Goal: Task Accomplishment & Management: Manage account settings

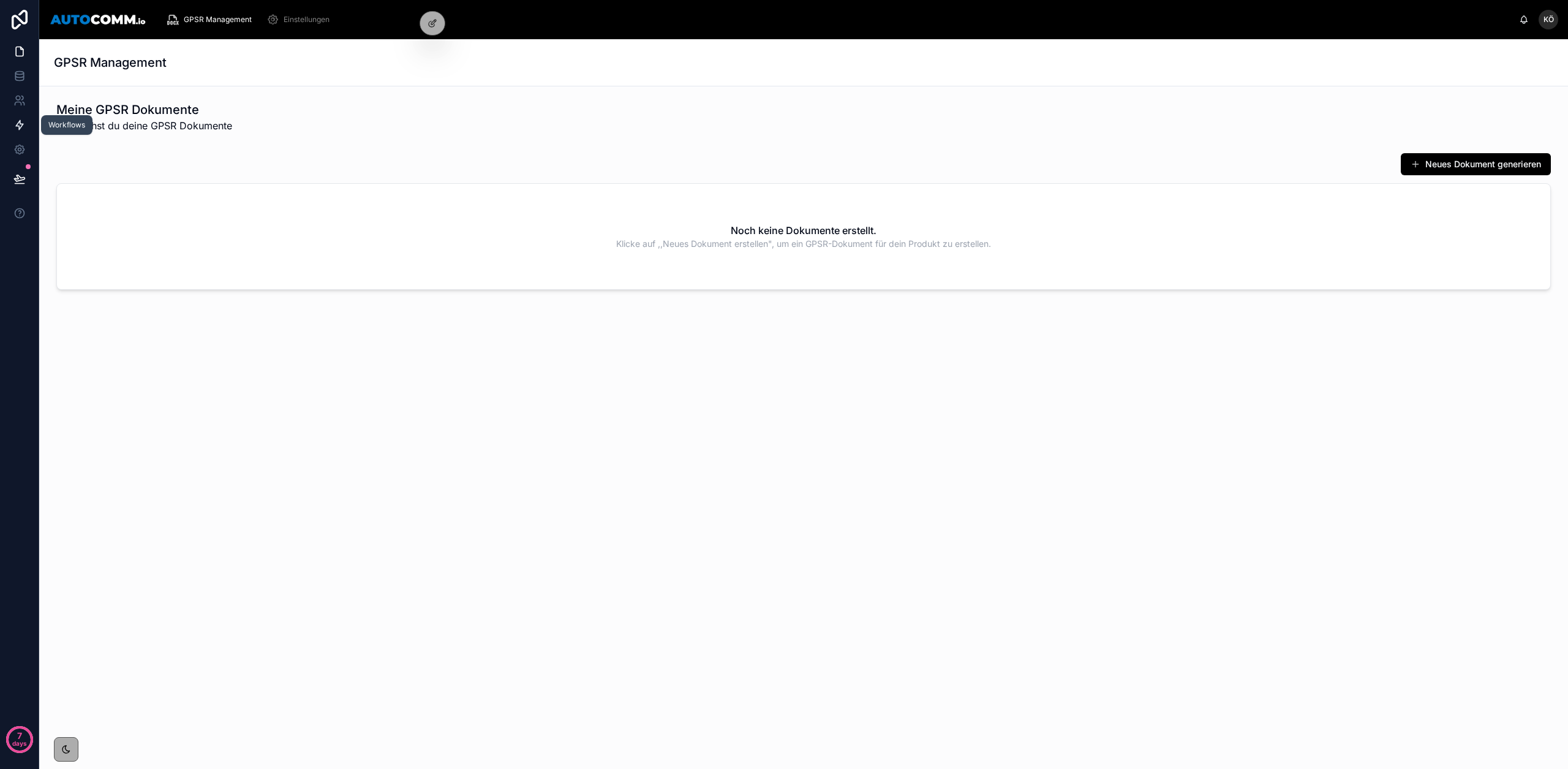
click at [27, 125] on link at bounding box center [19, 125] width 39 height 25
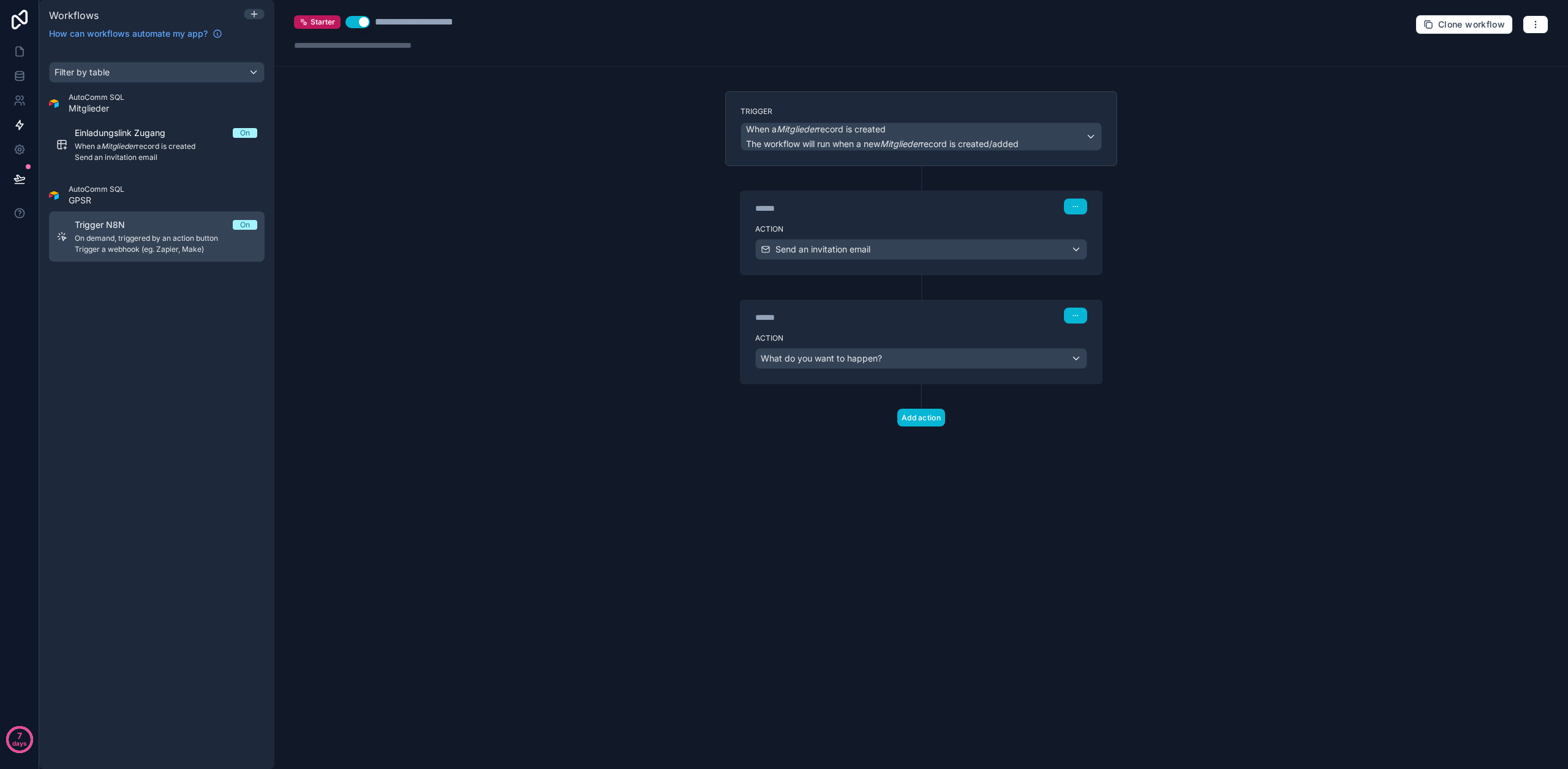
click at [107, 249] on span "Trigger a webhook (eg. Zapier, Make)" at bounding box center [166, 249] width 183 height 10
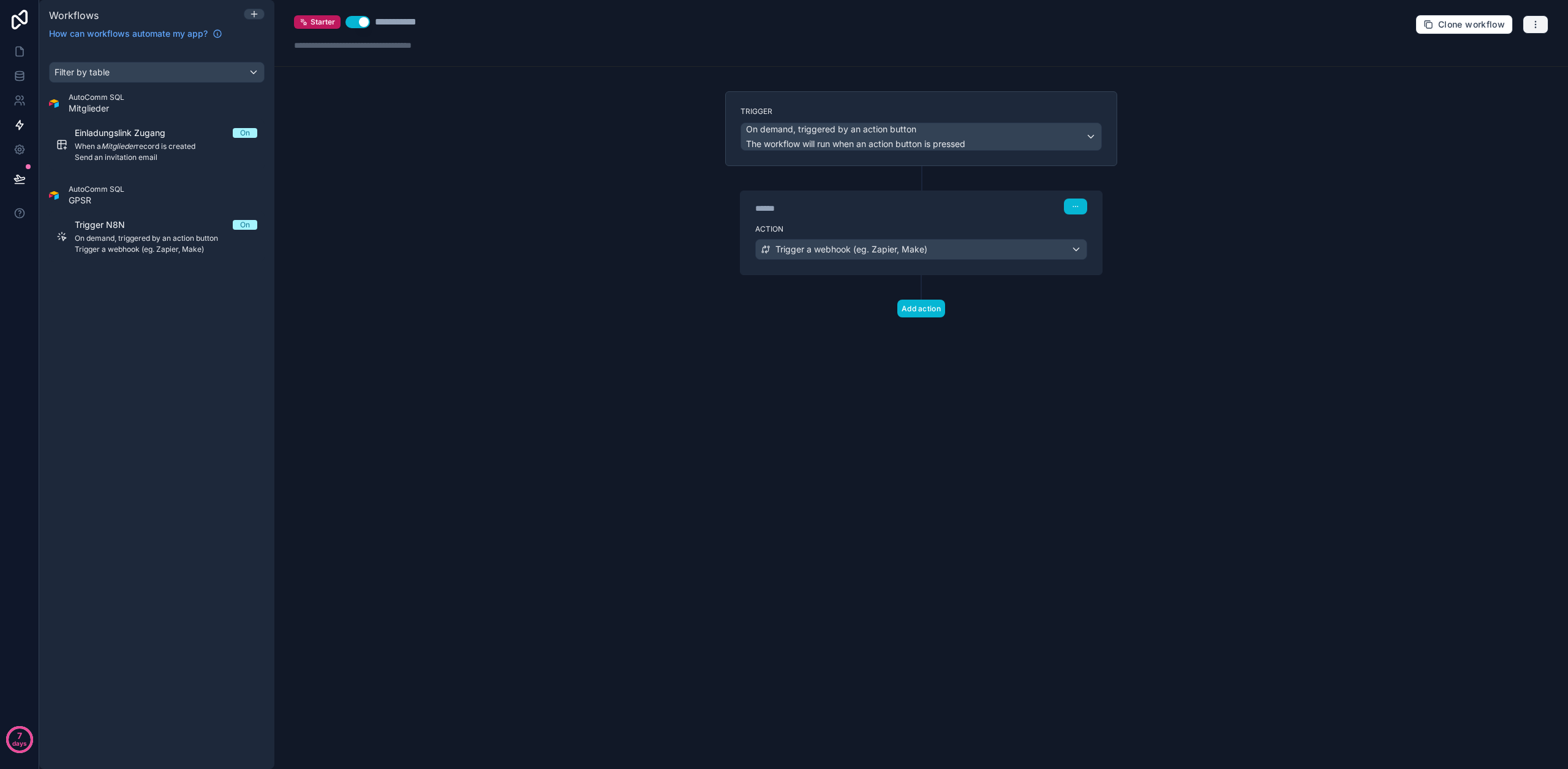
click at [1535, 29] on button "button" at bounding box center [1535, 25] width 26 height 19
click at [1510, 59] on button "Test workflow" at bounding box center [1494, 53] width 88 height 19
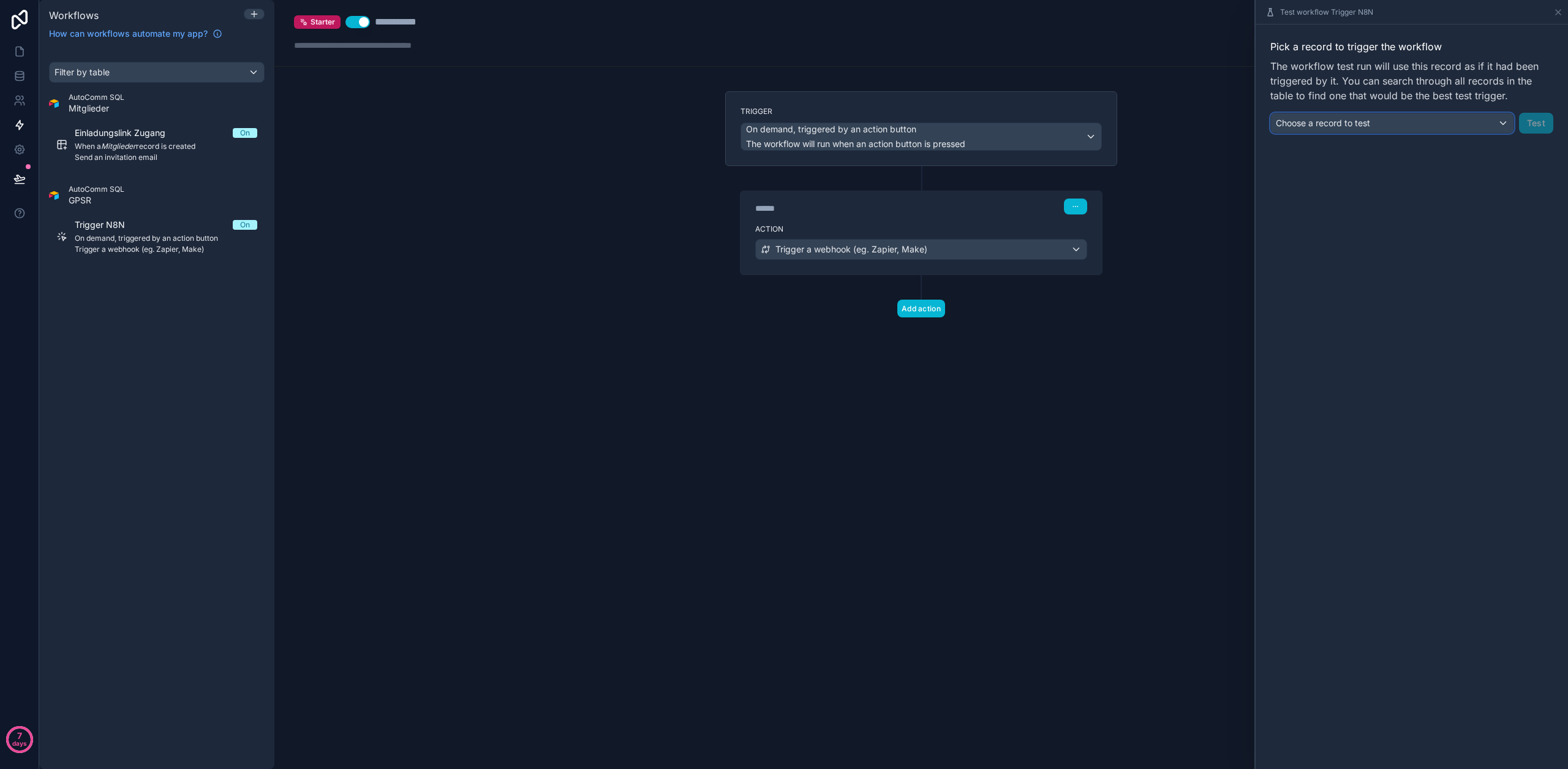
click at [1449, 127] on div "Choose a record to test" at bounding box center [1392, 122] width 242 height 19
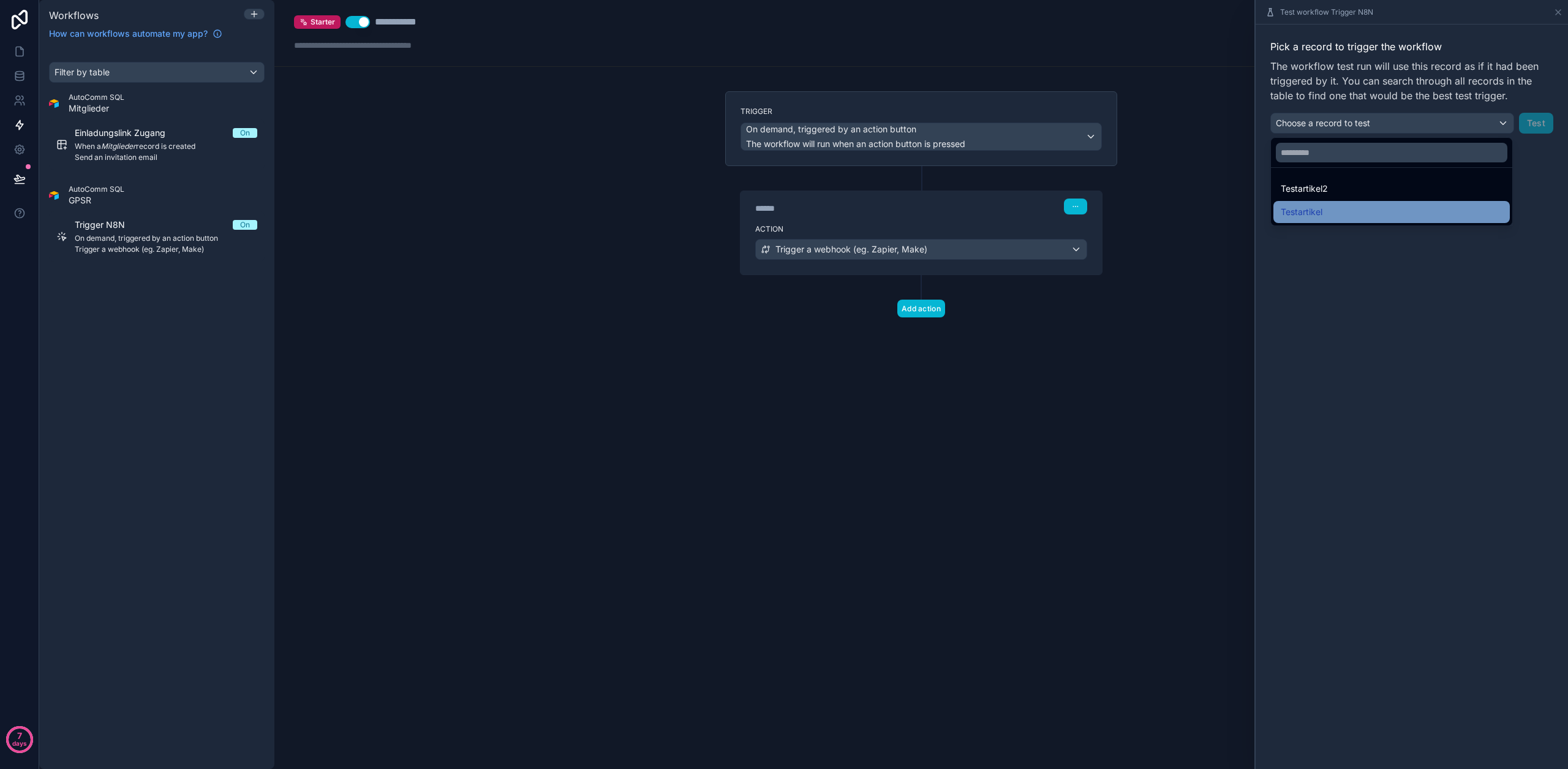
click at [1343, 216] on div "Testartikel" at bounding box center [1392, 211] width 221 height 15
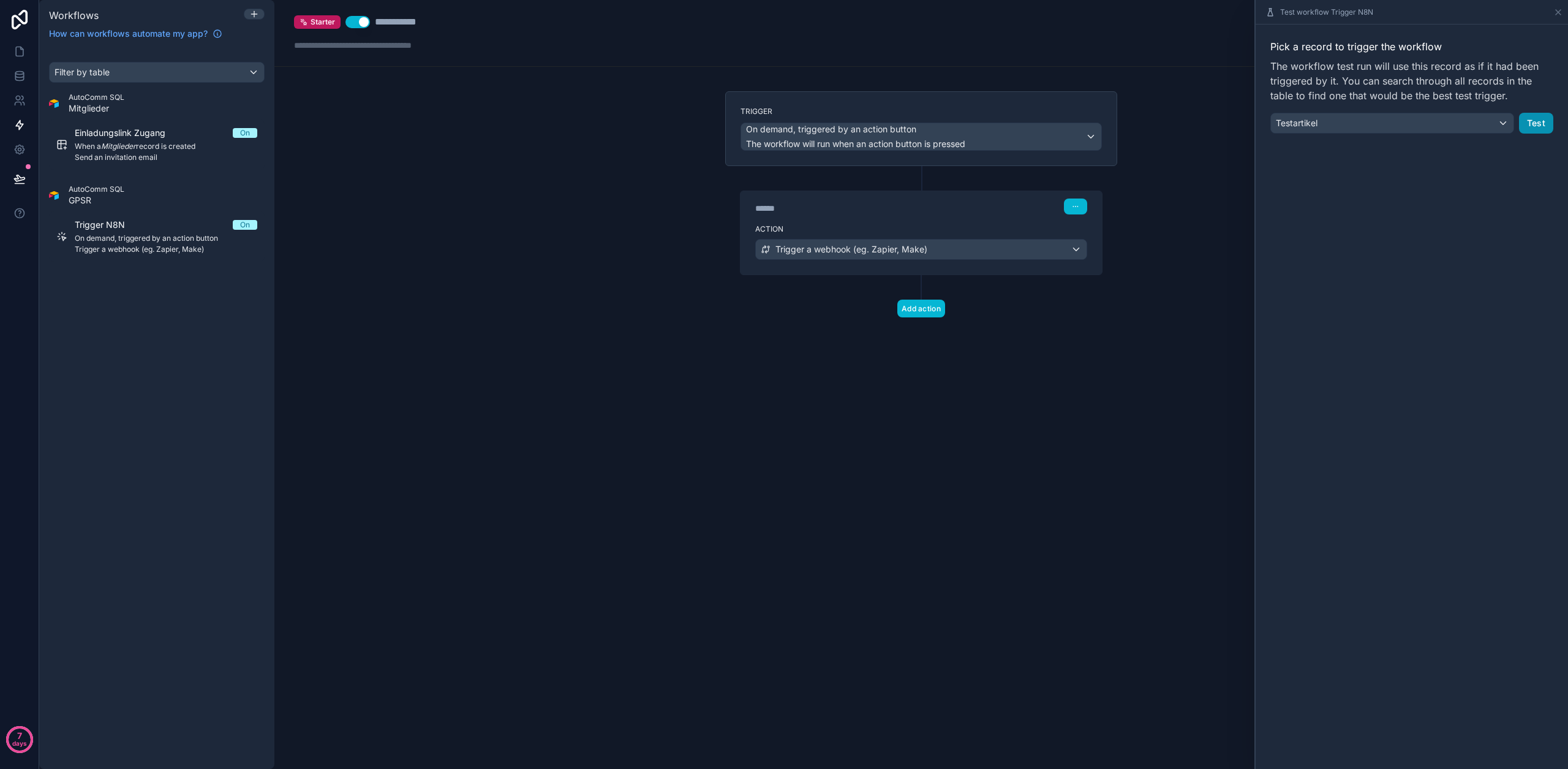
click at [1540, 122] on button "Test" at bounding box center [1536, 123] width 34 height 21
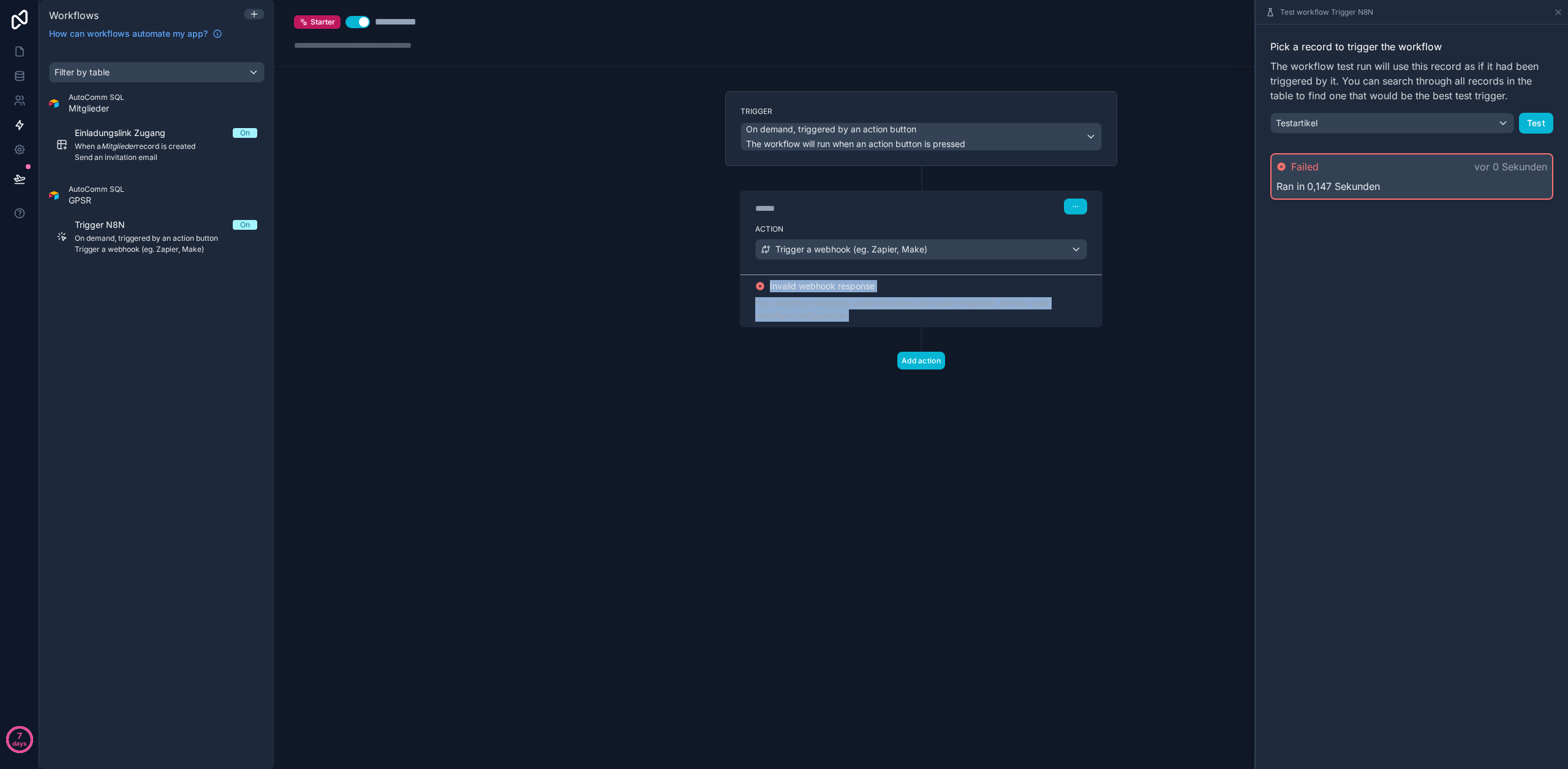
drag, startPoint x: 879, startPoint y: 317, endPoint x: 768, endPoint y: 287, distance: 115.0
click at [768, 287] on div "Invalid webhook response Your workflow webhook action received an invalid respo…" at bounding box center [921, 300] width 361 height 52
copy div "Invalid webhook response Your workflow webhook action received an invalid respo…"
click at [1402, 257] on div "Pick a record to trigger the workflow The workflow test run will use this recor…" at bounding box center [1412, 397] width 313 height 745
click at [1443, 118] on div "Testartikel" at bounding box center [1392, 122] width 242 height 19
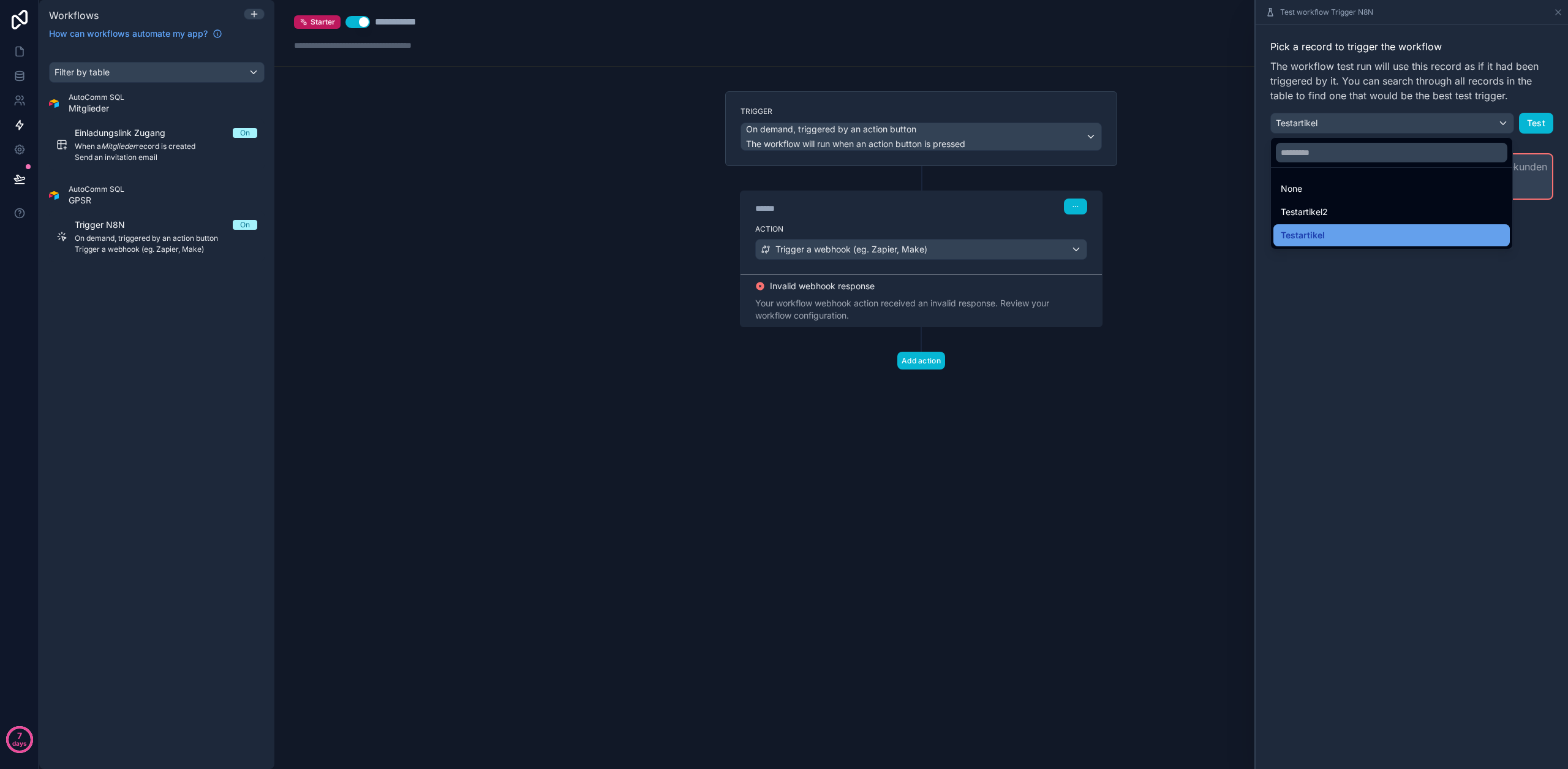
click at [1364, 233] on div "Testartikel" at bounding box center [1392, 235] width 221 height 15
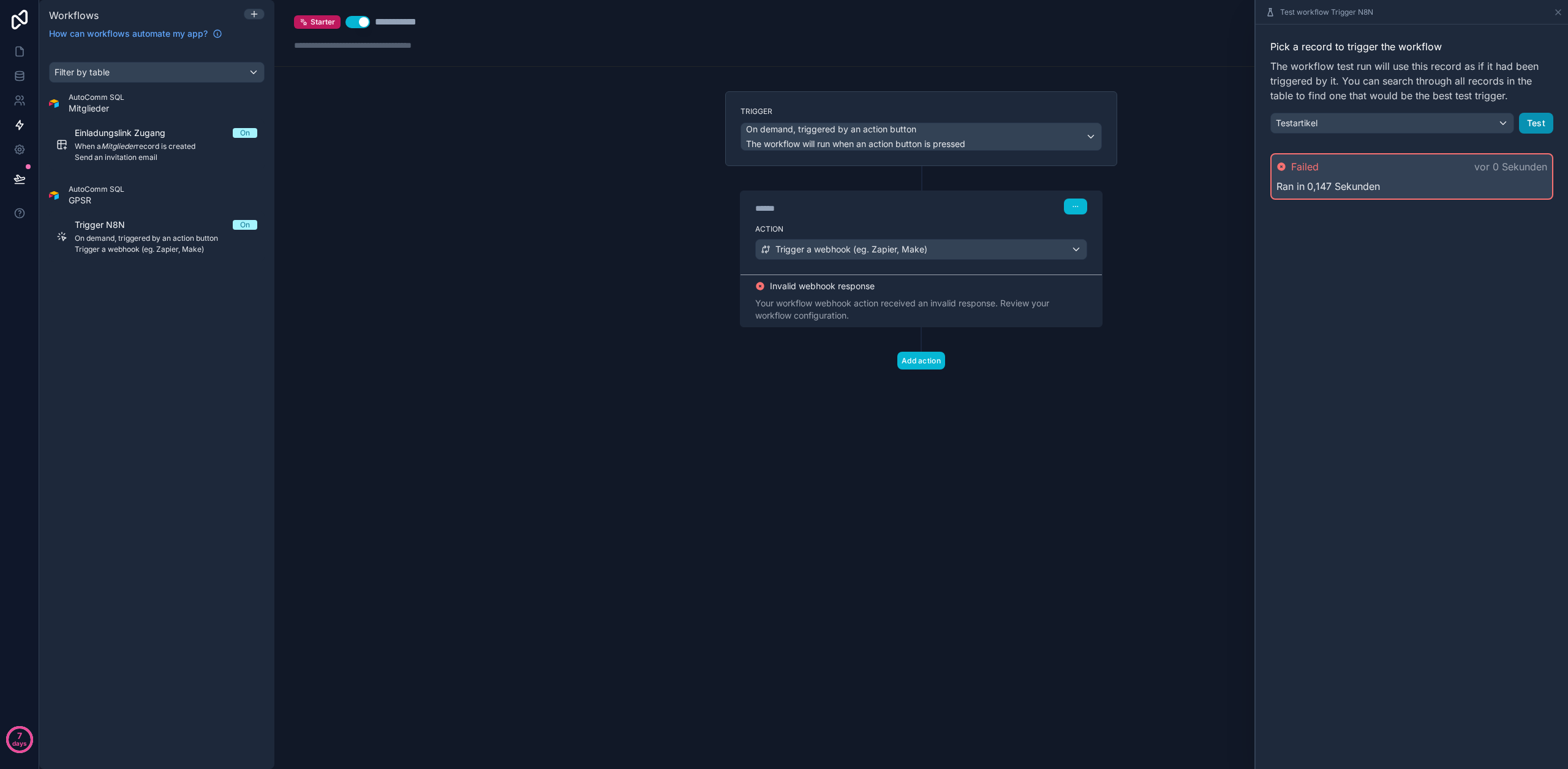
click at [1530, 119] on button "Test" at bounding box center [1536, 123] width 34 height 21
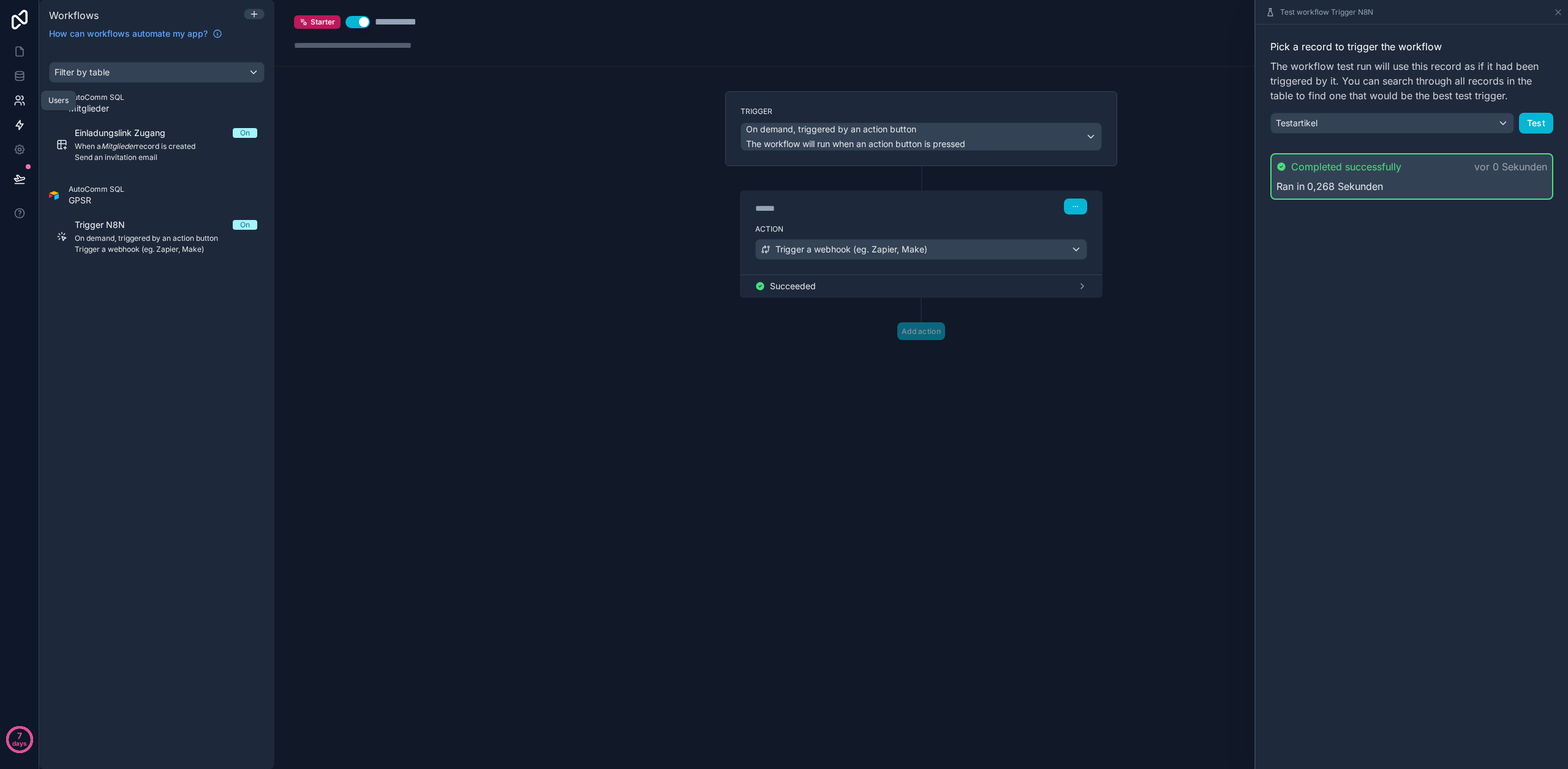
click at [16, 101] on icon at bounding box center [19, 101] width 12 height 12
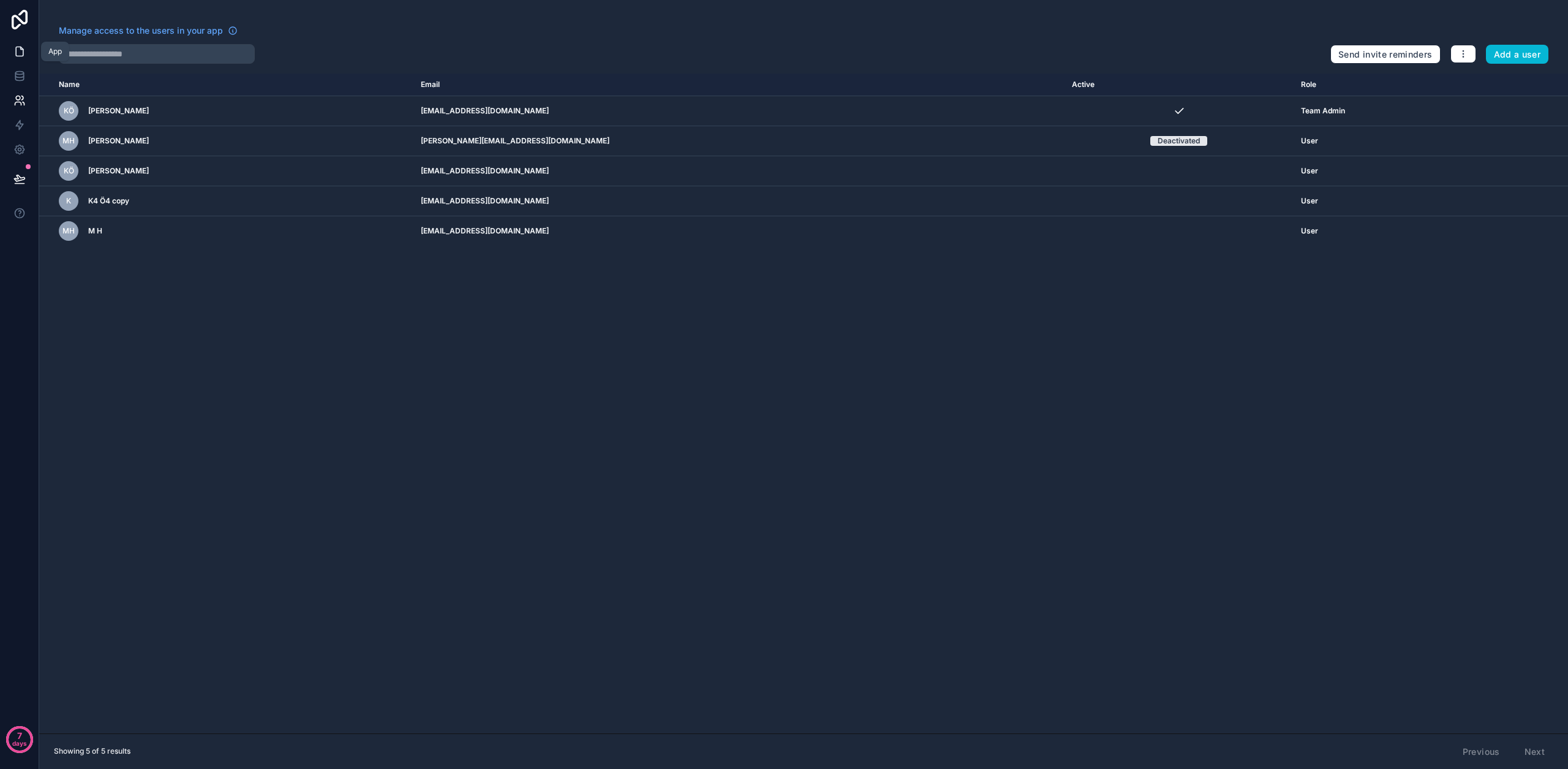
click at [26, 54] on link at bounding box center [19, 52] width 39 height 25
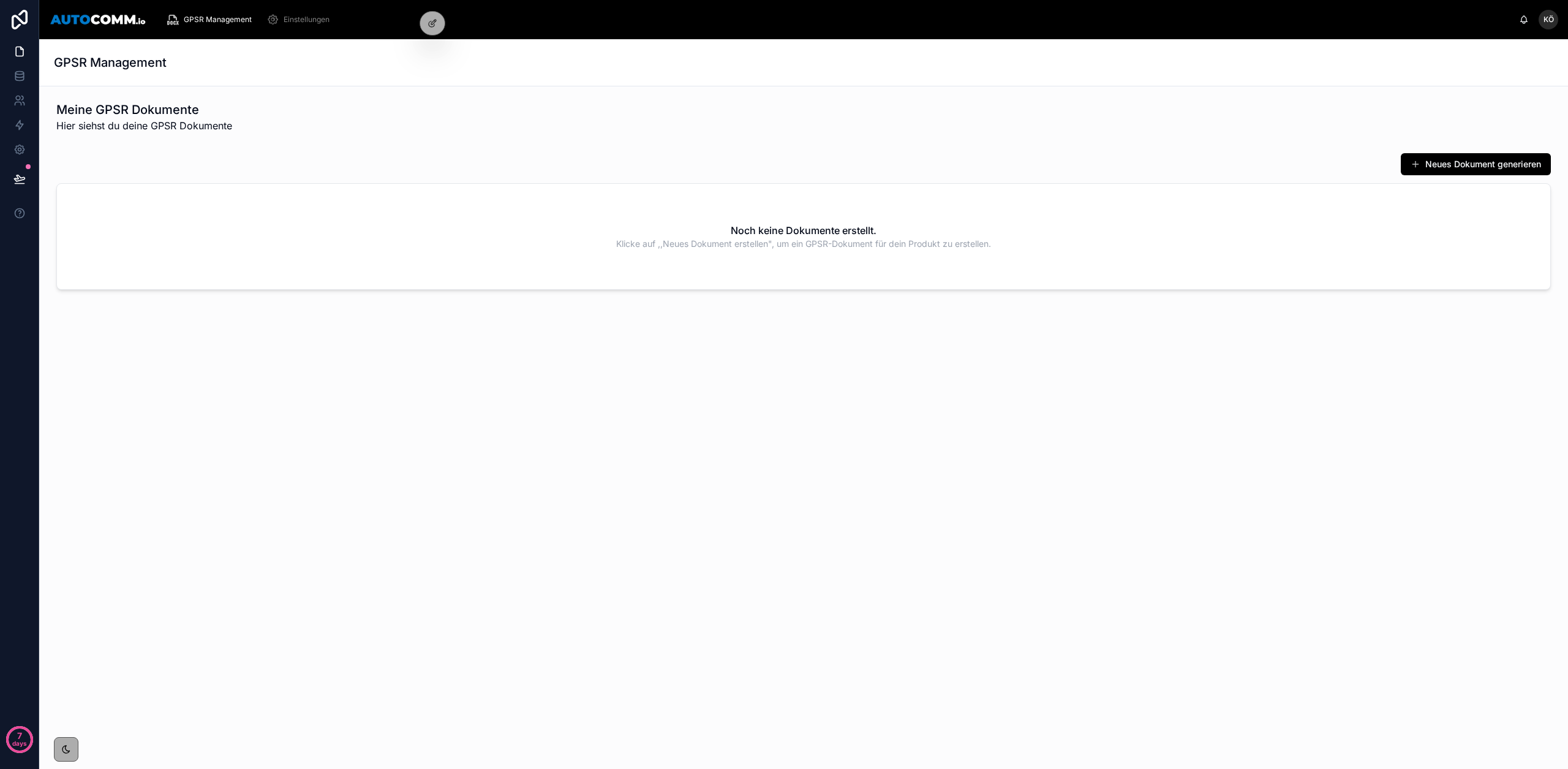
click at [193, 26] on div "GPSR Management" at bounding box center [211, 19] width 90 height 19
click at [195, 21] on span "GPSR Management" at bounding box center [217, 19] width 68 height 10
click at [436, 50] on icon at bounding box center [432, 50] width 10 height 10
click at [620, 146] on div "Meine GPSR Dokumente Hier siehst du deine GPSR Dokumente Neues Dokument generie…" at bounding box center [803, 230] width 1529 height 287
click at [19, 147] on icon at bounding box center [19, 149] width 12 height 12
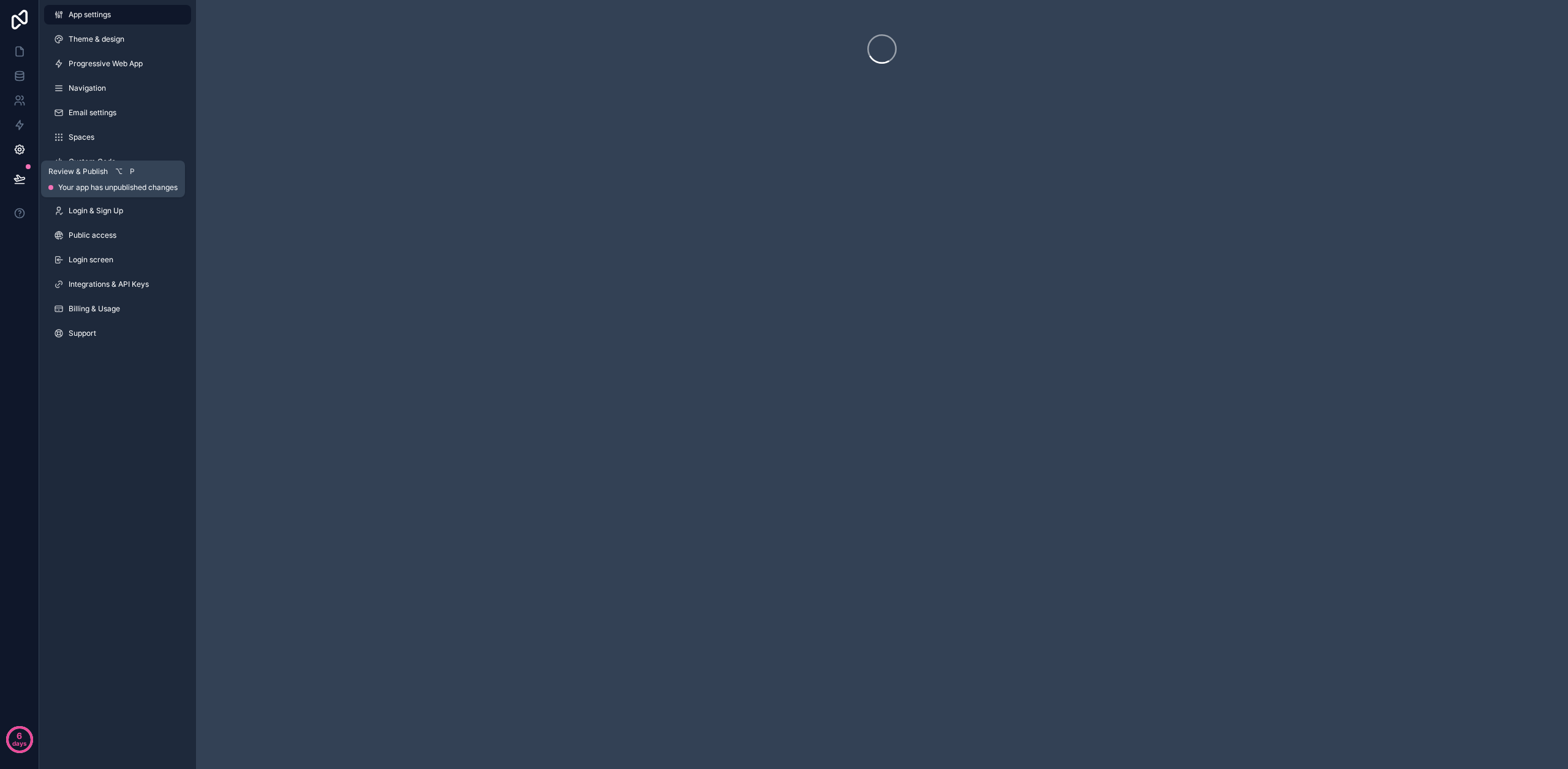
click at [18, 178] on icon at bounding box center [19, 178] width 10 height 6
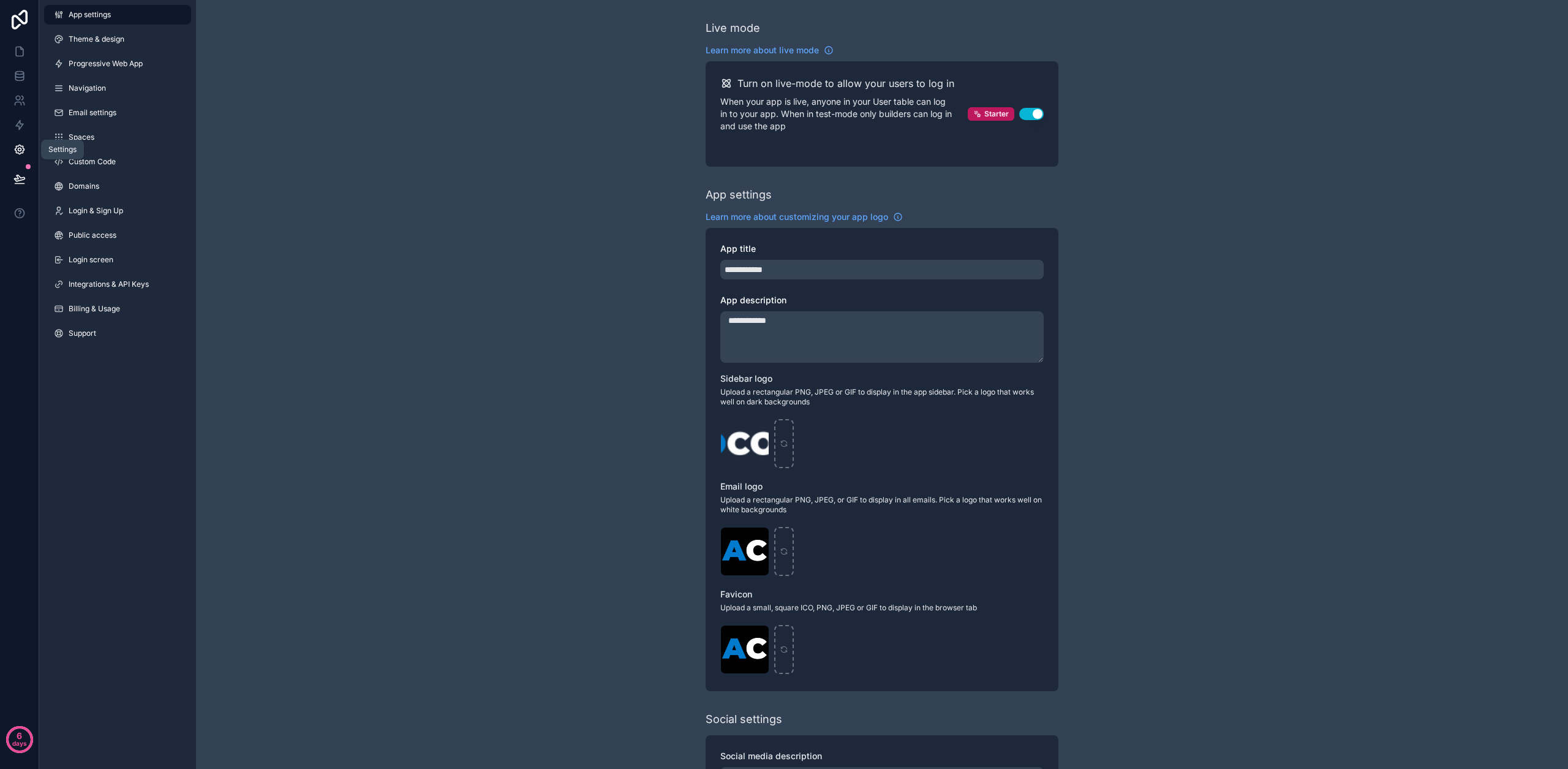
click at [20, 142] on link at bounding box center [19, 149] width 39 height 25
click at [22, 107] on link at bounding box center [19, 101] width 39 height 25
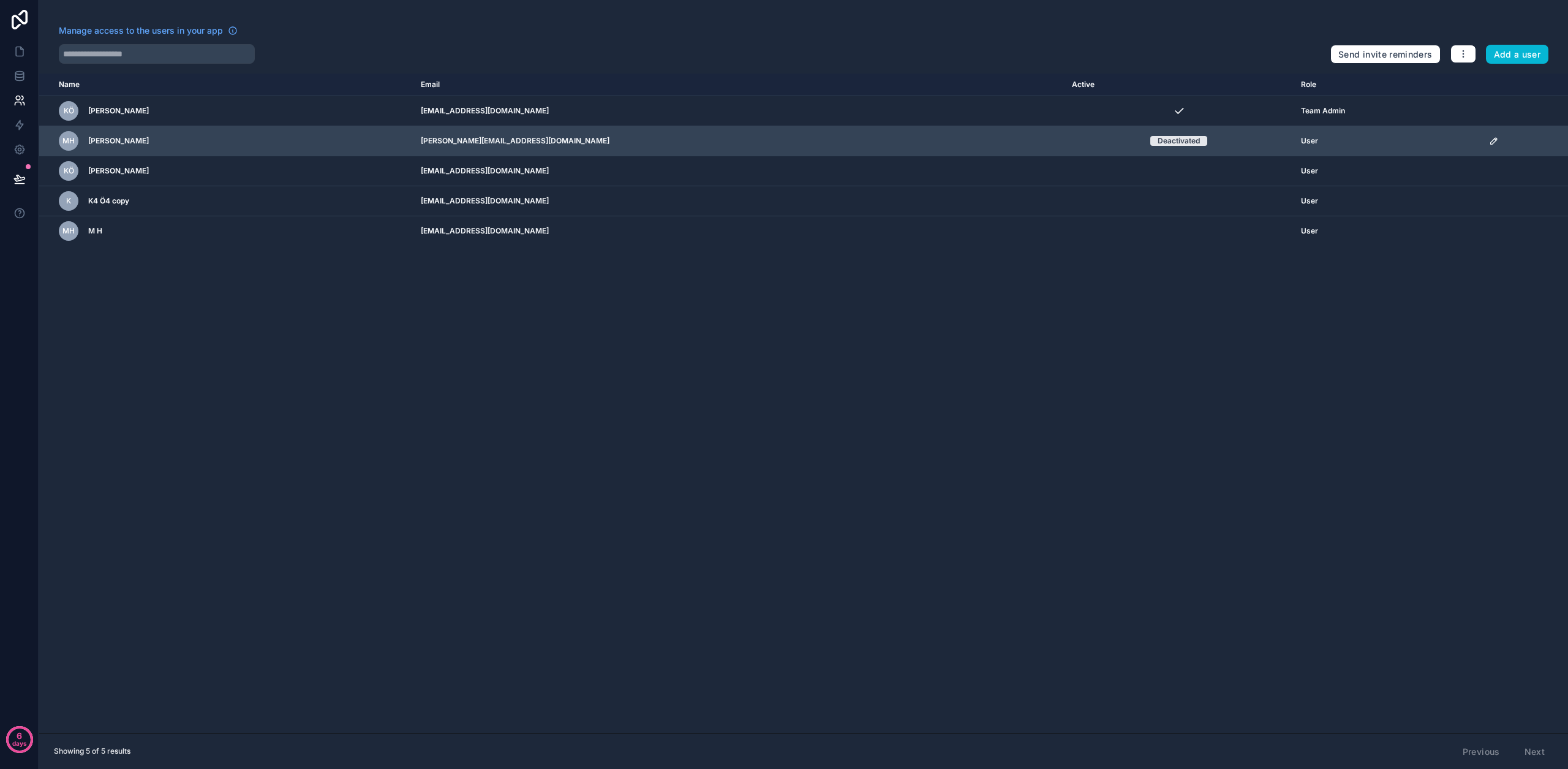
click at [1489, 143] on icon "scrollable content" at bounding box center [1494, 141] width 10 height 10
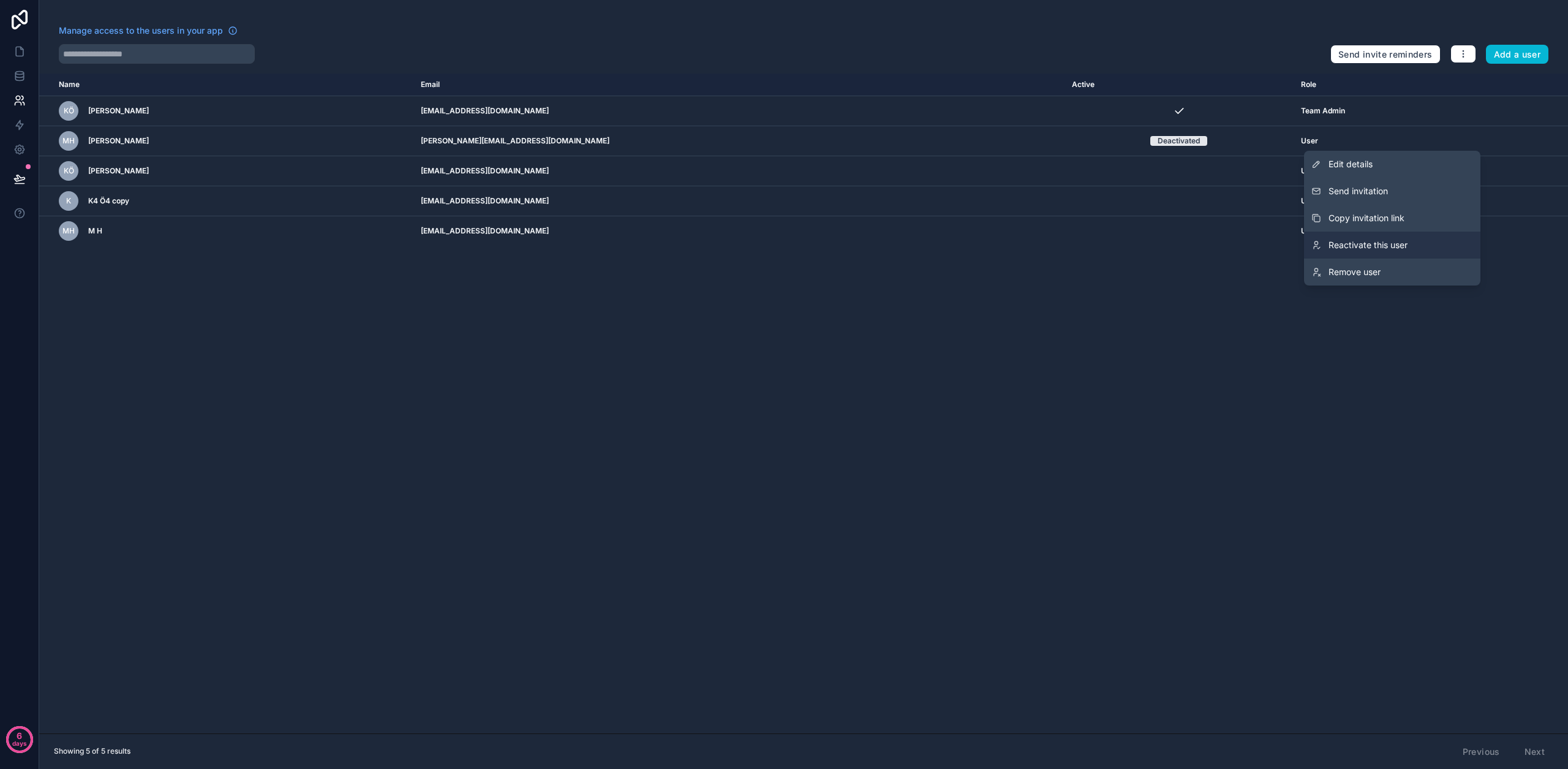
click at [1395, 252] on link "Reactivate this user" at bounding box center [1392, 245] width 176 height 27
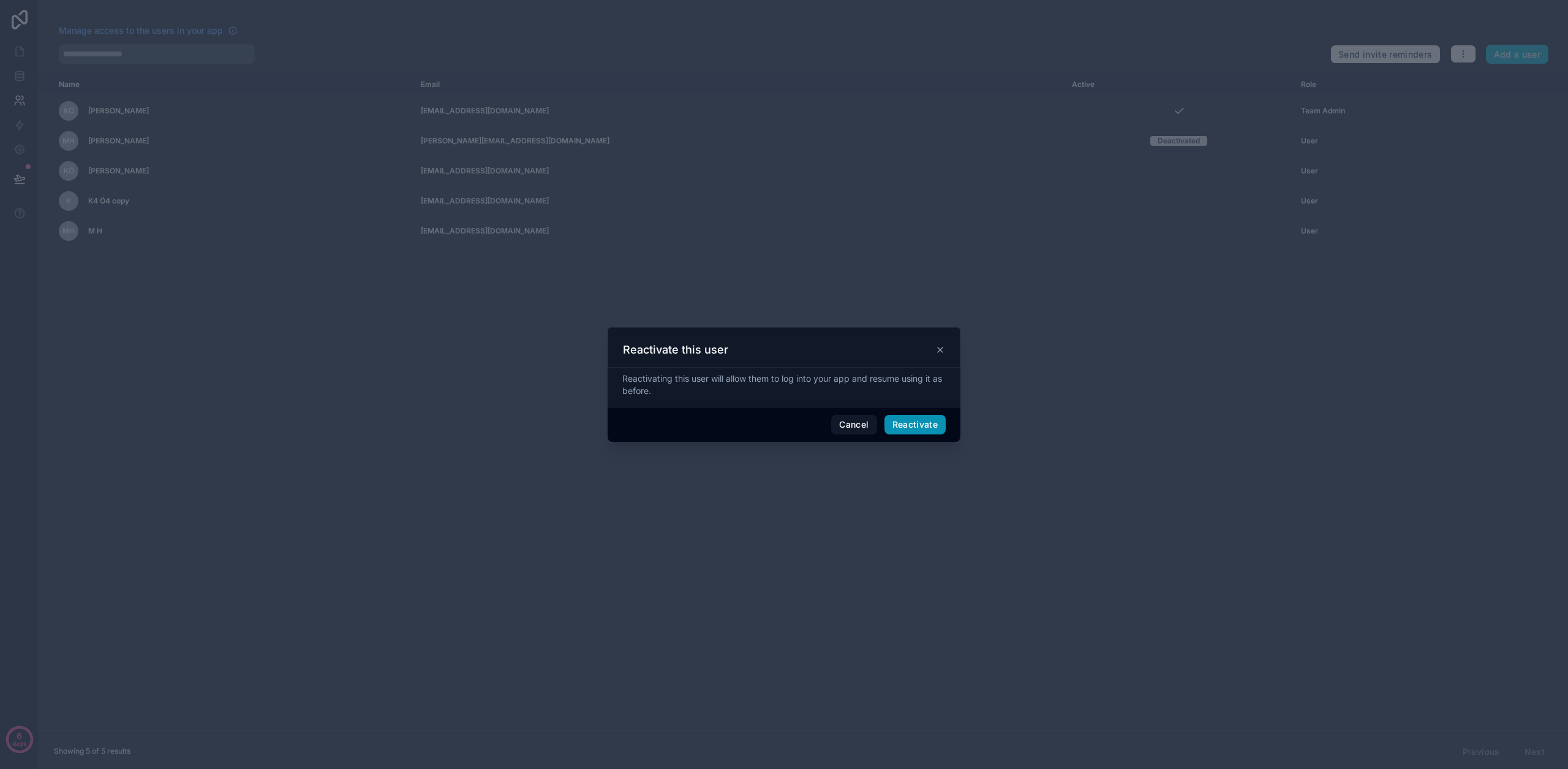
click at [938, 425] on button "Reactivate" at bounding box center [916, 424] width 62 height 19
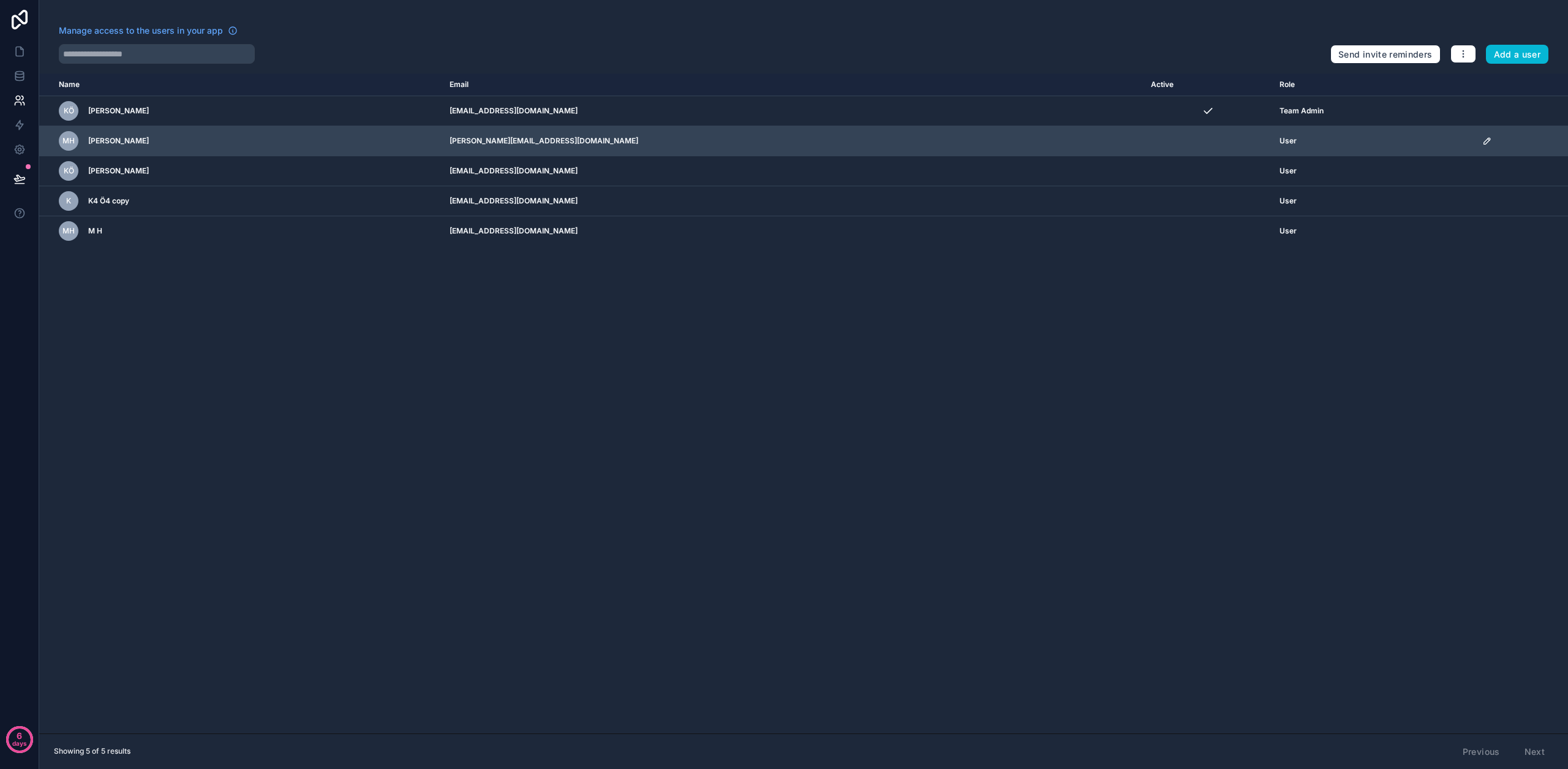
click at [1482, 140] on icon "scrollable content" at bounding box center [1487, 141] width 10 height 10
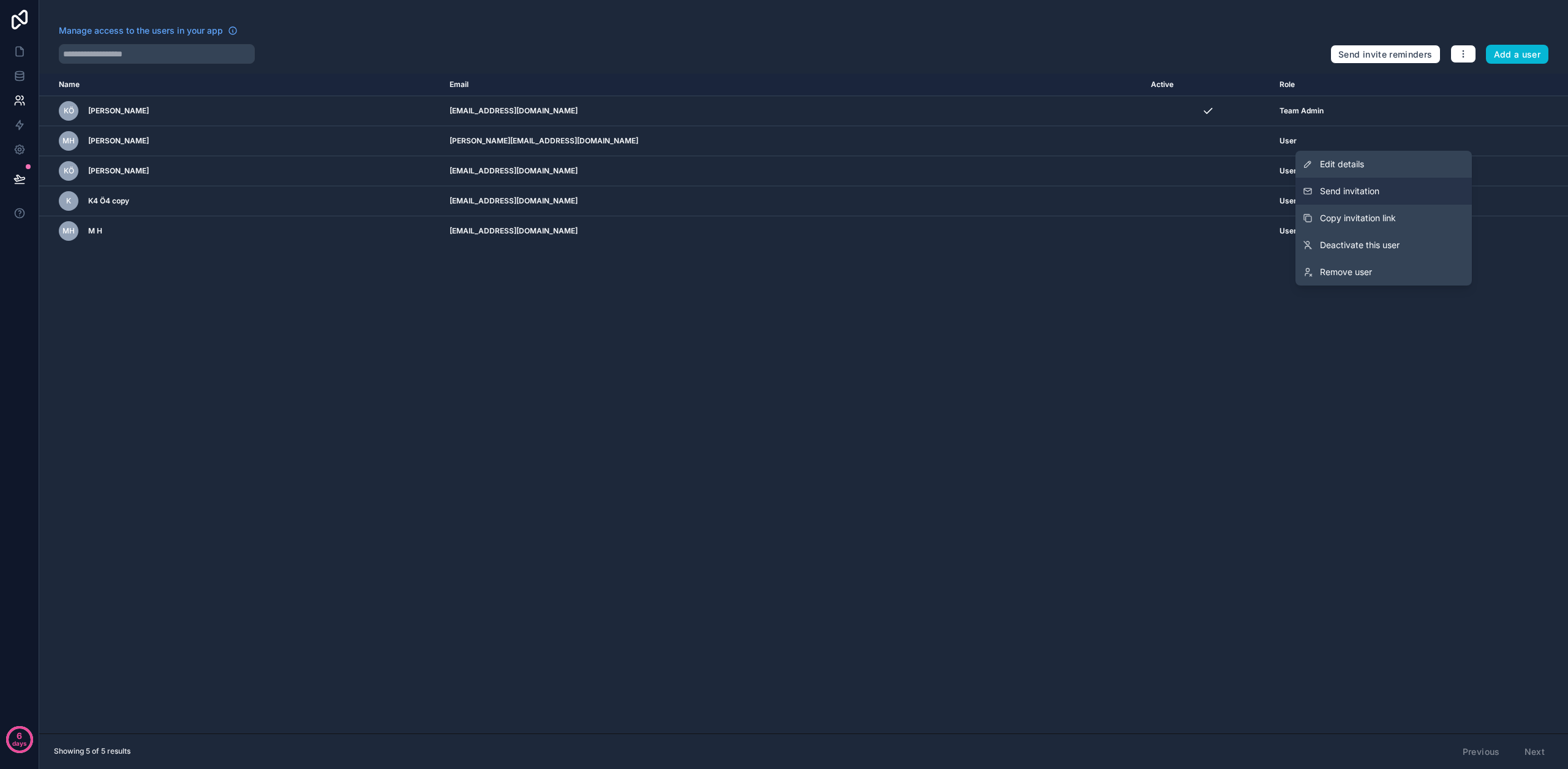
click at [1387, 194] on button "Send invitation" at bounding box center [1384, 191] width 176 height 27
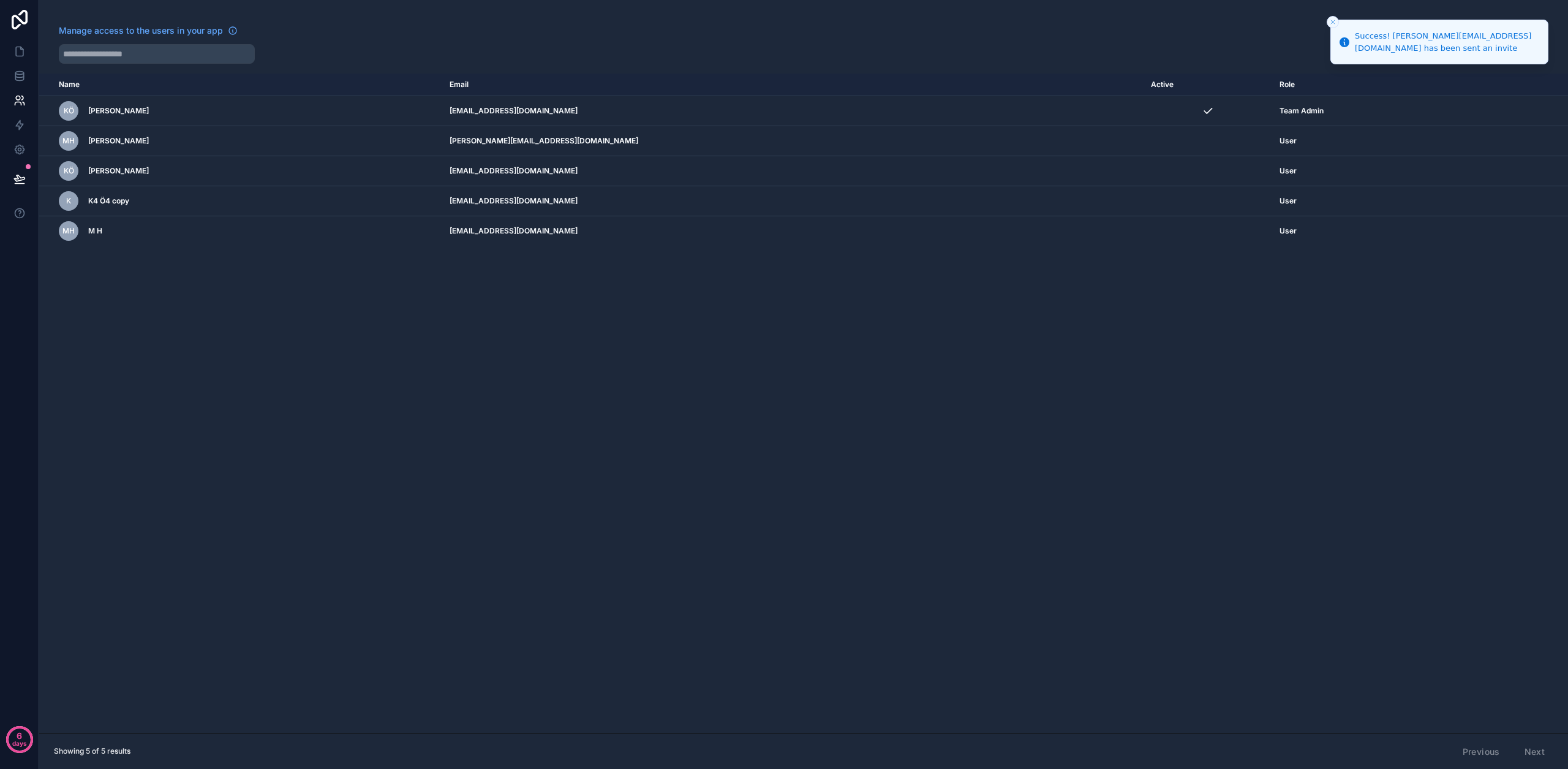
click at [1329, 22] on icon "Close toast" at bounding box center [1332, 22] width 7 height 7
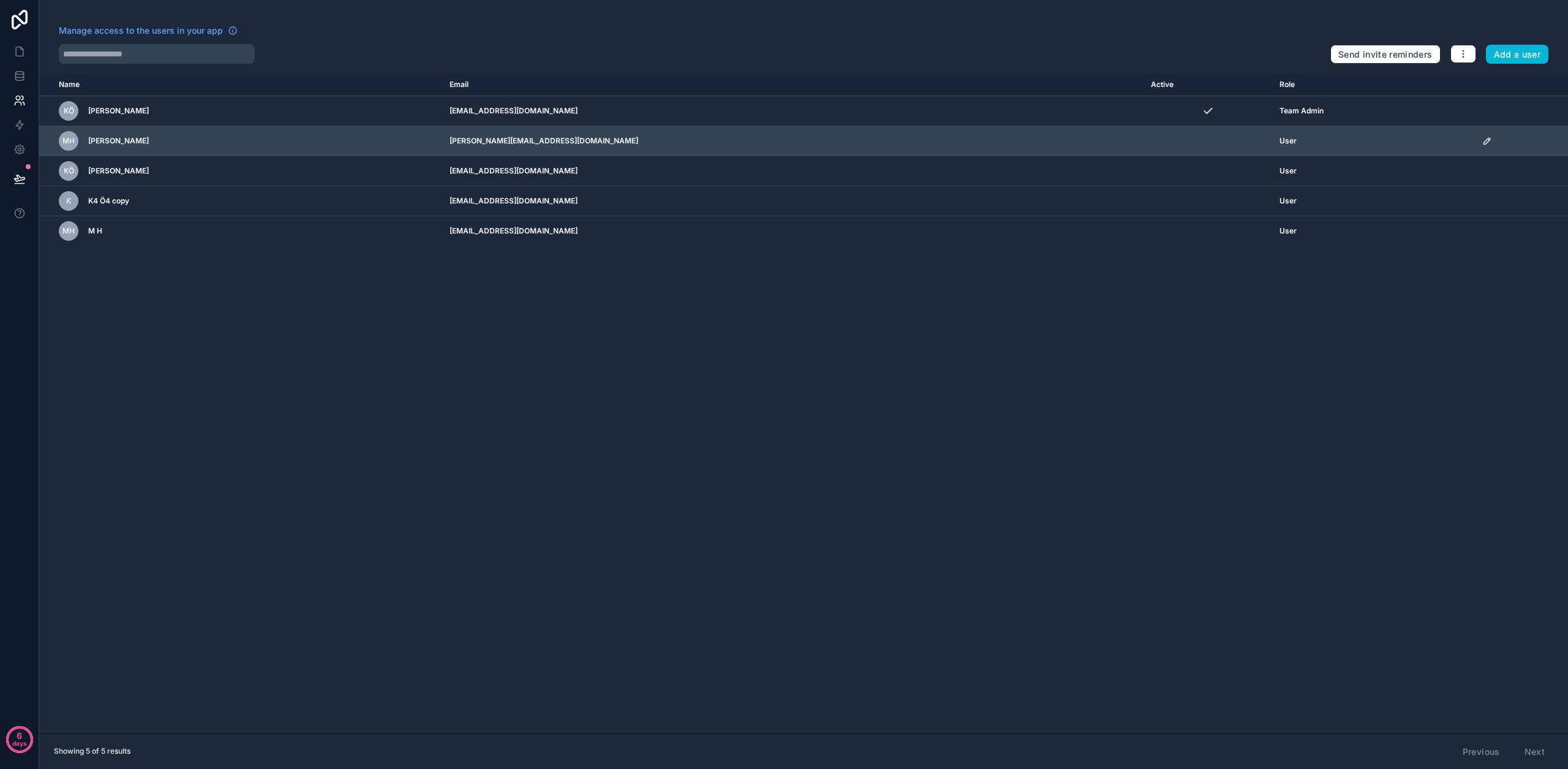
click at [1482, 139] on icon "scrollable content" at bounding box center [1487, 141] width 10 height 10
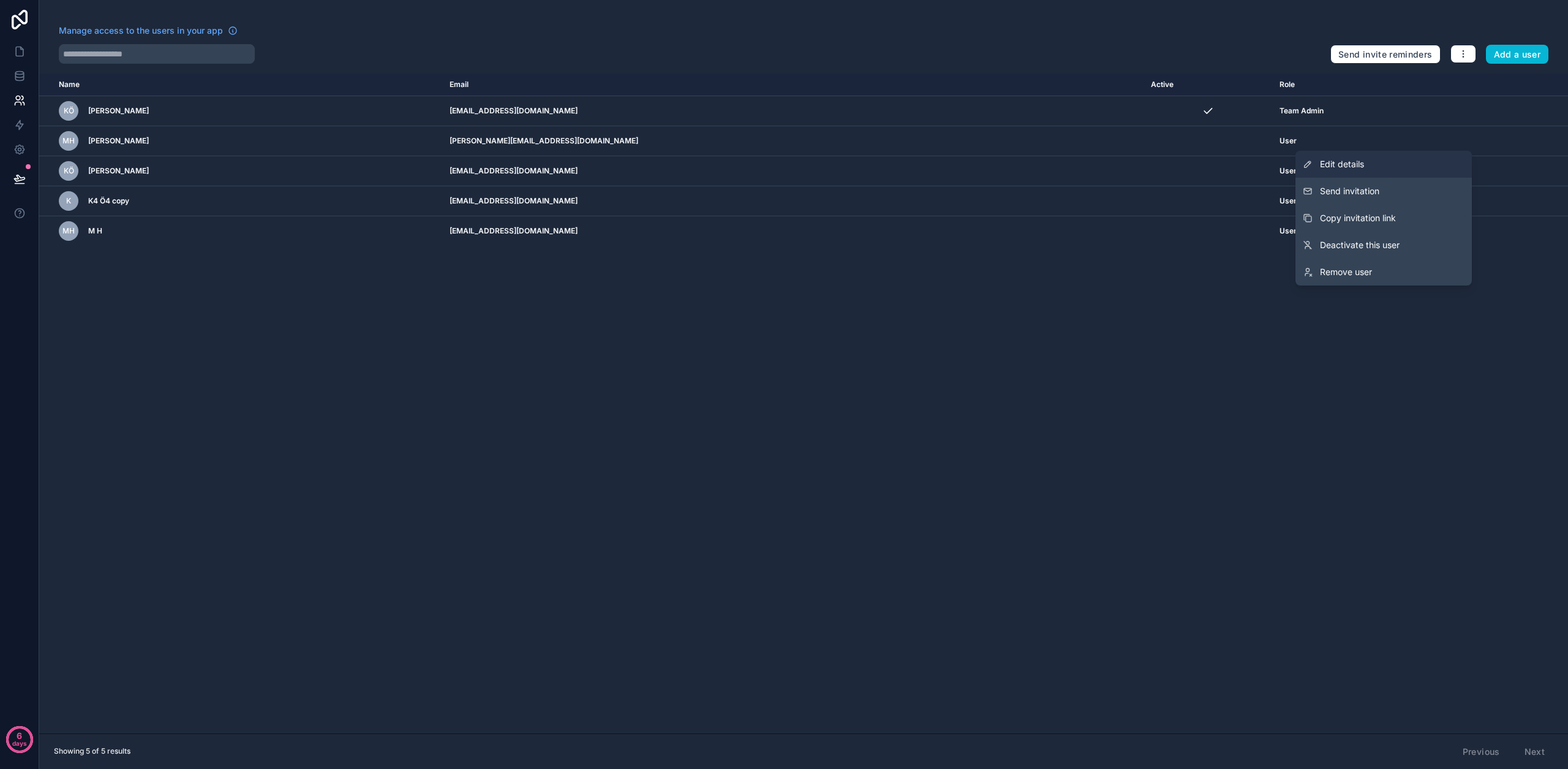
click at [1390, 169] on link "Edit details" at bounding box center [1384, 164] width 176 height 27
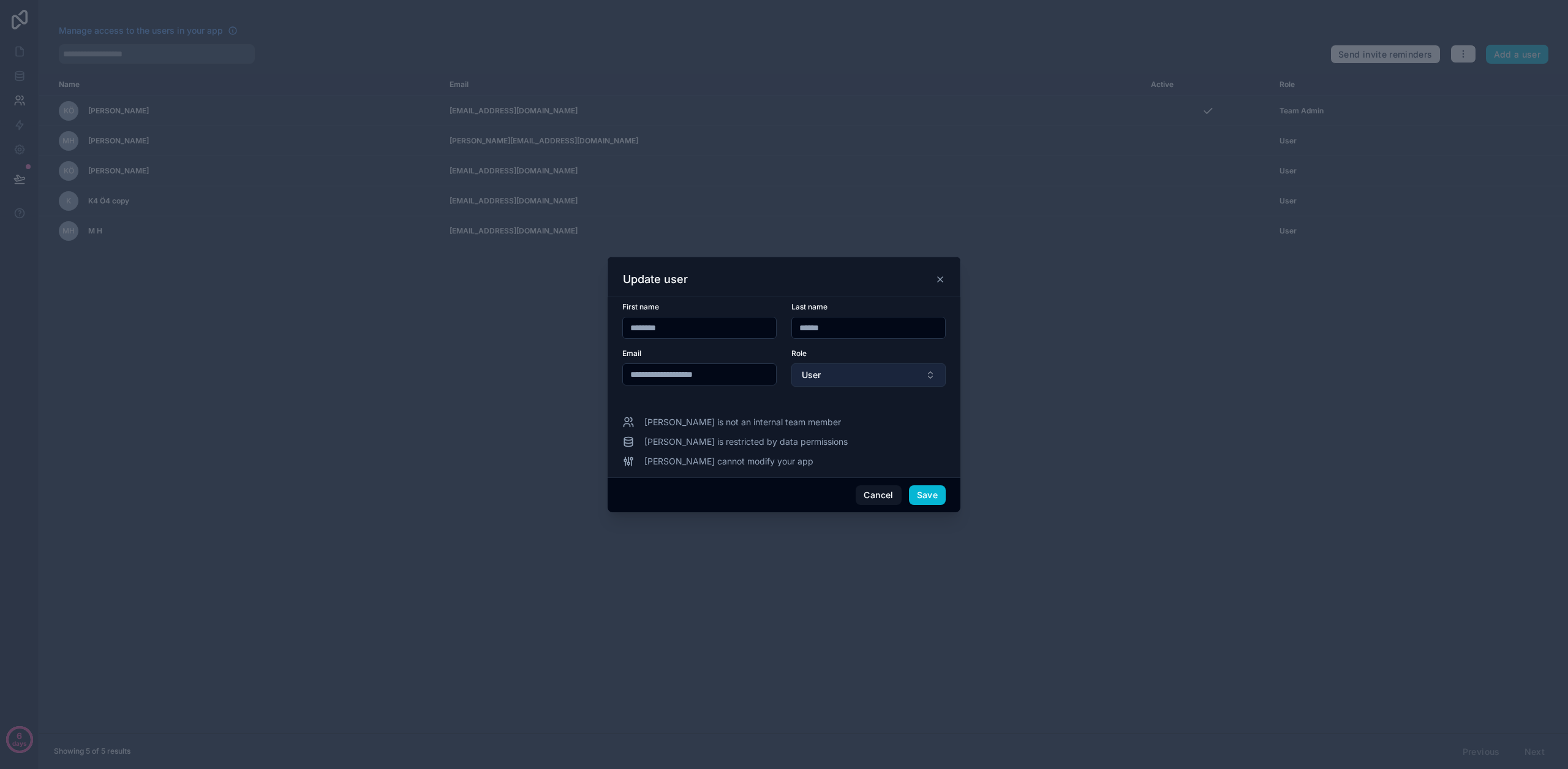
click at [818, 379] on span "User" at bounding box center [811, 375] width 19 height 12
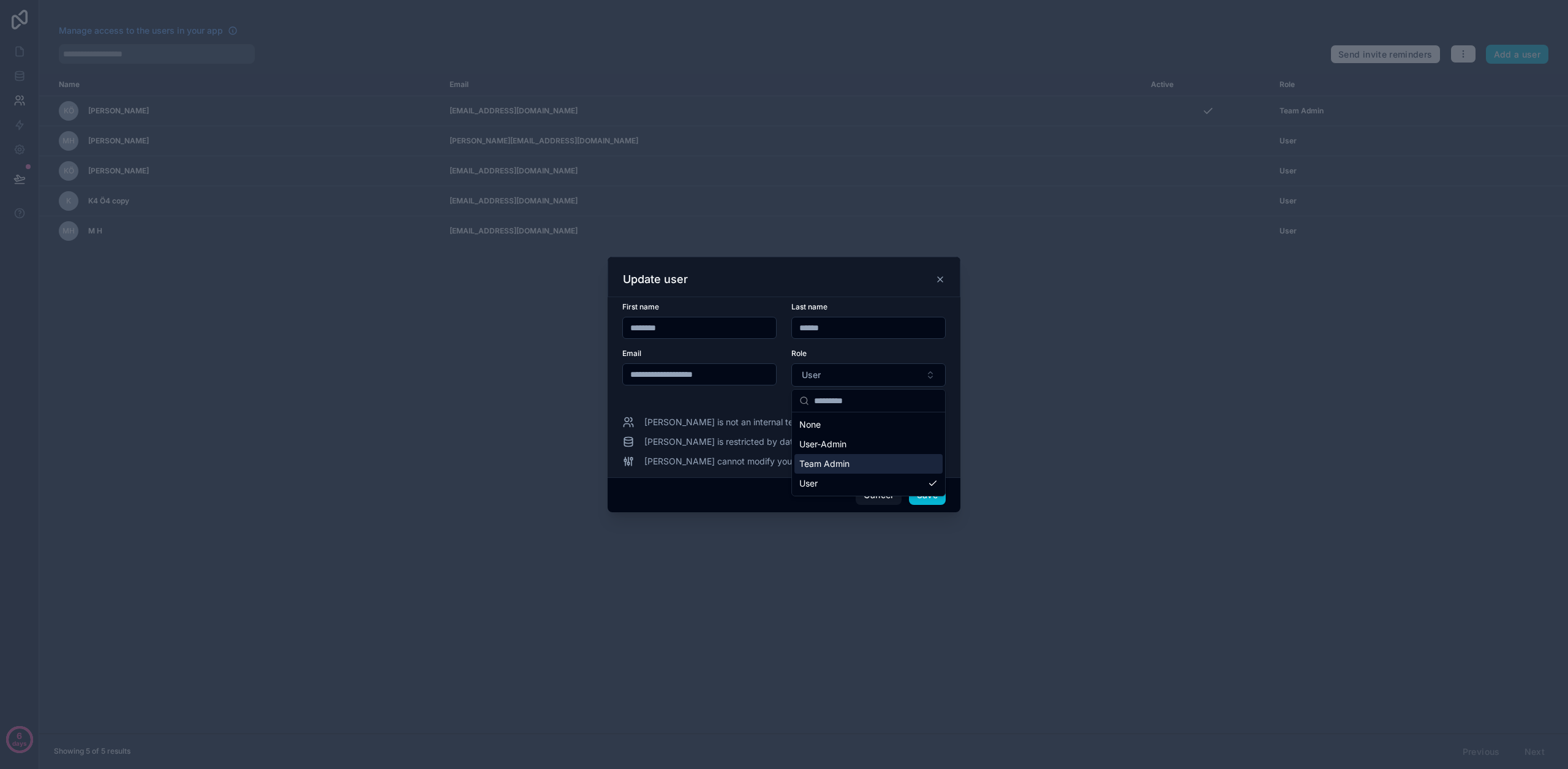
click at [841, 464] on span "Team Admin" at bounding box center [824, 464] width 50 height 12
click at [936, 489] on button "Save" at bounding box center [926, 495] width 36 height 19
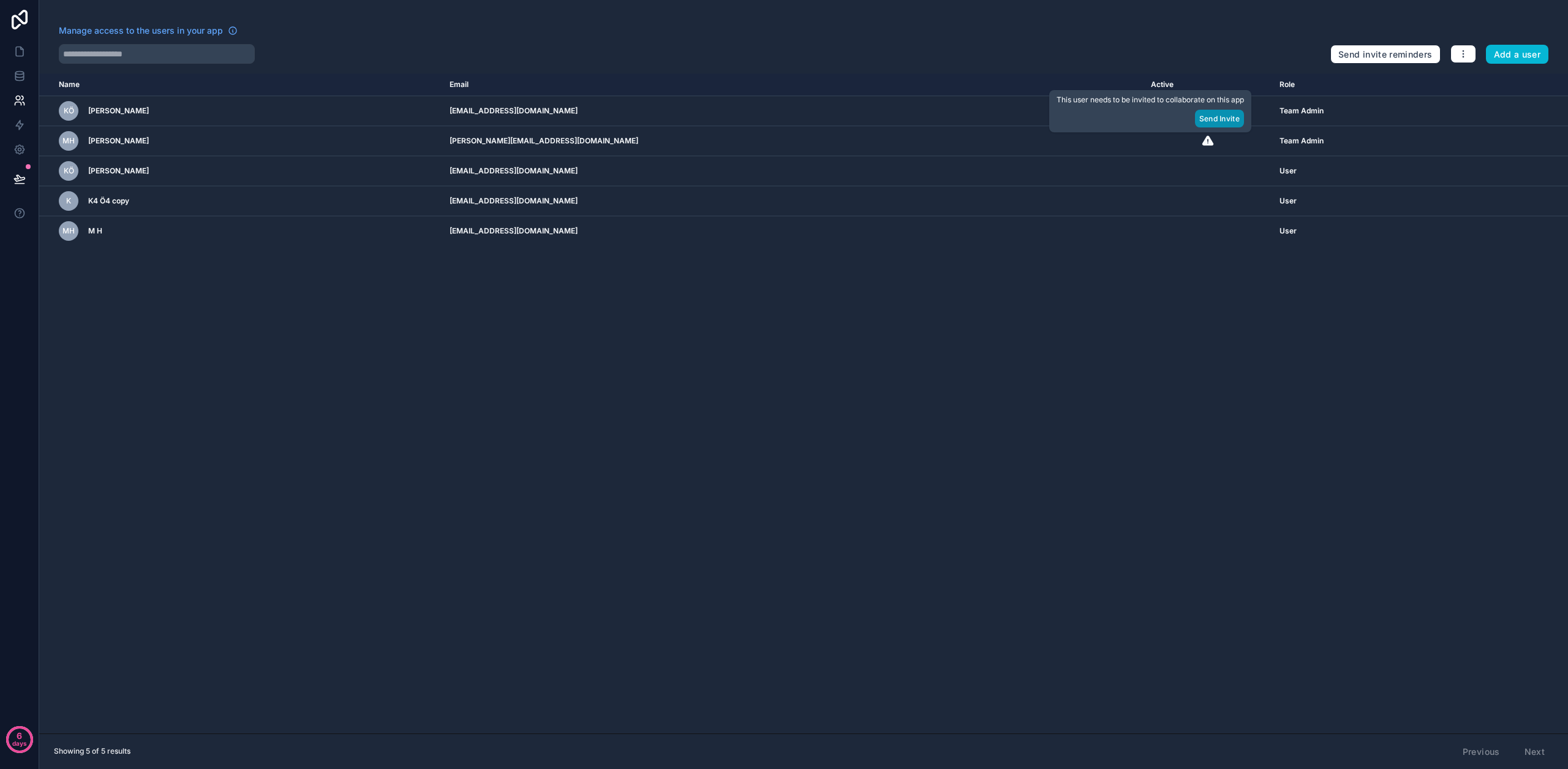
click at [1207, 120] on button "Send Invite" at bounding box center [1219, 118] width 49 height 18
click at [19, 51] on icon at bounding box center [19, 52] width 12 height 12
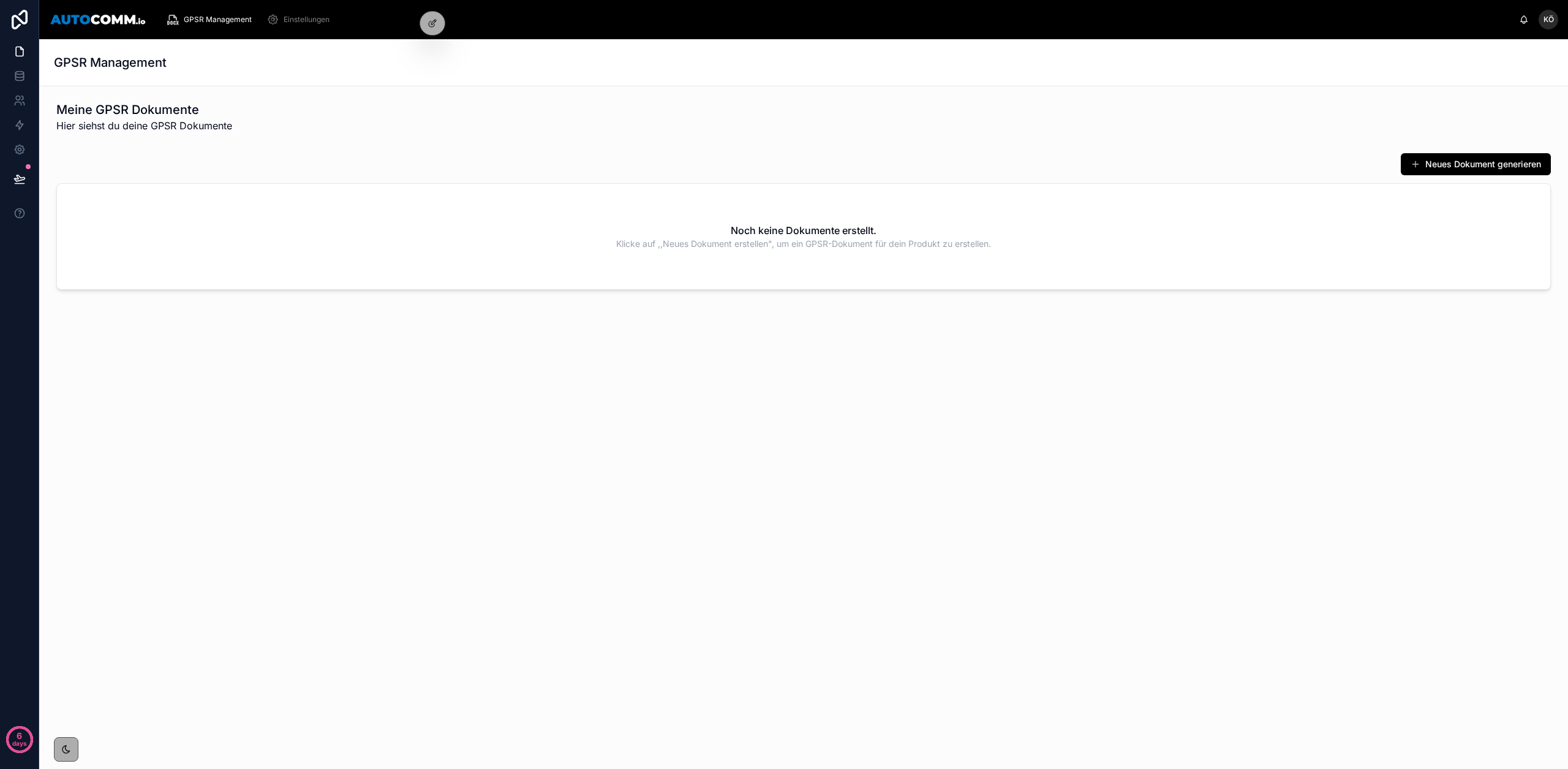
click at [301, 16] on span "Einstellungen" at bounding box center [306, 19] width 46 height 10
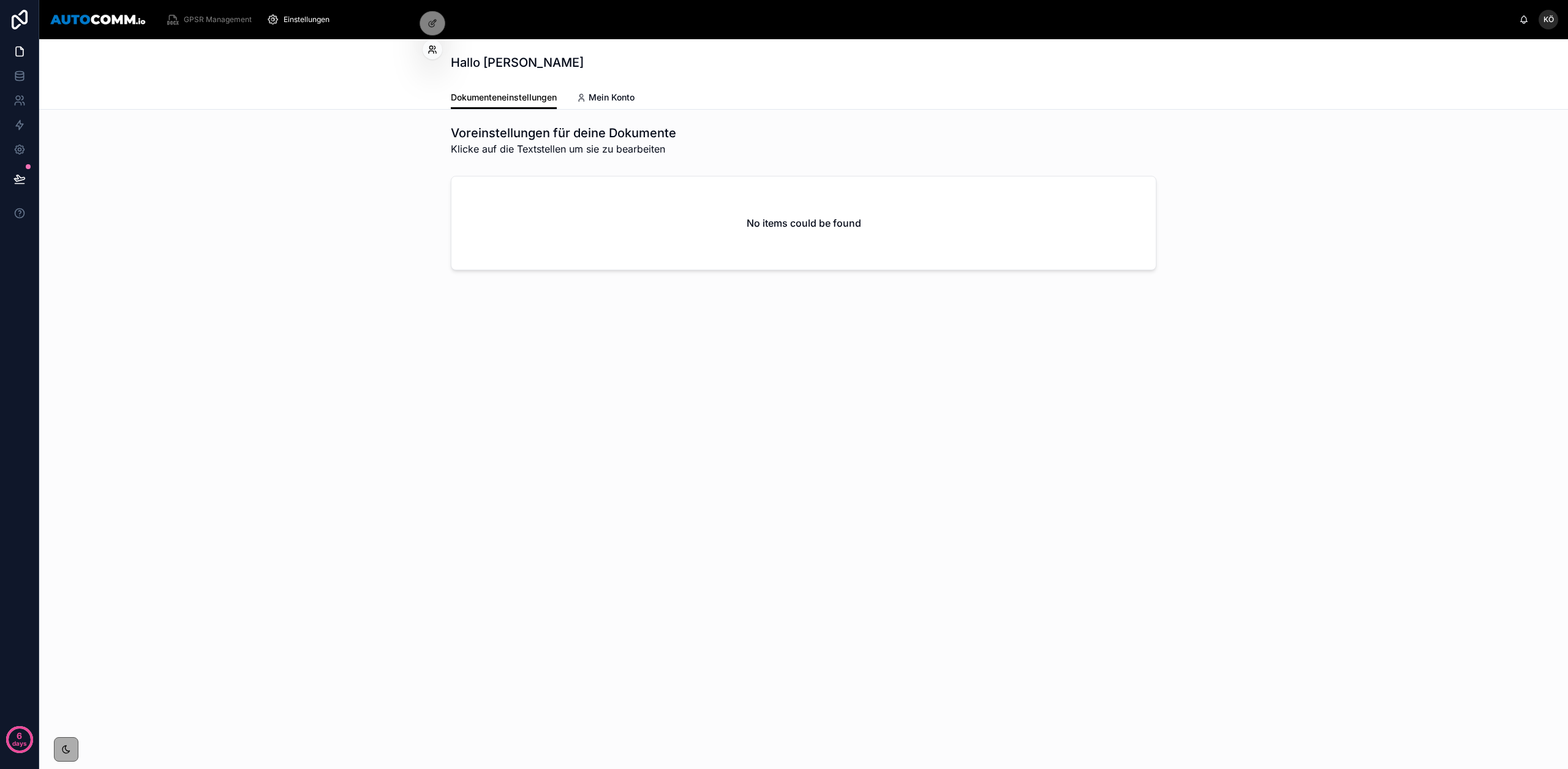
click at [434, 50] on icon at bounding box center [432, 50] width 10 height 10
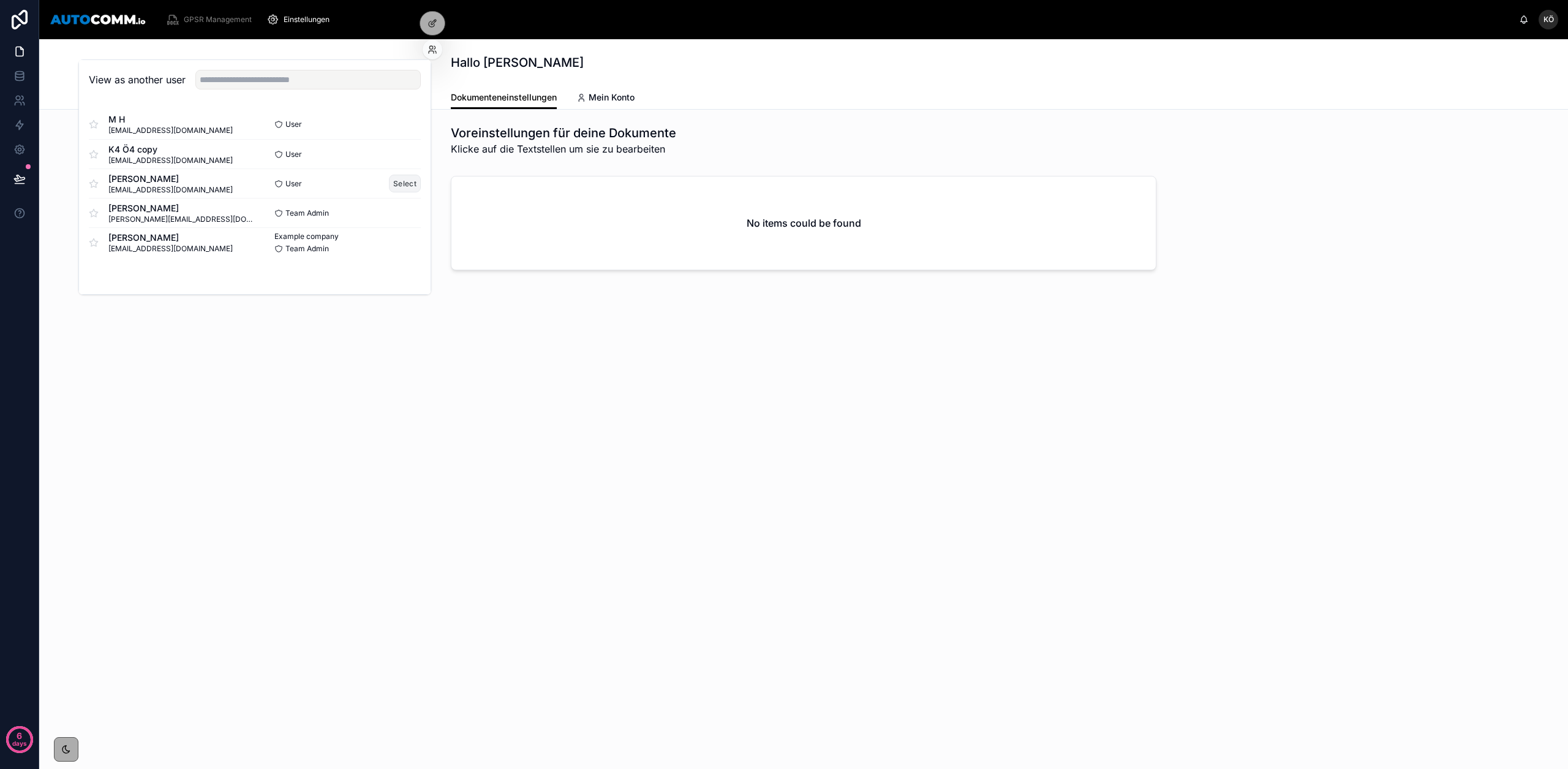
click at [401, 184] on button "Select" at bounding box center [405, 184] width 32 height 18
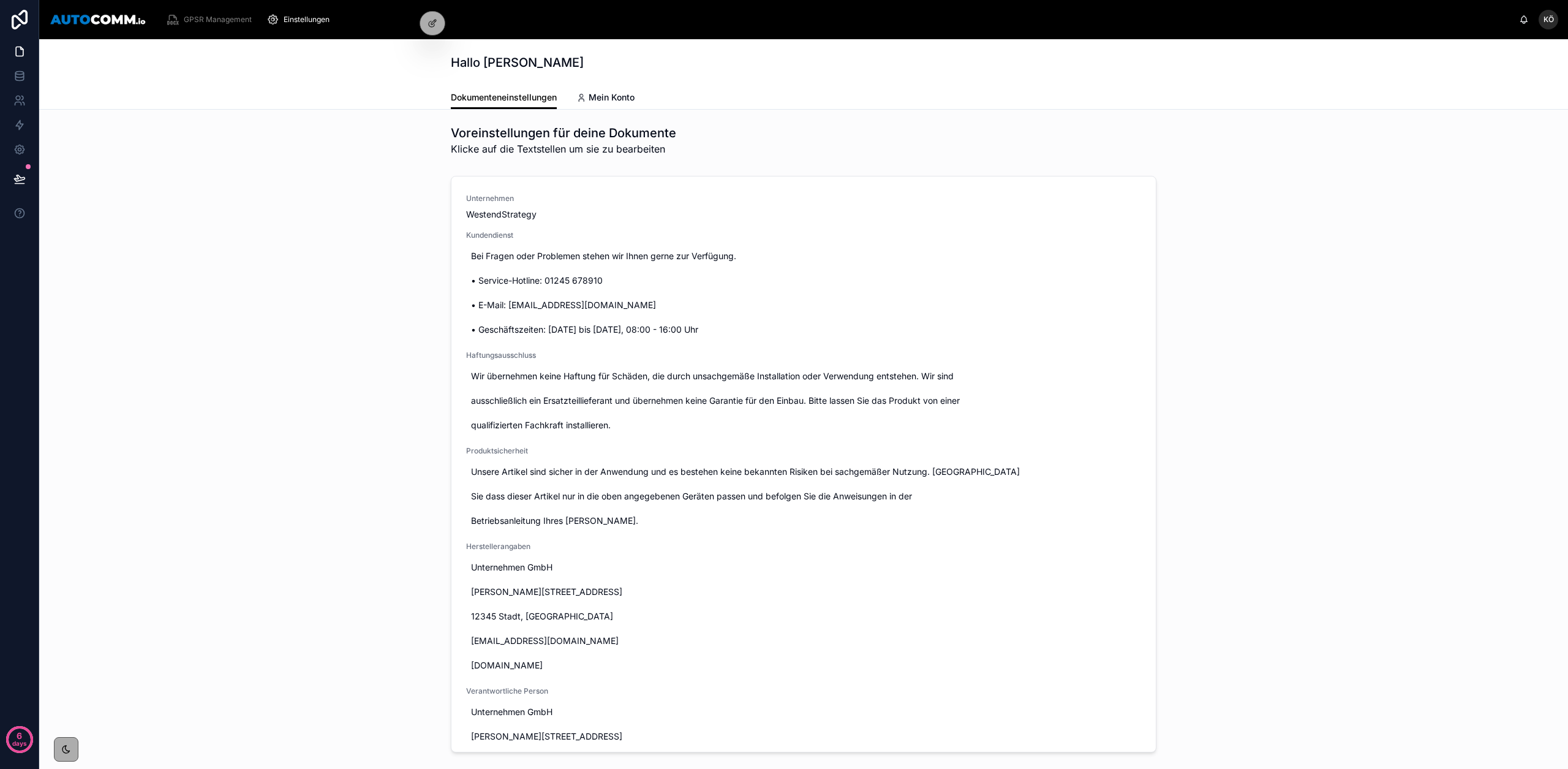
click at [232, 22] on span "GPSR Management" at bounding box center [217, 19] width 68 height 10
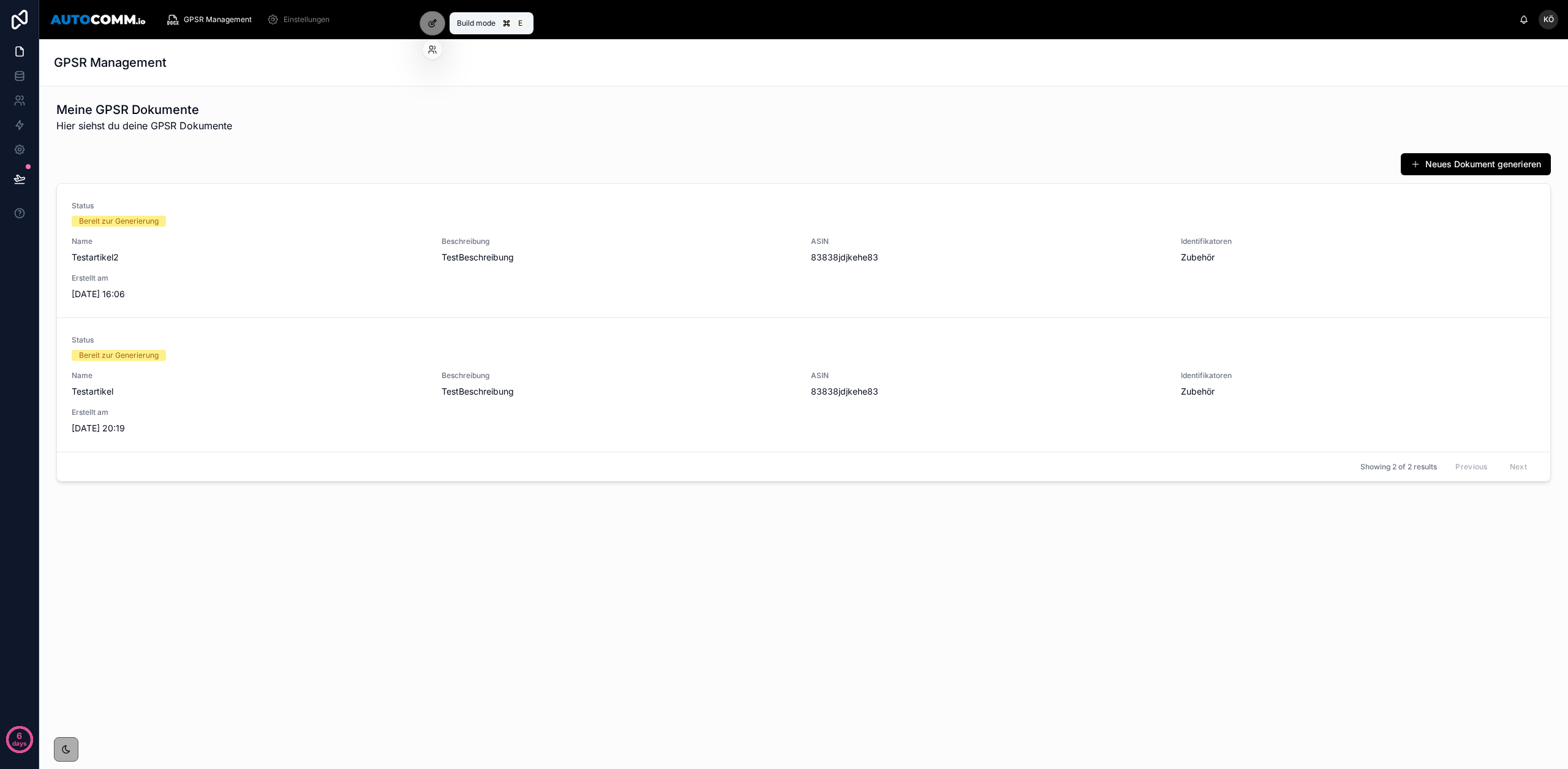
click at [432, 22] on icon at bounding box center [432, 23] width 10 height 10
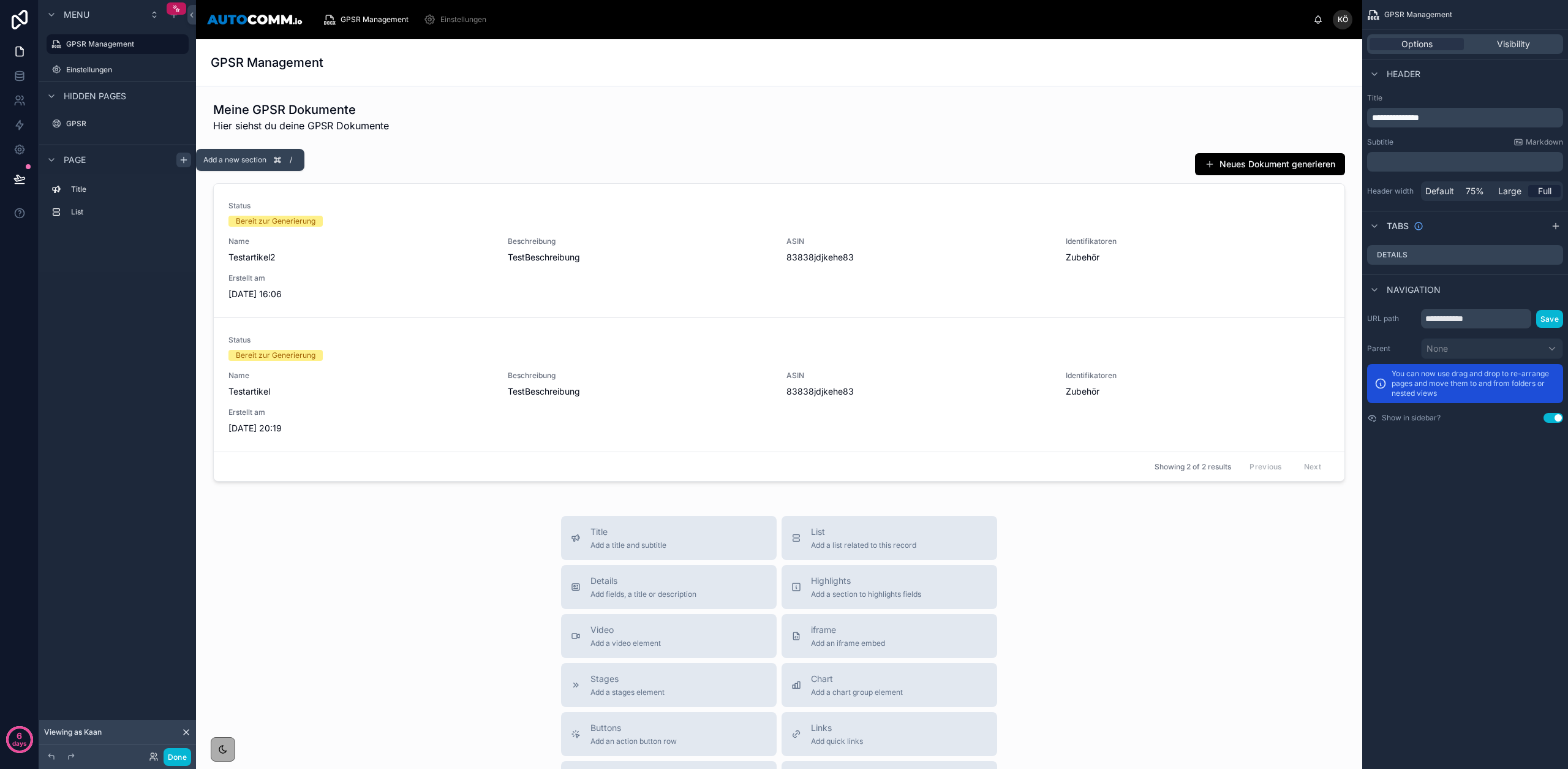
click at [183, 160] on icon "scrollable content" at bounding box center [183, 160] width 5 height 0
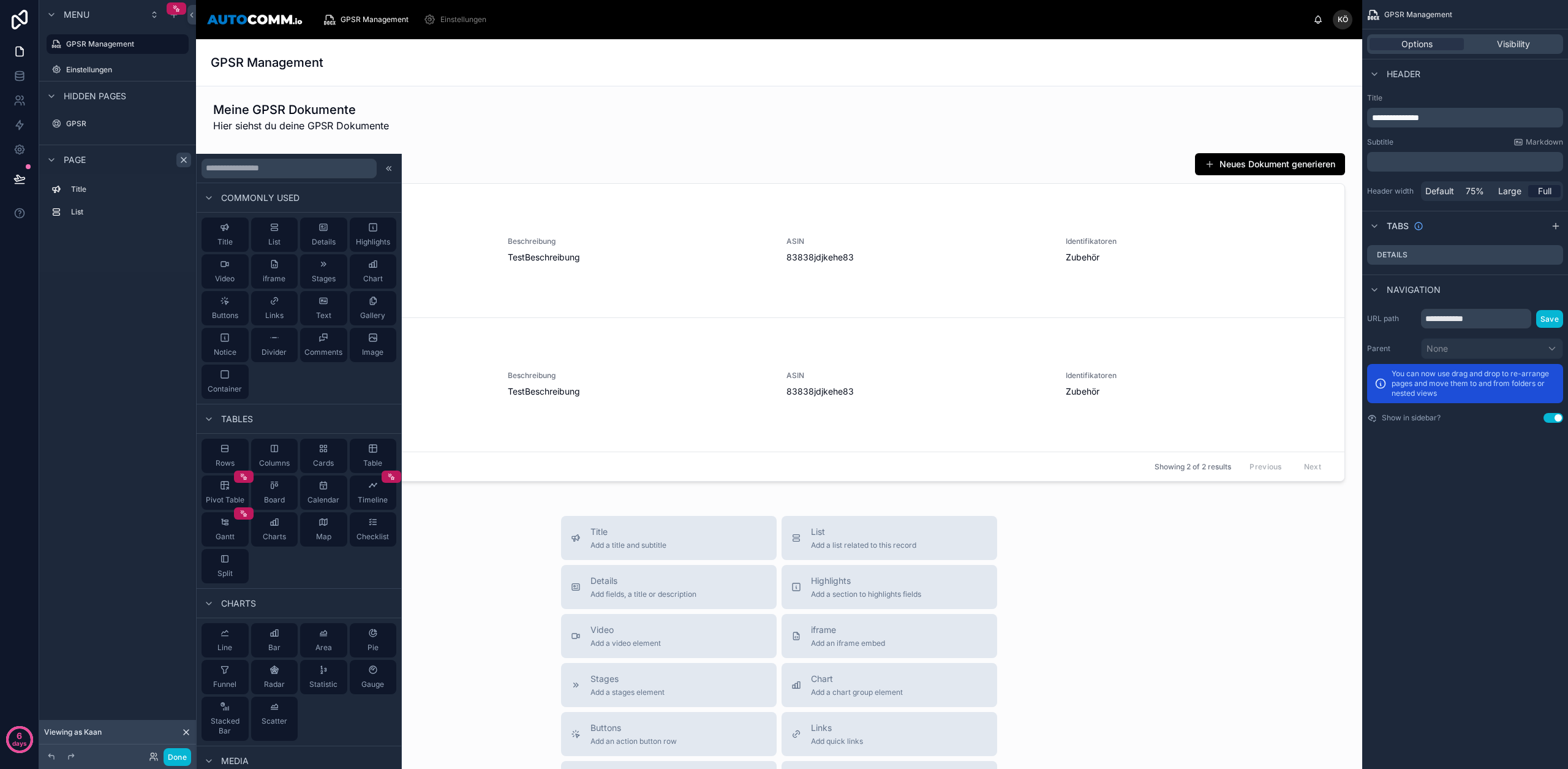
click at [146, 291] on div "Menu GPSR Management Einstellungen Hidden pages GPSR Page Title List" at bounding box center [118, 150] width 157 height 301
click at [176, 22] on div "scrollable content" at bounding box center [173, 14] width 15 height 15
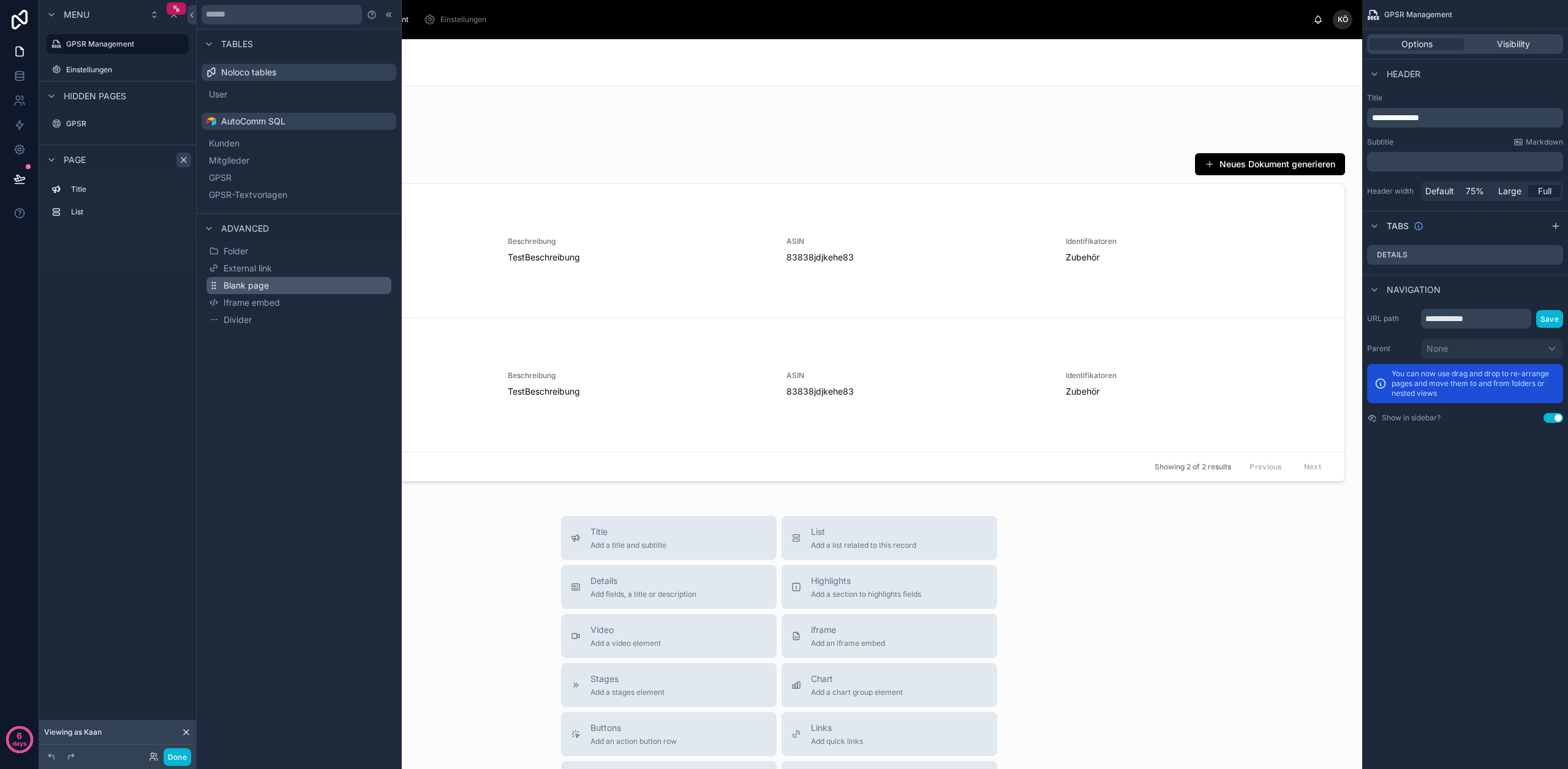
click at [252, 287] on span "Blank page" at bounding box center [246, 286] width 46 height 12
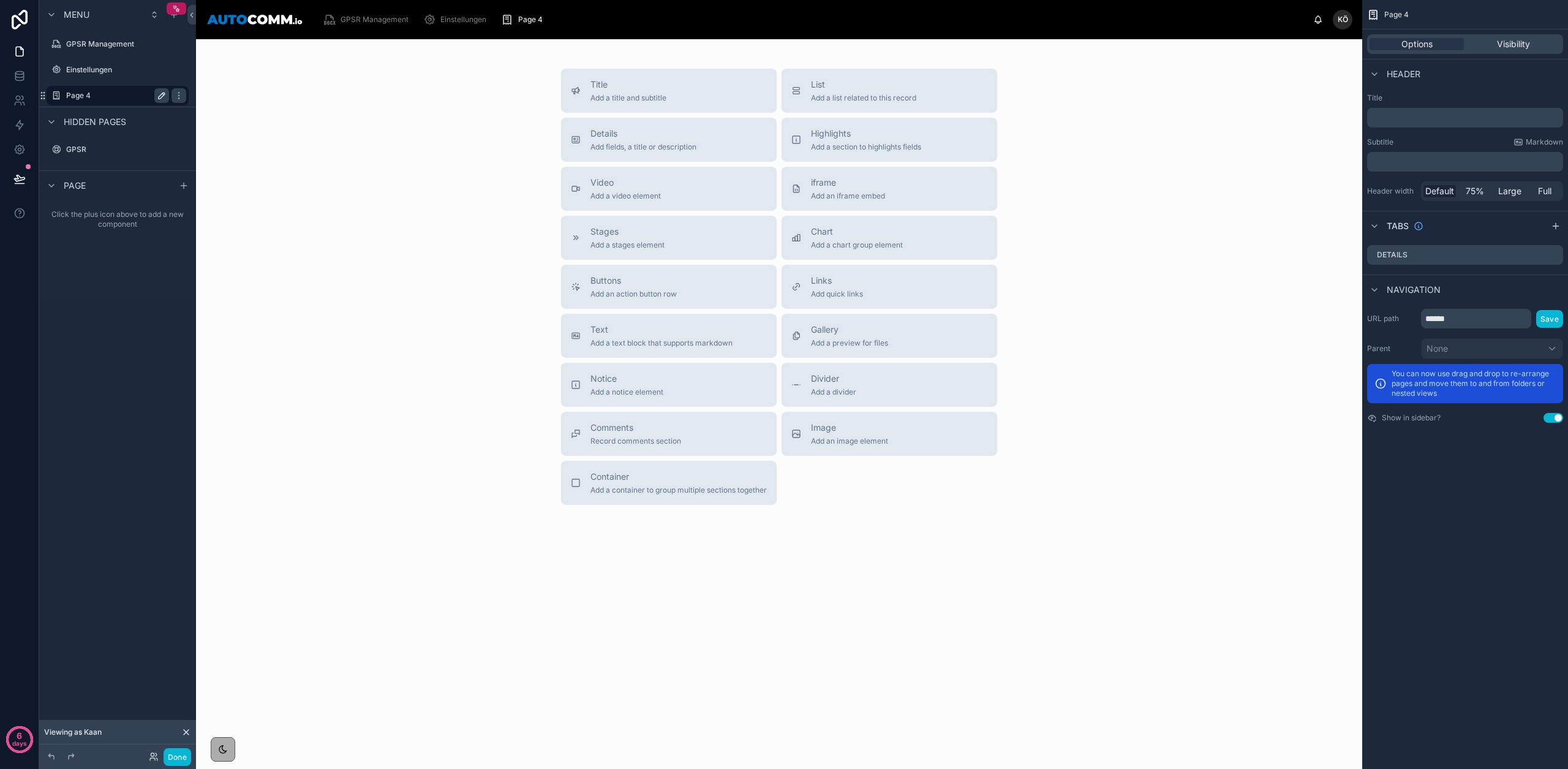
click at [157, 94] on icon "scrollable content" at bounding box center [162, 95] width 10 height 10
click at [84, 93] on input "******" at bounding box center [108, 95] width 84 height 15
type input "**********"
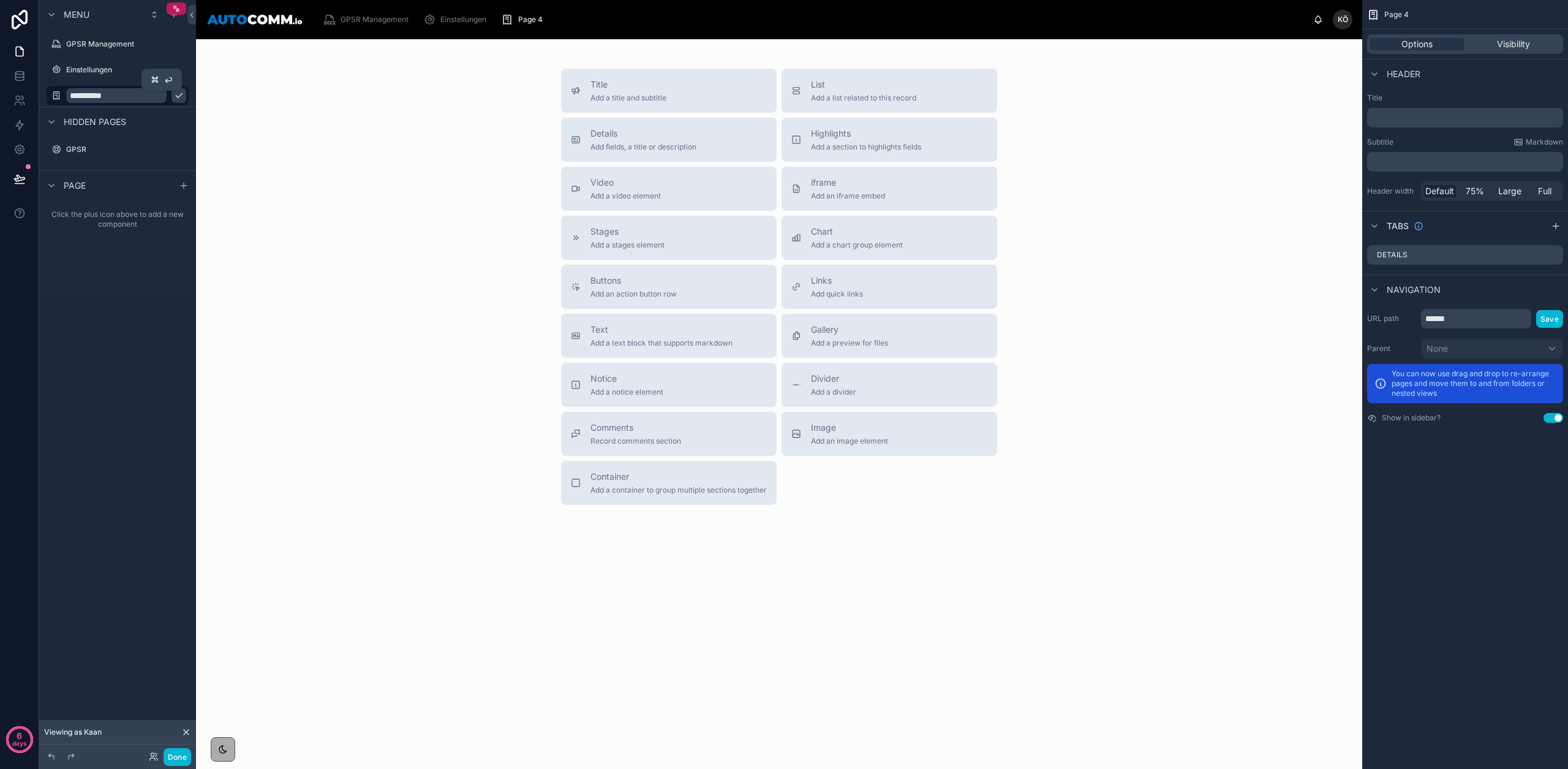
click at [174, 100] on icon "scrollable content" at bounding box center [179, 95] width 10 height 10
click at [1506, 45] on span "Visibility" at bounding box center [1513, 44] width 33 height 12
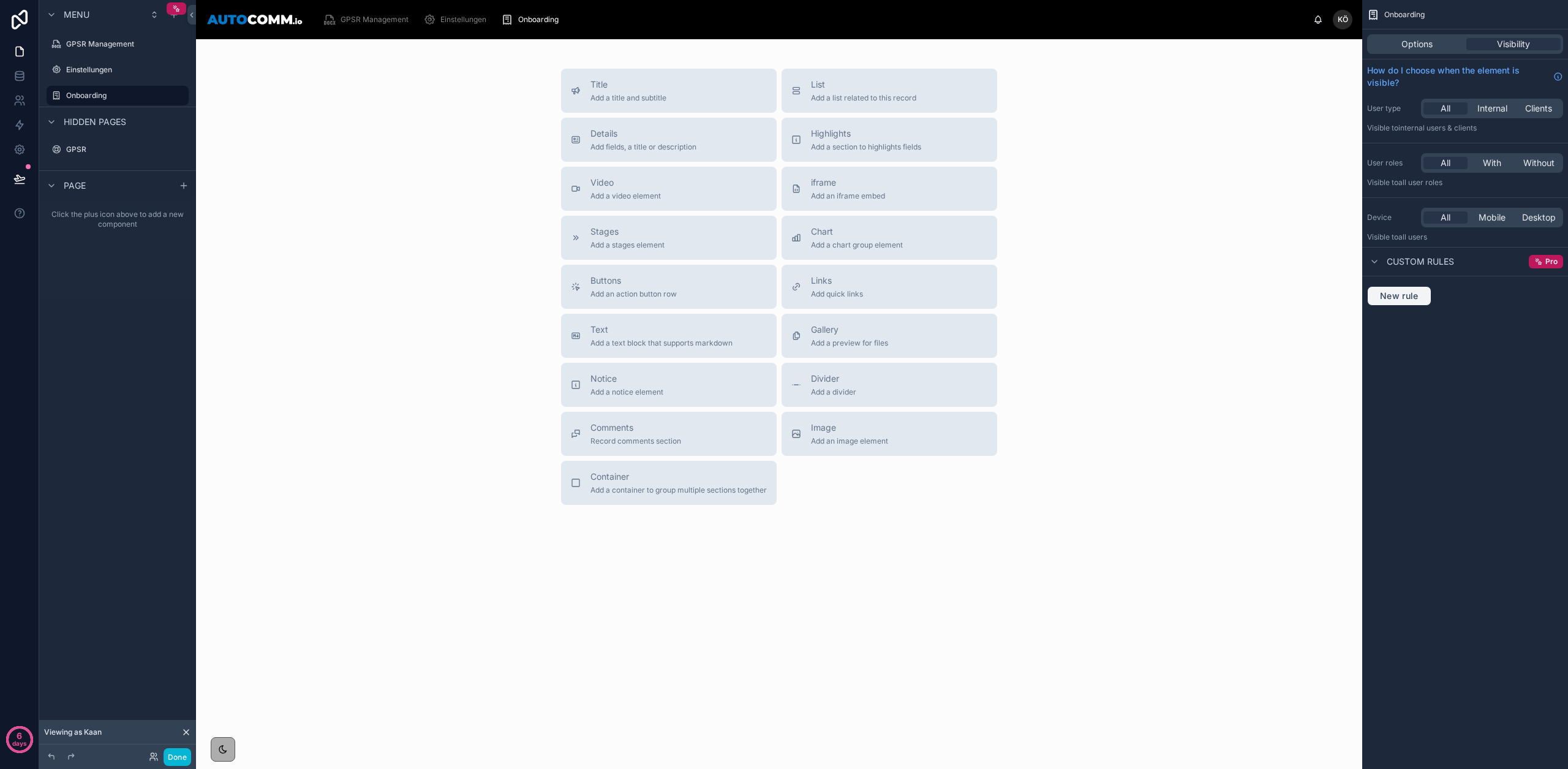
click at [1392, 291] on span "New rule" at bounding box center [1399, 296] width 49 height 11
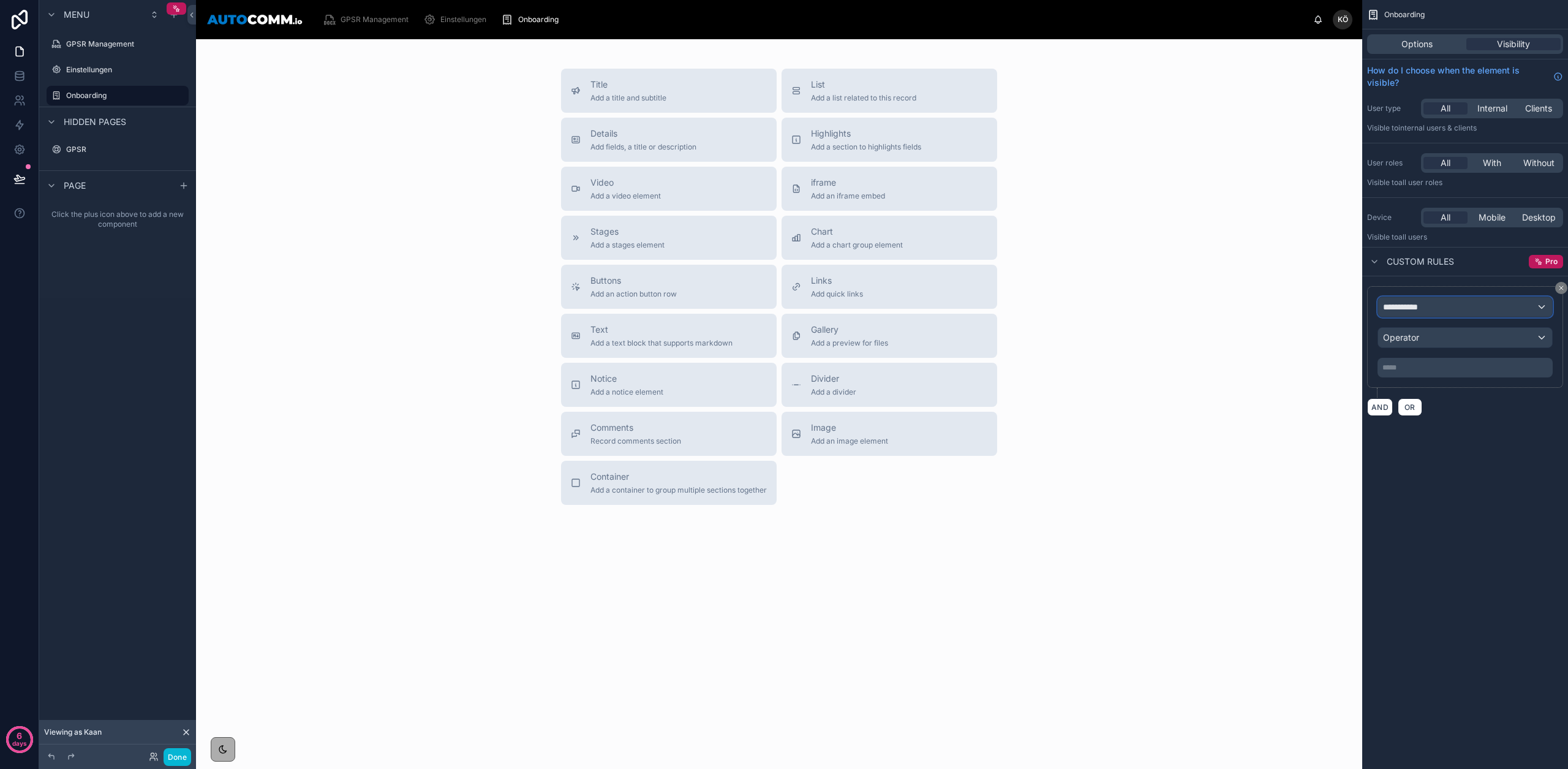
click at [1434, 307] on div "**********" at bounding box center [1465, 307] width 174 height 19
click at [1461, 376] on span "Logged in User" at bounding box center [1438, 372] width 101 height 15
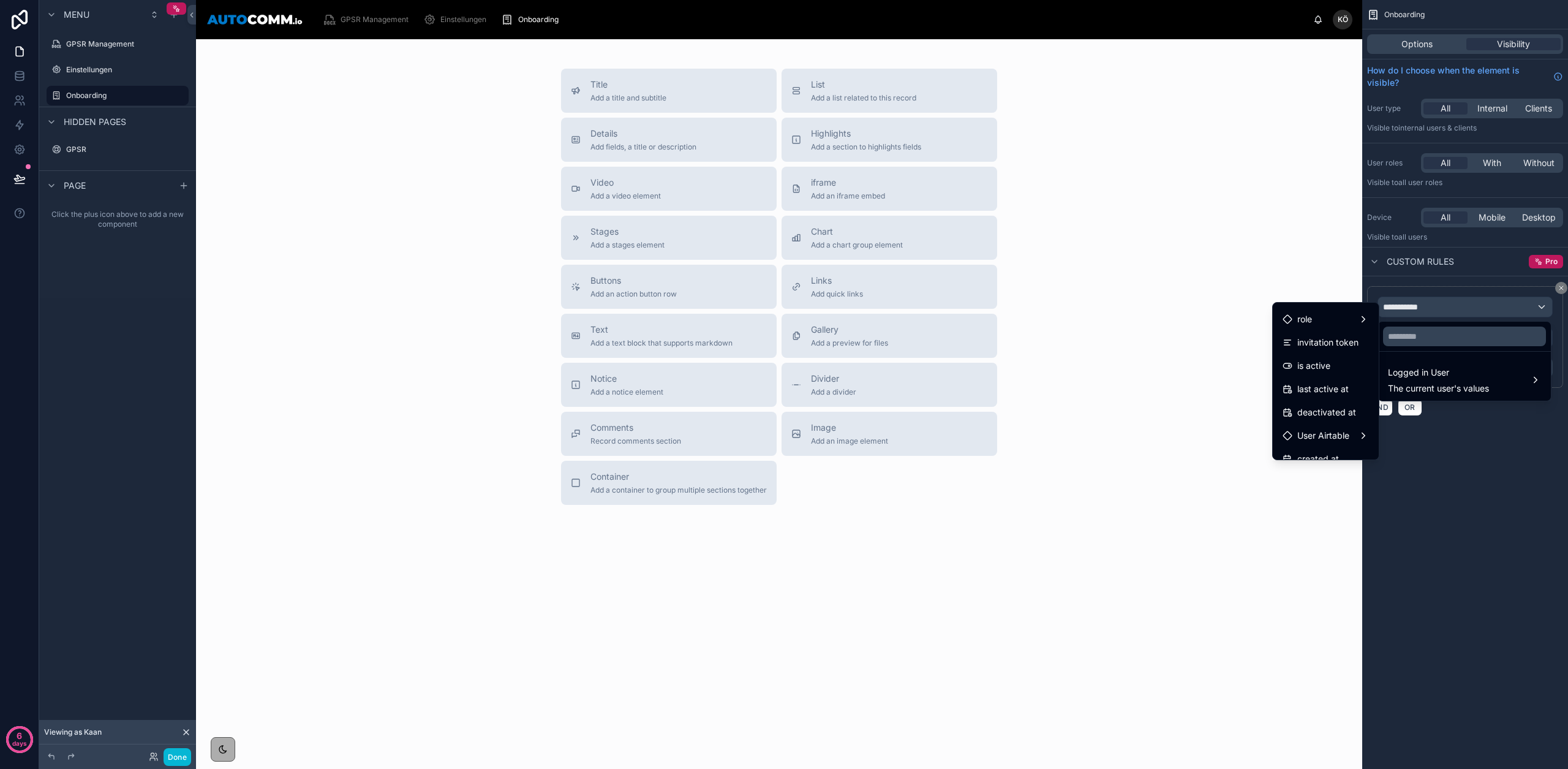
scroll to position [219, 0]
click at [1329, 382] on span "User Airtable" at bounding box center [1323, 376] width 52 height 15
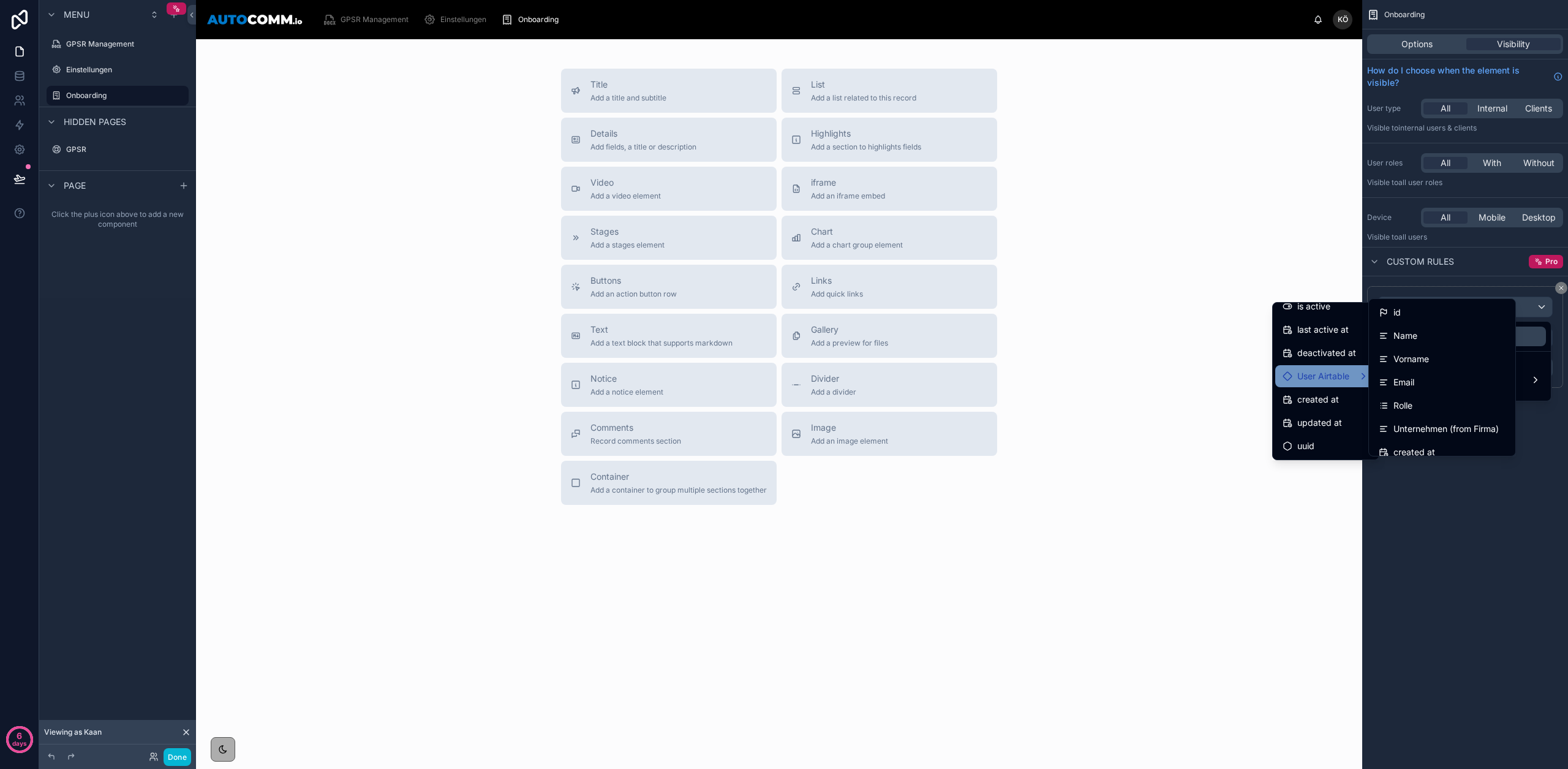
click at [1330, 379] on span "User Airtable" at bounding box center [1323, 376] width 52 height 15
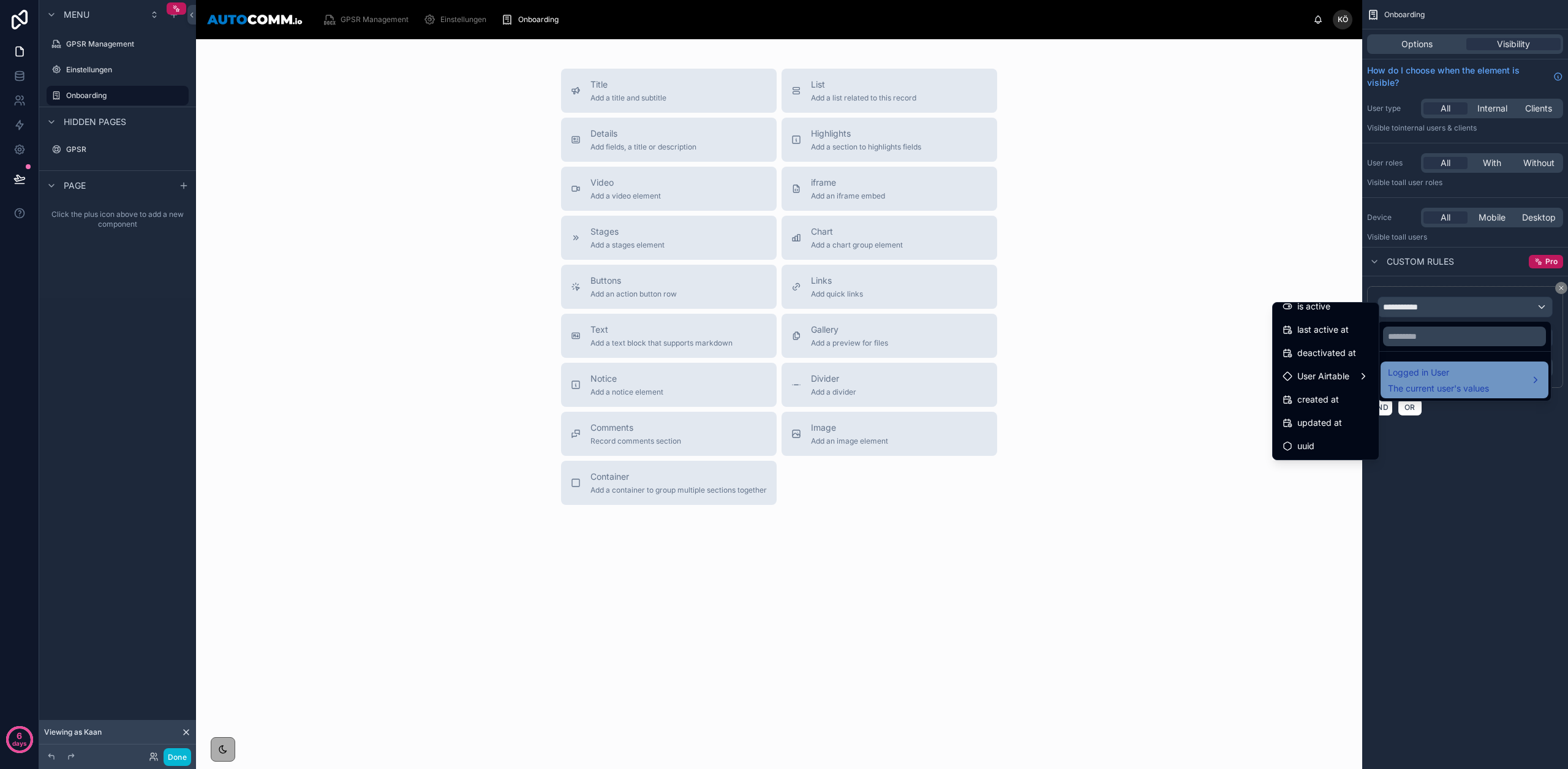
click at [1487, 374] on span "Logged in User" at bounding box center [1438, 372] width 101 height 15
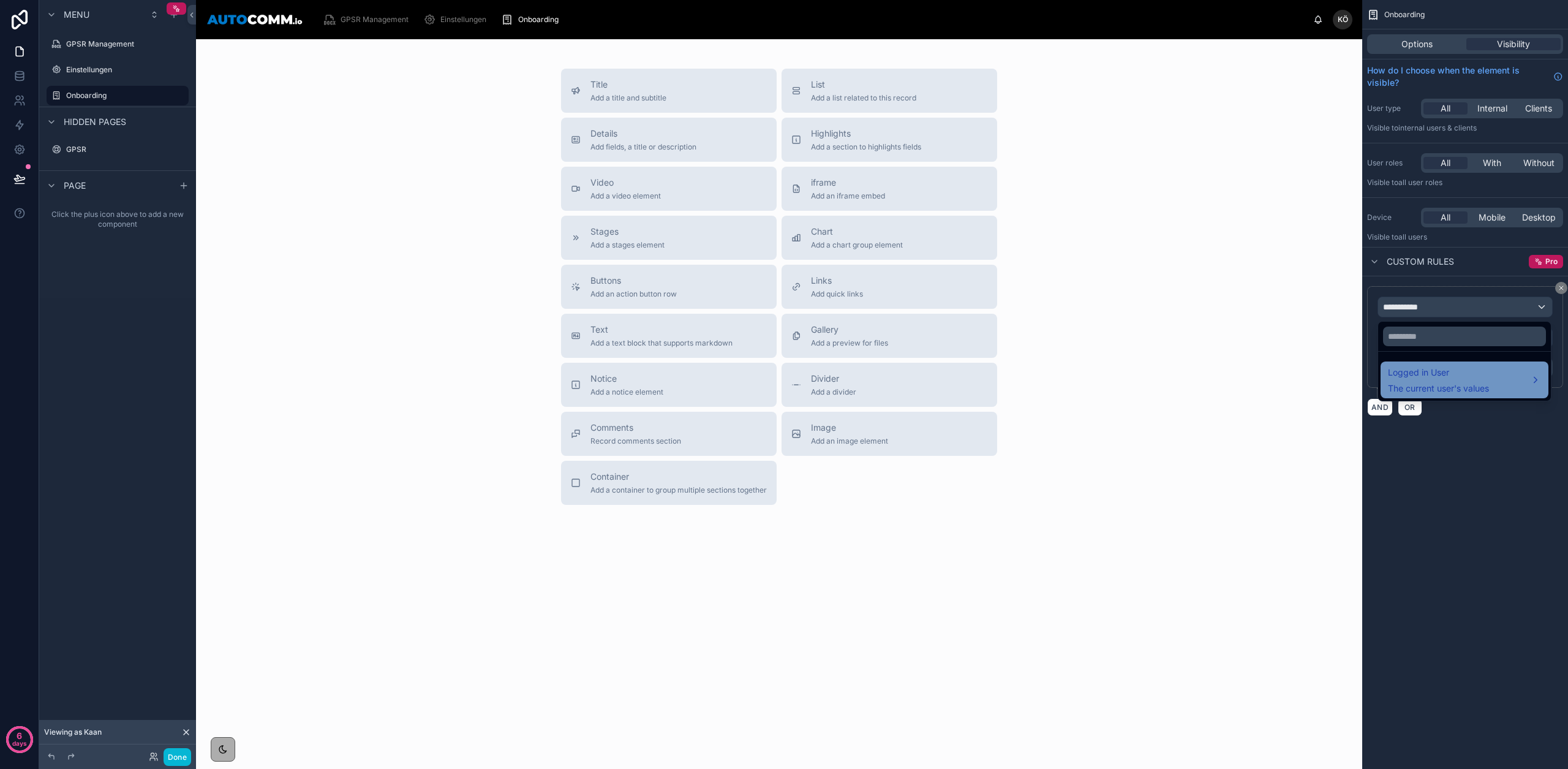
click at [1487, 374] on span "Logged in User" at bounding box center [1438, 372] width 101 height 15
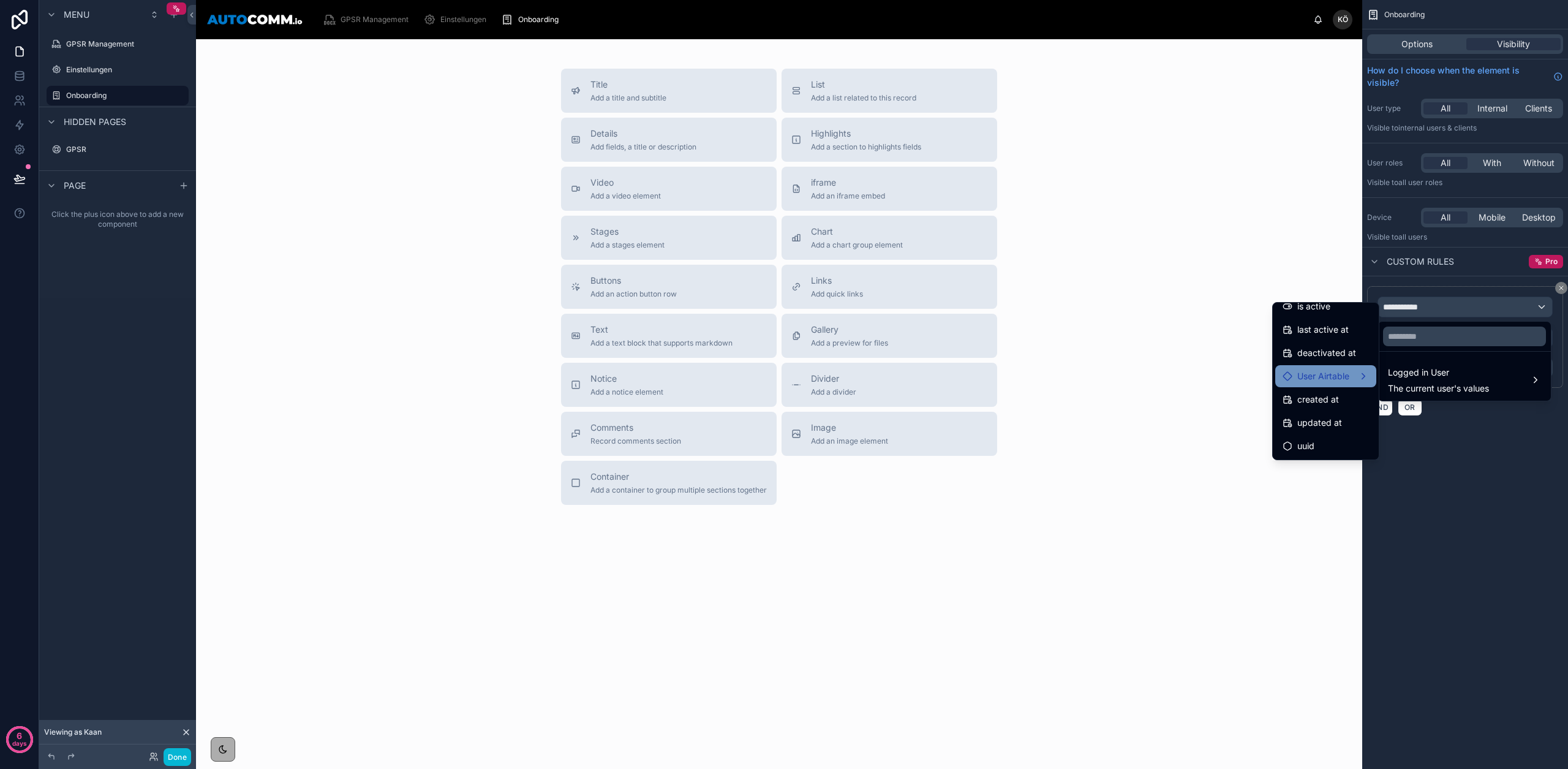
click at [1333, 383] on span "User Airtable" at bounding box center [1323, 376] width 52 height 15
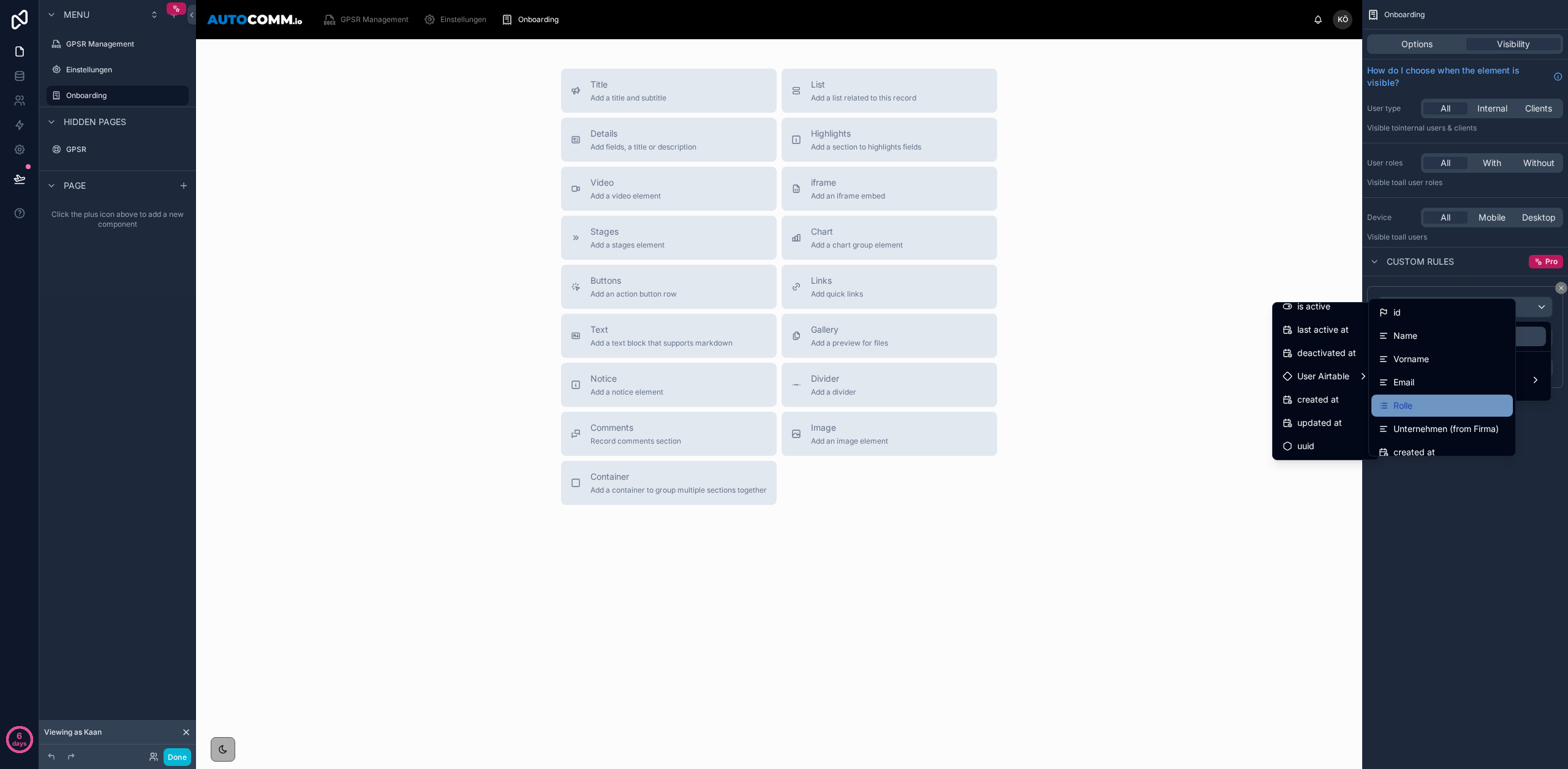
click at [1422, 403] on div "Rolle" at bounding box center [1442, 405] width 127 height 15
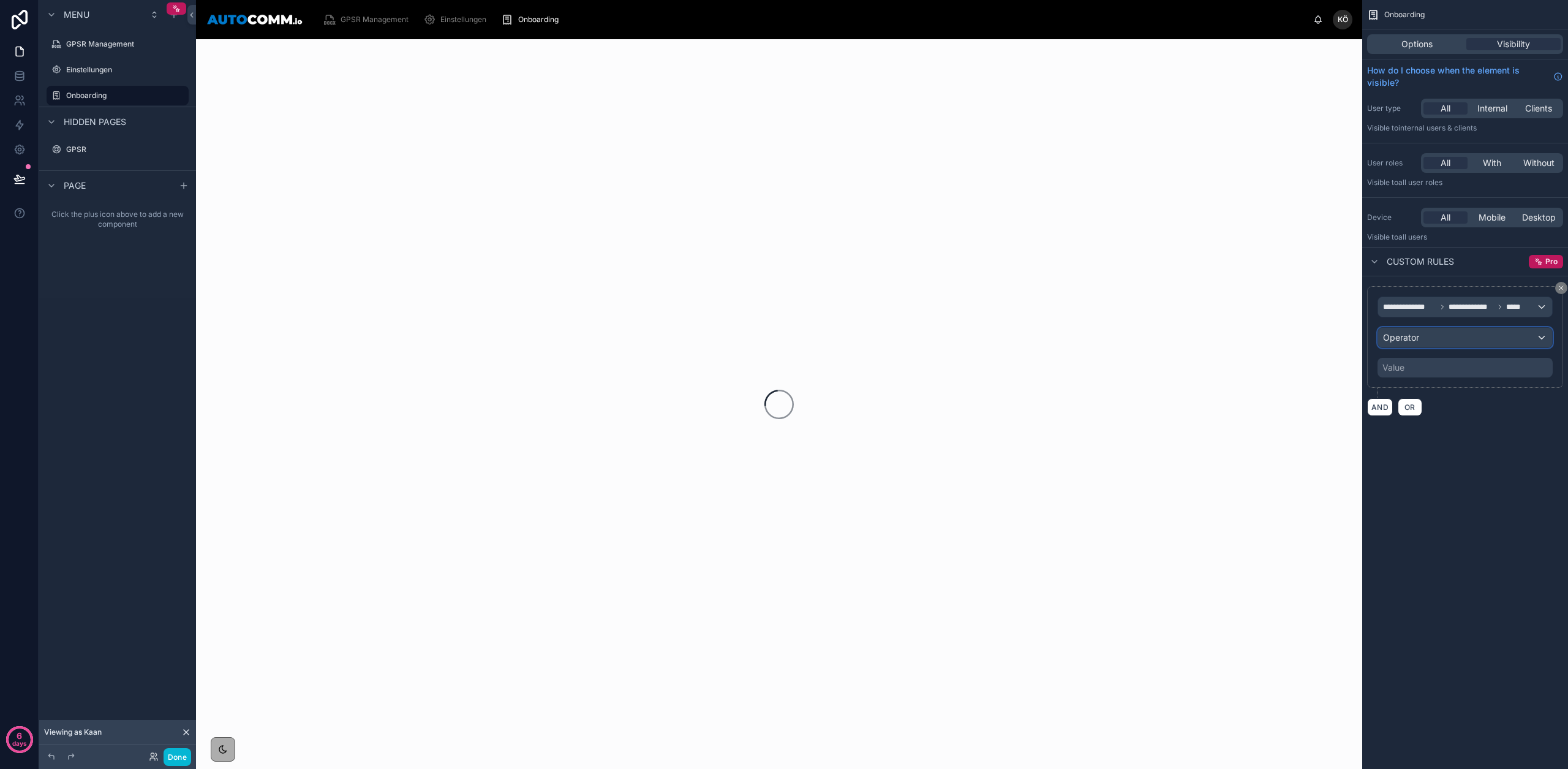
click at [1450, 332] on div "Operator" at bounding box center [1465, 337] width 174 height 19
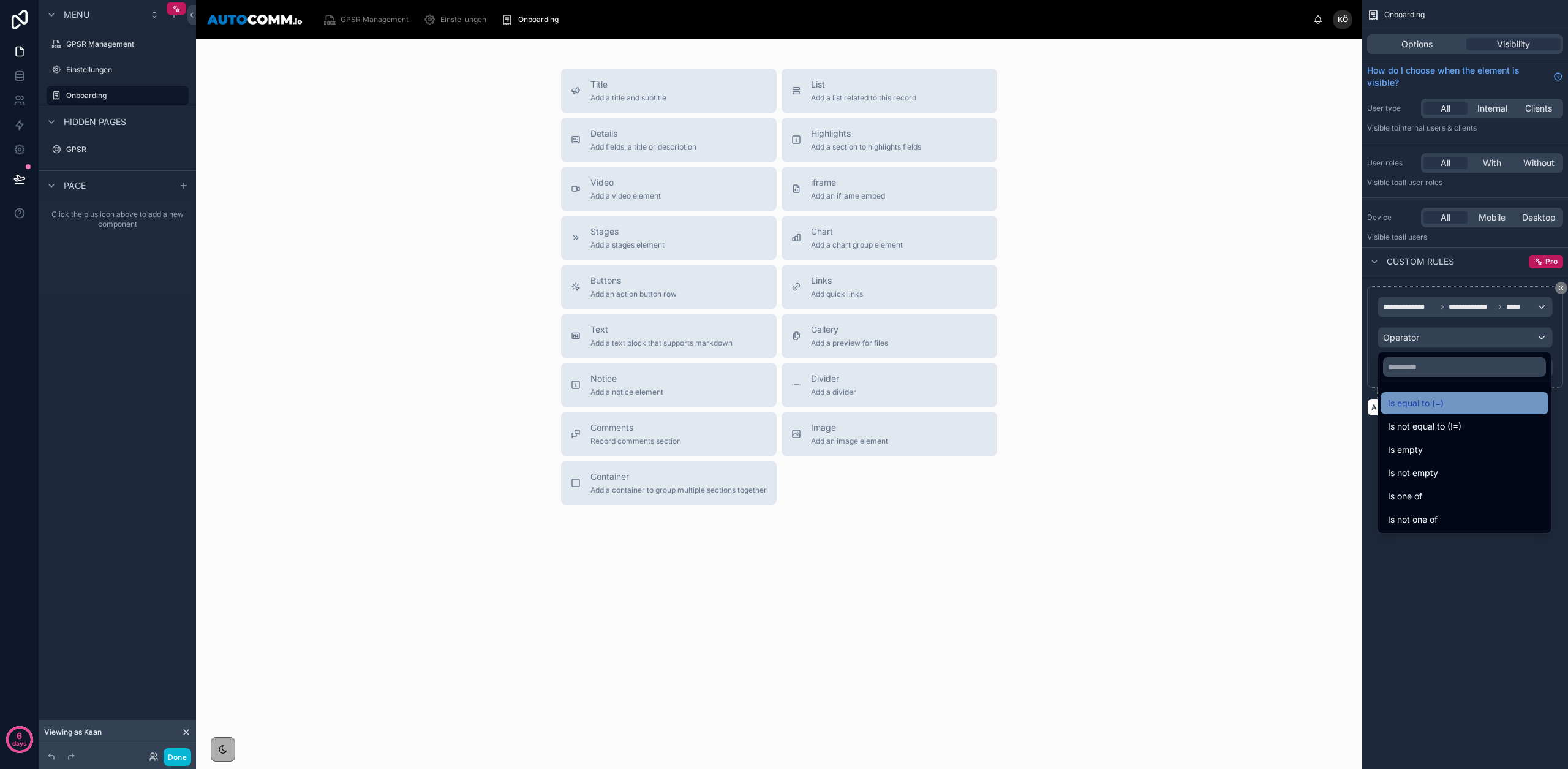
click at [1440, 400] on span "Is equal to (=)" at bounding box center [1416, 403] width 56 height 15
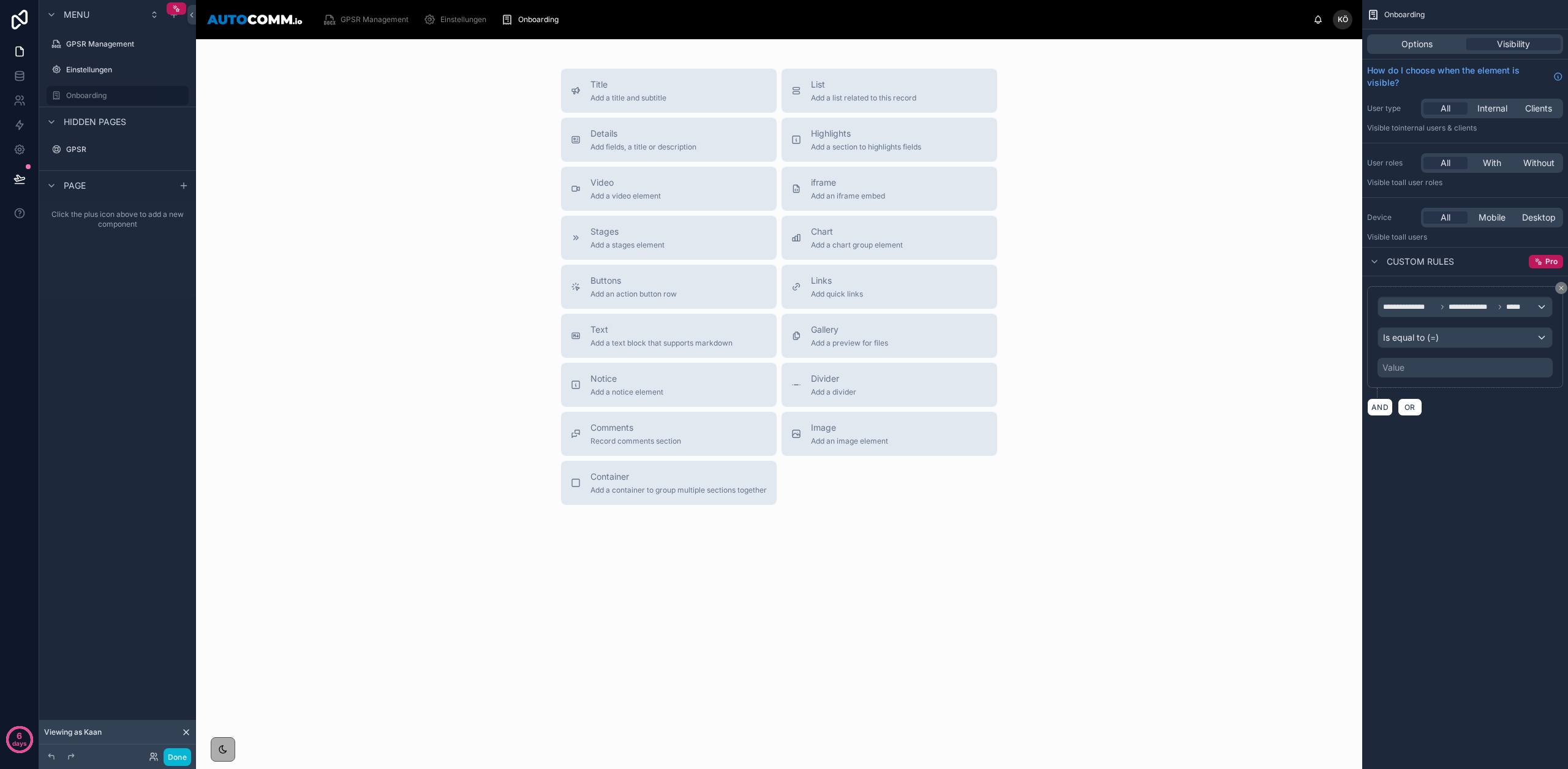
click at [1425, 367] on div "Value" at bounding box center [1465, 367] width 175 height 19
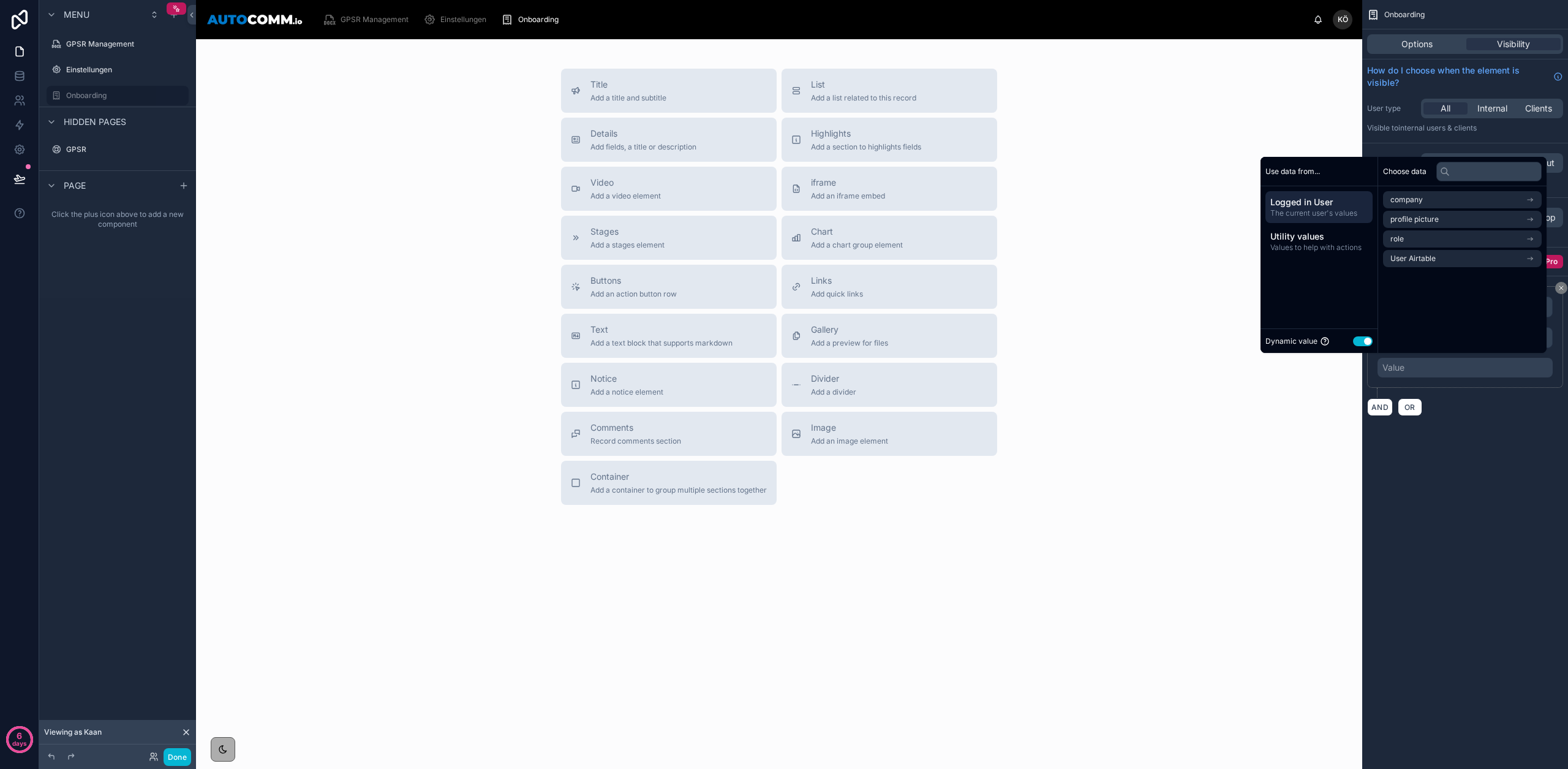
click at [1359, 339] on button "Use setting" at bounding box center [1362, 341] width 19 height 10
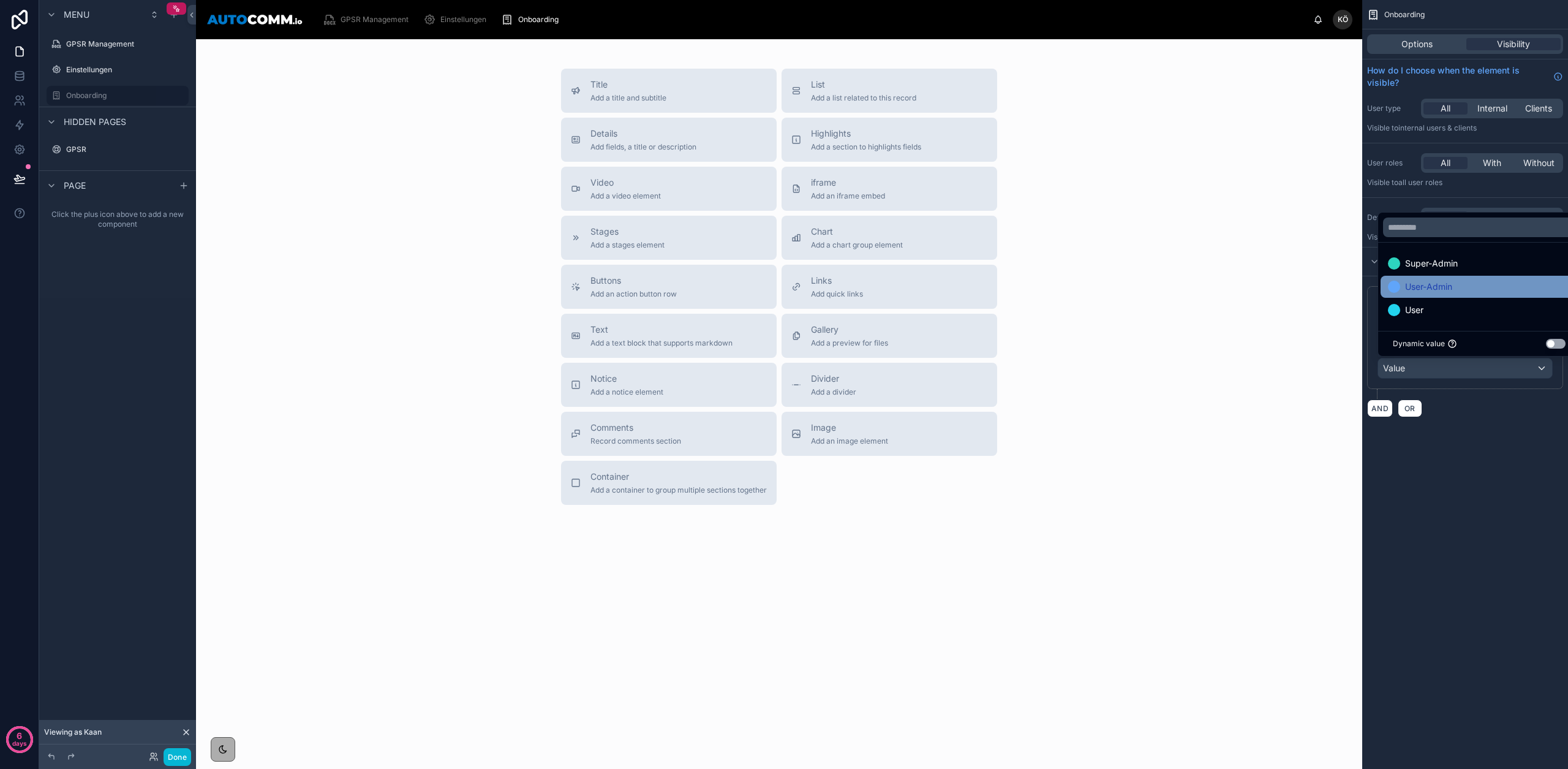
click at [1440, 290] on span "User-Admin" at bounding box center [1429, 287] width 47 height 15
click at [1479, 418] on div "**********" at bounding box center [1465, 352] width 206 height 151
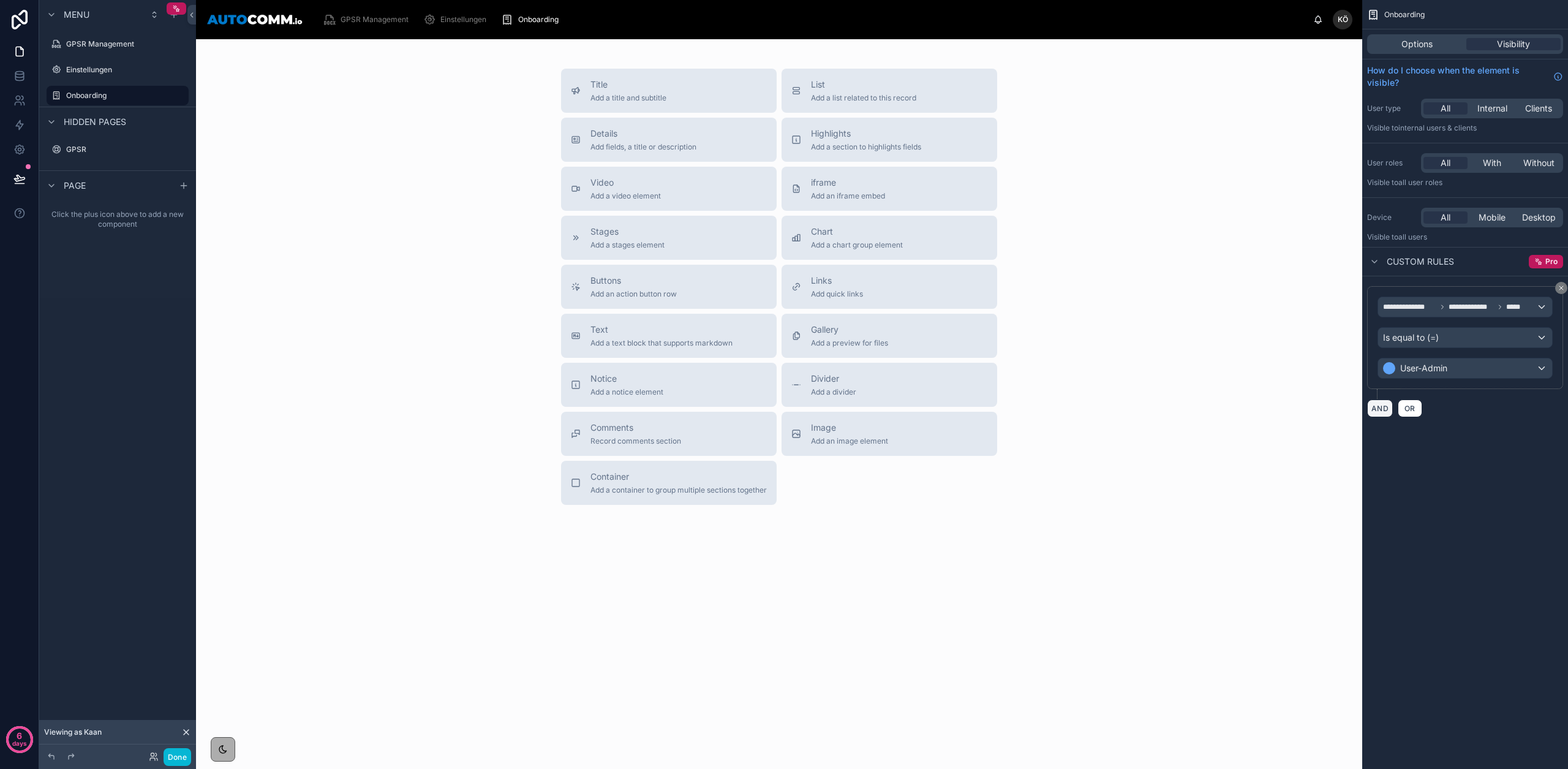
click at [1378, 413] on button "AND" at bounding box center [1379, 408] width 26 height 18
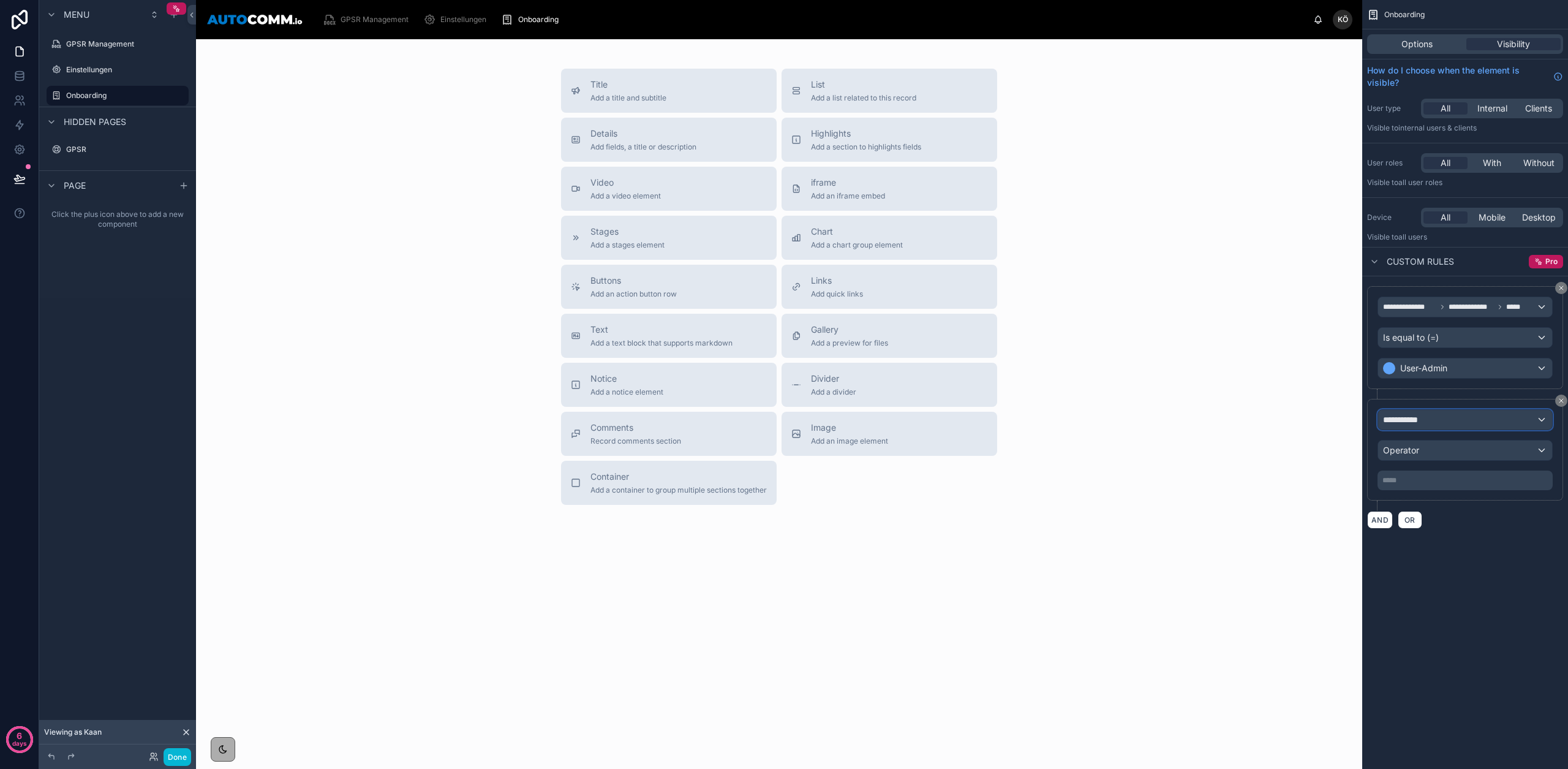
click at [1425, 421] on span "**********" at bounding box center [1405, 420] width 46 height 12
click at [1488, 492] on span "Logged in User" at bounding box center [1438, 485] width 101 height 15
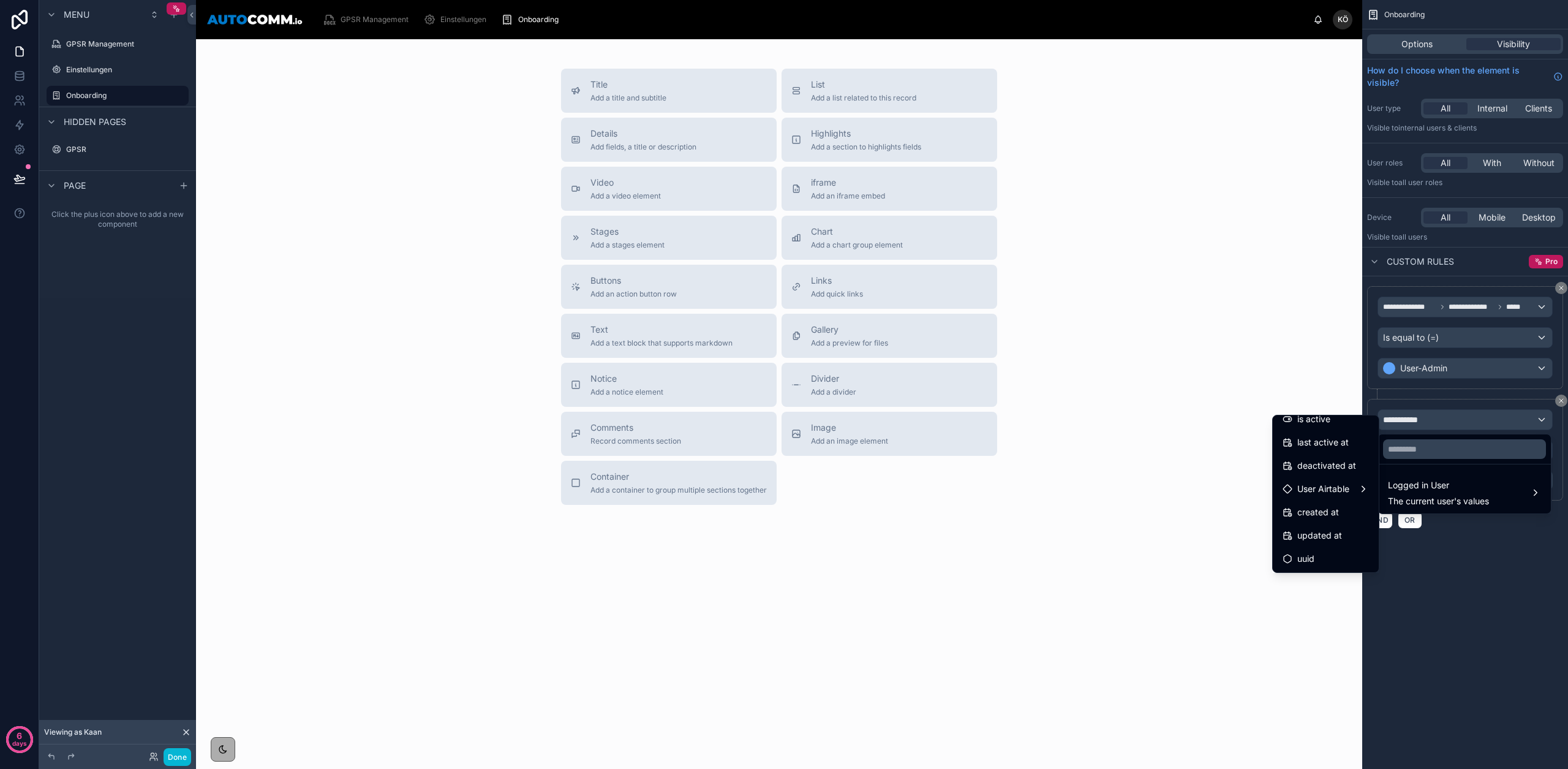
scroll to position [217, 0]
click at [1334, 486] on span "User Airtable" at bounding box center [1323, 491] width 52 height 15
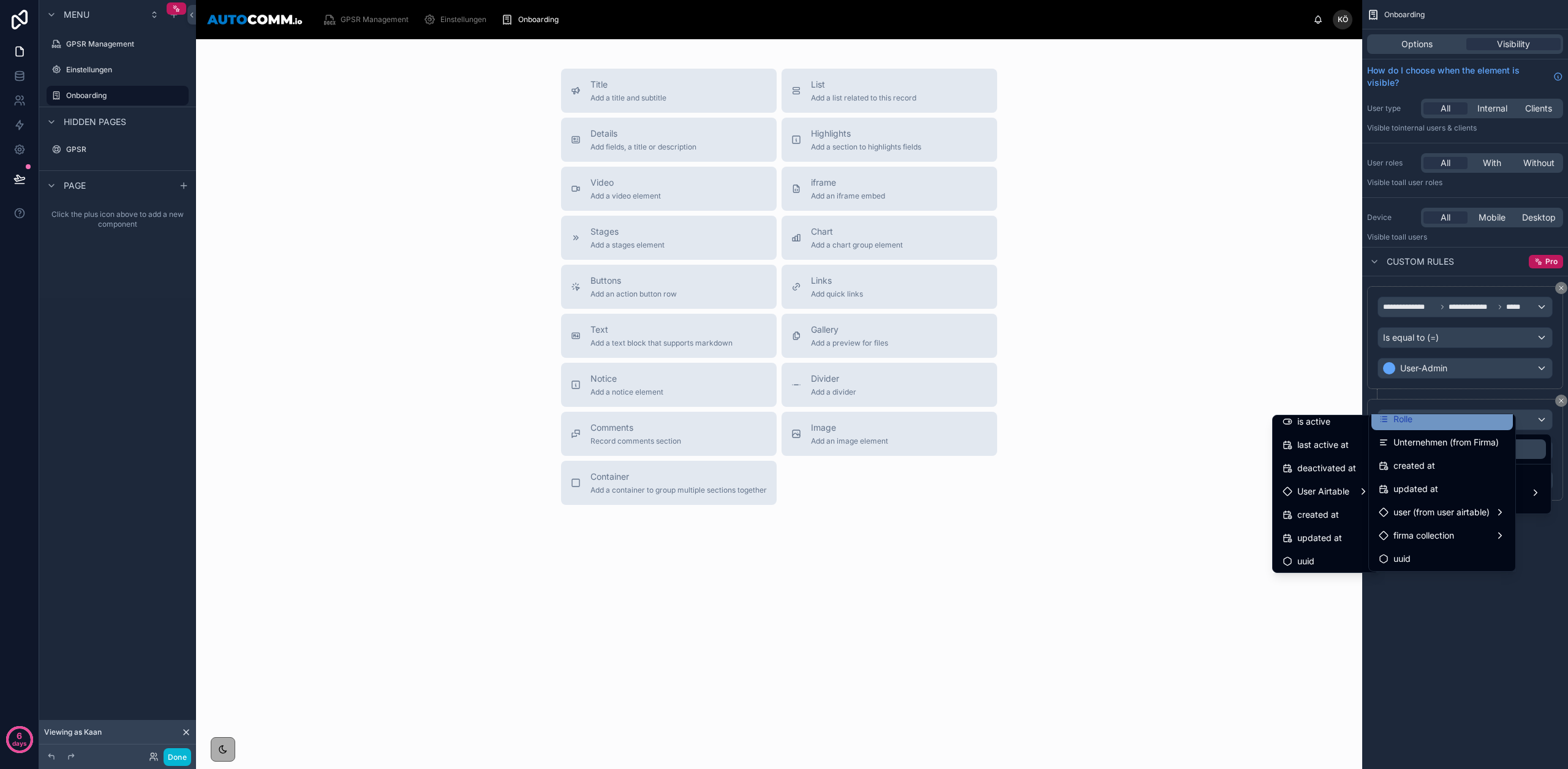
scroll to position [103, 0]
click at [1444, 438] on span "Unternehmen (from Firma)" at bounding box center [1446, 441] width 105 height 15
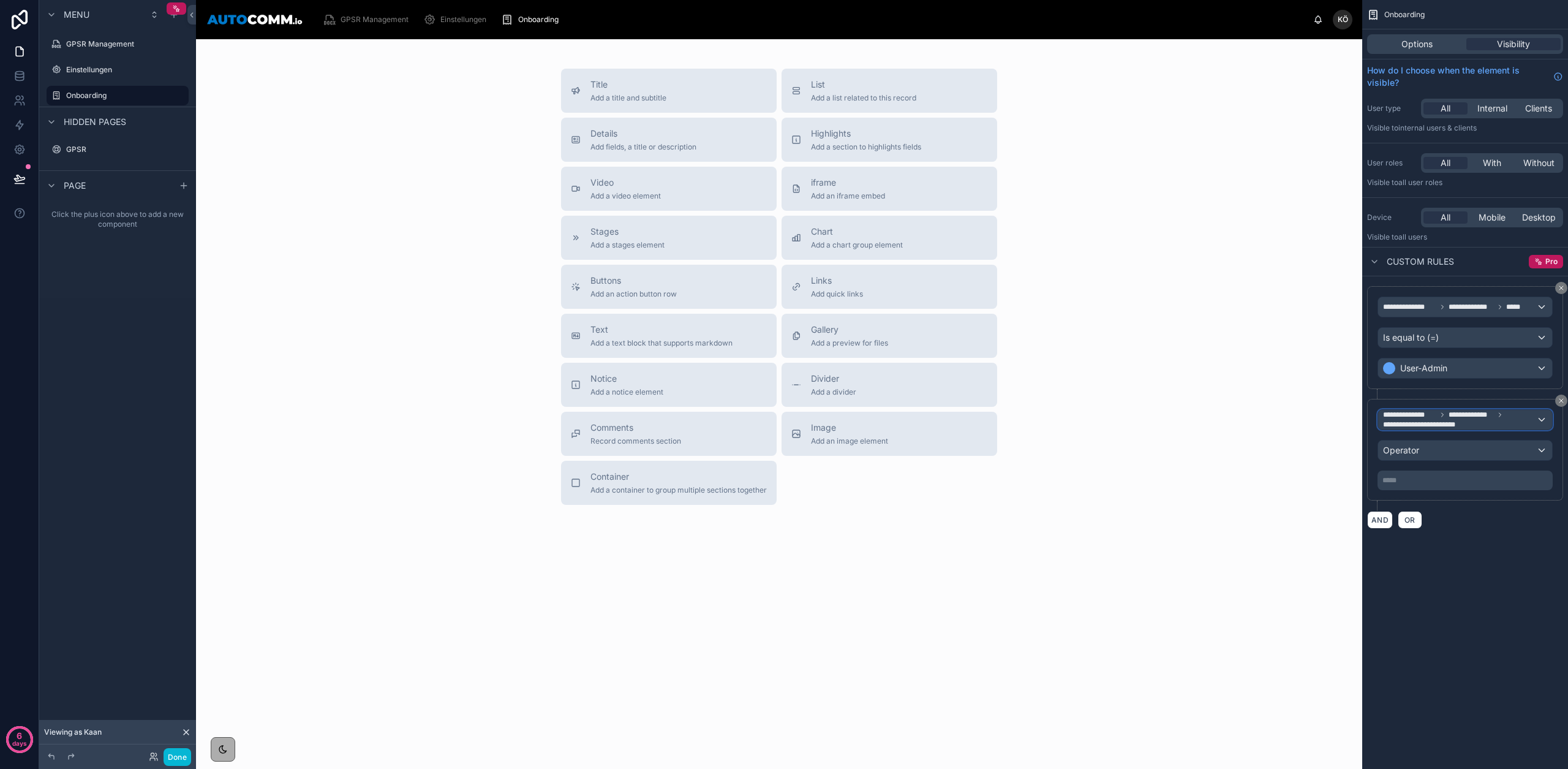
click at [1438, 425] on span "**********" at bounding box center [1429, 424] width 93 height 10
click at [1446, 485] on span "Logged in User" at bounding box center [1438, 485] width 101 height 15
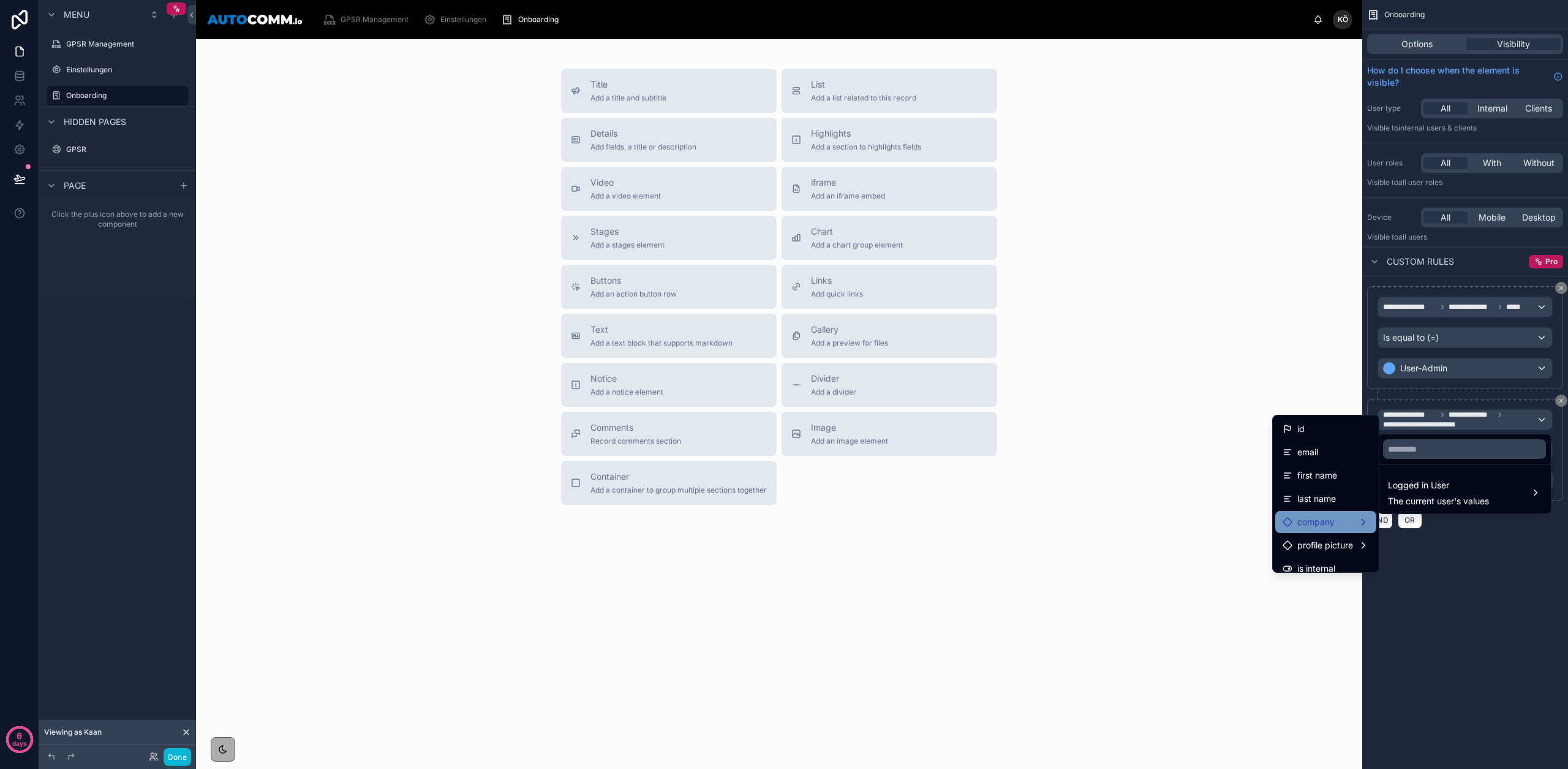
click at [1323, 523] on span "company" at bounding box center [1316, 522] width 37 height 15
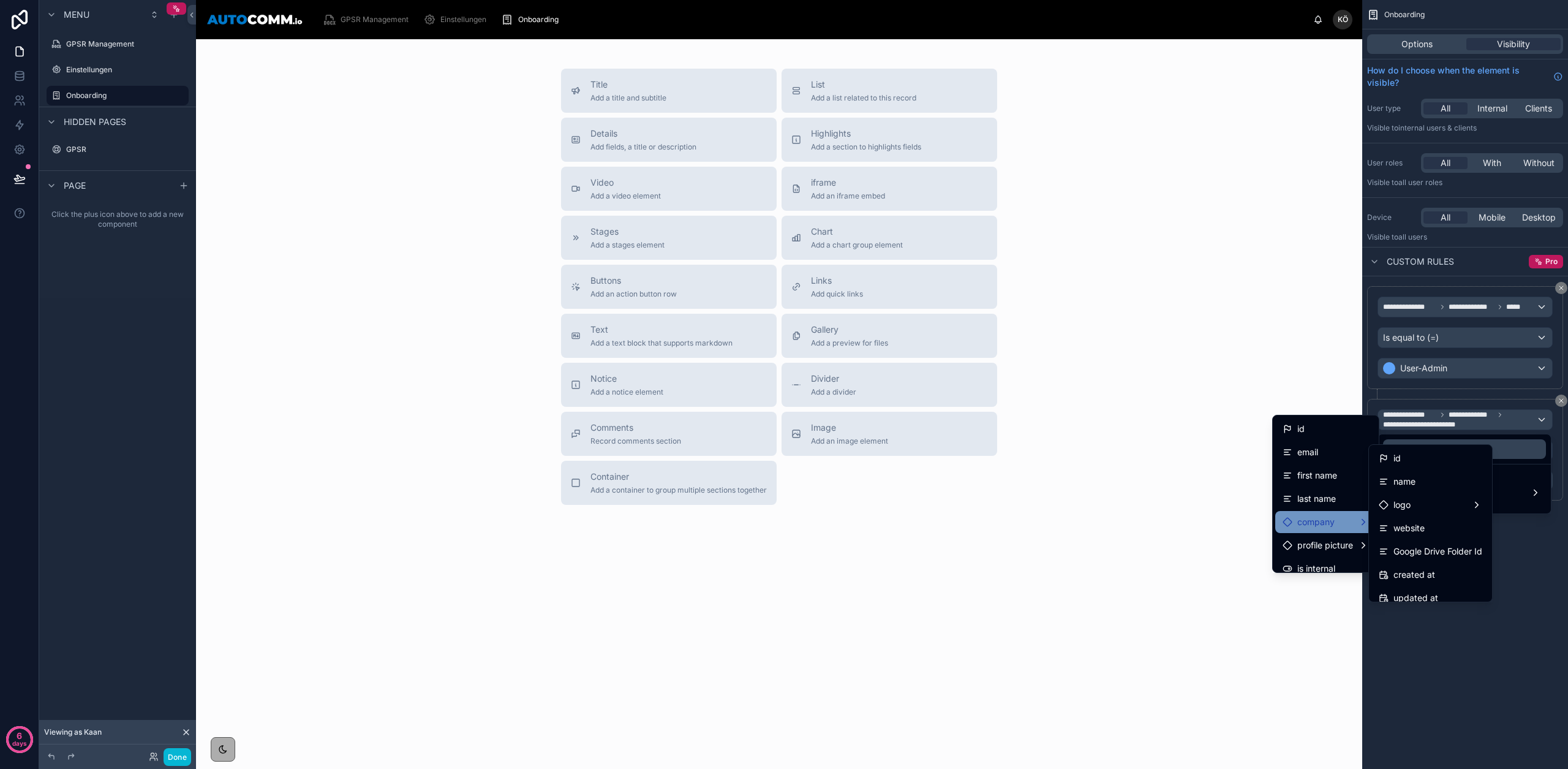
click at [1323, 523] on span "company" at bounding box center [1316, 522] width 37 height 15
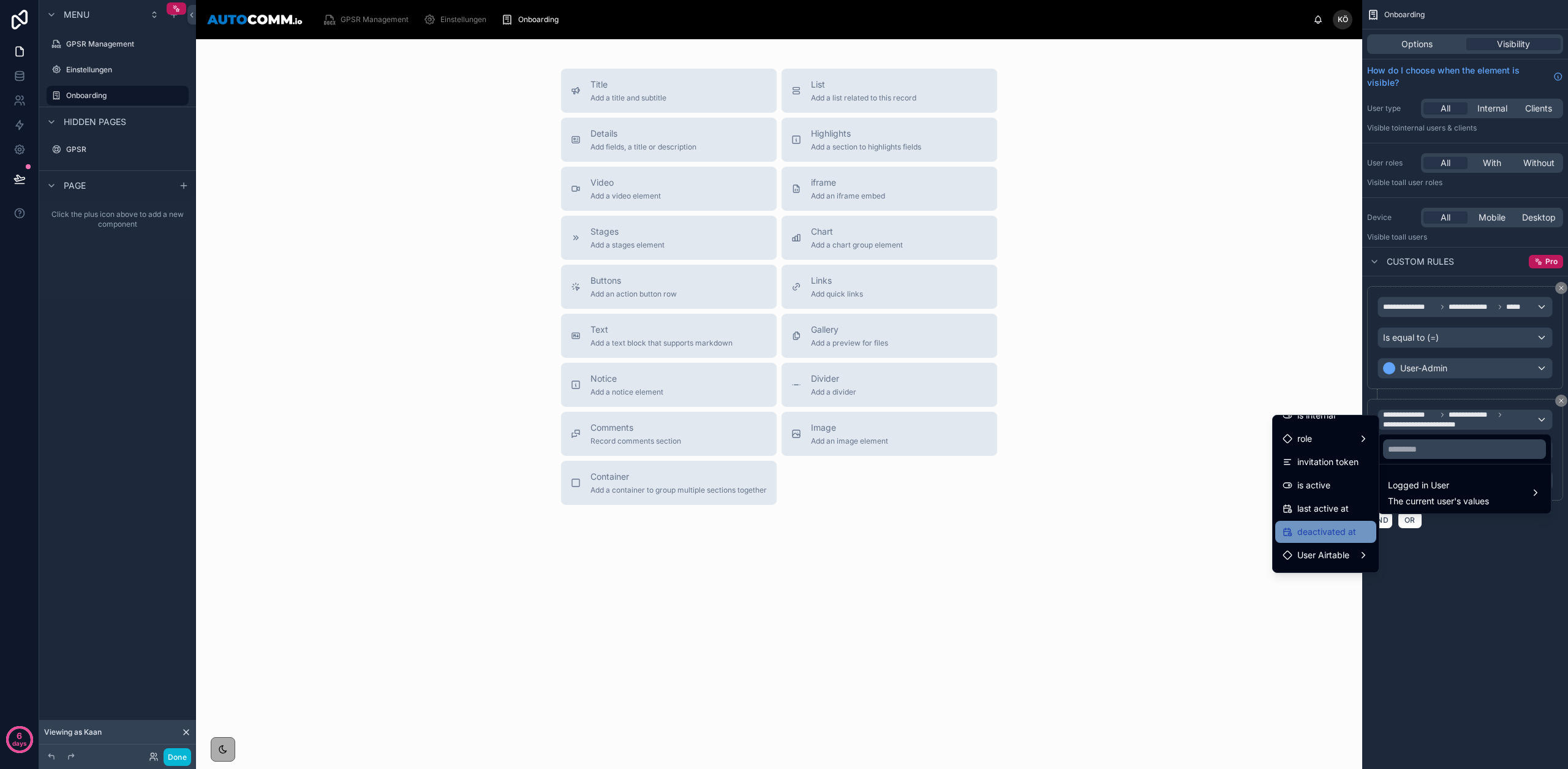
scroll to position [151, 0]
click at [1327, 563] on span "User Airtable" at bounding box center [1323, 558] width 52 height 15
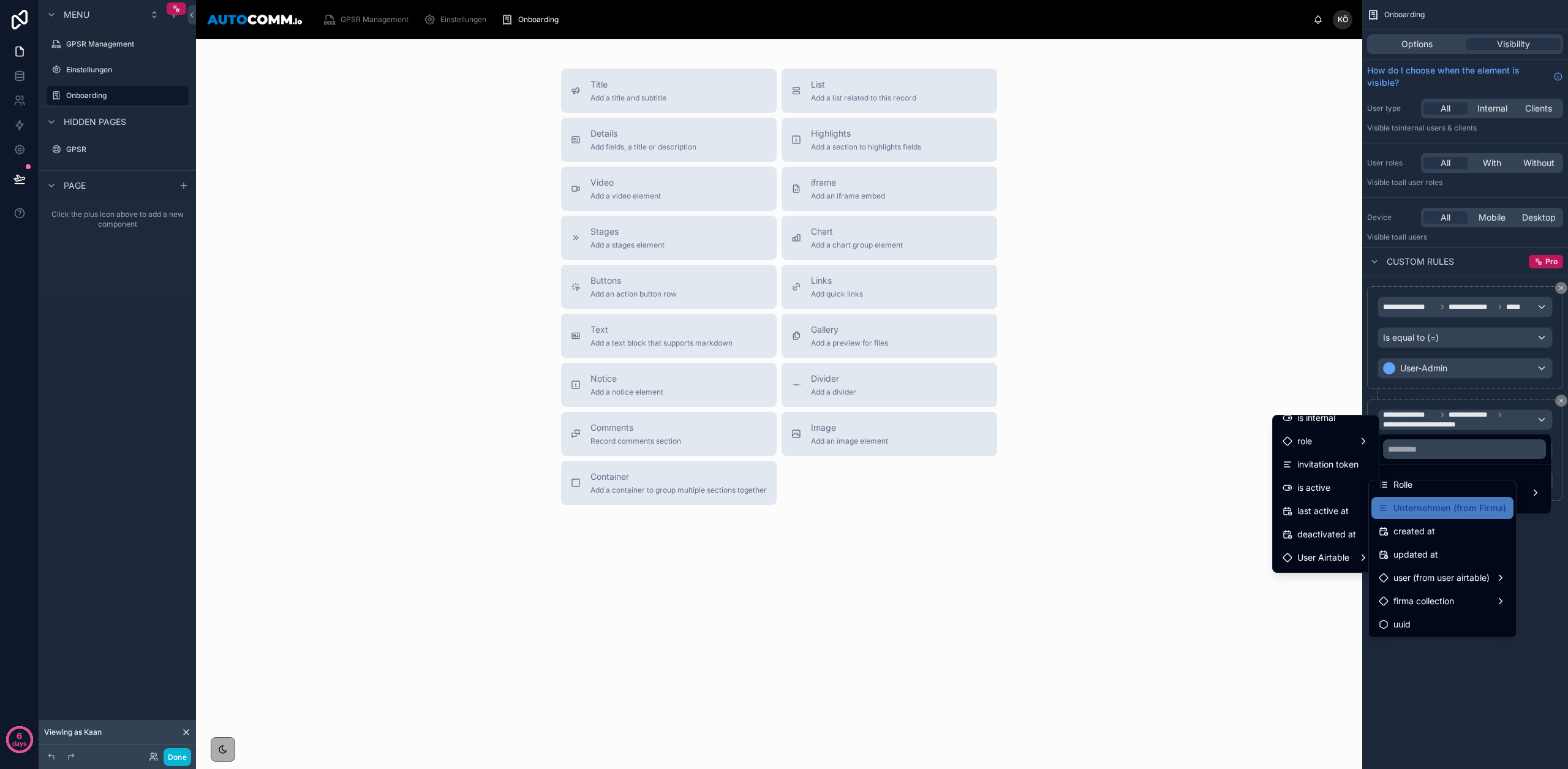
scroll to position [103, 0]
click at [1418, 600] on span "firma collection" at bounding box center [1423, 600] width 60 height 15
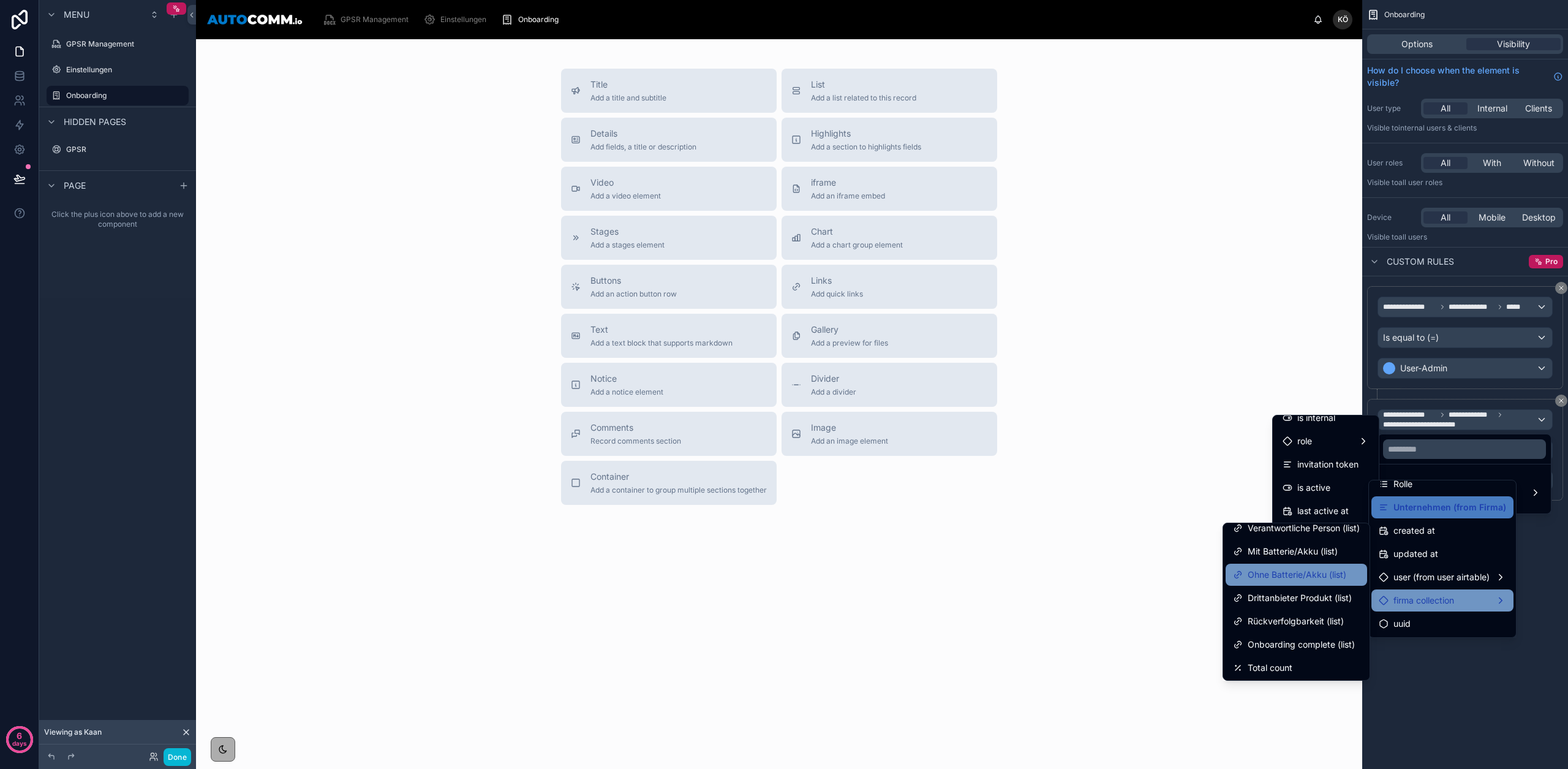
scroll to position [219, 0]
click at [1306, 640] on span "Onboarding complete (list)" at bounding box center [1301, 643] width 107 height 15
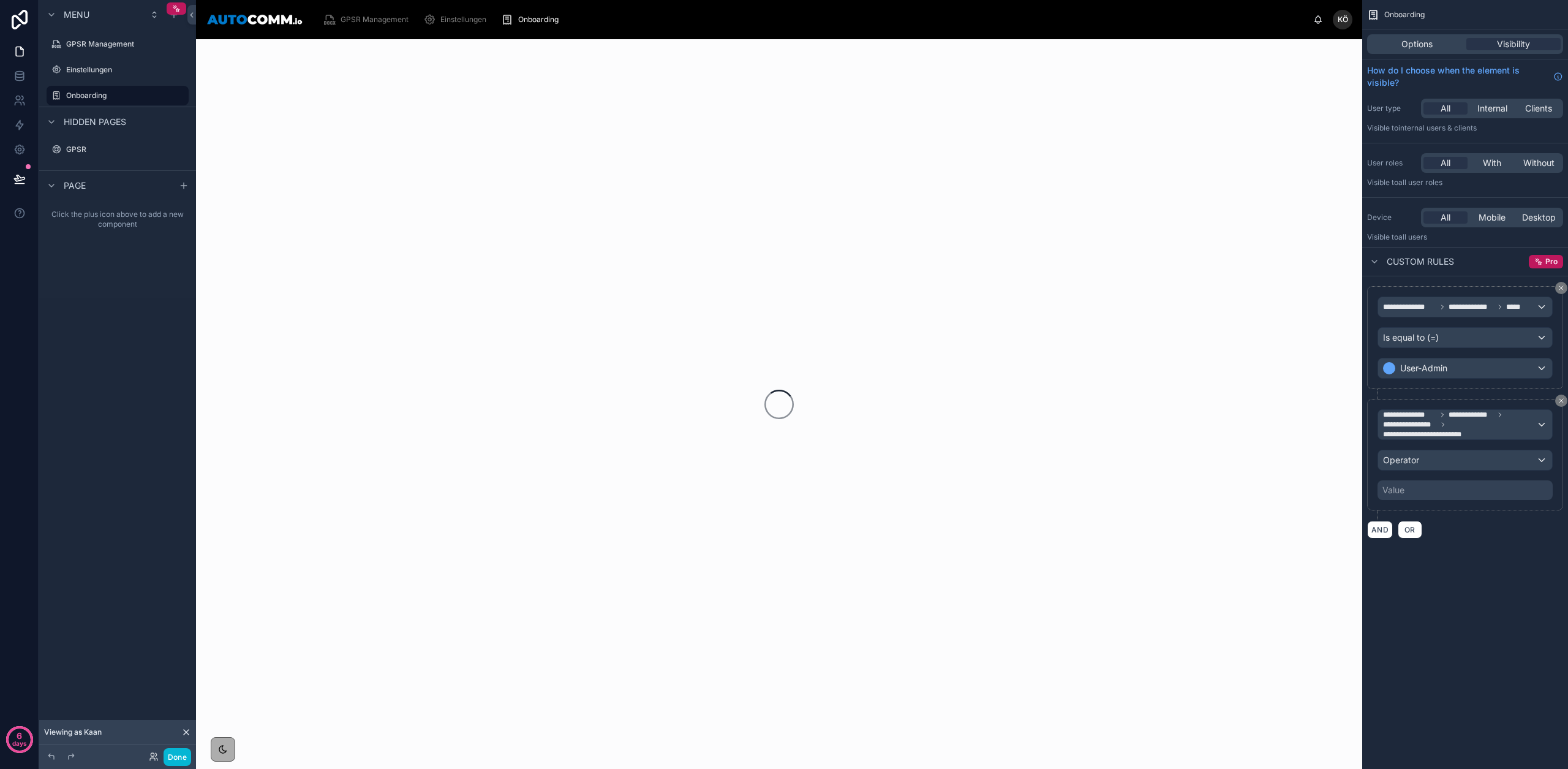
click at [1408, 485] on div "Value" at bounding box center [1465, 489] width 175 height 19
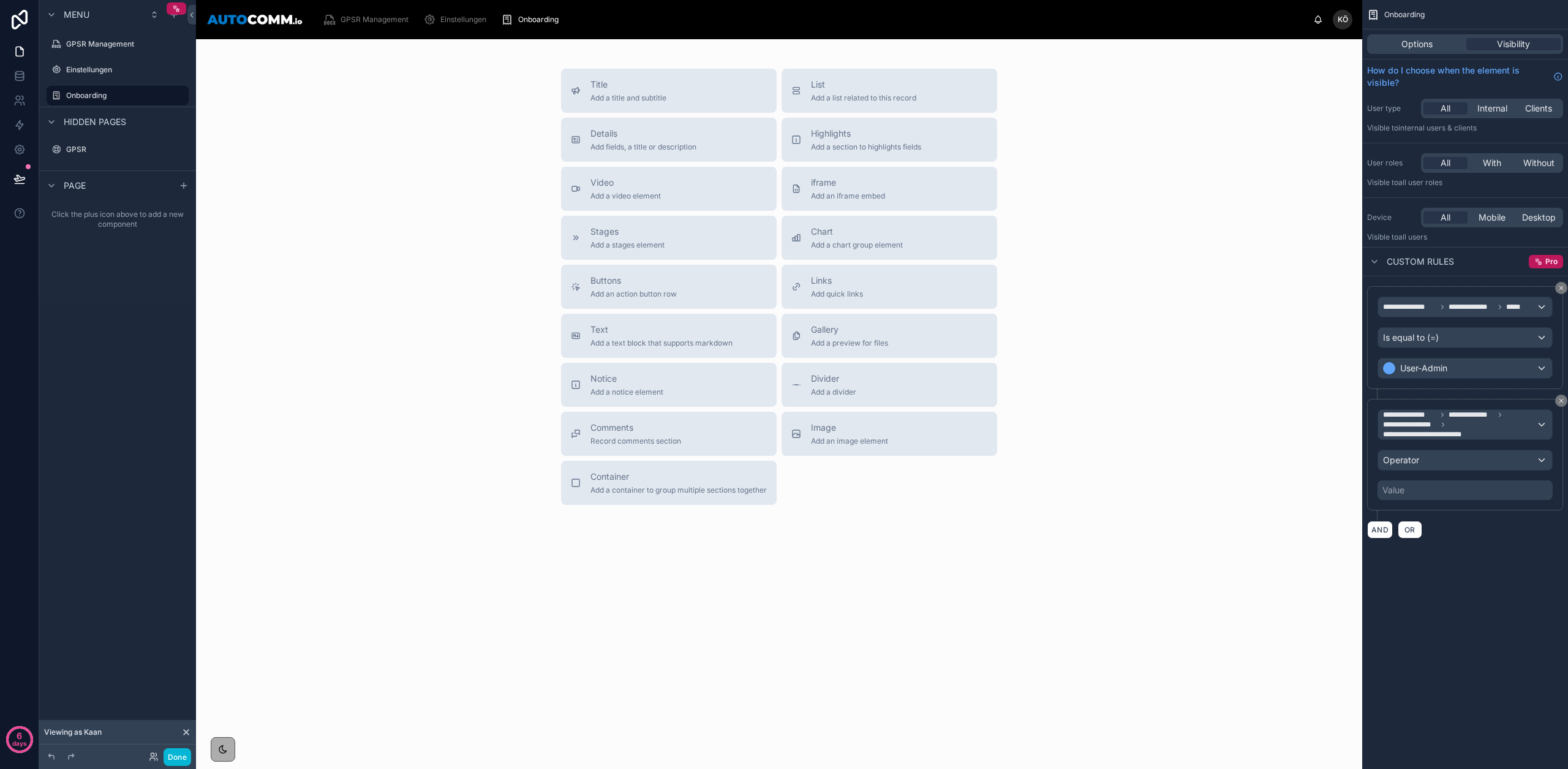
click at [1405, 491] on div "Value" at bounding box center [1465, 489] width 175 height 19
click at [1405, 465] on span "Operator" at bounding box center [1401, 459] width 36 height 10
click at [1419, 524] on div "Is true" at bounding box center [1464, 526] width 153 height 15
click at [1458, 457] on div "Is true" at bounding box center [1465, 460] width 174 height 19
click at [1436, 546] on div "Is false" at bounding box center [1464, 549] width 153 height 15
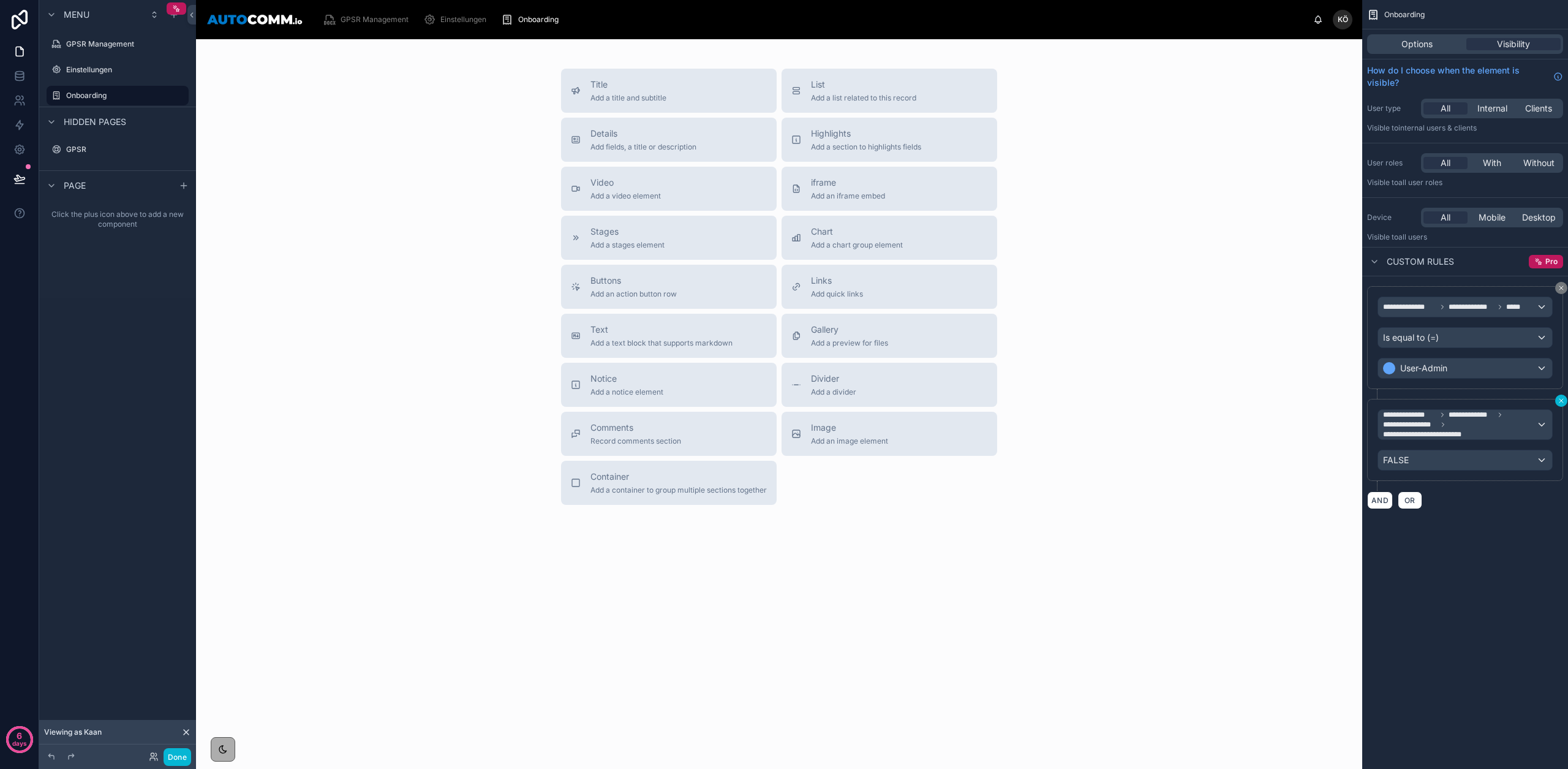
click at [1563, 403] on icon "scrollable content" at bounding box center [1561, 400] width 7 height 7
click at [1378, 412] on button "AND" at bounding box center [1379, 408] width 26 height 18
click at [1411, 422] on span "**********" at bounding box center [1405, 420] width 46 height 12
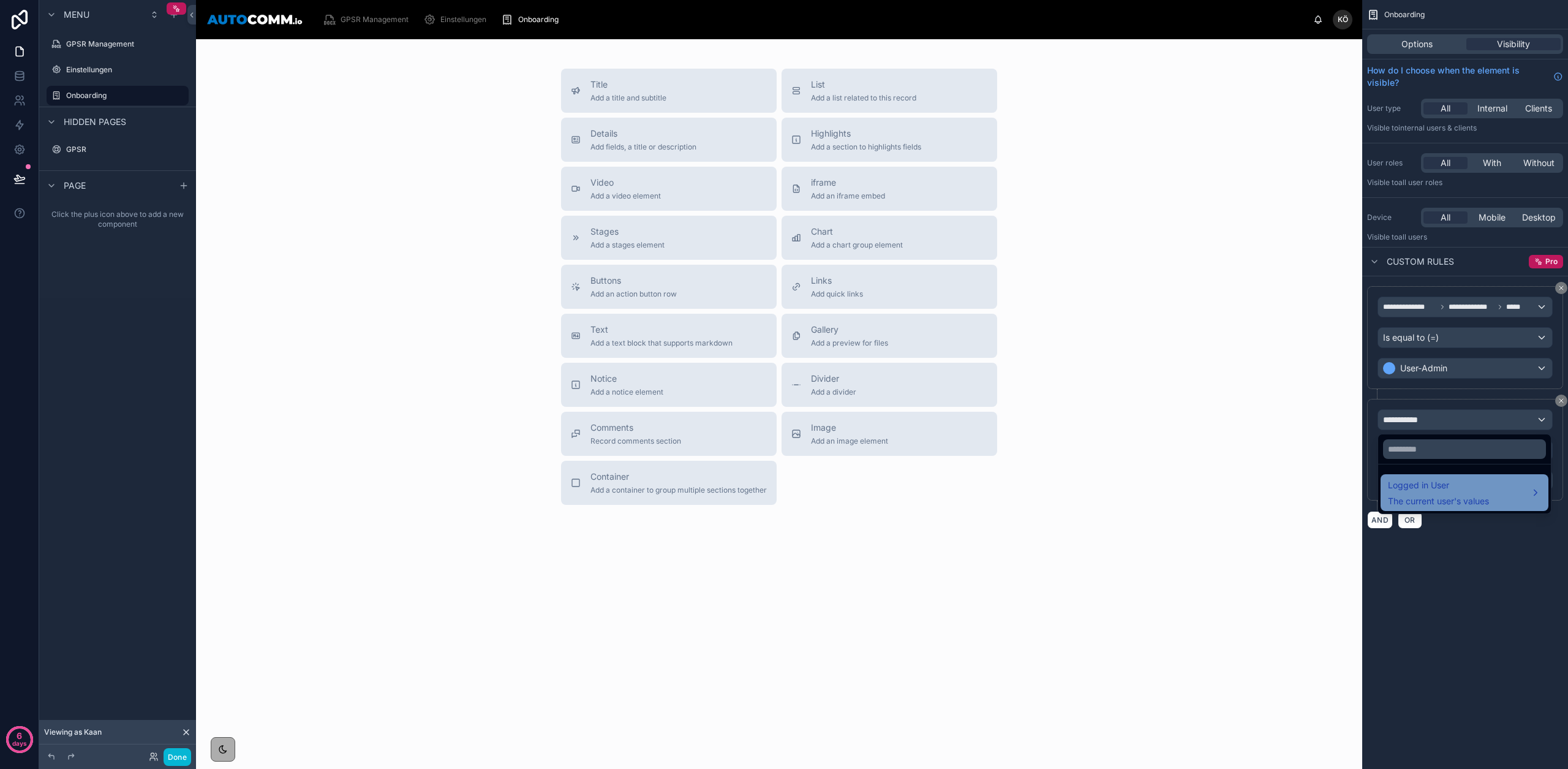
click at [1446, 494] on div "Logged in User The current user's values" at bounding box center [1438, 493] width 101 height 29
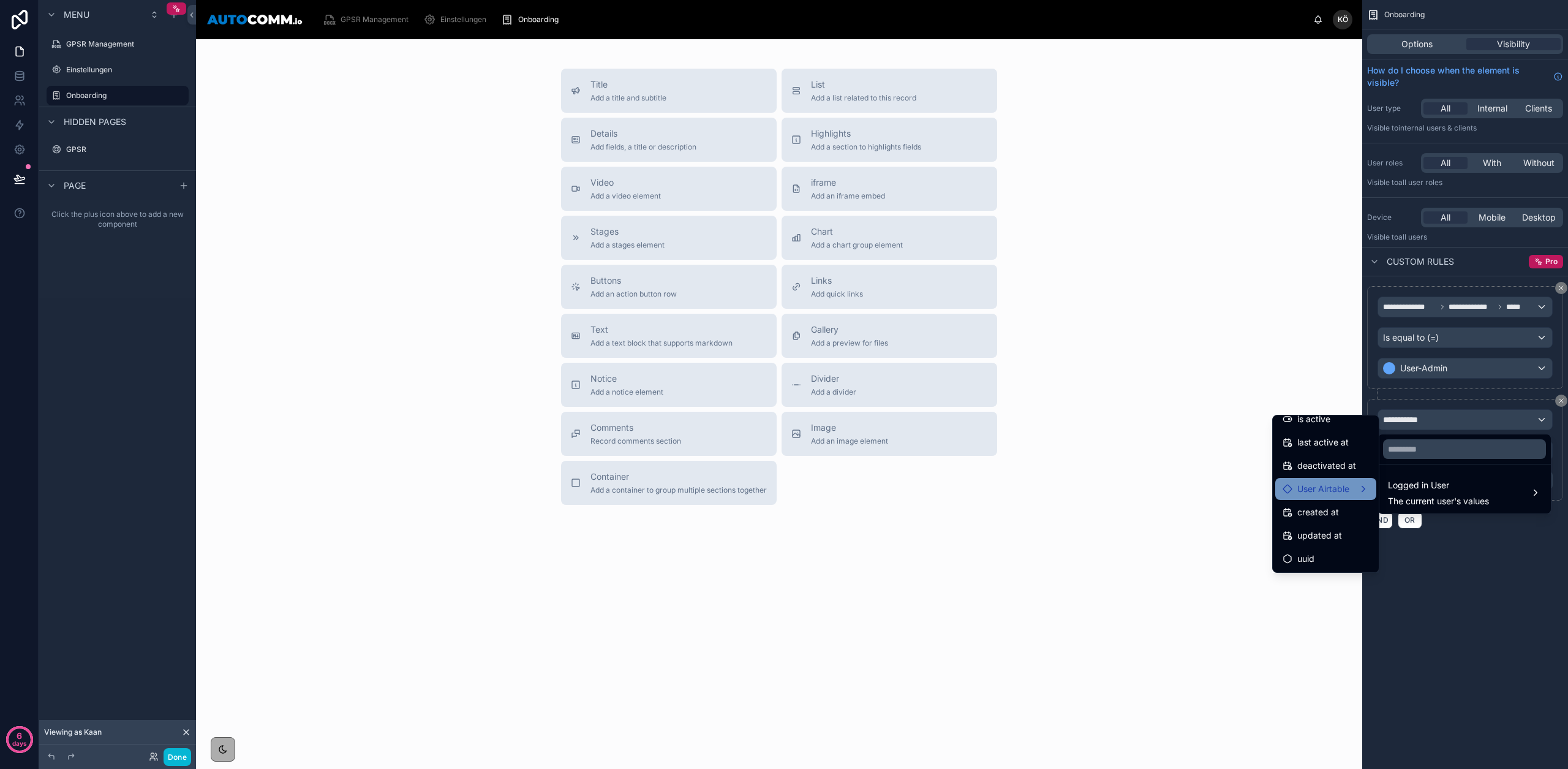
click at [1340, 492] on div "User Airtable" at bounding box center [1326, 489] width 87 height 15
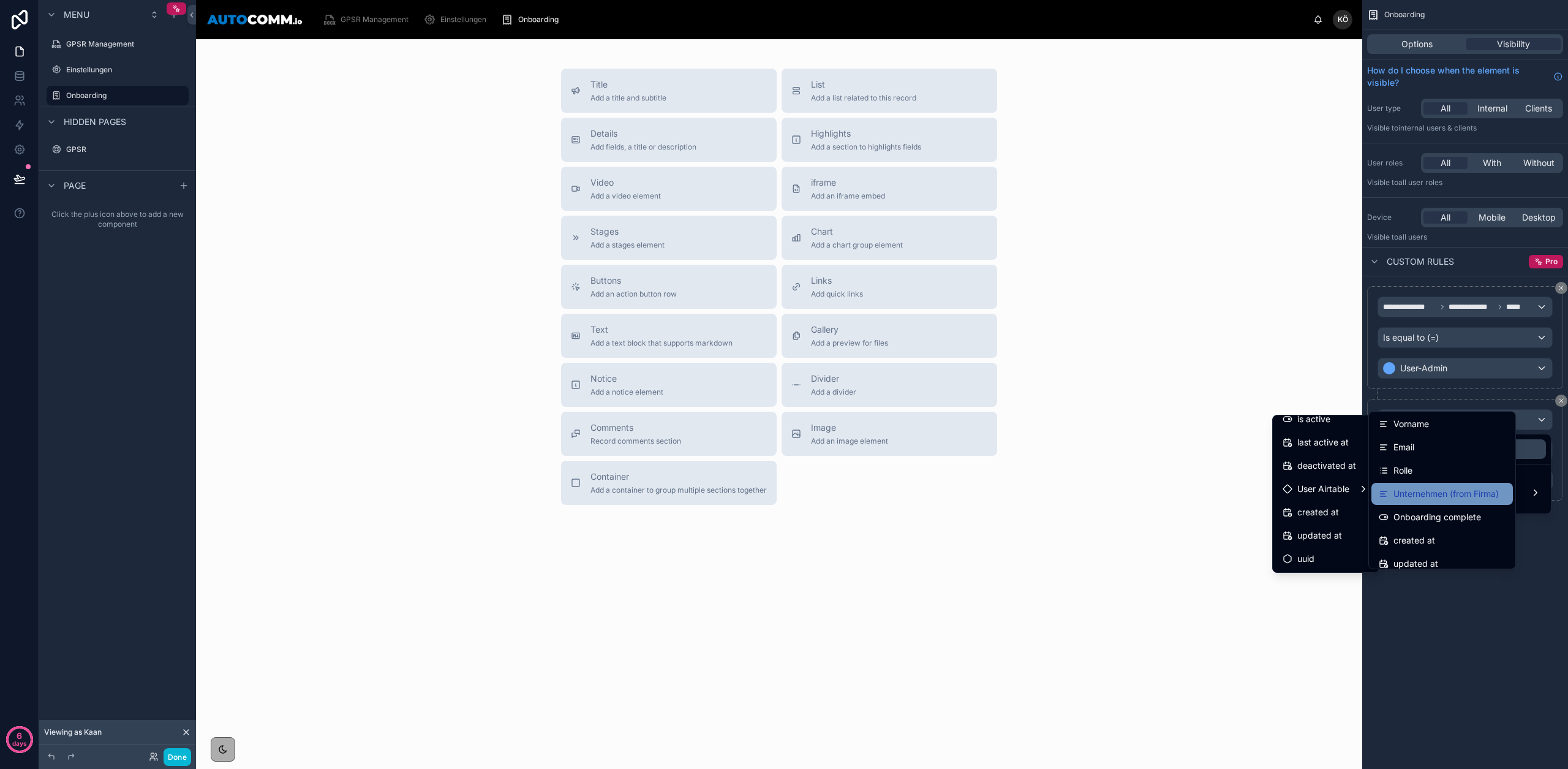
scroll to position [49, 0]
click at [1435, 510] on span "Onboarding complete" at bounding box center [1436, 516] width 87 height 15
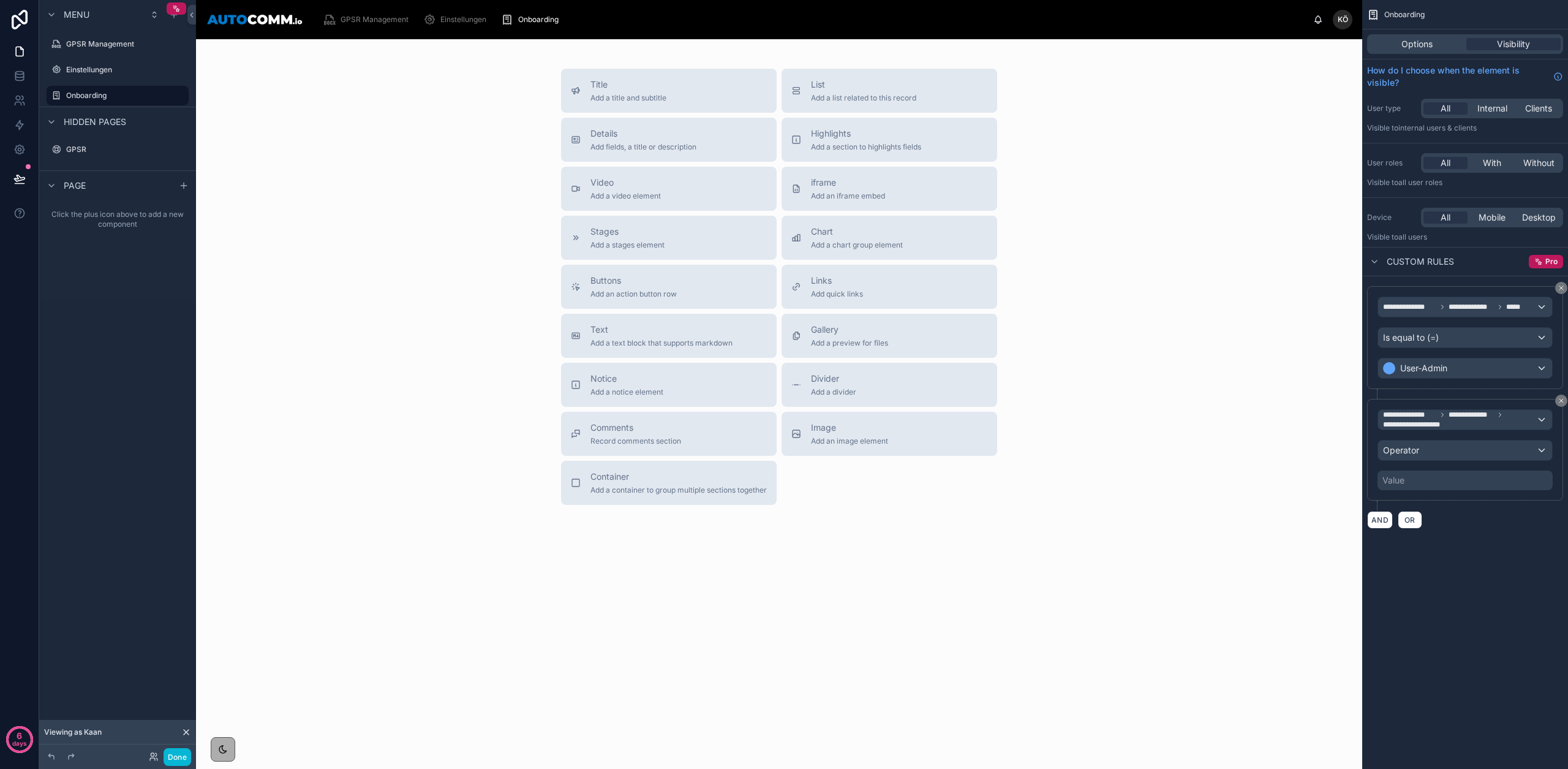
click at [1434, 479] on div "Value" at bounding box center [1465, 480] width 175 height 19
click at [1409, 448] on span "Operator" at bounding box center [1401, 450] width 36 height 10
click at [1424, 537] on div "Is false" at bounding box center [1464, 539] width 153 height 15
click at [180, 757] on button "Done" at bounding box center [177, 757] width 28 height 18
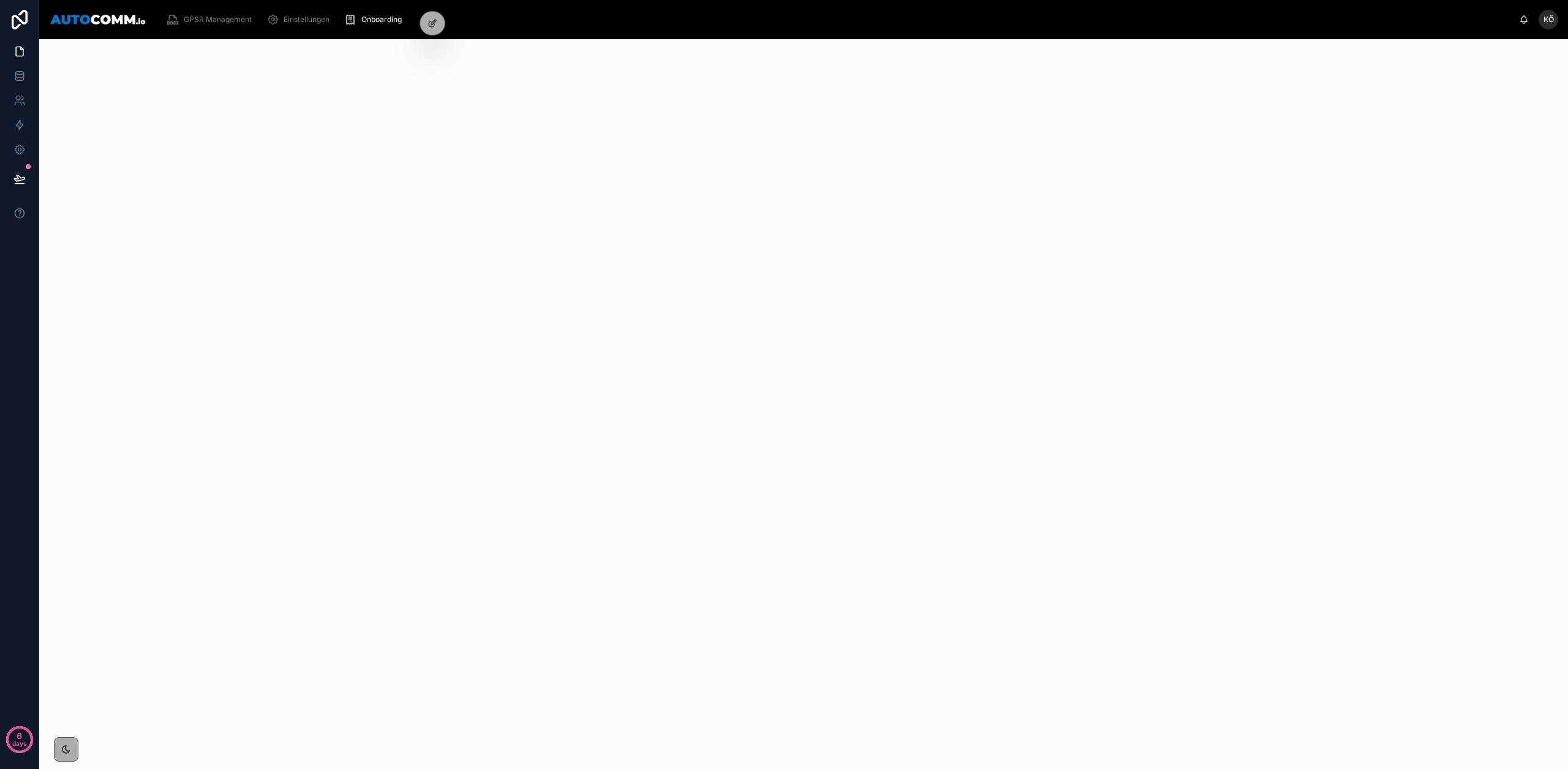
click at [209, 19] on span "GPSR Management" at bounding box center [217, 19] width 68 height 10
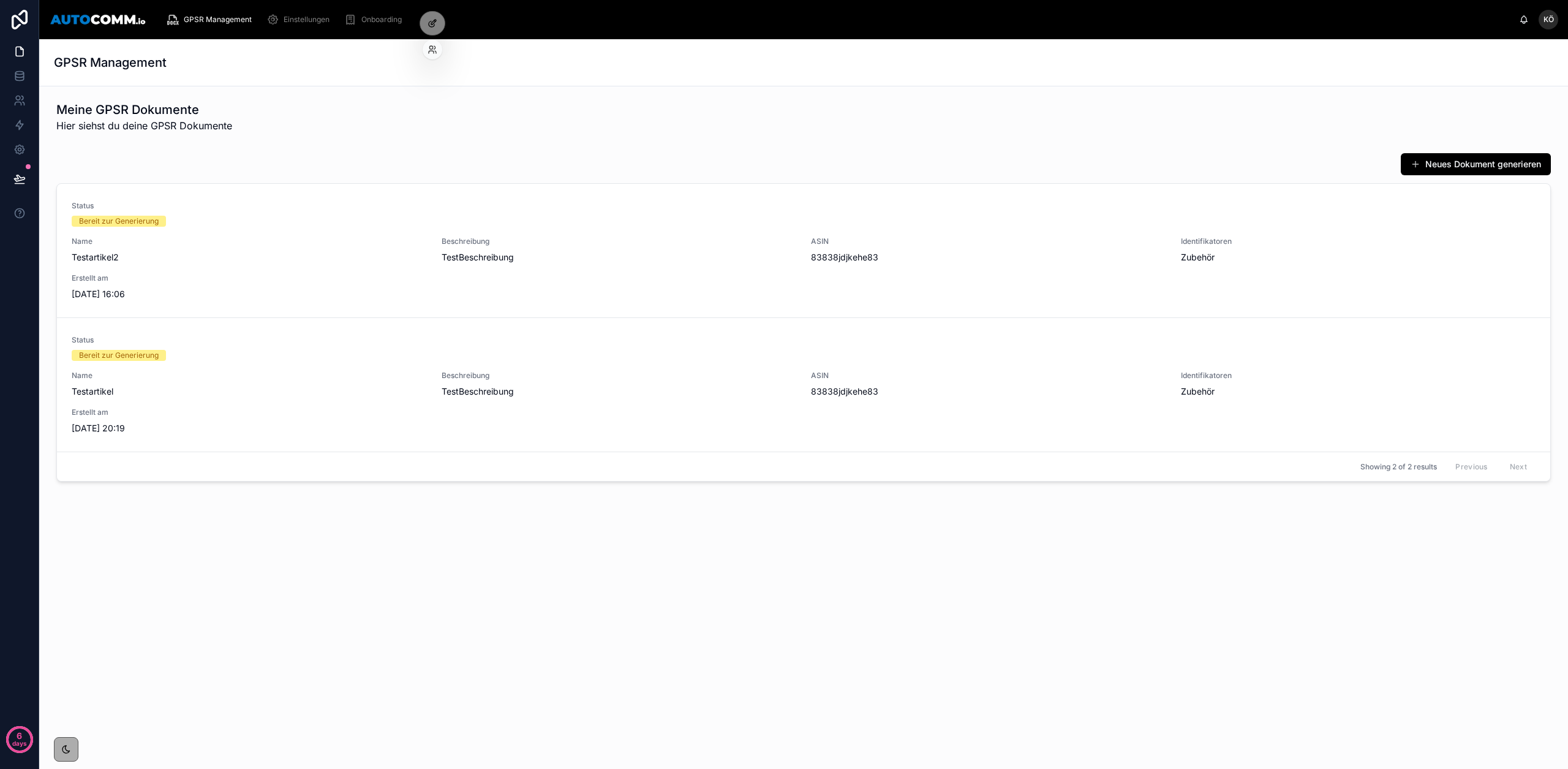
click at [430, 23] on icon at bounding box center [432, 23] width 10 height 10
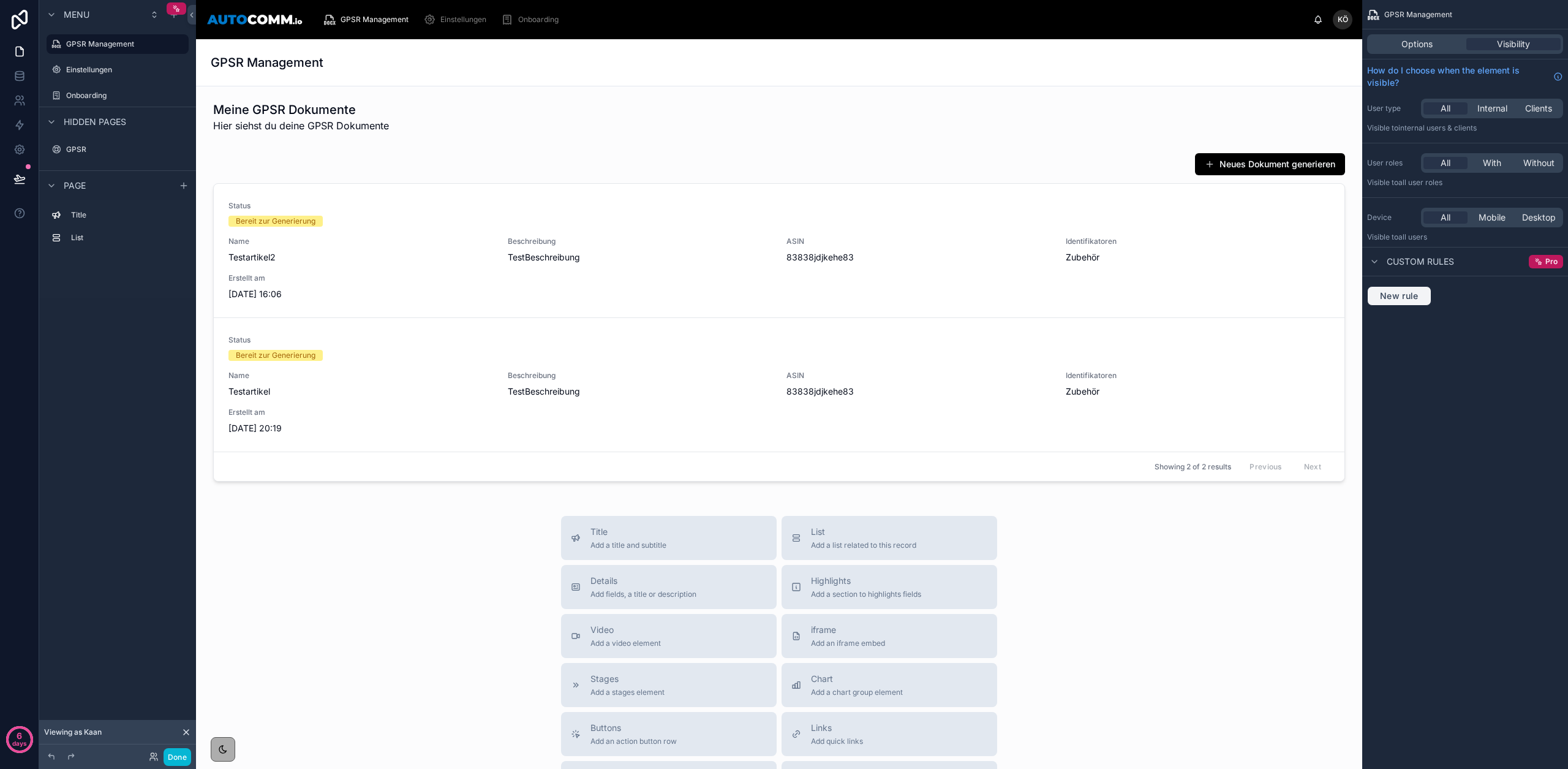
click at [1410, 295] on span "New rule" at bounding box center [1399, 296] width 49 height 11
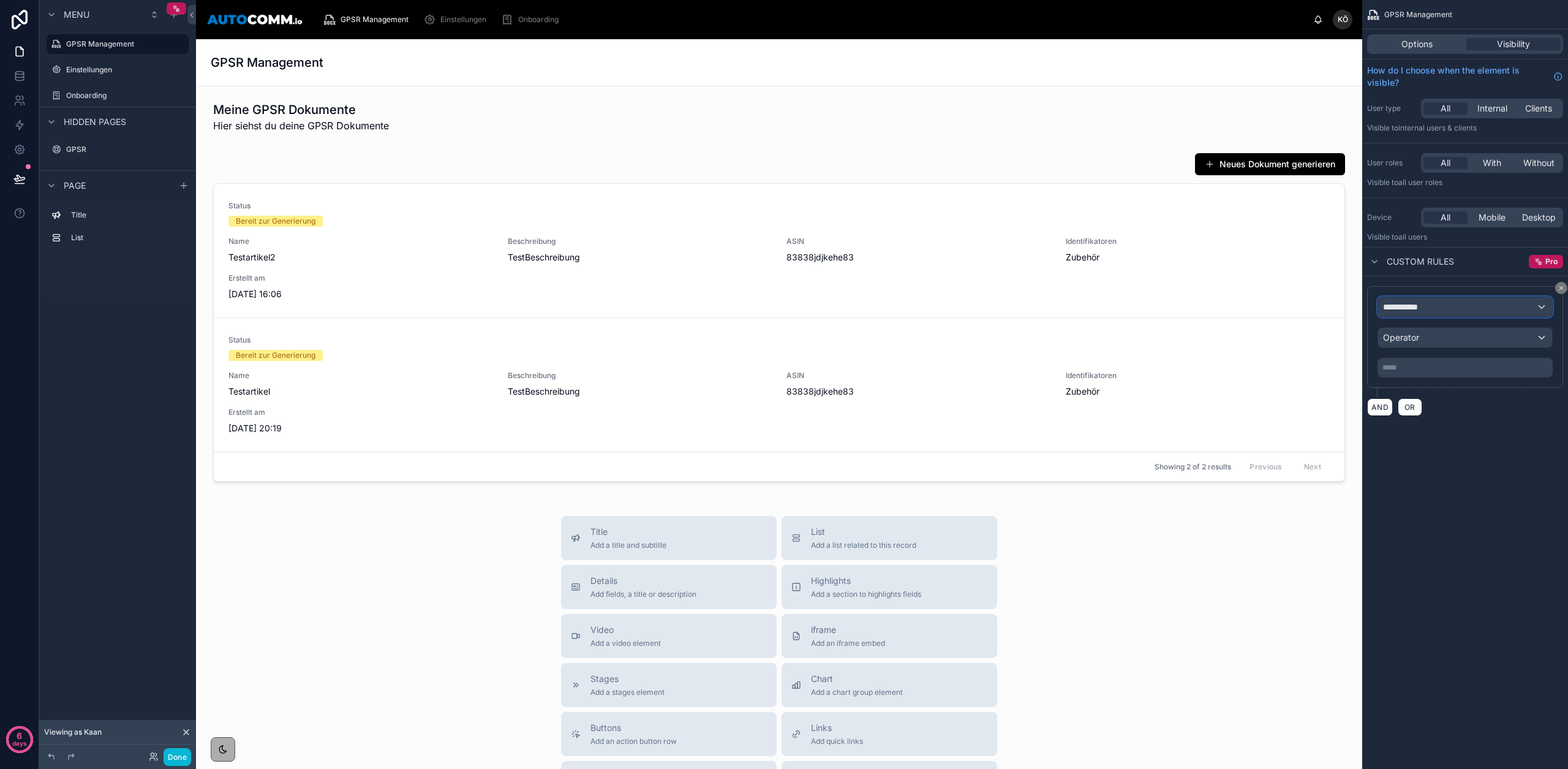
click at [1404, 308] on span "**********" at bounding box center [1405, 307] width 46 height 12
click at [1477, 378] on span "Logged in User" at bounding box center [1438, 372] width 101 height 15
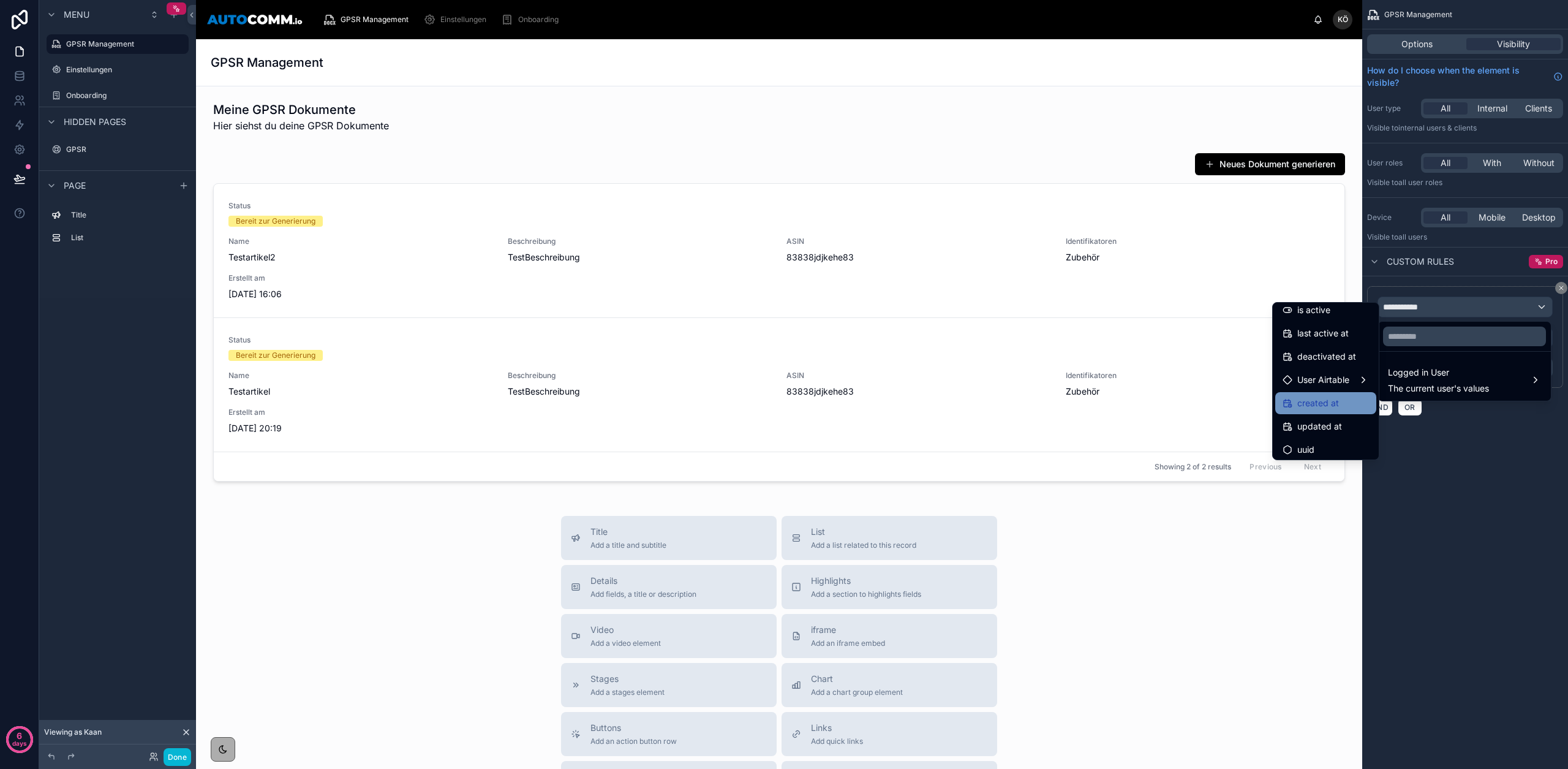
scroll to position [219, 0]
click at [1329, 378] on span "User Airtable" at bounding box center [1323, 376] width 52 height 15
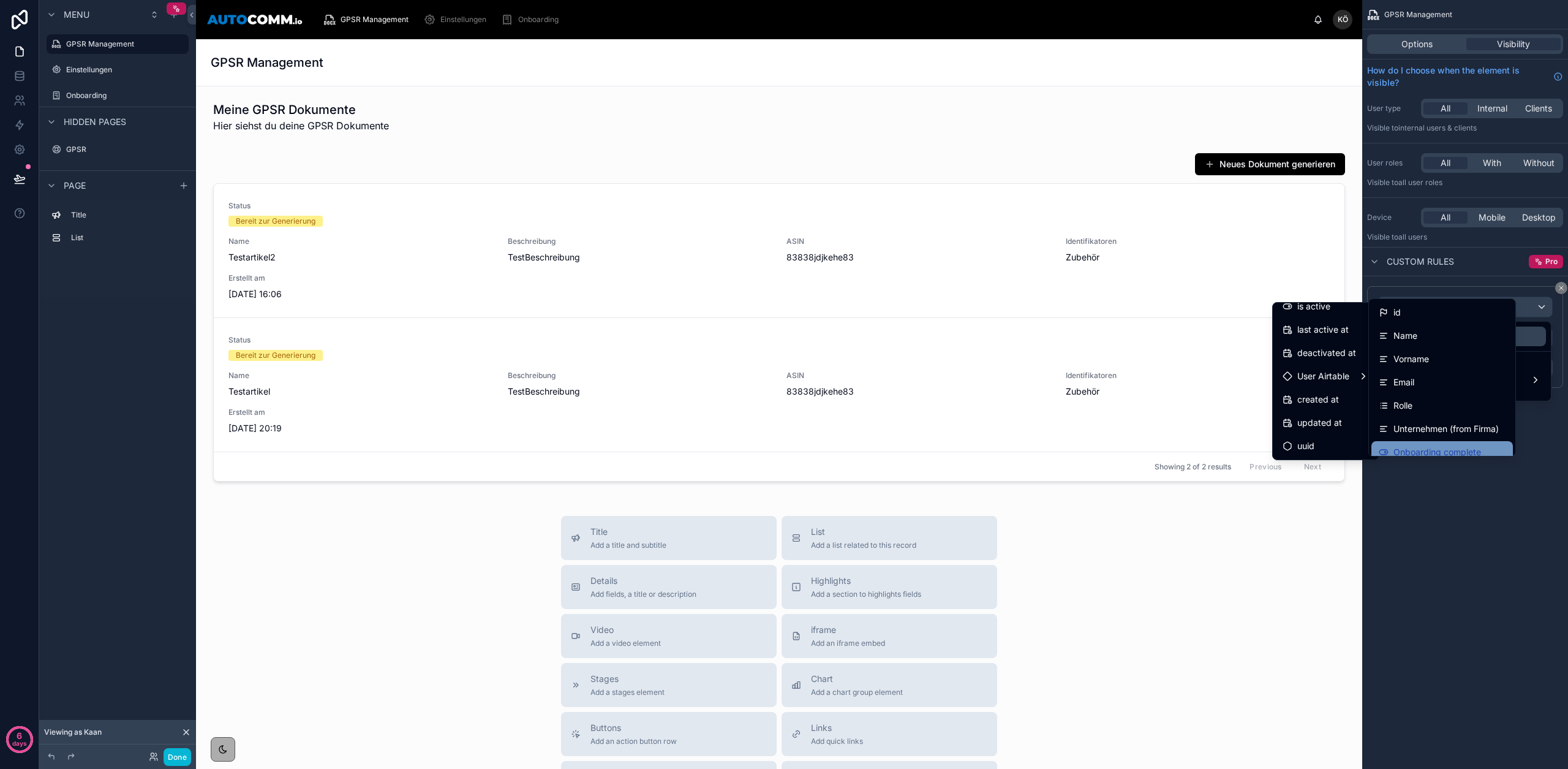
click at [1432, 443] on div "Onboarding complete" at bounding box center [1442, 452] width 142 height 22
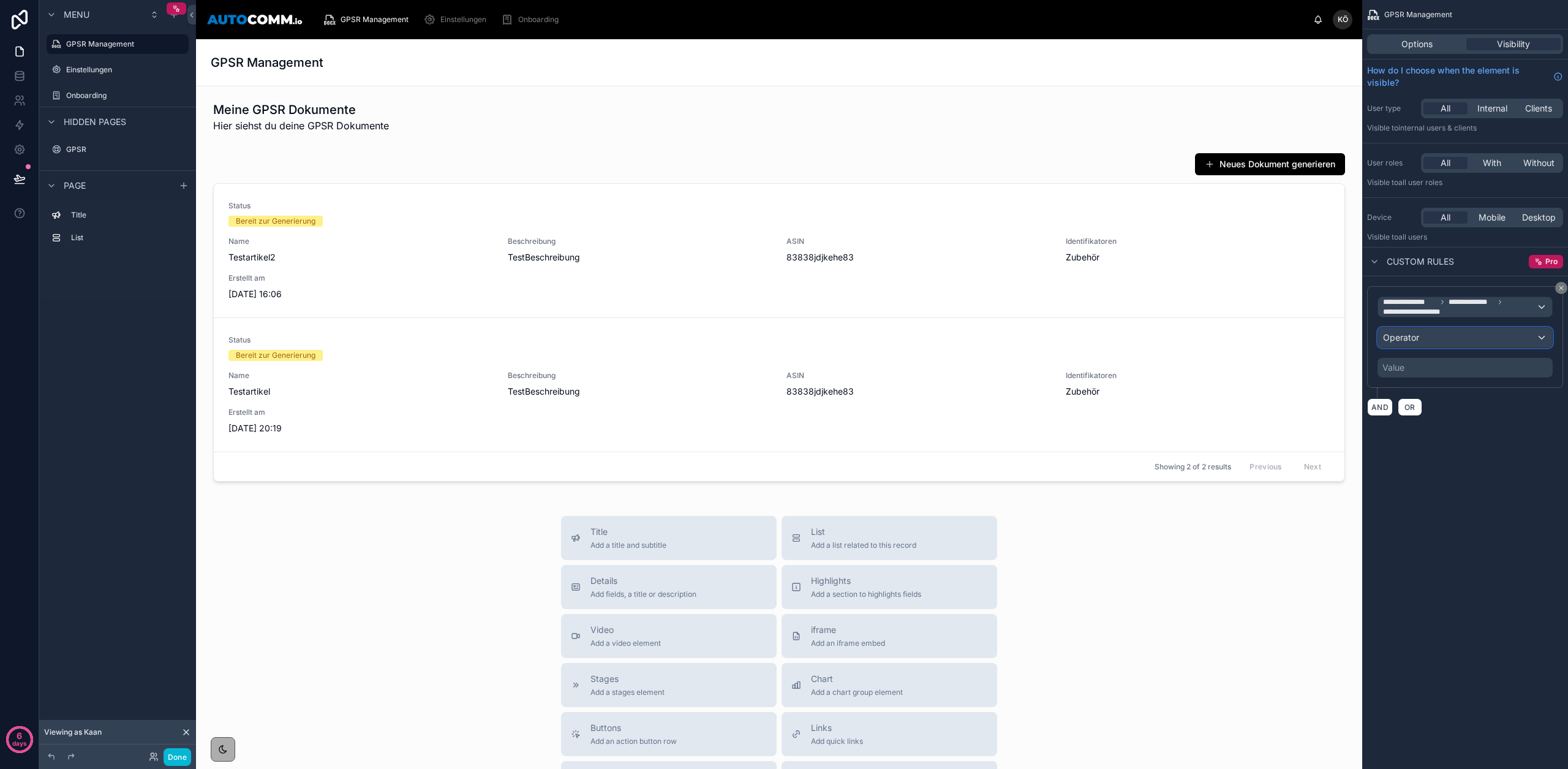
click at [1419, 345] on div "Operator" at bounding box center [1465, 337] width 174 height 19
click at [1445, 405] on div "Is true" at bounding box center [1464, 403] width 153 height 15
click at [1379, 381] on button "AND" at bounding box center [1379, 377] width 26 height 18
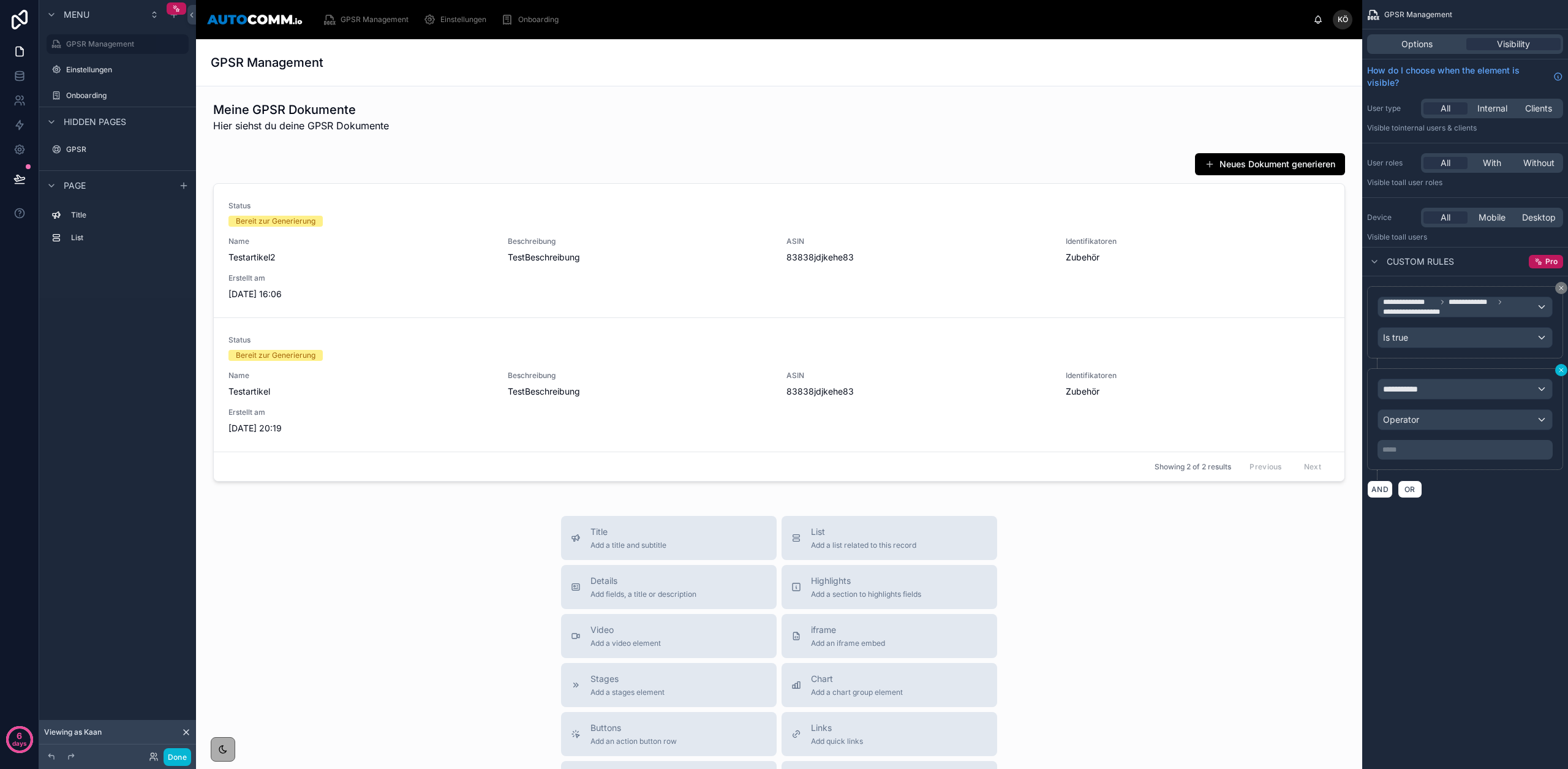
click at [1556, 372] on button "scrollable content" at bounding box center [1561, 370] width 12 height 12
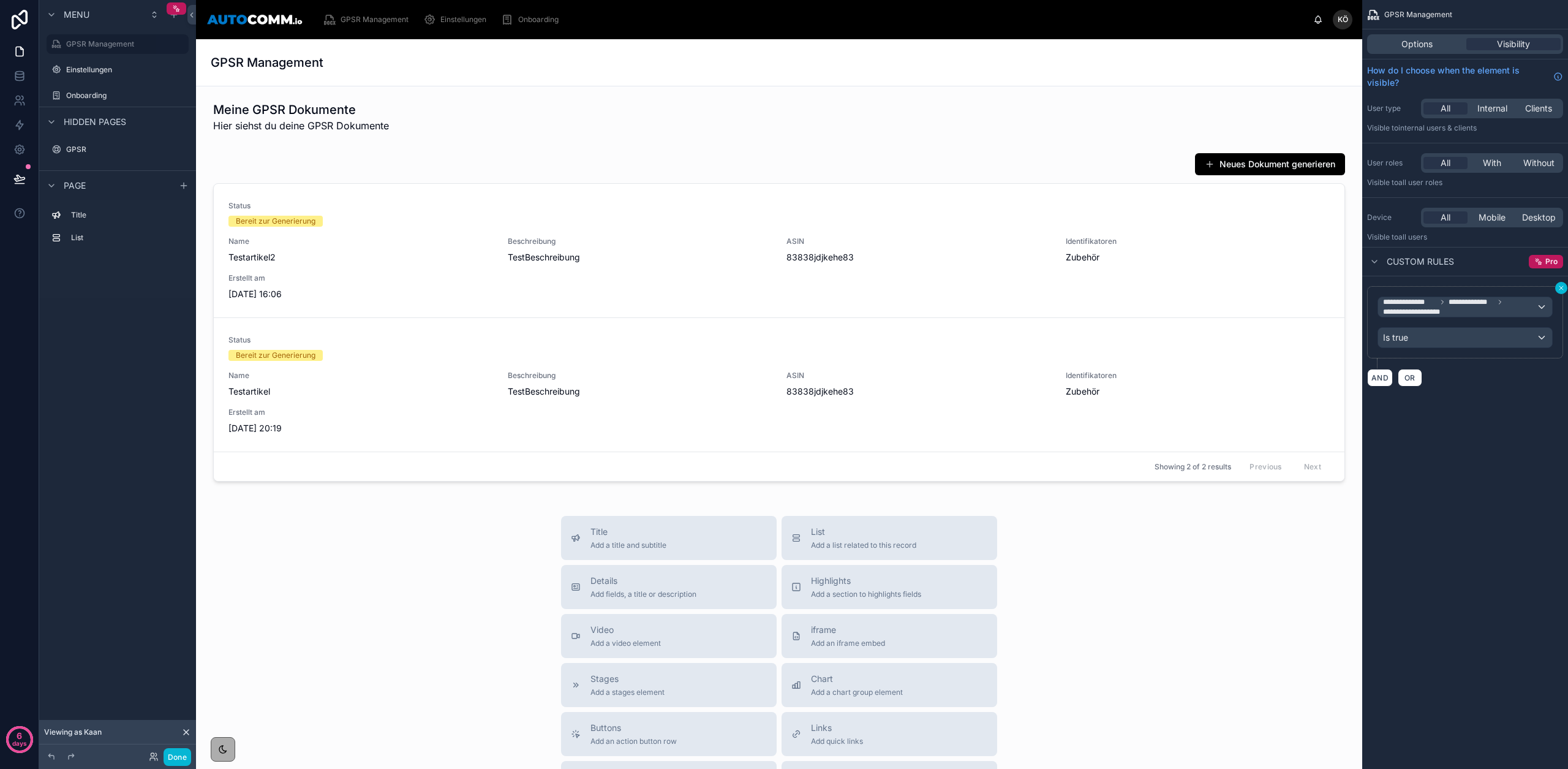
click at [1563, 289] on icon "scrollable content" at bounding box center [1561, 287] width 7 height 7
click at [1408, 300] on span "New rule" at bounding box center [1399, 296] width 49 height 11
click at [1409, 311] on span "**********" at bounding box center [1405, 307] width 46 height 12
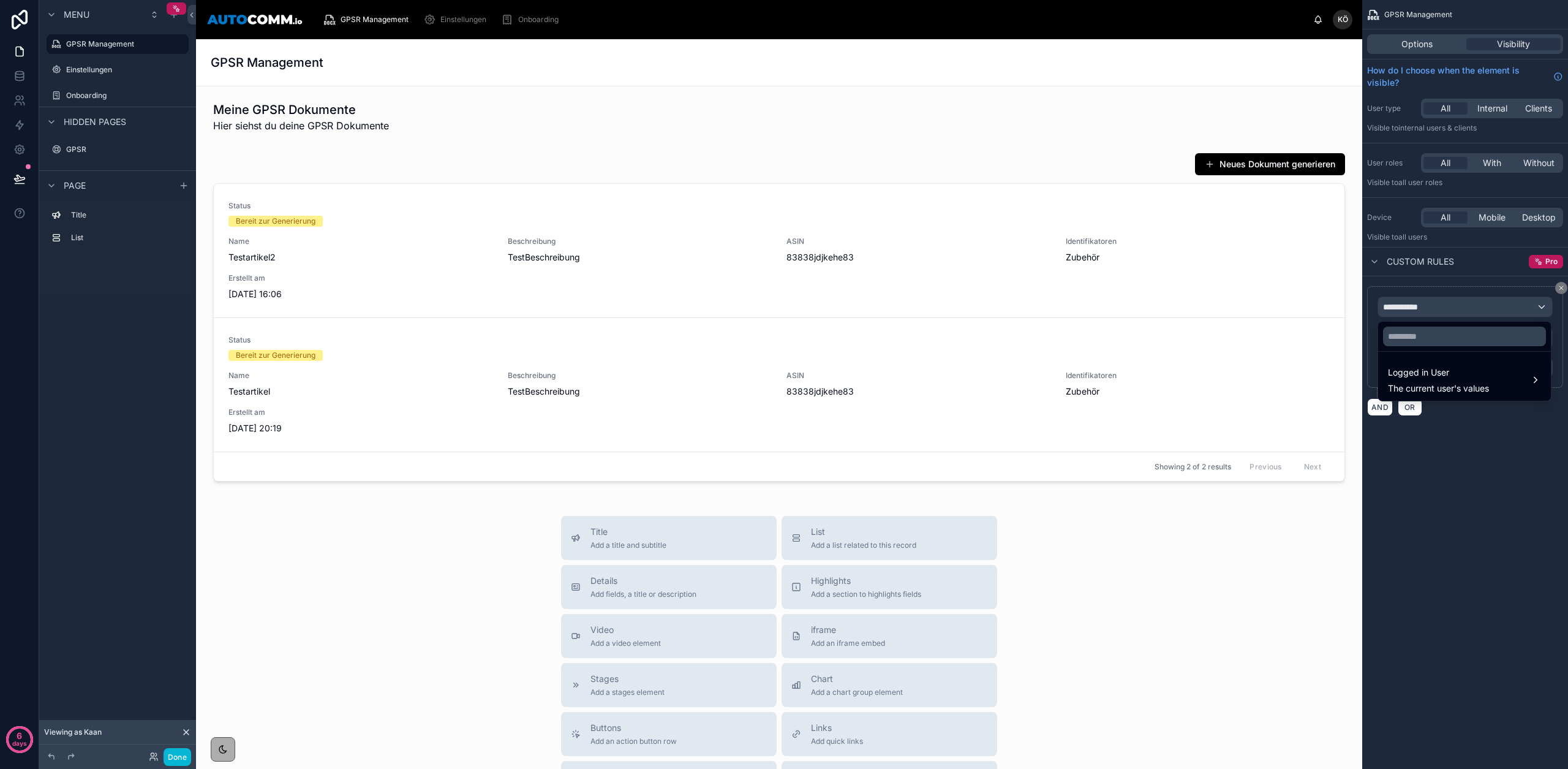
click at [1419, 436] on div "scrollable content" at bounding box center [784, 384] width 1568 height 769
click at [1385, 406] on button "AND" at bounding box center [1379, 407] width 26 height 18
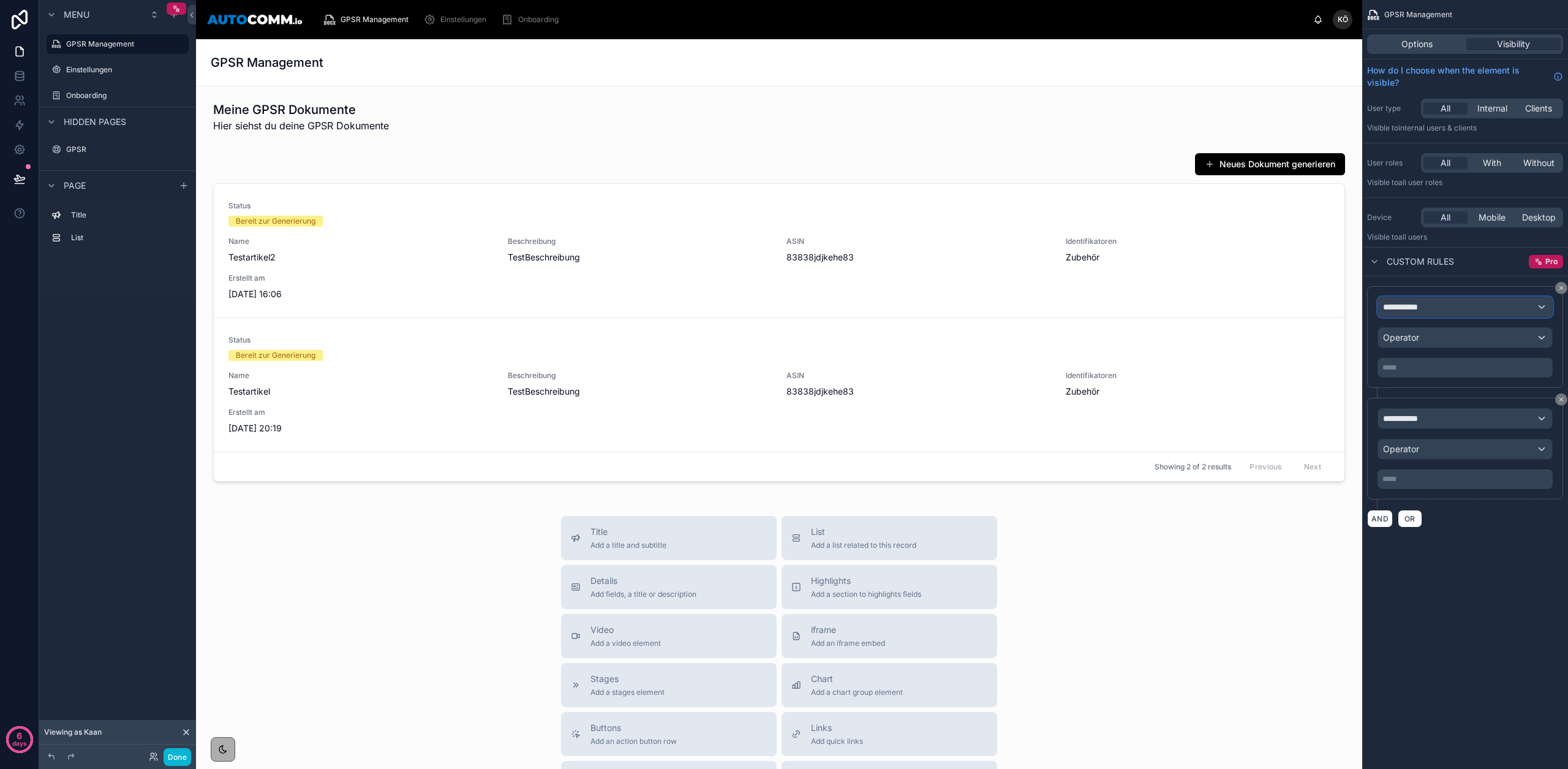
click at [1405, 305] on span "**********" at bounding box center [1405, 307] width 46 height 12
click at [1440, 380] on div "Logged in User The current user's values" at bounding box center [1438, 380] width 101 height 29
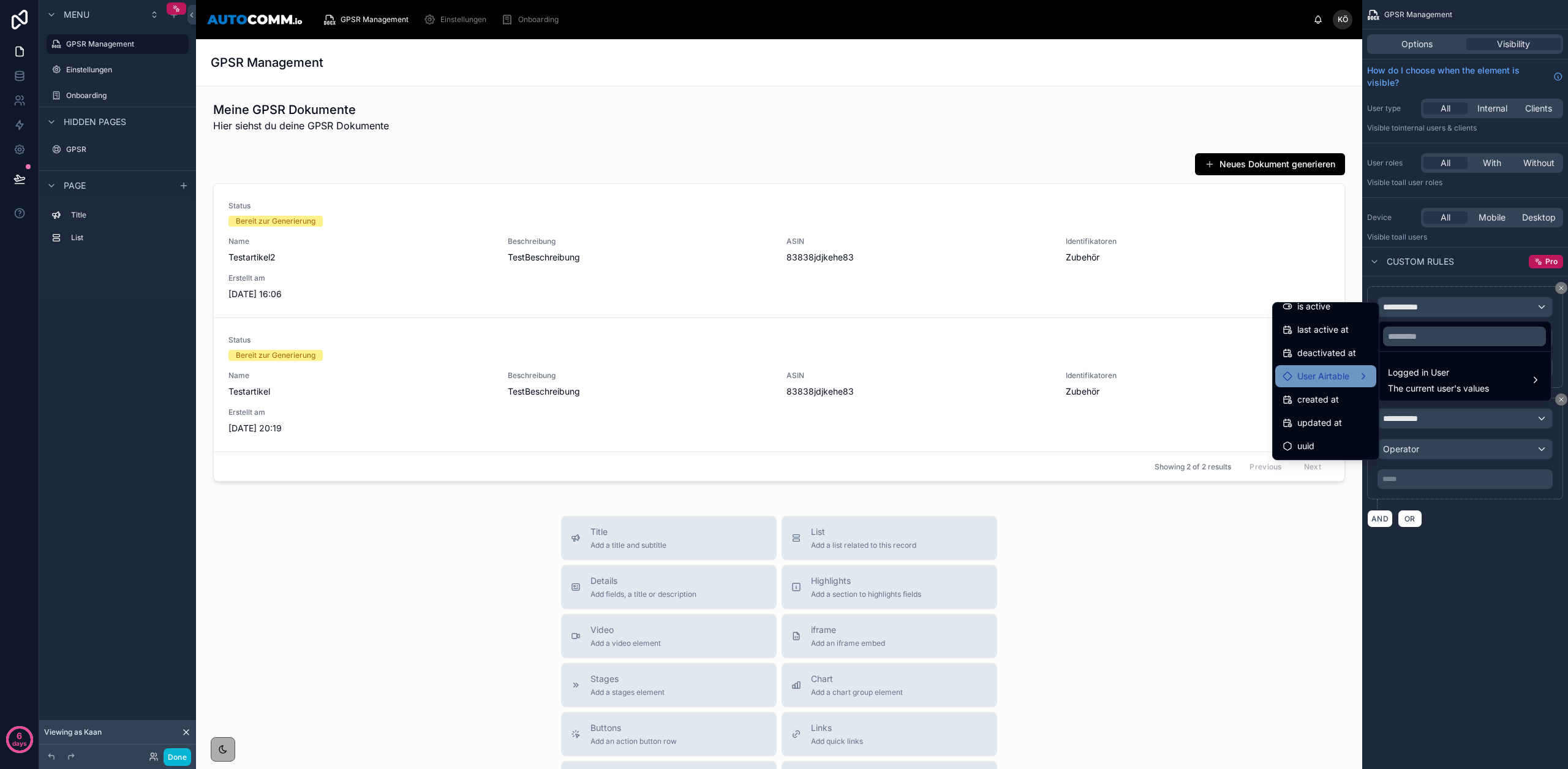
click at [1342, 378] on div "User Airtable" at bounding box center [1326, 376] width 87 height 15
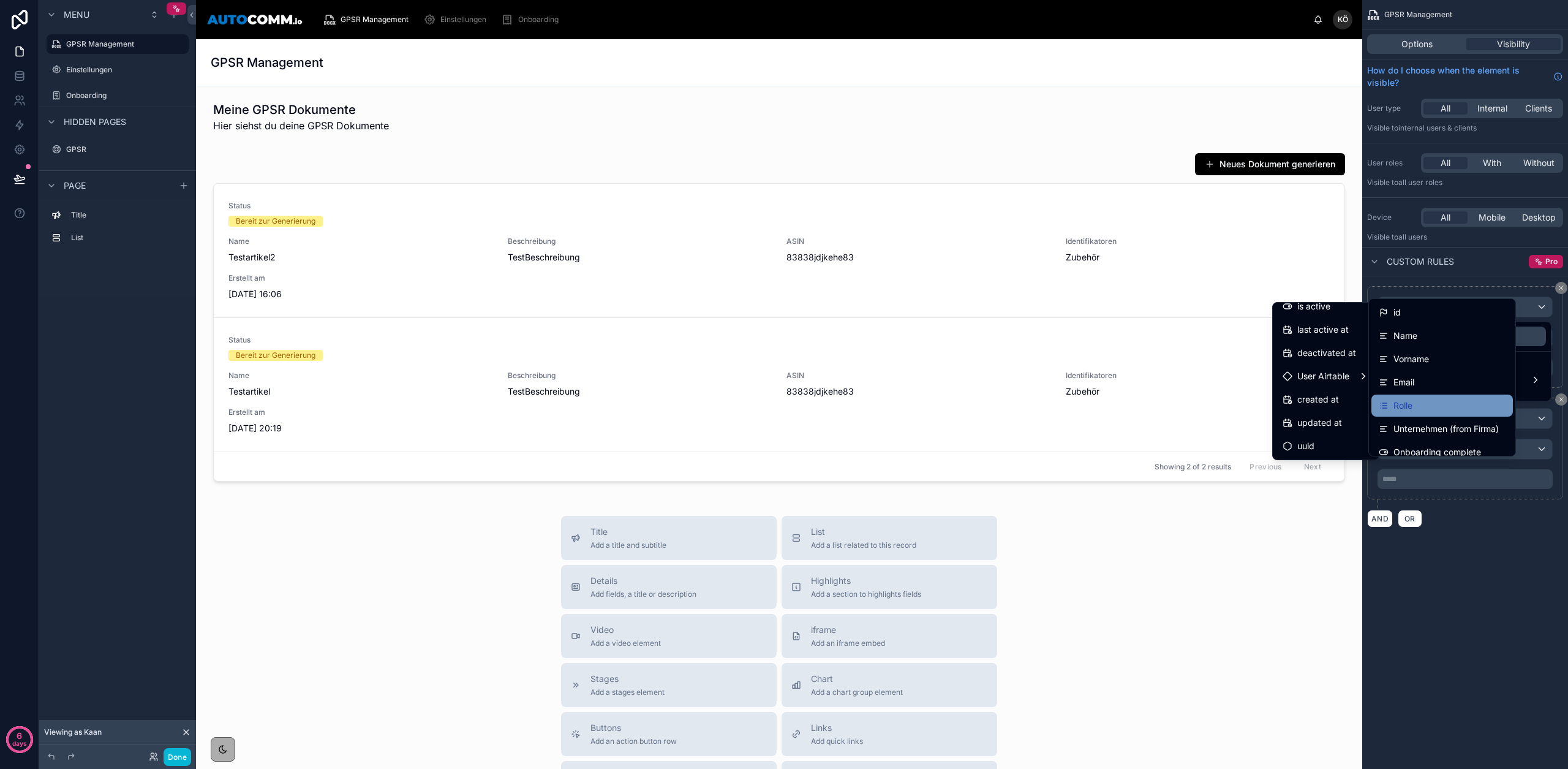
click at [1422, 404] on div "Rolle" at bounding box center [1442, 405] width 127 height 15
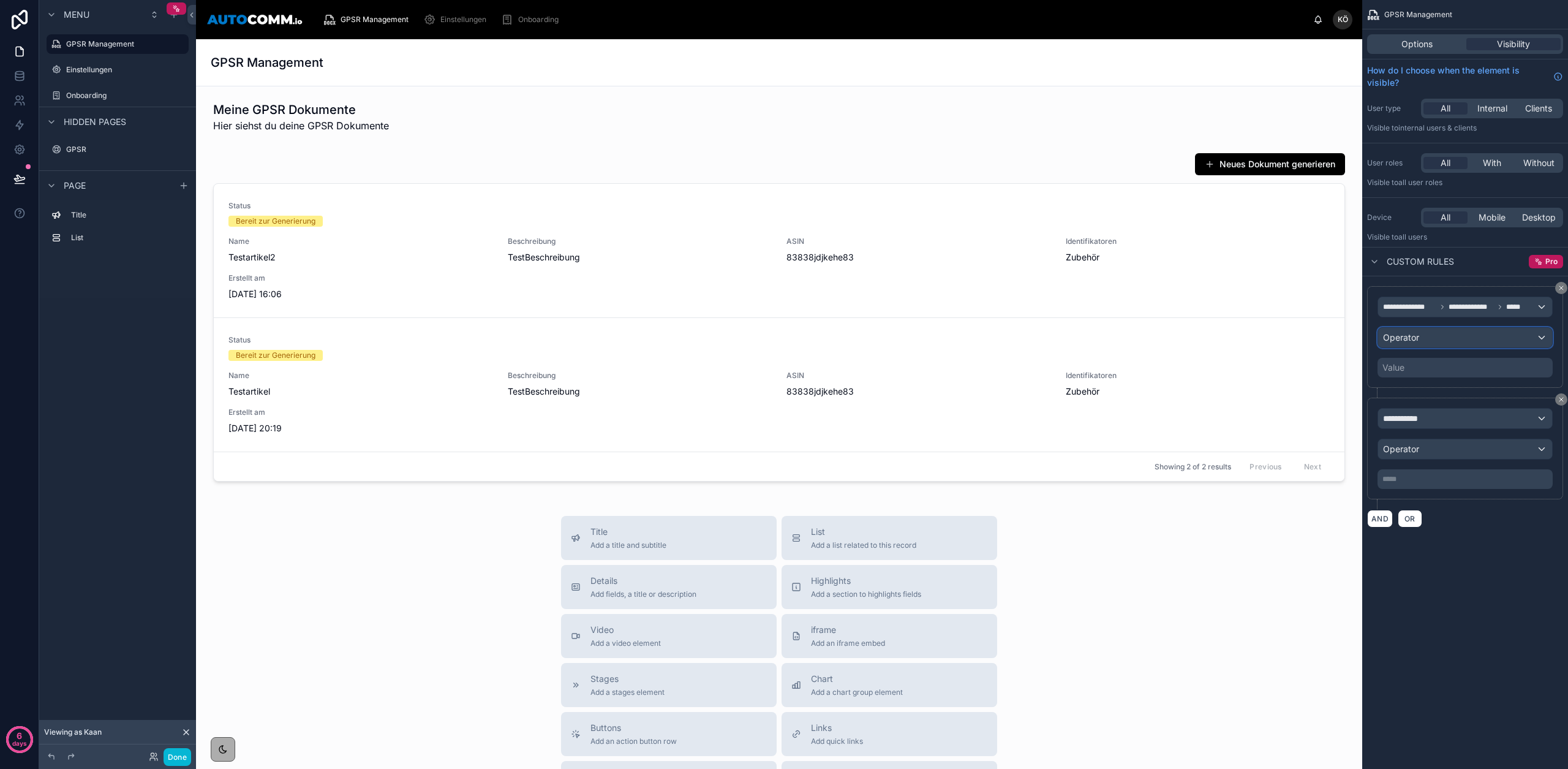
click at [1422, 340] on div "Operator" at bounding box center [1465, 337] width 174 height 19
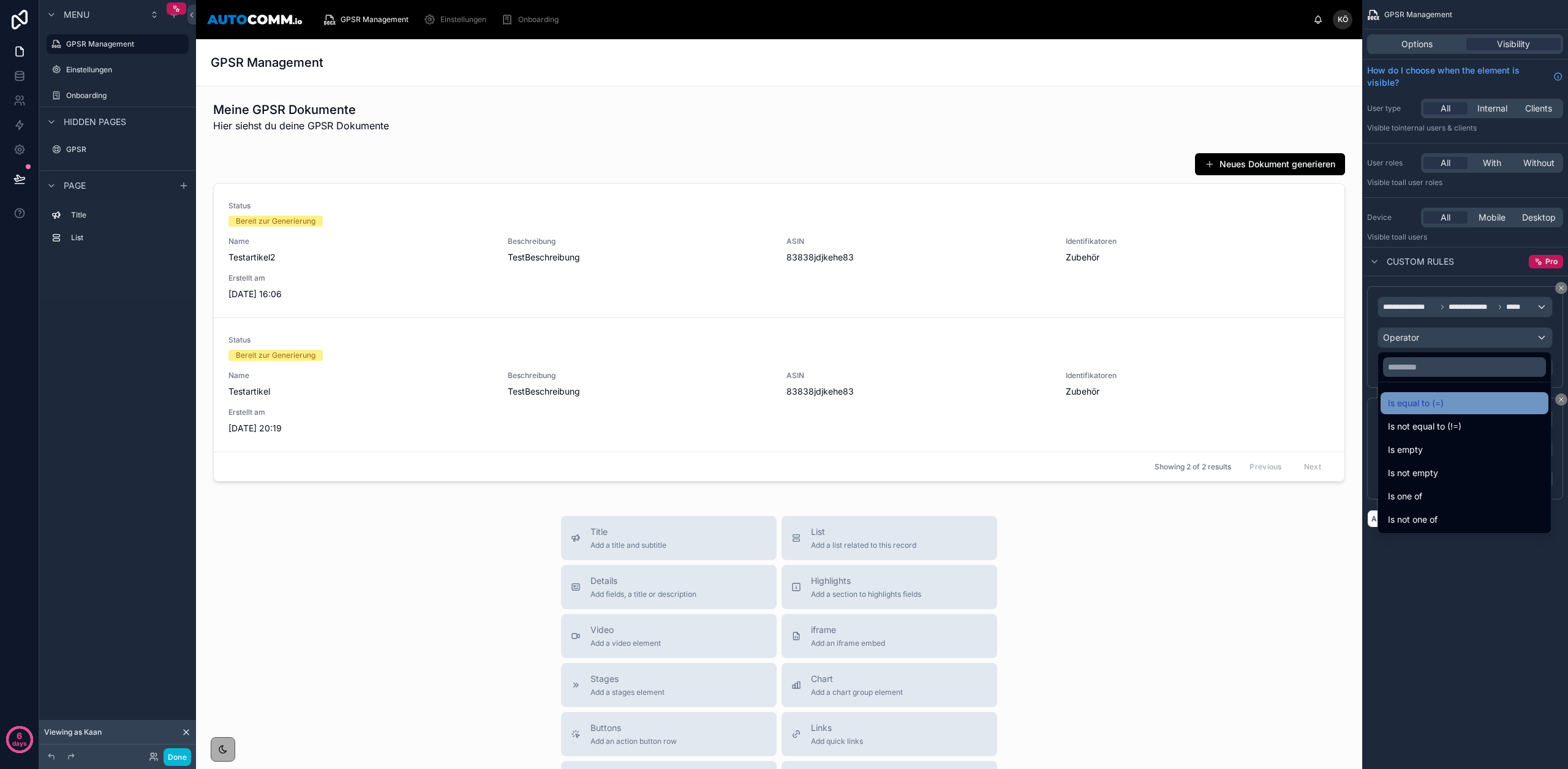
click at [1437, 394] on div "Is equal to (=)" at bounding box center [1464, 403] width 168 height 22
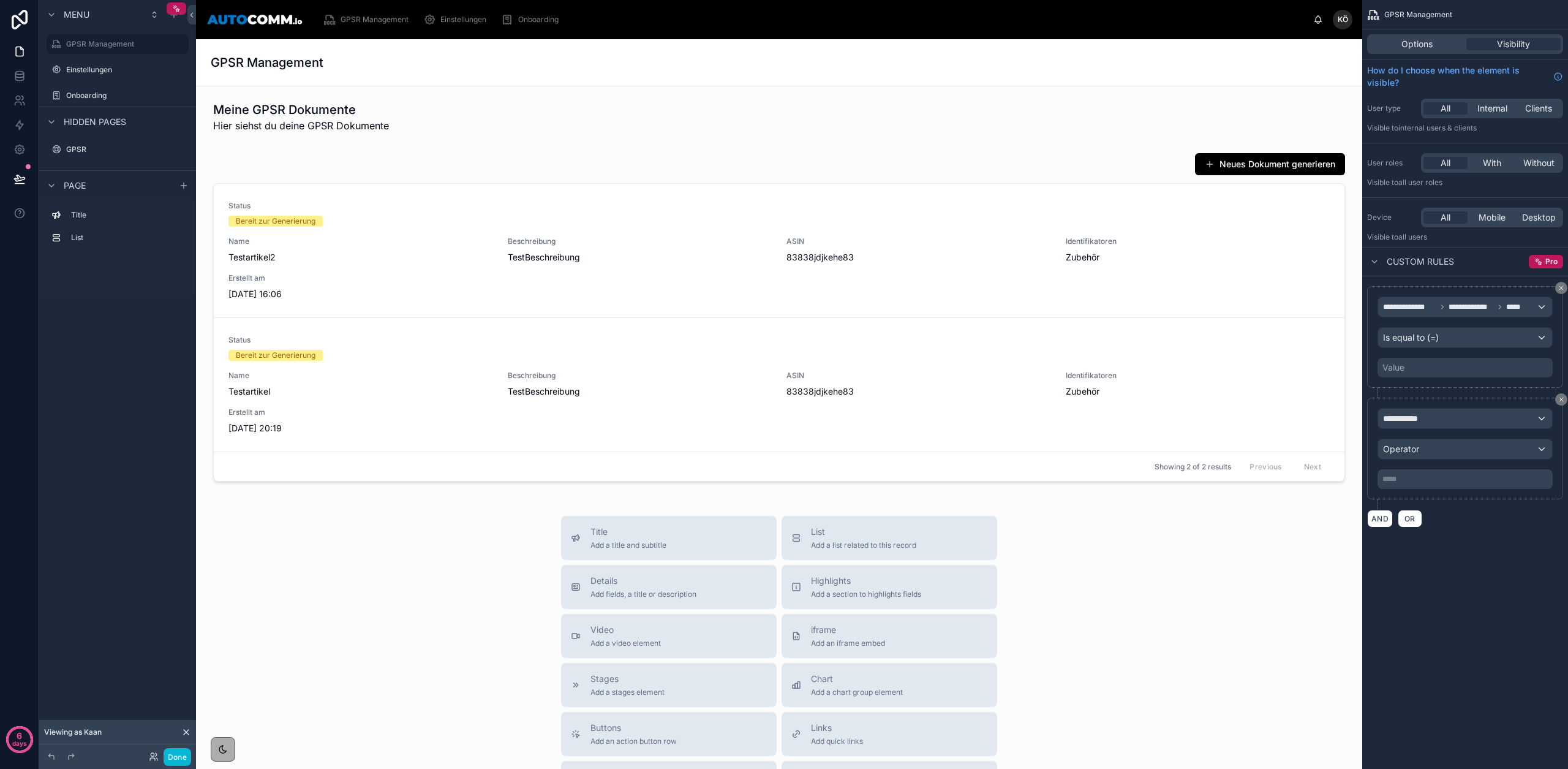
click at [1440, 361] on div "Value" at bounding box center [1465, 367] width 175 height 19
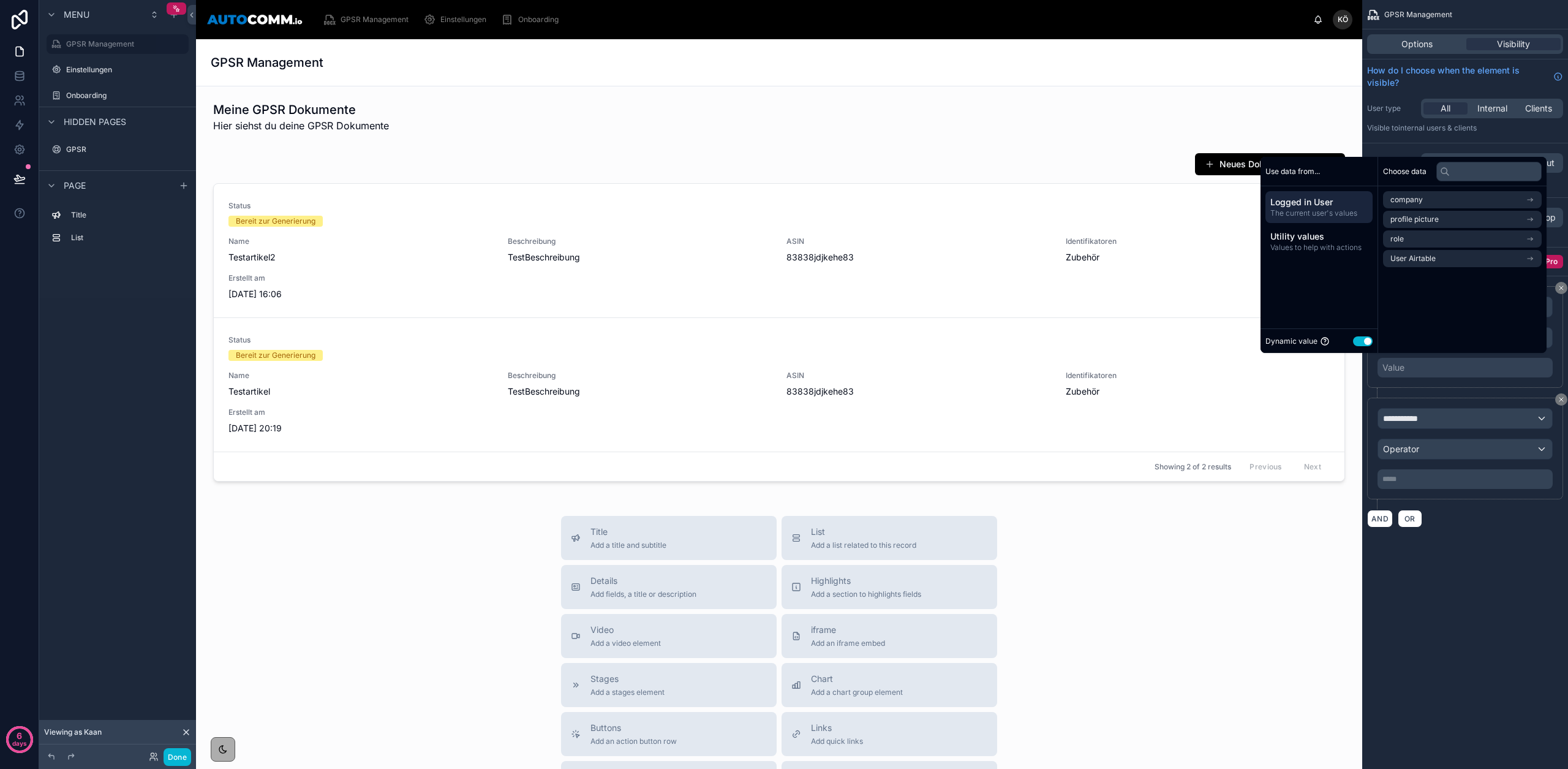
click at [1361, 342] on button "Use setting" at bounding box center [1362, 341] width 19 height 10
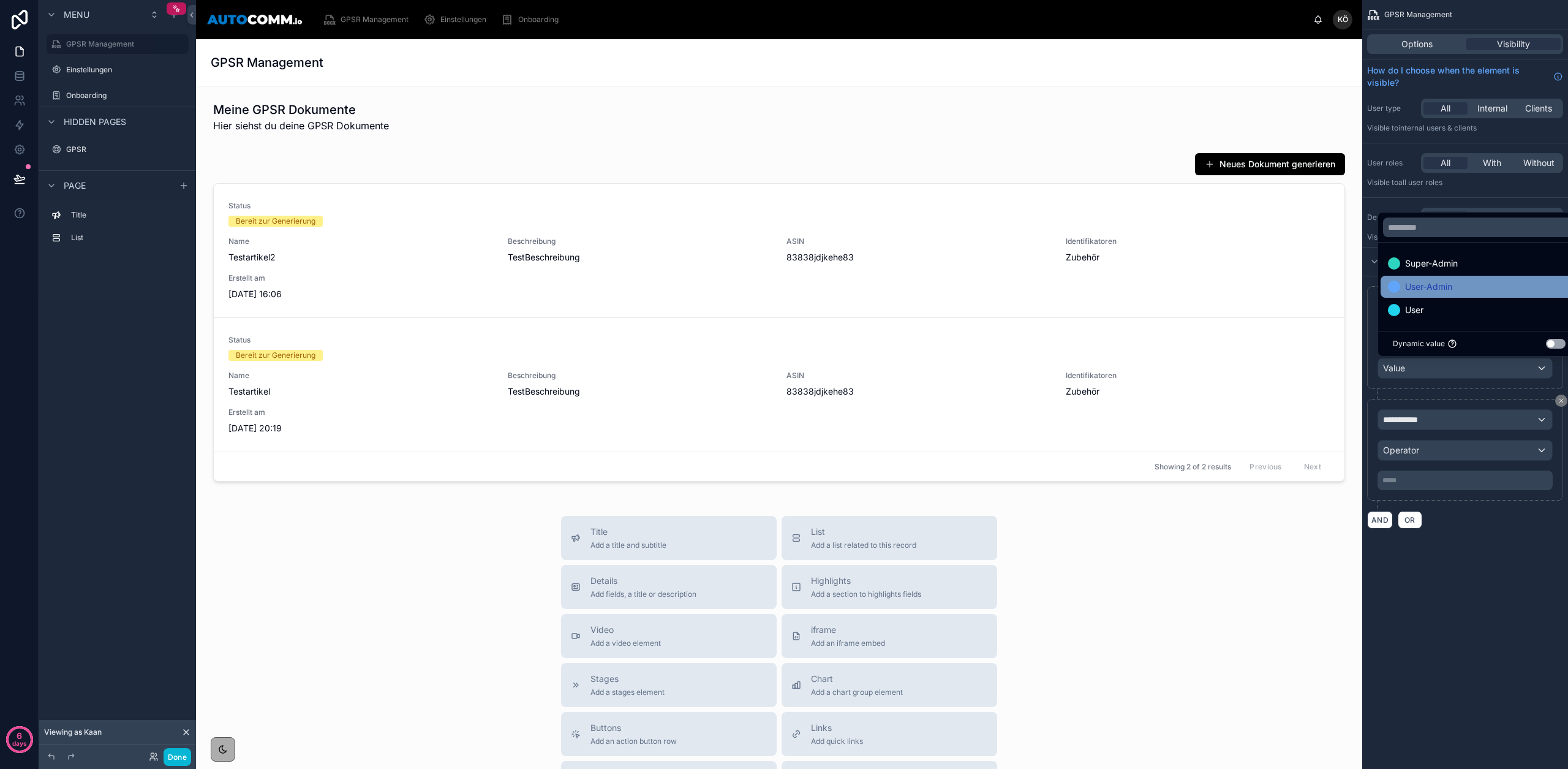
click at [1443, 287] on span "User-Admin" at bounding box center [1429, 287] width 47 height 15
click at [1434, 396] on div "**********" at bounding box center [1464, 343] width 196 height 113
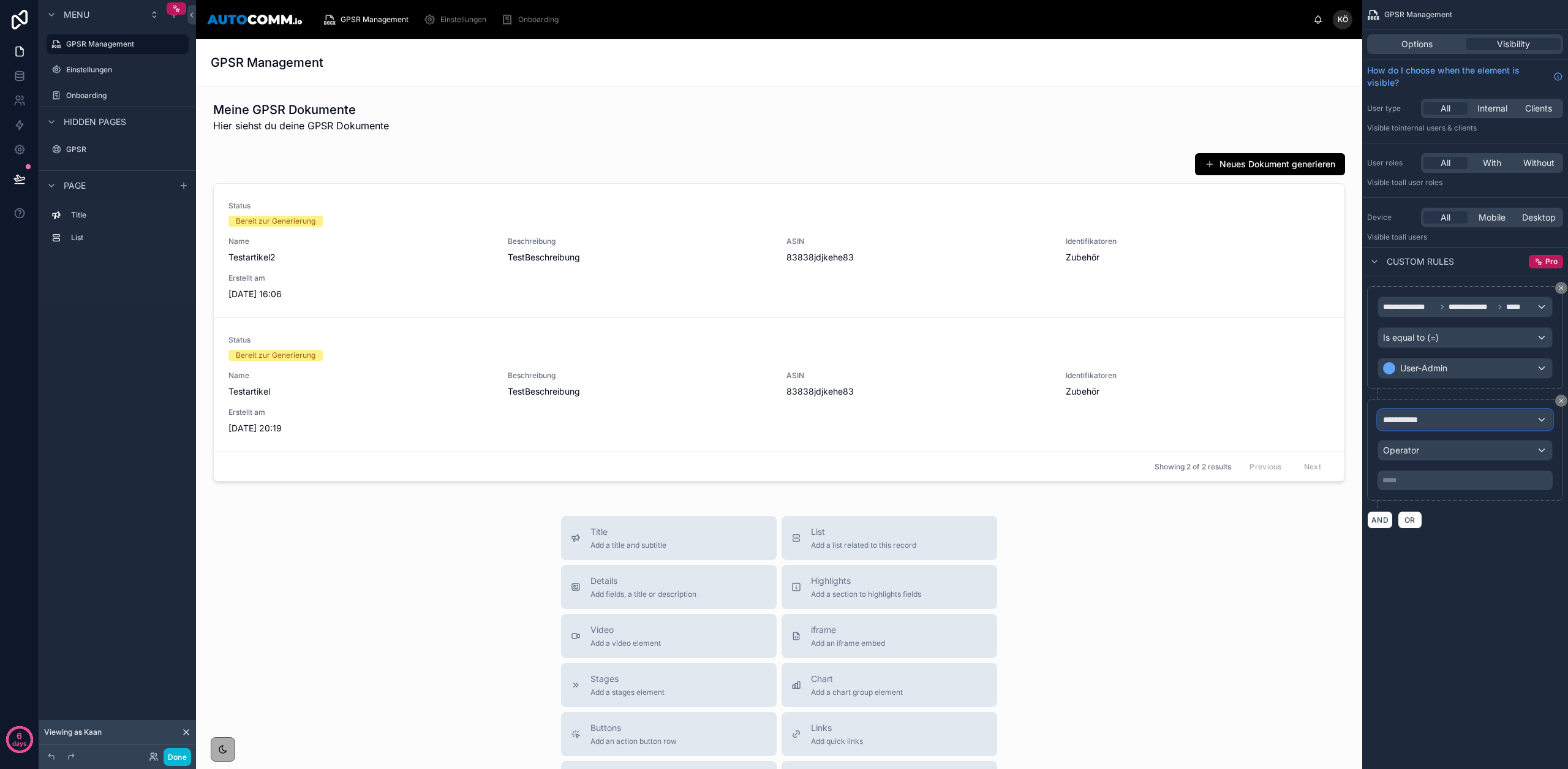
click at [1423, 418] on span "**********" at bounding box center [1405, 420] width 46 height 12
click at [1443, 492] on span "Logged in User" at bounding box center [1438, 485] width 101 height 15
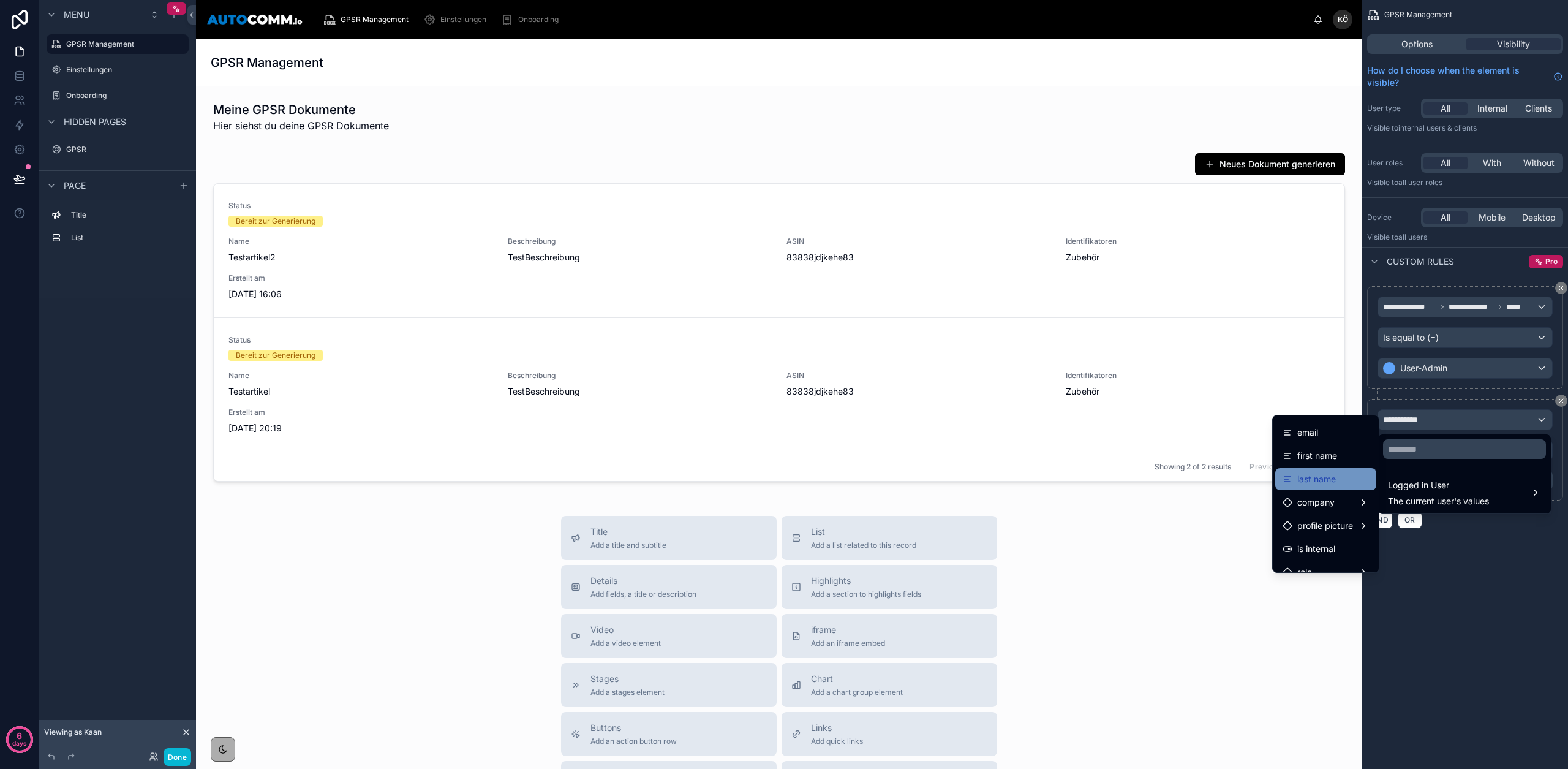
scroll to position [37, 0]
click at [1335, 486] on div "company" at bounding box center [1326, 485] width 87 height 15
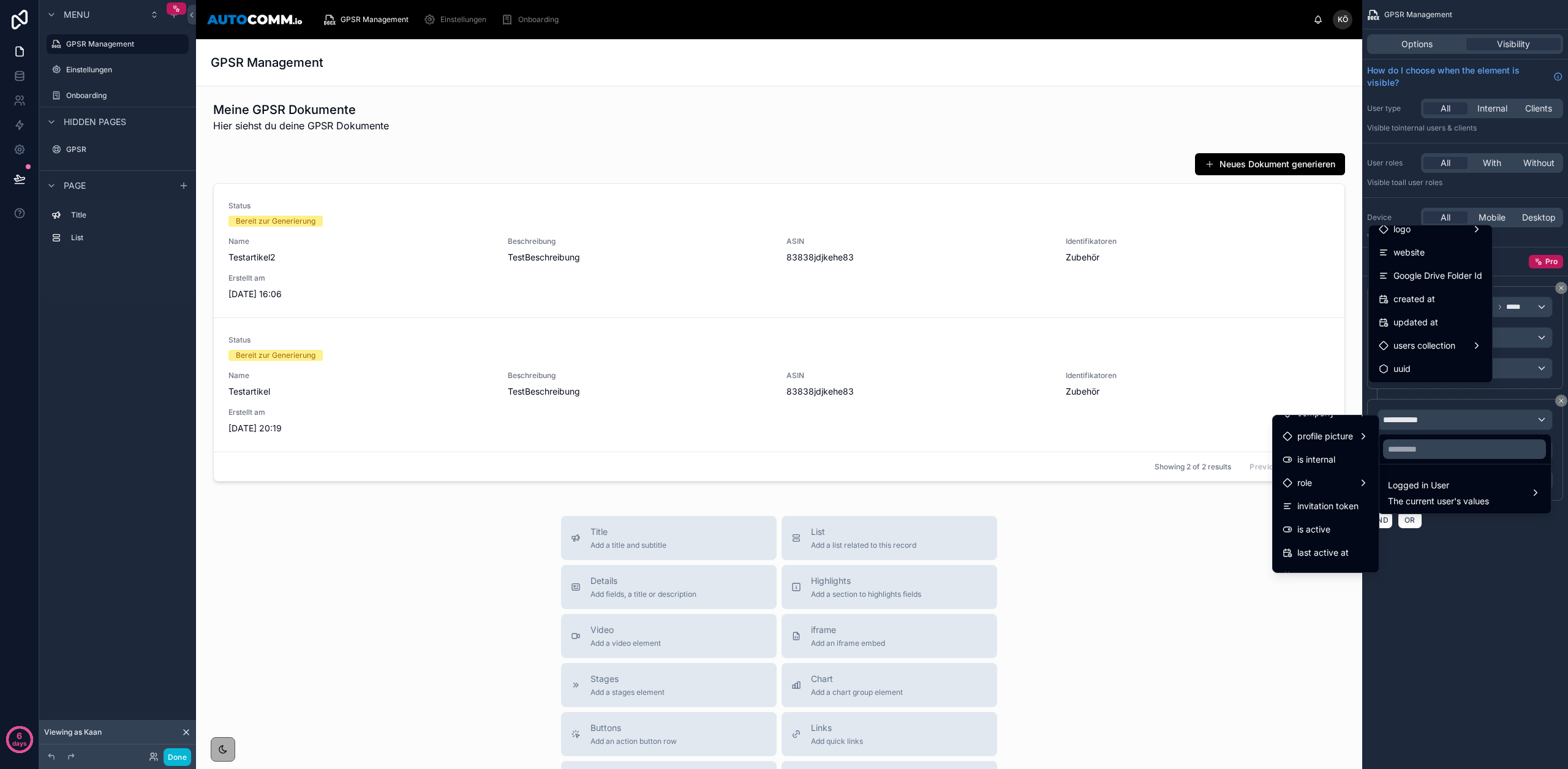
scroll to position [219, 0]
click at [1346, 489] on div "User Airtable" at bounding box center [1326, 489] width 87 height 15
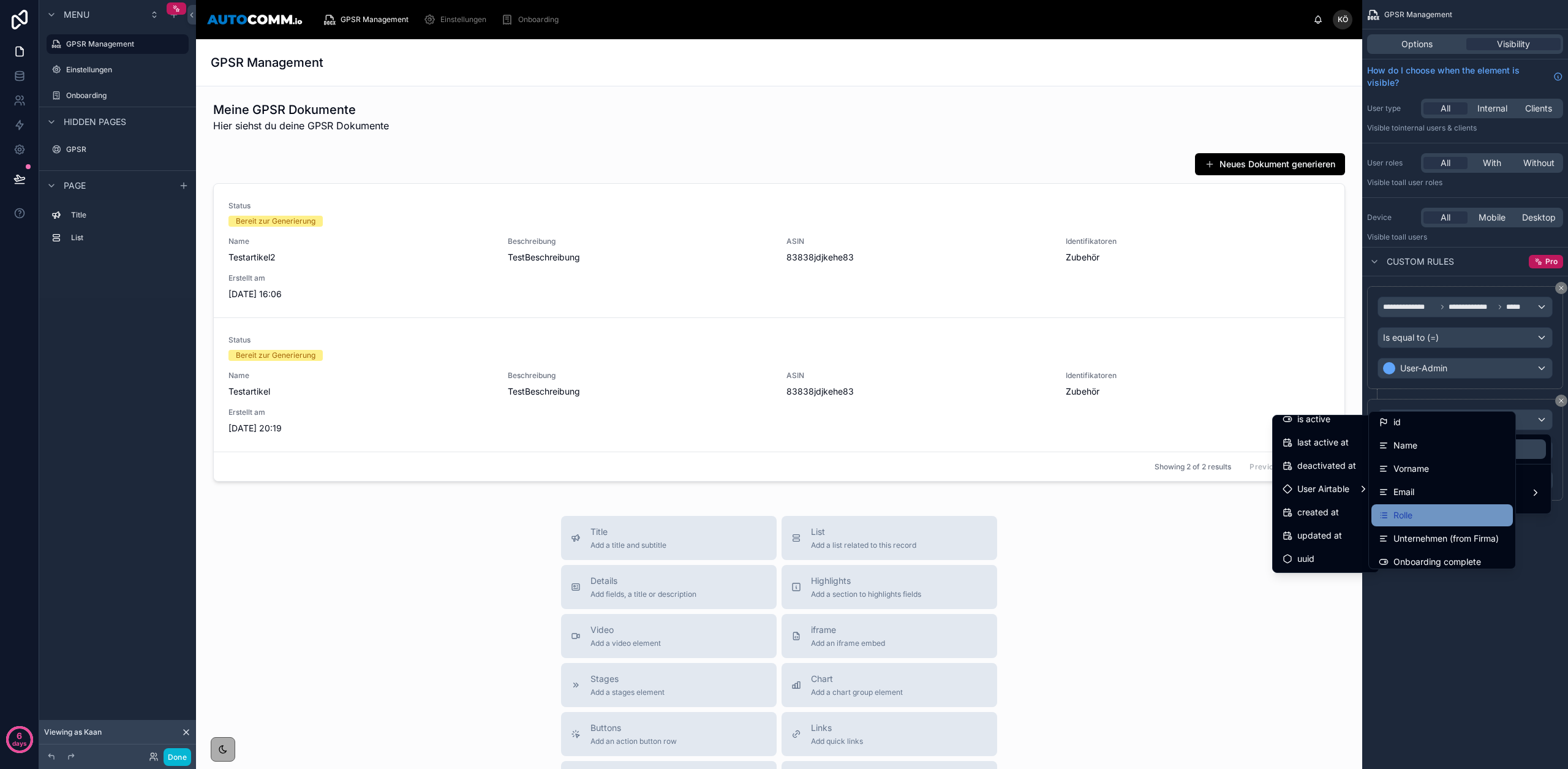
scroll to position [27, 0]
click at [1432, 530] on span "Onboarding complete" at bounding box center [1436, 537] width 87 height 15
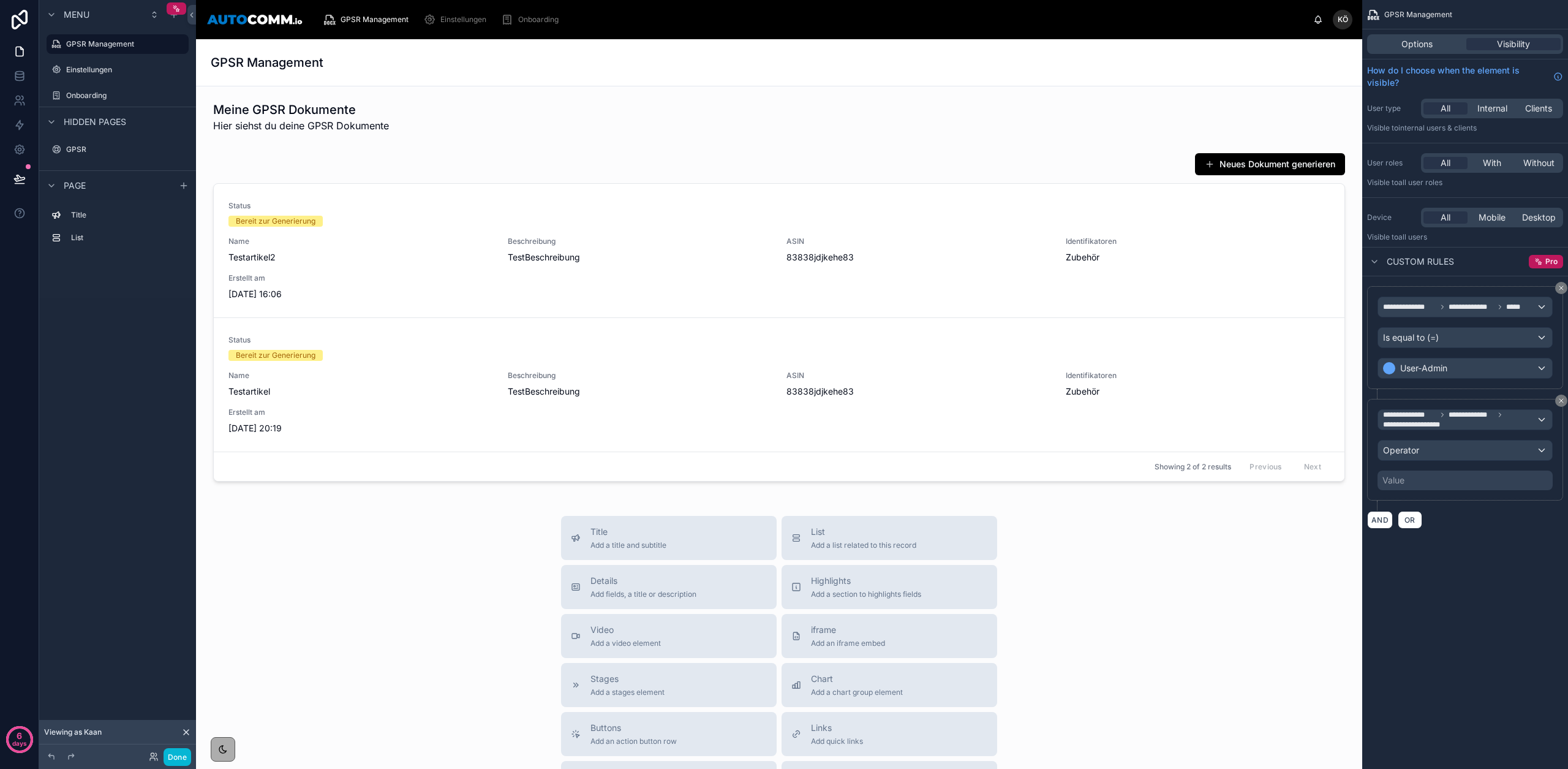
click at [1436, 478] on div "Value" at bounding box center [1465, 480] width 175 height 19
click at [1433, 483] on div "Value" at bounding box center [1465, 480] width 175 height 19
click at [1419, 475] on div "Value" at bounding box center [1465, 480] width 175 height 19
click at [1424, 452] on div "Operator" at bounding box center [1465, 450] width 174 height 19
click at [1412, 522] on span "Is true" at bounding box center [1400, 516] width 25 height 15
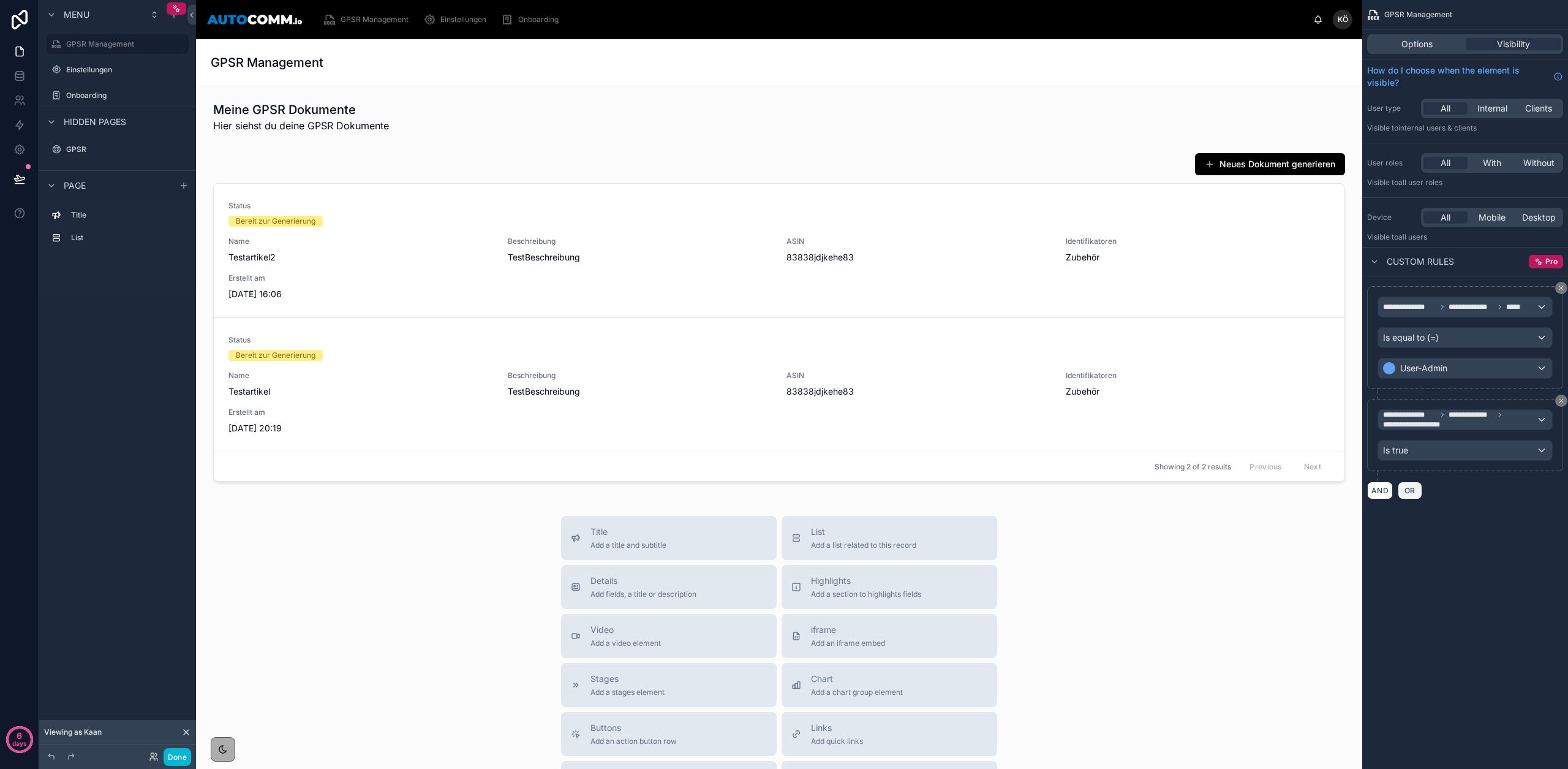
click at [1415, 493] on span "OR" at bounding box center [1410, 491] width 16 height 9
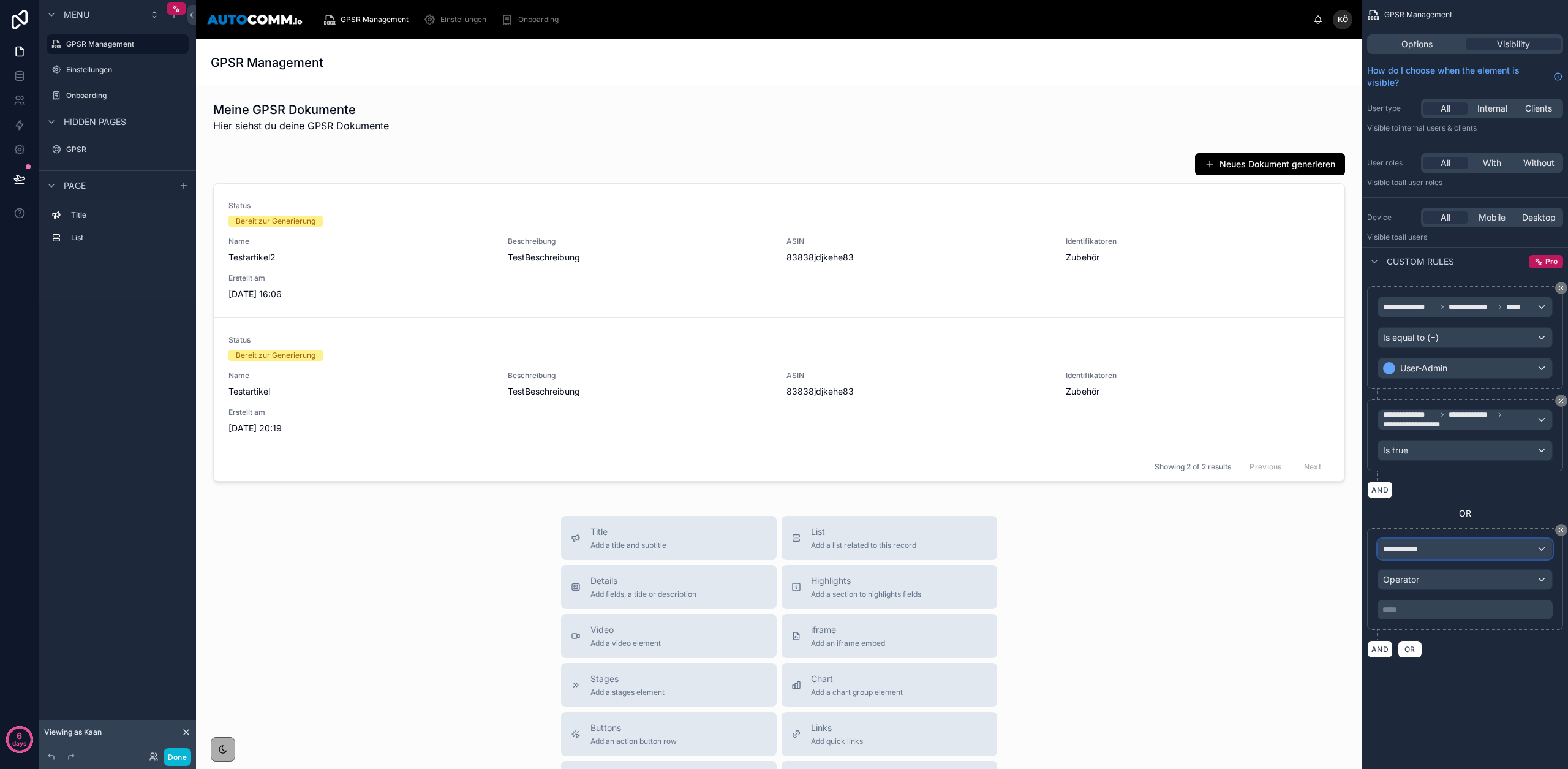
click at [1430, 539] on div "**********" at bounding box center [1465, 548] width 174 height 19
click at [1428, 551] on div "scrollable content" at bounding box center [784, 384] width 1568 height 769
click at [1429, 551] on div "**********" at bounding box center [1465, 548] width 174 height 19
drag, startPoint x: 1479, startPoint y: 630, endPoint x: 1472, endPoint y: 630, distance: 7.0
click at [1478, 630] on span "The current user's values" at bounding box center [1438, 630] width 101 height 12
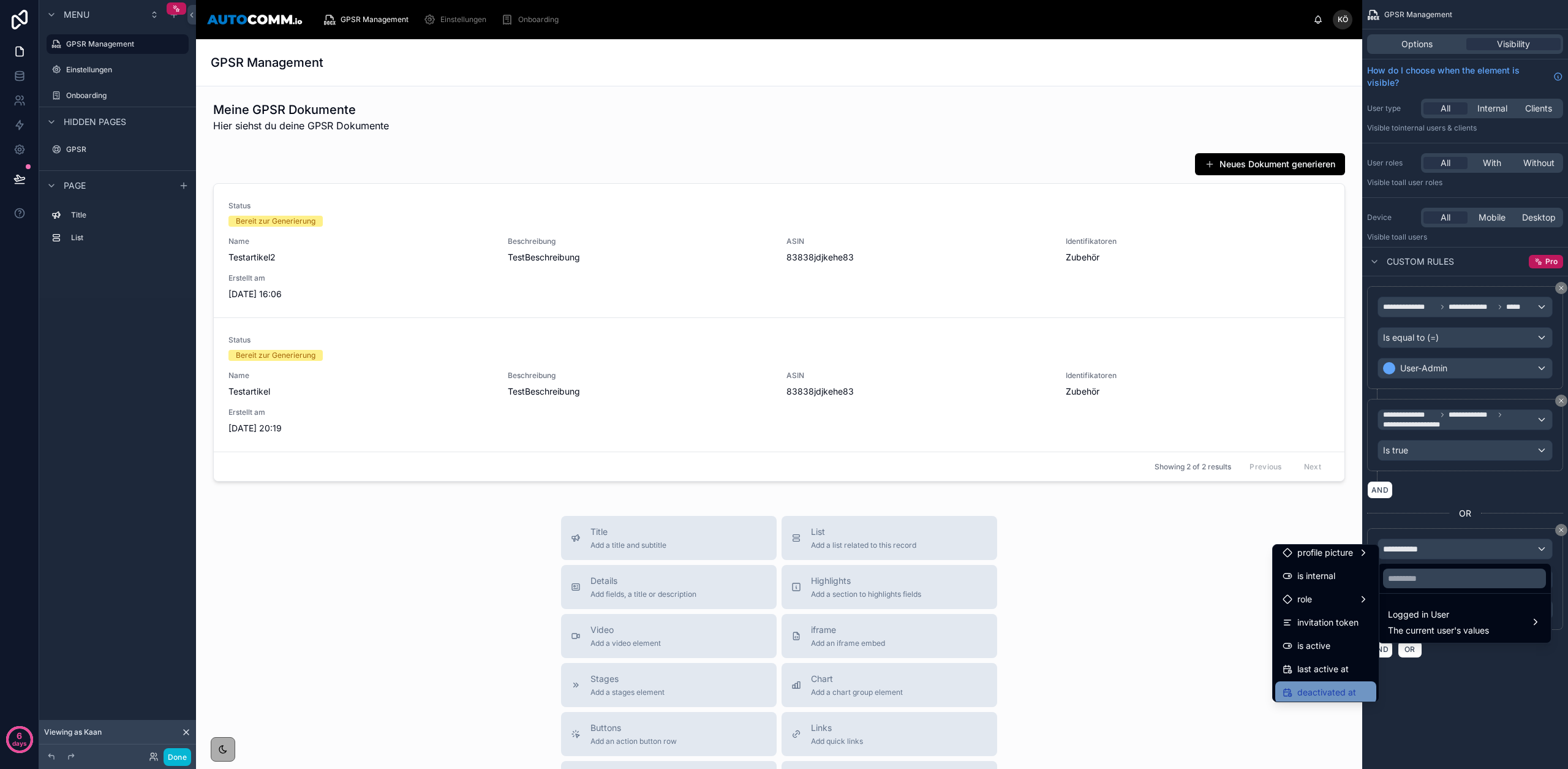
scroll to position [173, 0]
click at [1326, 657] on span "User Airtable" at bounding box center [1323, 664] width 52 height 15
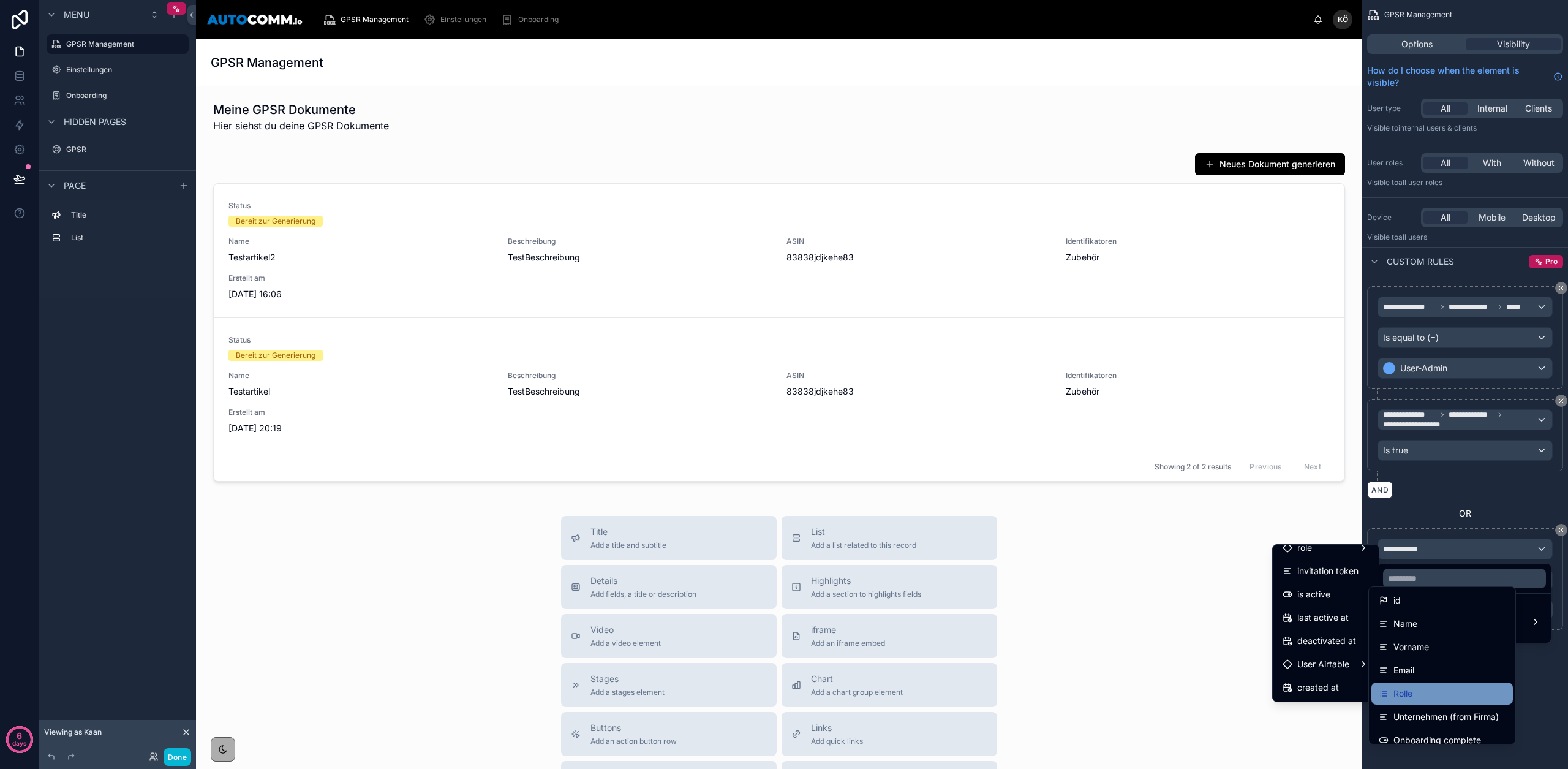
click at [1441, 698] on div "Rolle" at bounding box center [1442, 693] width 127 height 15
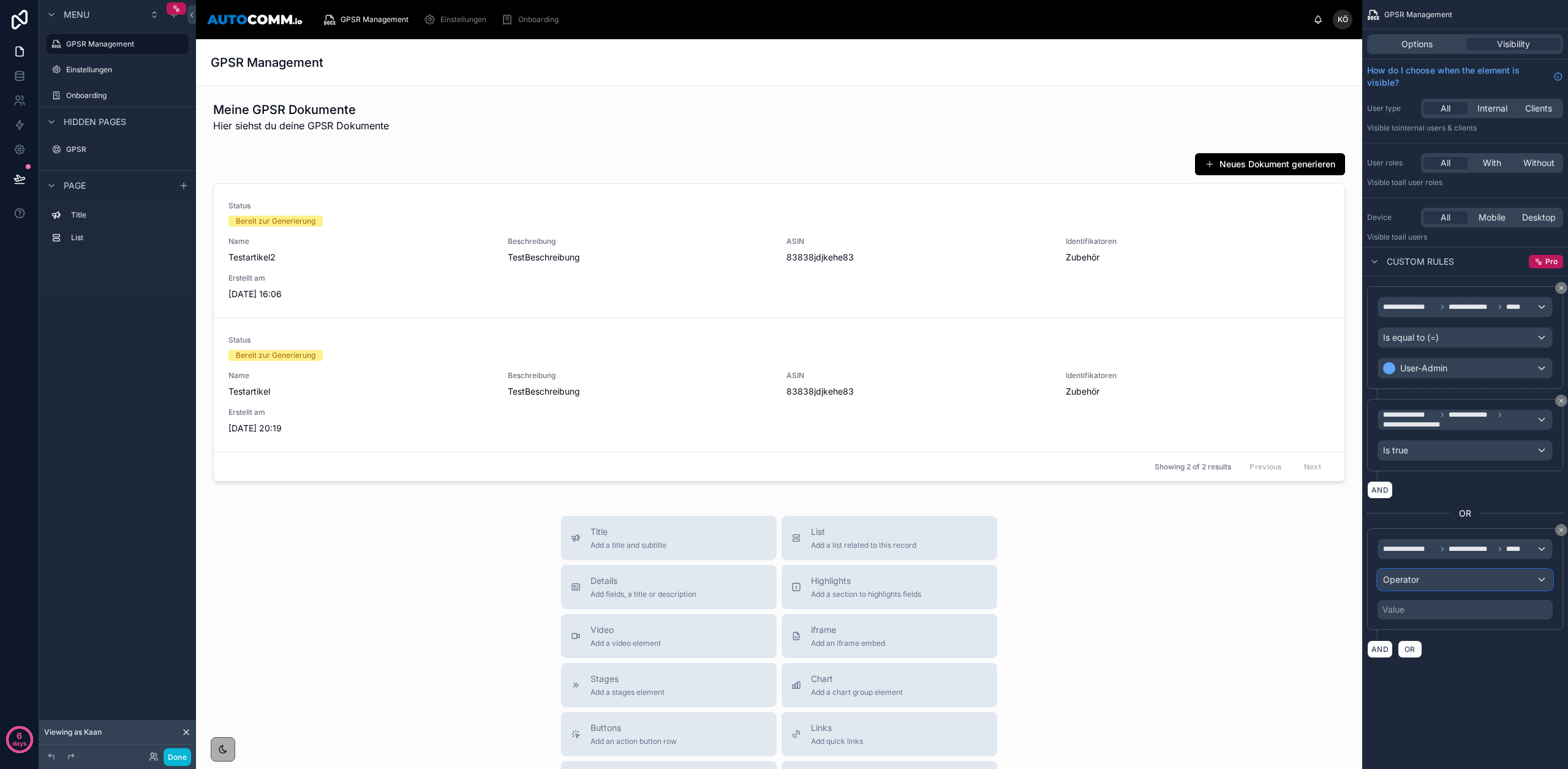
click at [1422, 573] on div "Operator" at bounding box center [1465, 579] width 174 height 19
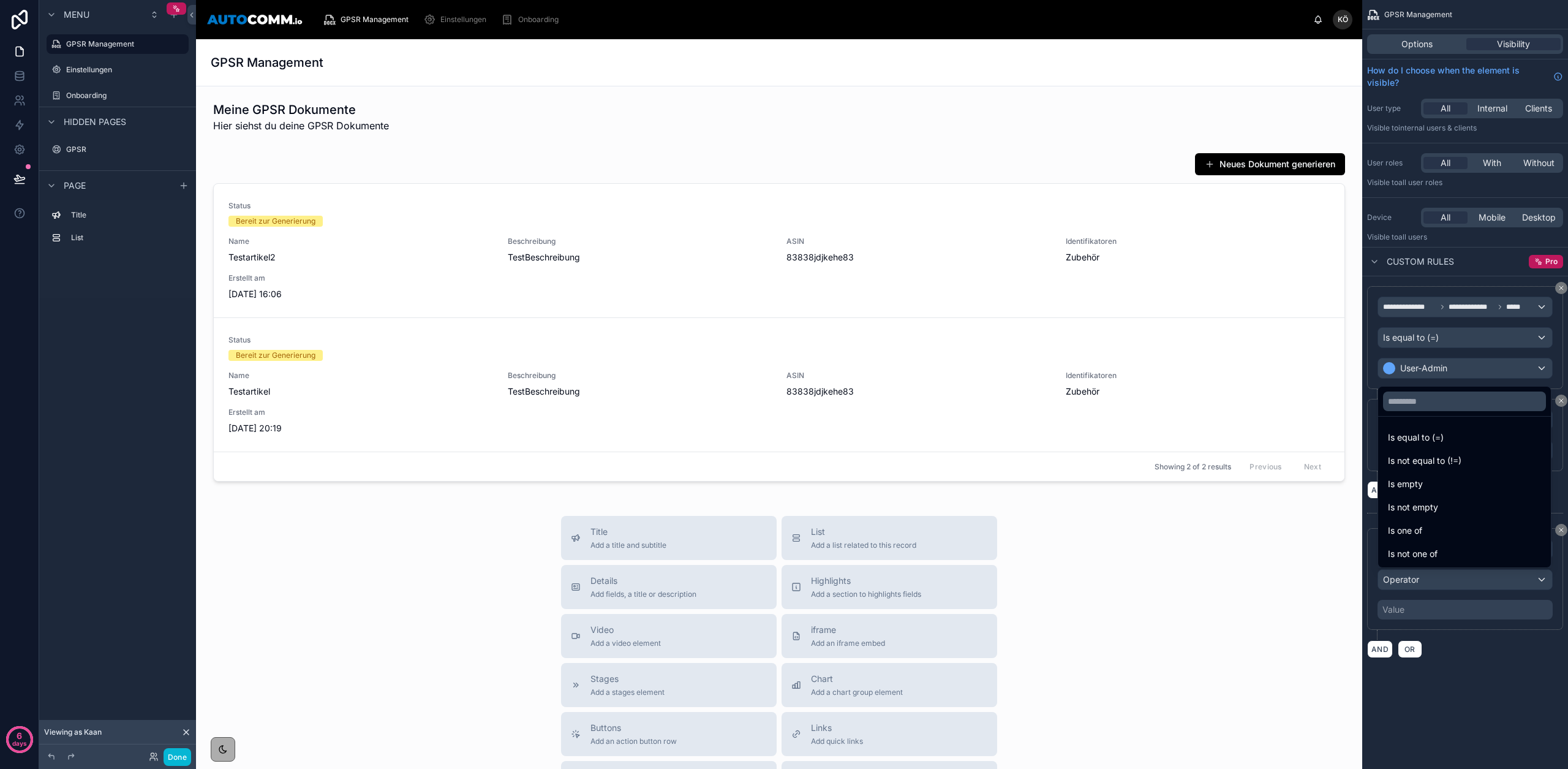
click at [1423, 440] on span "Is equal to (=)" at bounding box center [1416, 438] width 56 height 15
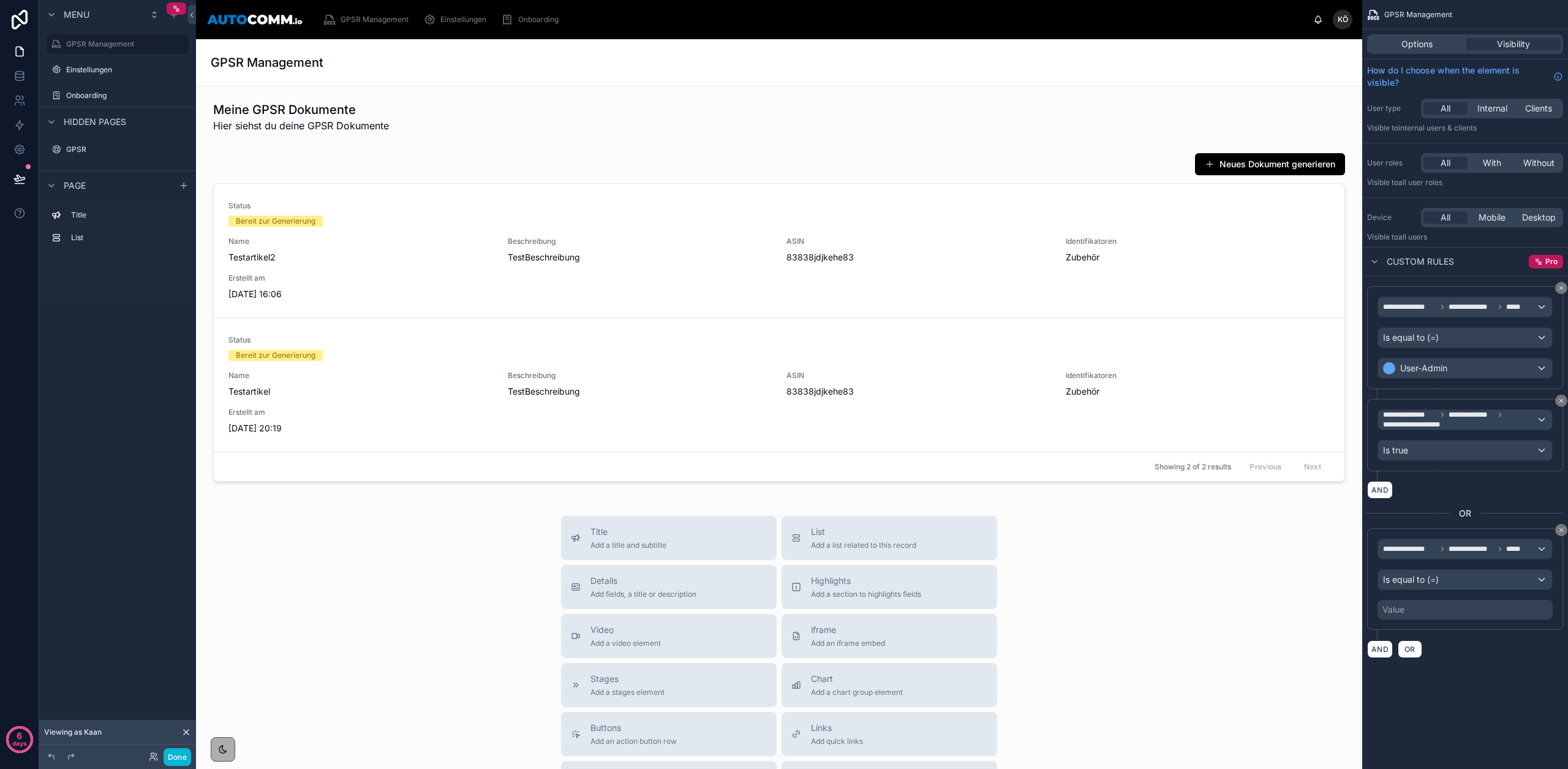
click at [1422, 608] on div "Value" at bounding box center [1465, 609] width 175 height 19
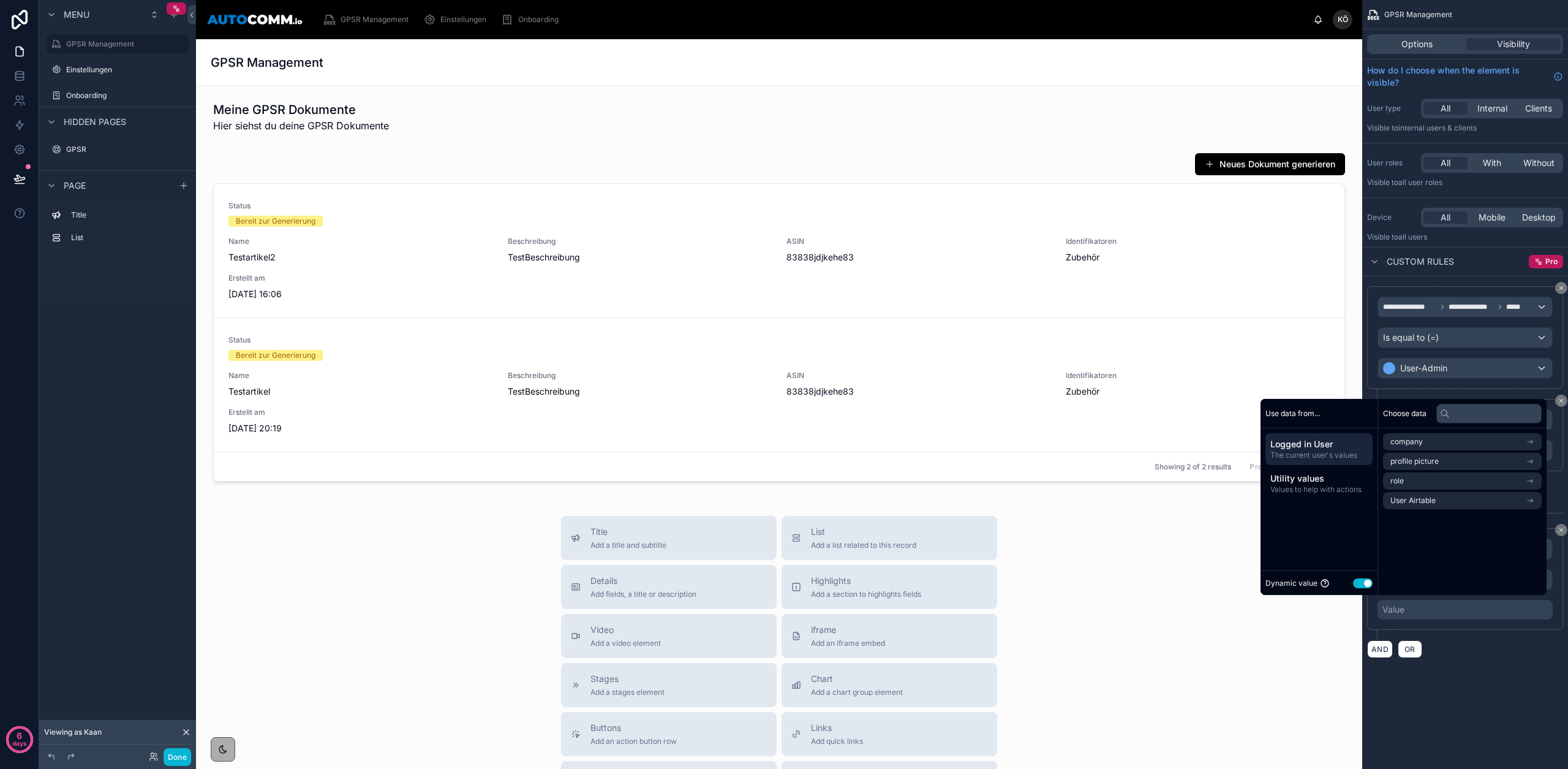
click at [1358, 580] on button "Use setting" at bounding box center [1362, 583] width 19 height 10
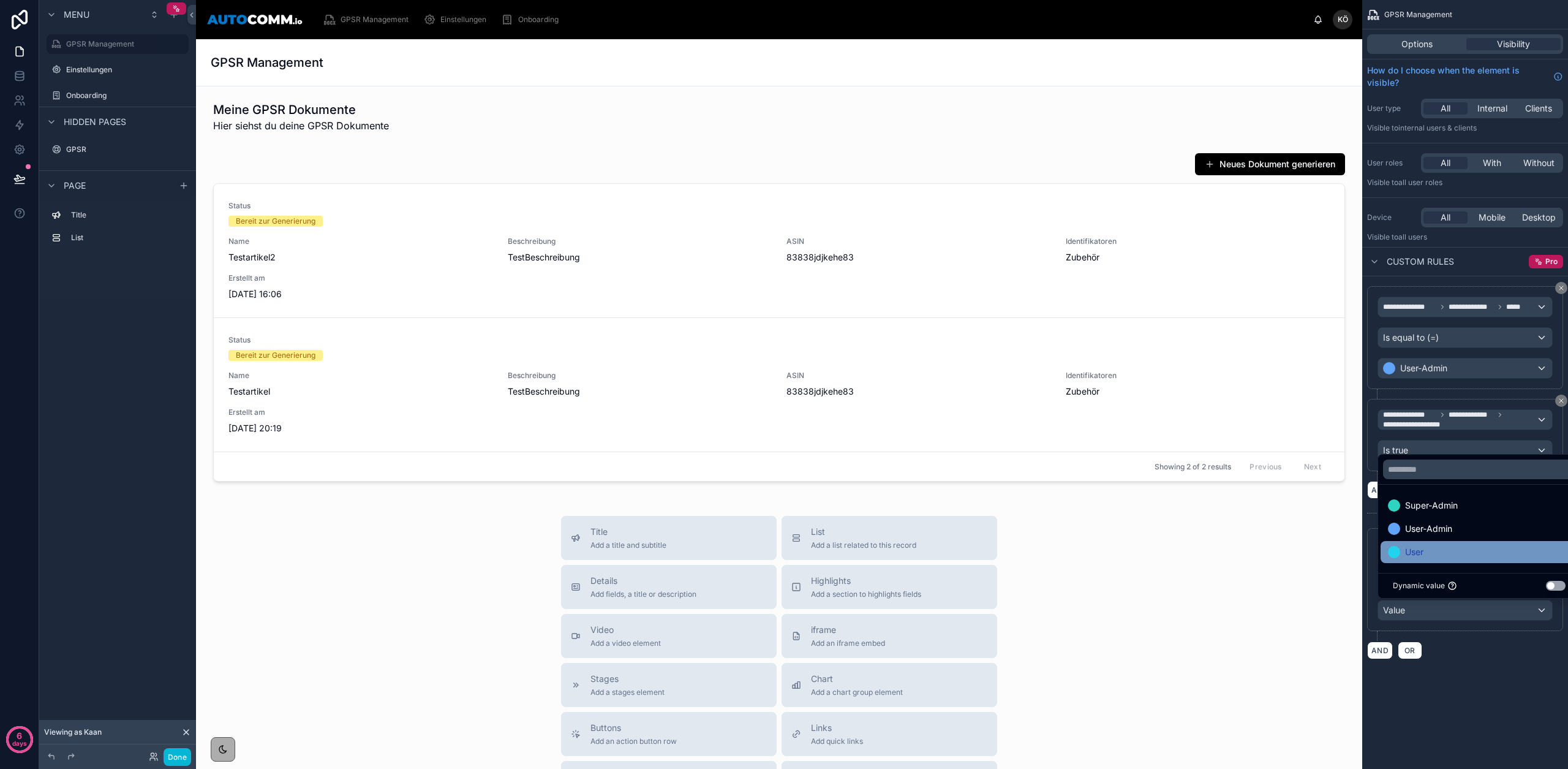
click at [1429, 553] on div "User" at bounding box center [1479, 552] width 183 height 15
click at [1457, 680] on div "**********" at bounding box center [1465, 345] width 206 height 689
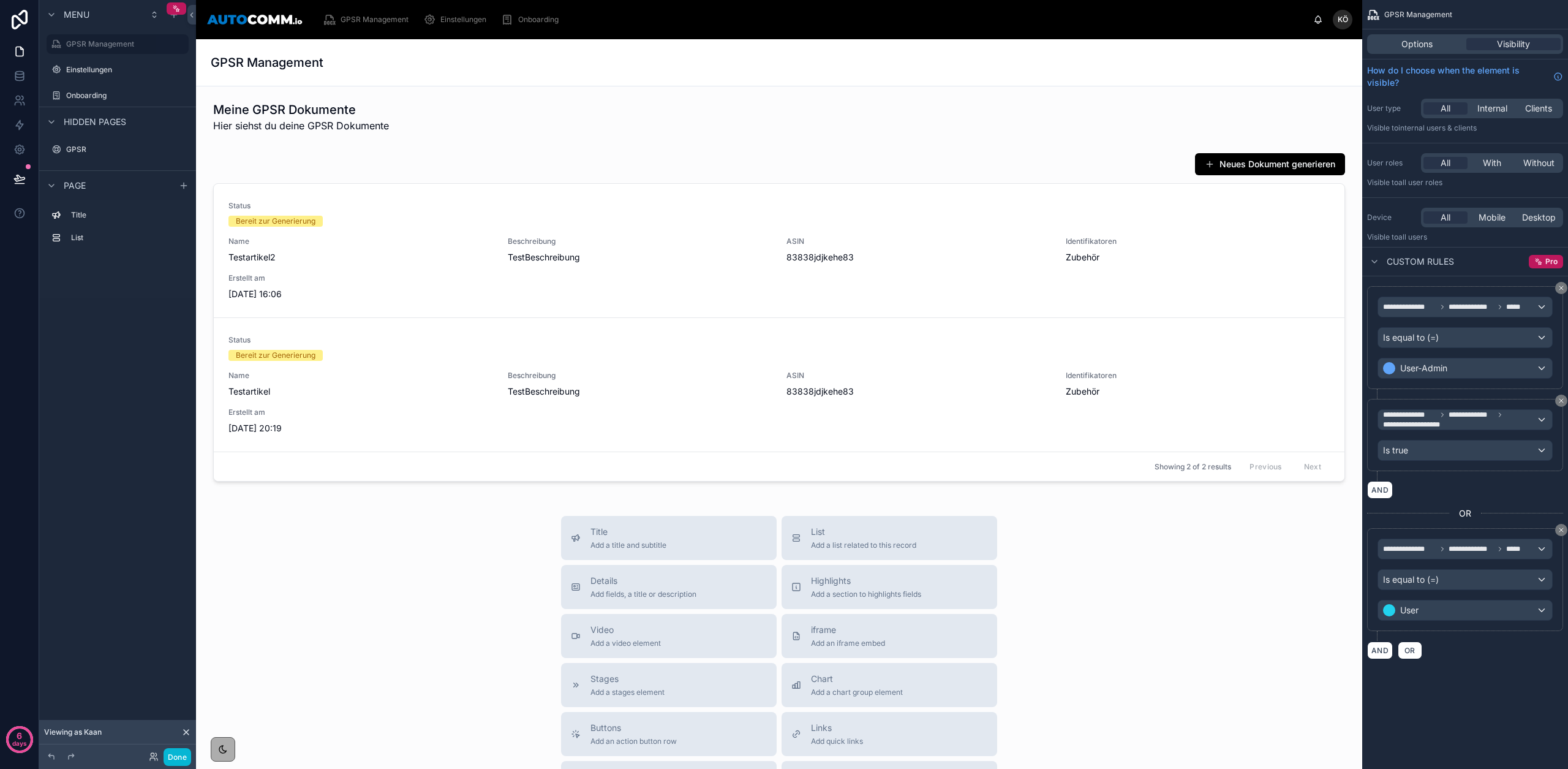
click at [453, 19] on span "Einstellungen" at bounding box center [463, 19] width 46 height 10
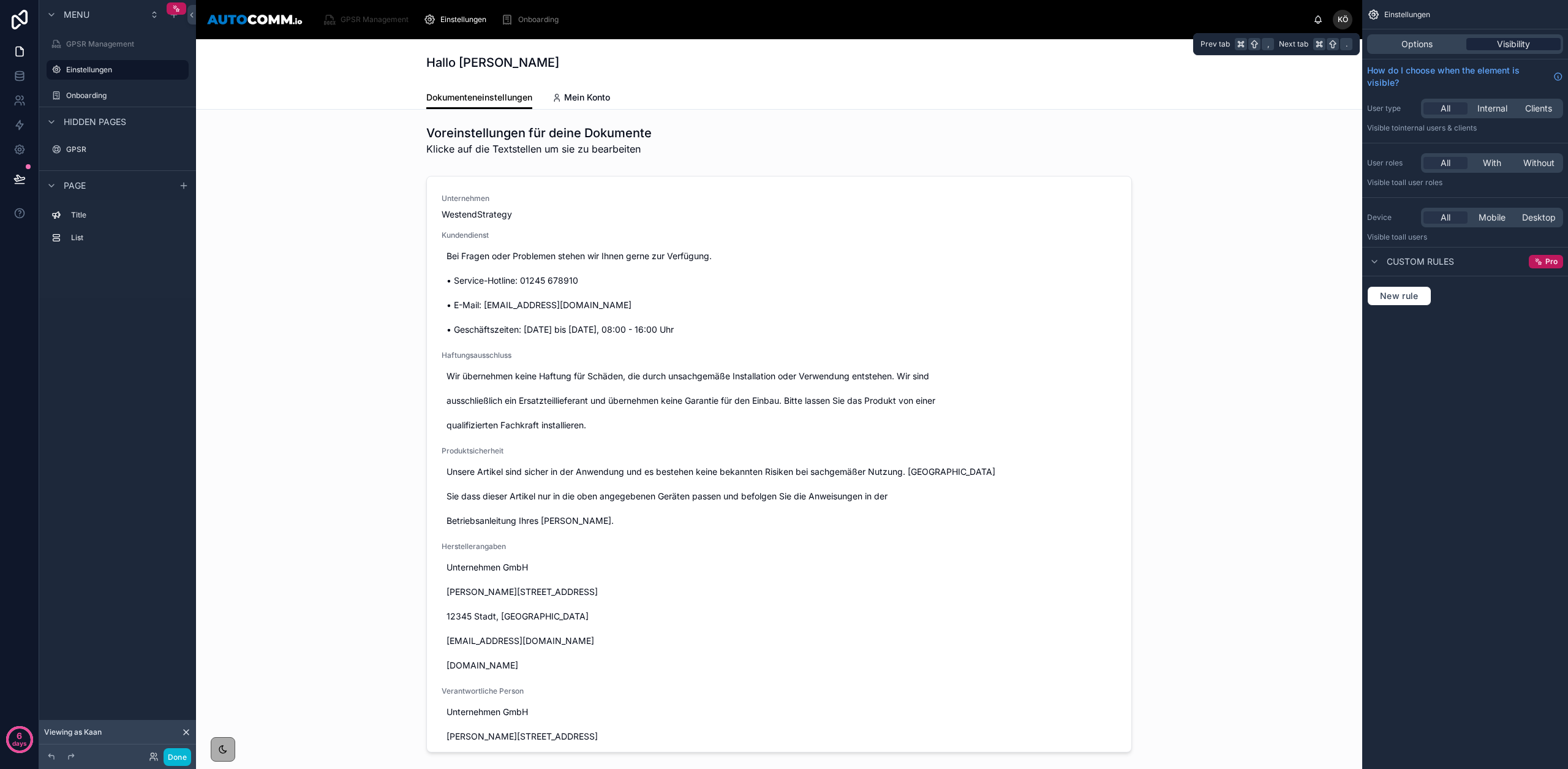
click at [1512, 43] on span "Visibility" at bounding box center [1513, 44] width 33 height 12
click at [1411, 299] on span "New rule" at bounding box center [1399, 296] width 49 height 11
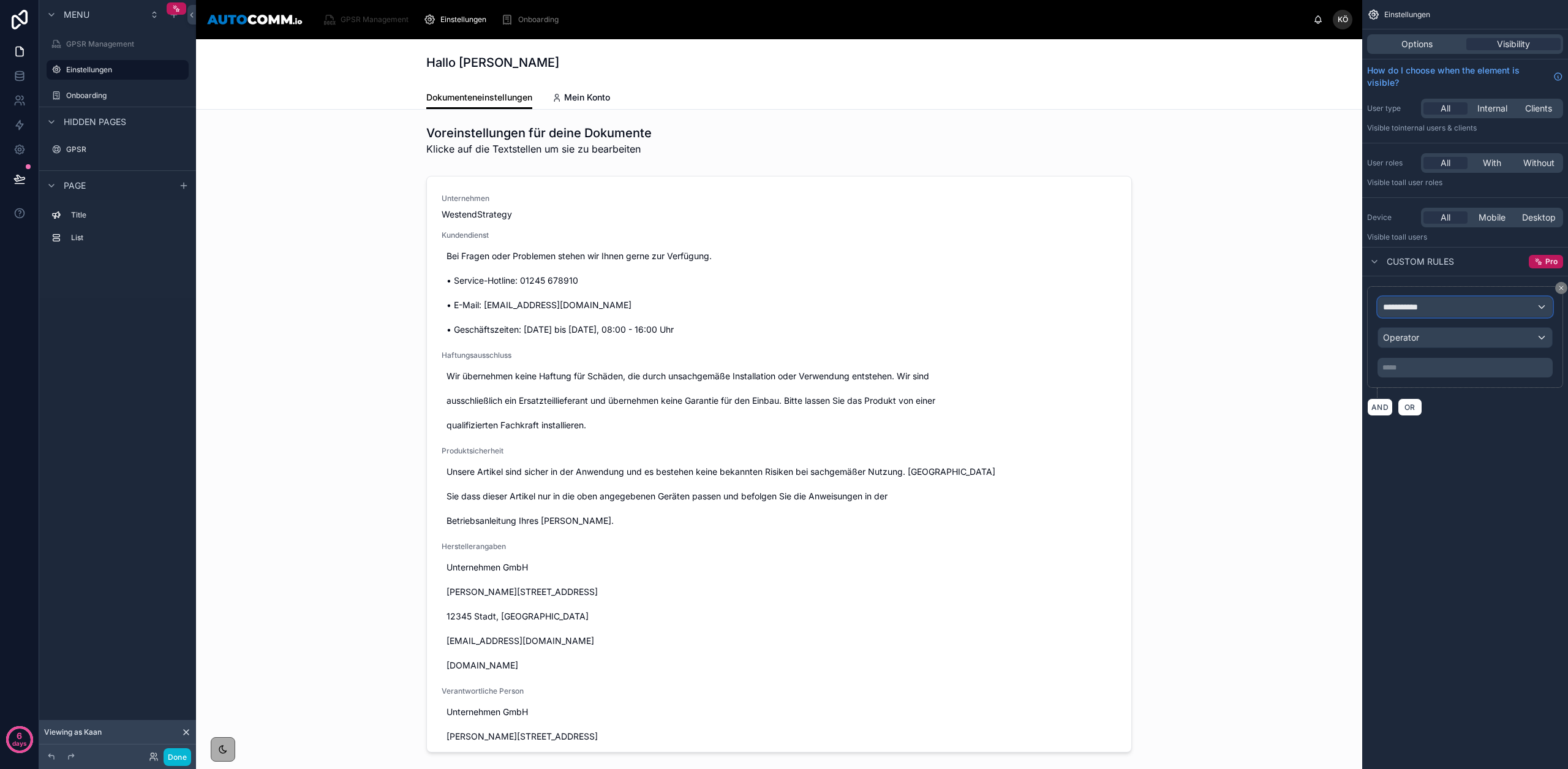
click at [1460, 311] on div "**********" at bounding box center [1465, 307] width 174 height 19
click at [1461, 376] on span "Logged in User" at bounding box center [1438, 372] width 101 height 15
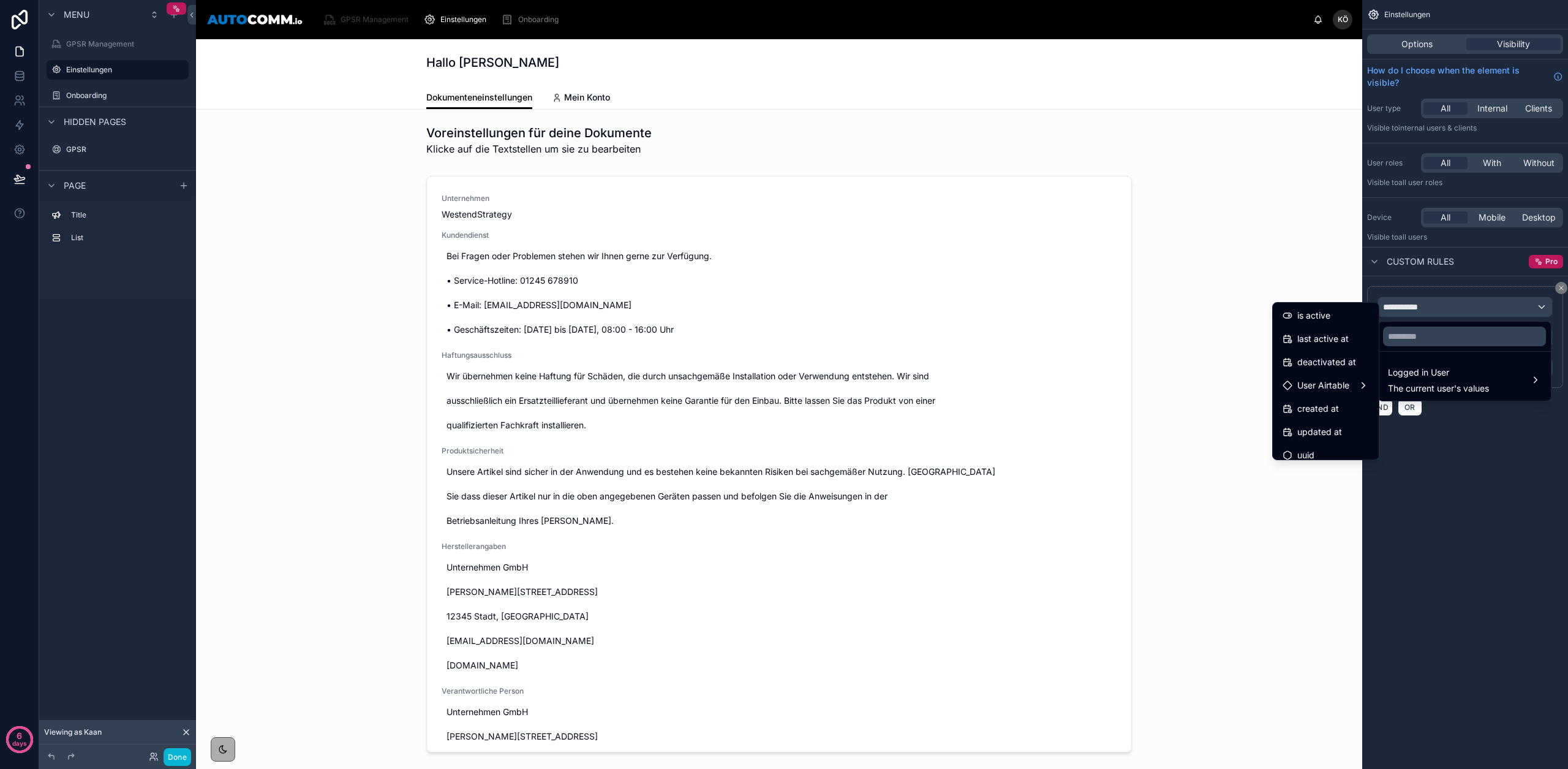
scroll to position [219, 0]
click at [1330, 380] on span "User Airtable" at bounding box center [1323, 376] width 52 height 15
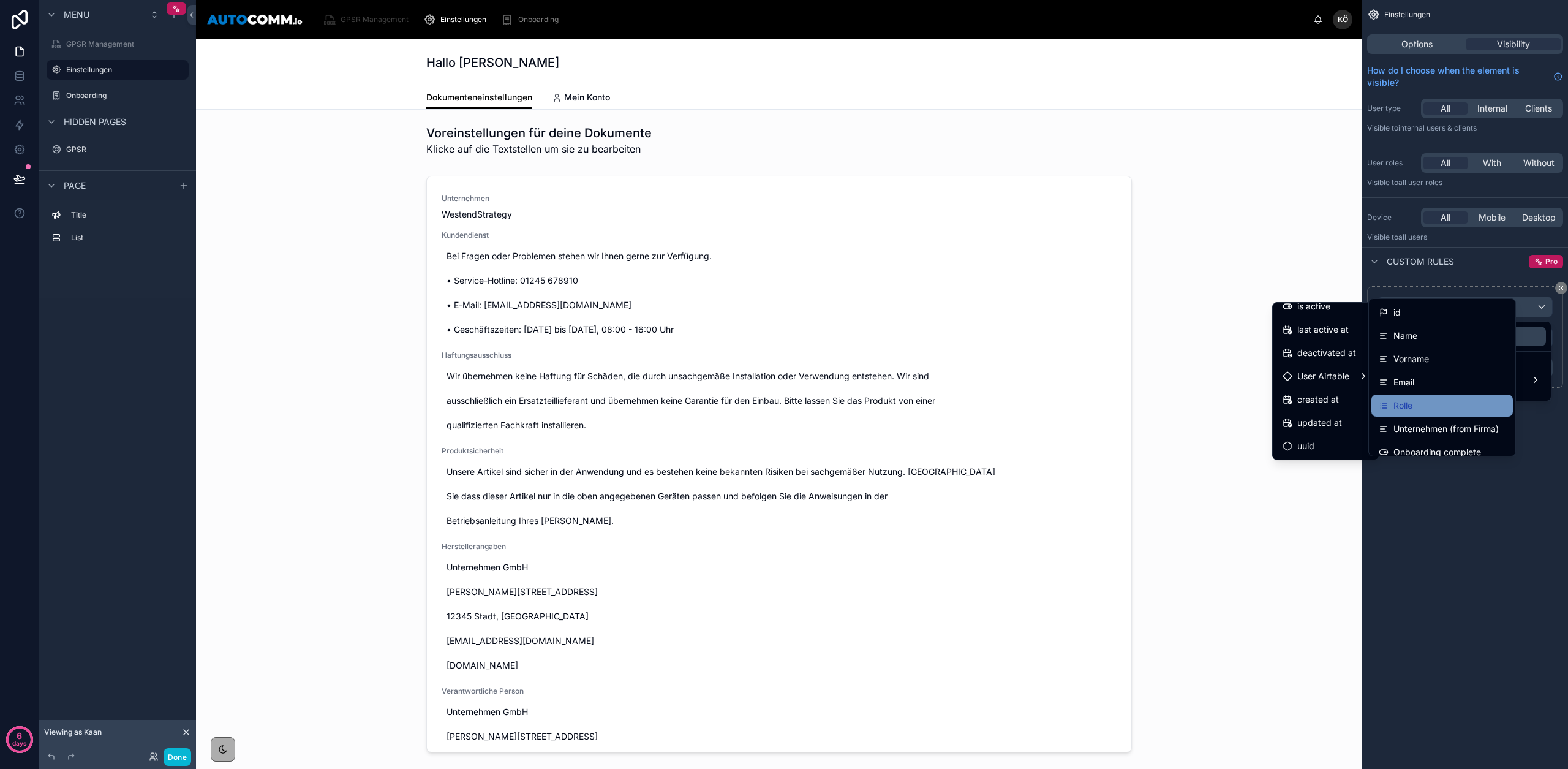
click at [1420, 404] on div "Rolle" at bounding box center [1442, 405] width 127 height 15
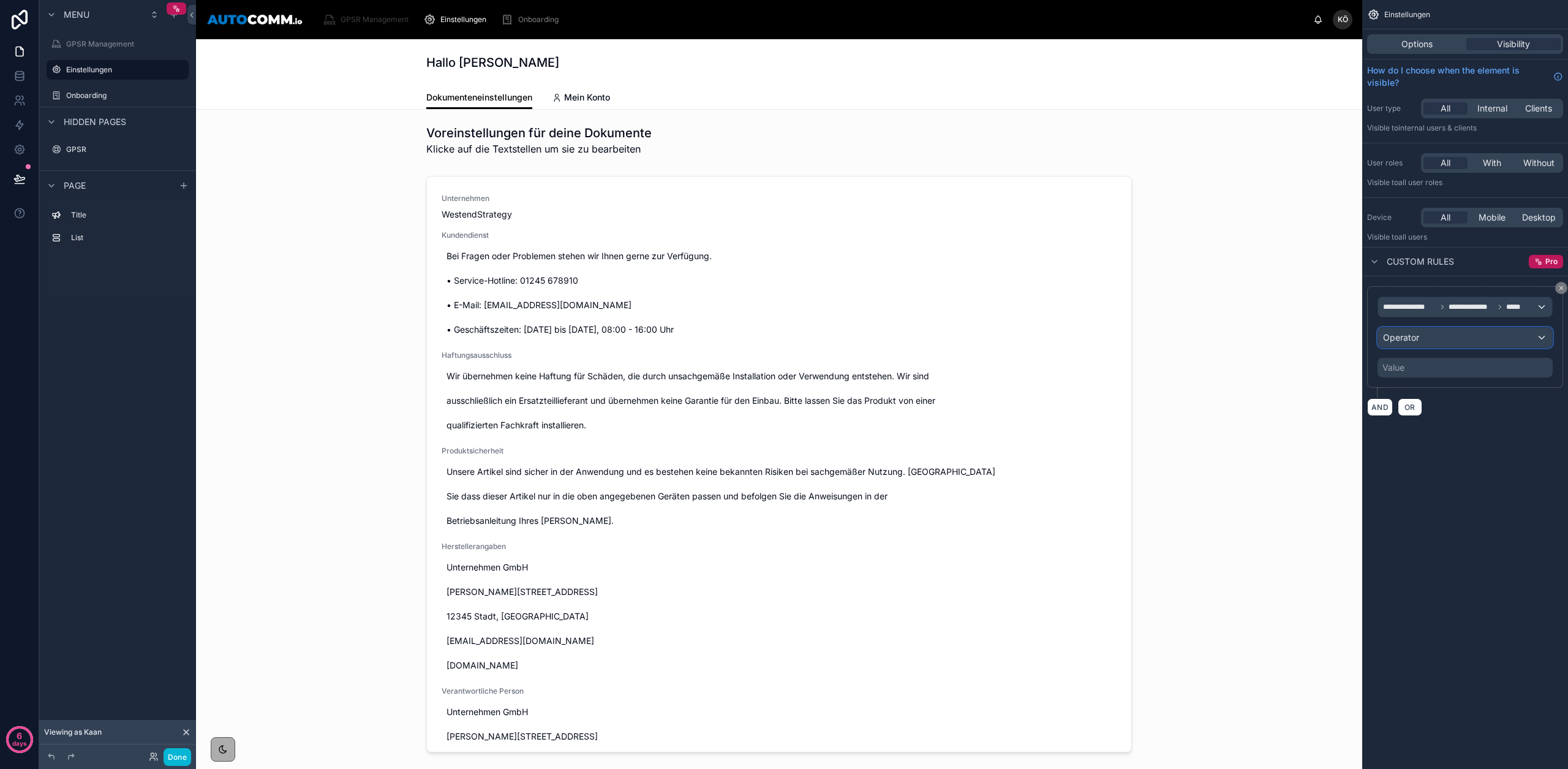
click at [1411, 337] on span "Operator" at bounding box center [1401, 337] width 36 height 10
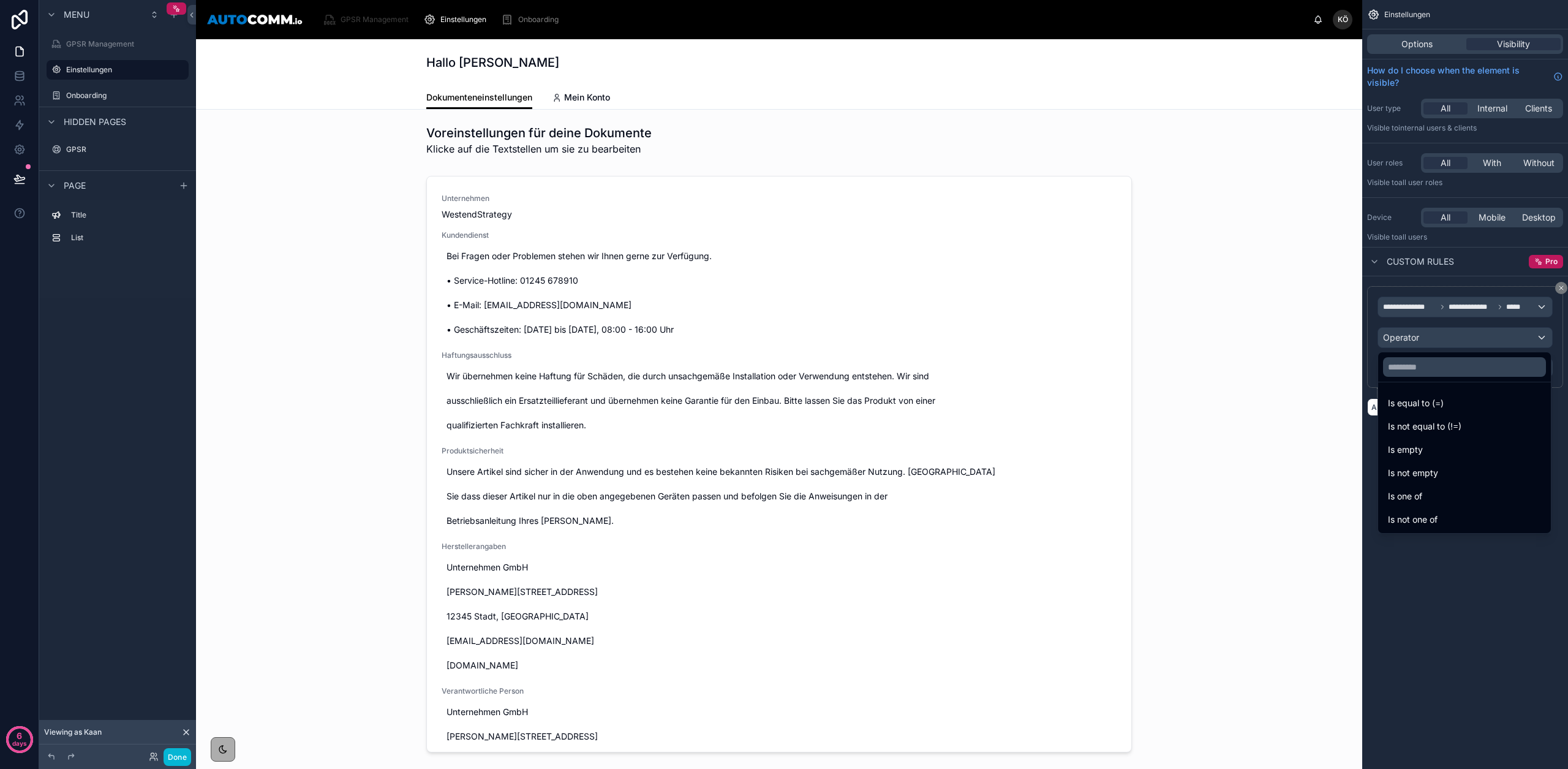
click at [1417, 394] on div "Is equal to (=)" at bounding box center [1464, 403] width 168 height 22
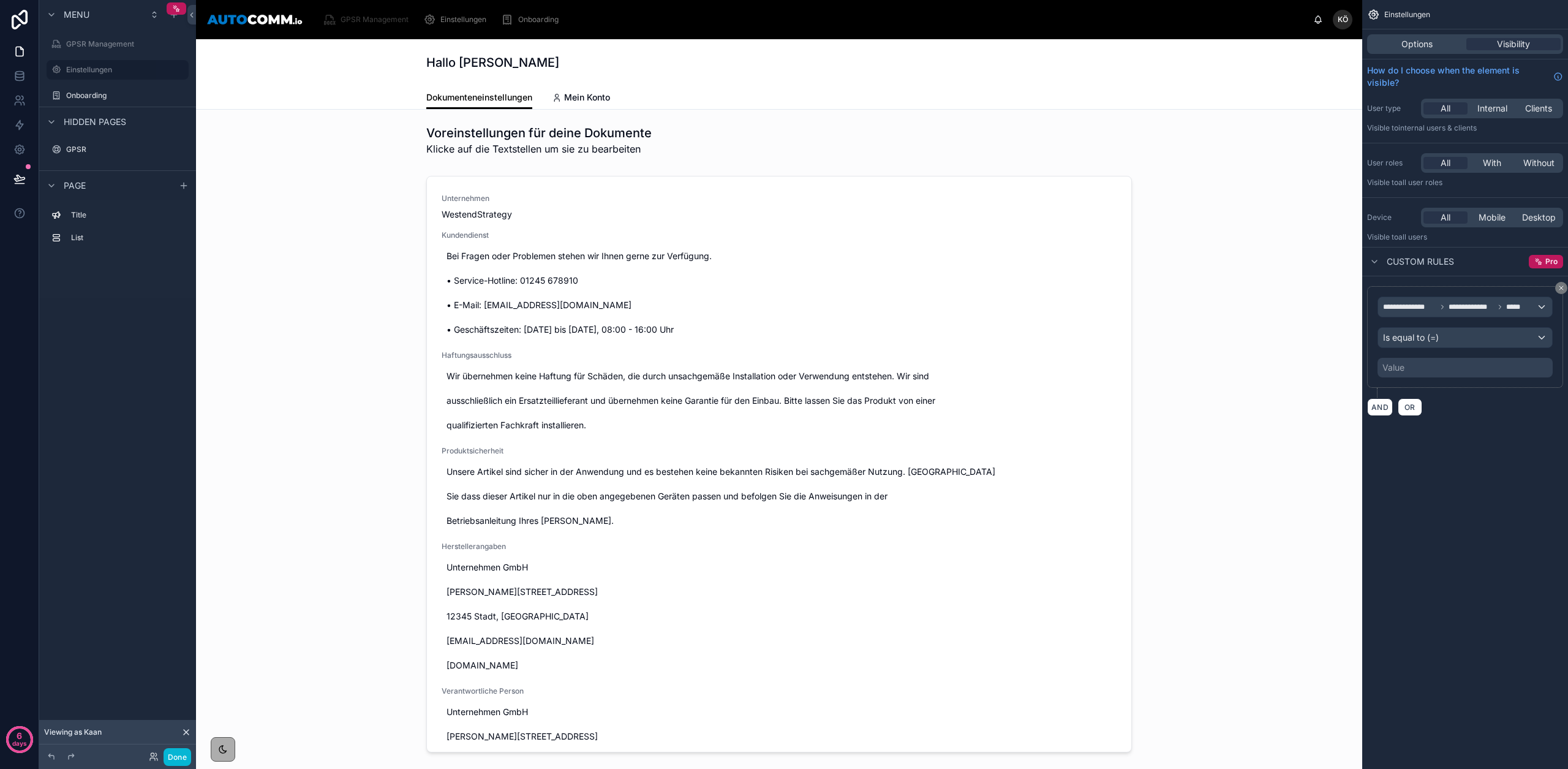
click at [1420, 362] on div "Value" at bounding box center [1465, 367] width 175 height 19
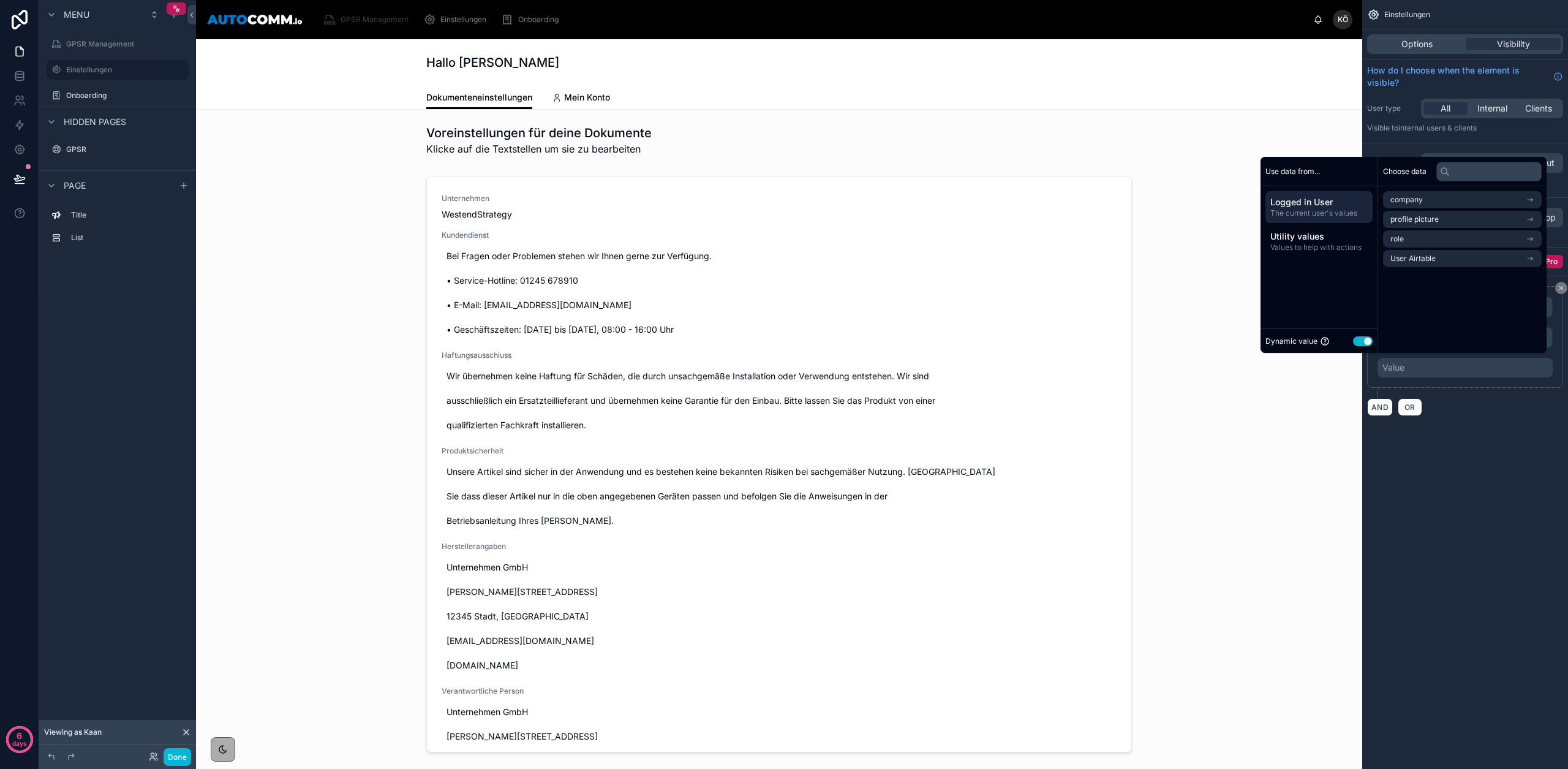
click at [1353, 338] on button "Use setting" at bounding box center [1362, 341] width 19 height 10
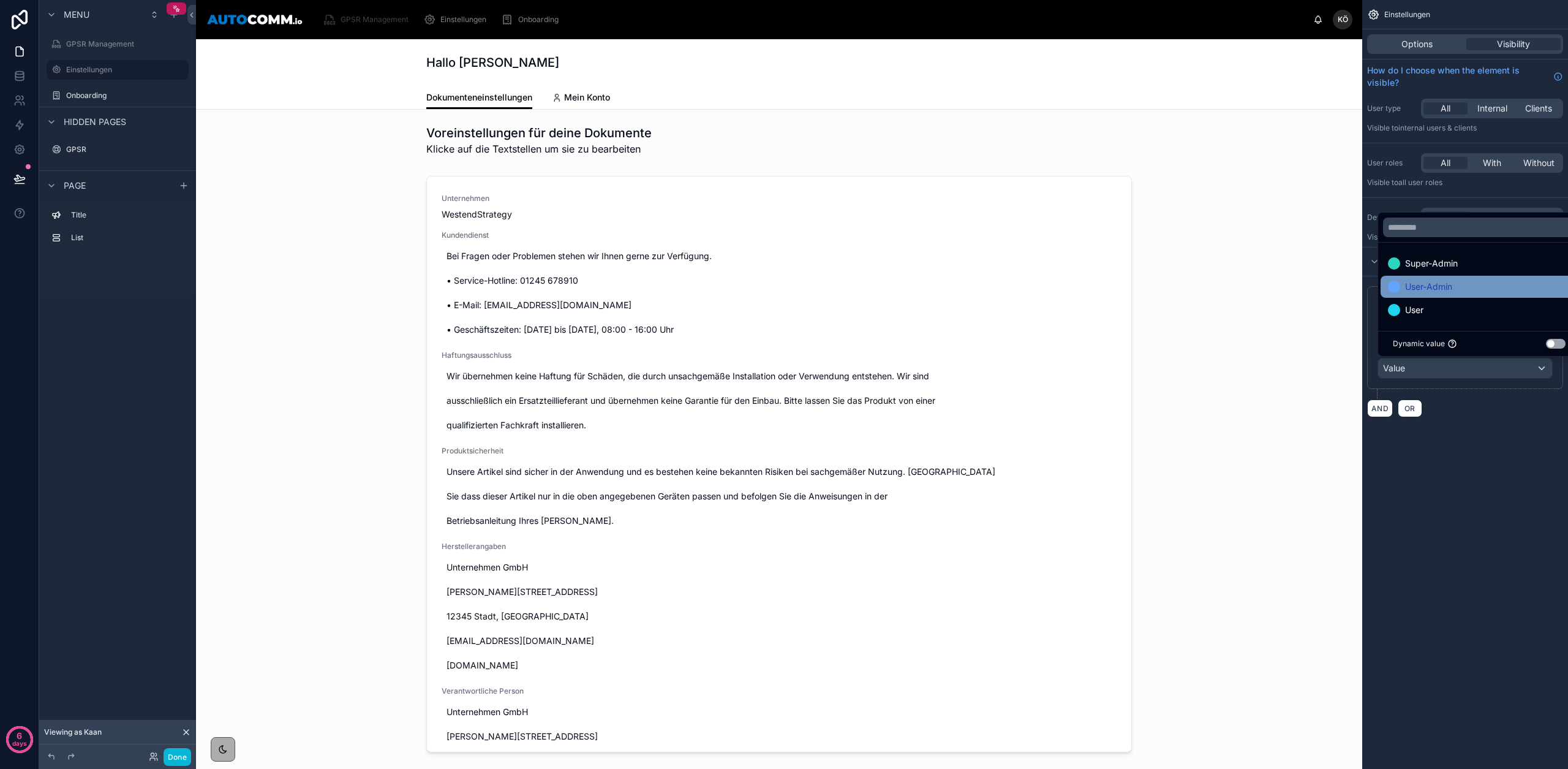
click at [1431, 284] on span "User-Admin" at bounding box center [1429, 287] width 47 height 15
click at [1494, 441] on div "**********" at bounding box center [1465, 223] width 206 height 447
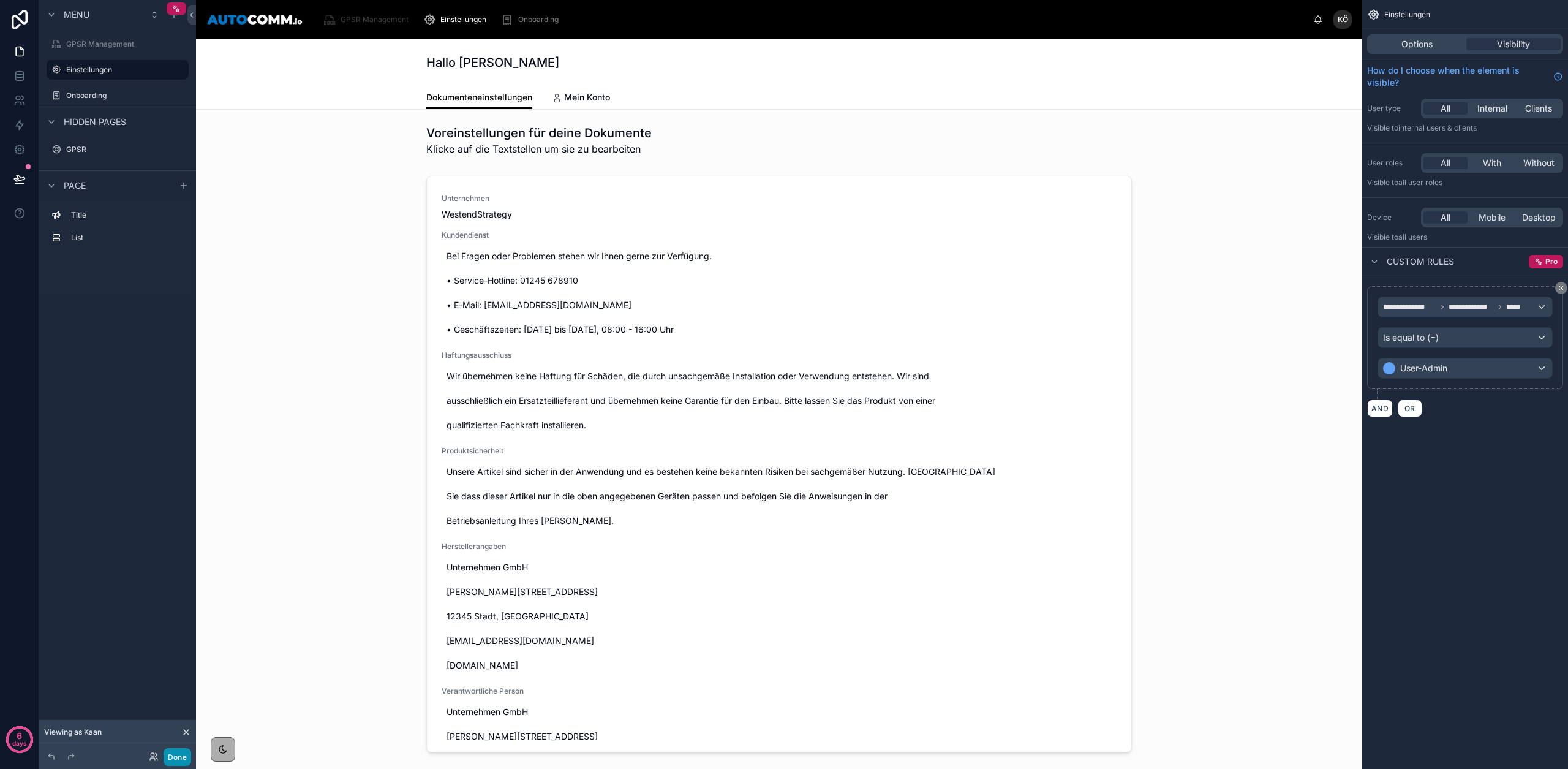
click at [180, 757] on button "Done" at bounding box center [177, 757] width 28 height 18
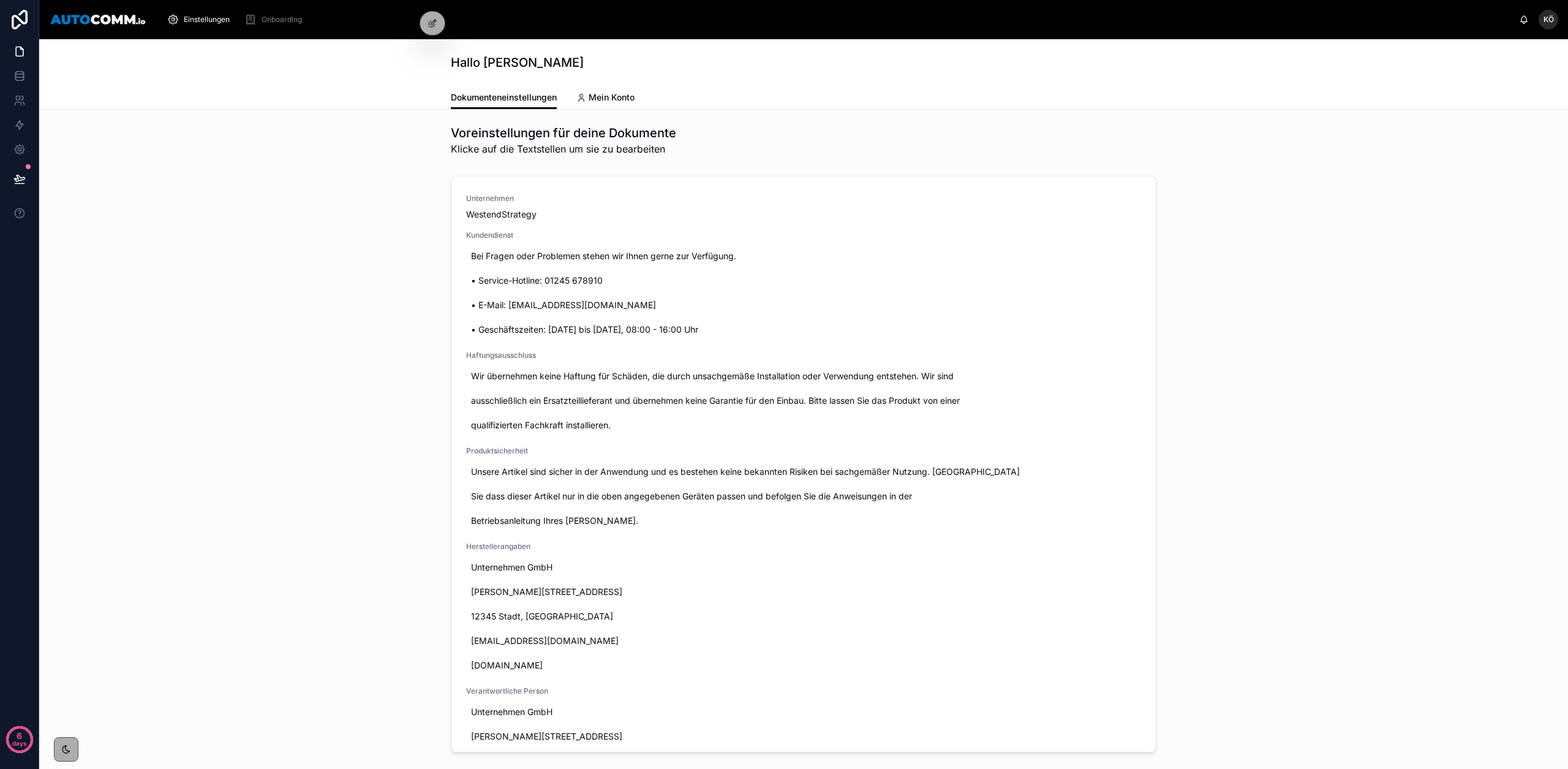
click at [275, 17] on span "Onboarding" at bounding box center [282, 19] width 40 height 10
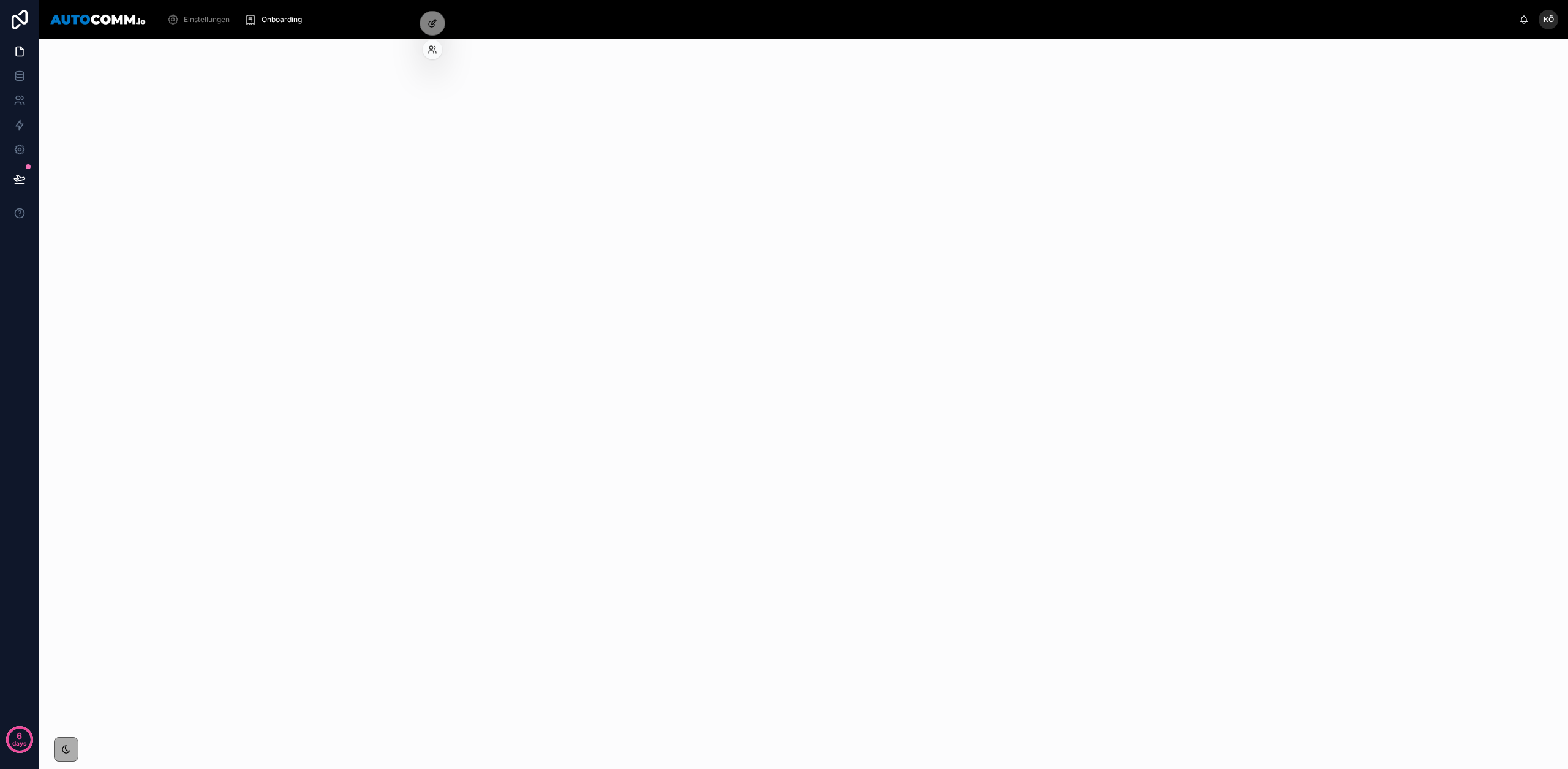
click at [432, 20] on icon at bounding box center [432, 23] width 10 height 10
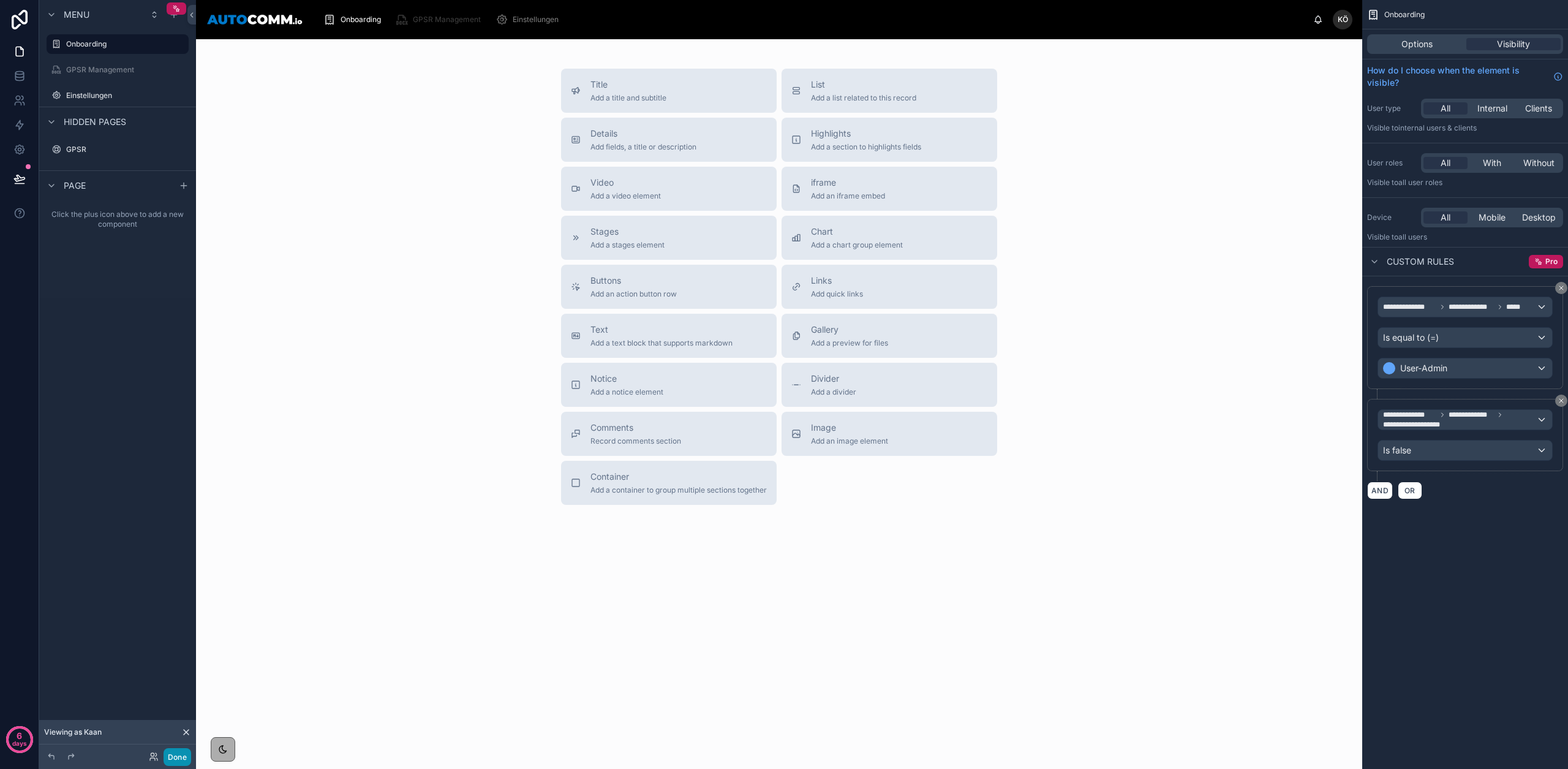
click at [174, 762] on button "Done" at bounding box center [177, 757] width 28 height 18
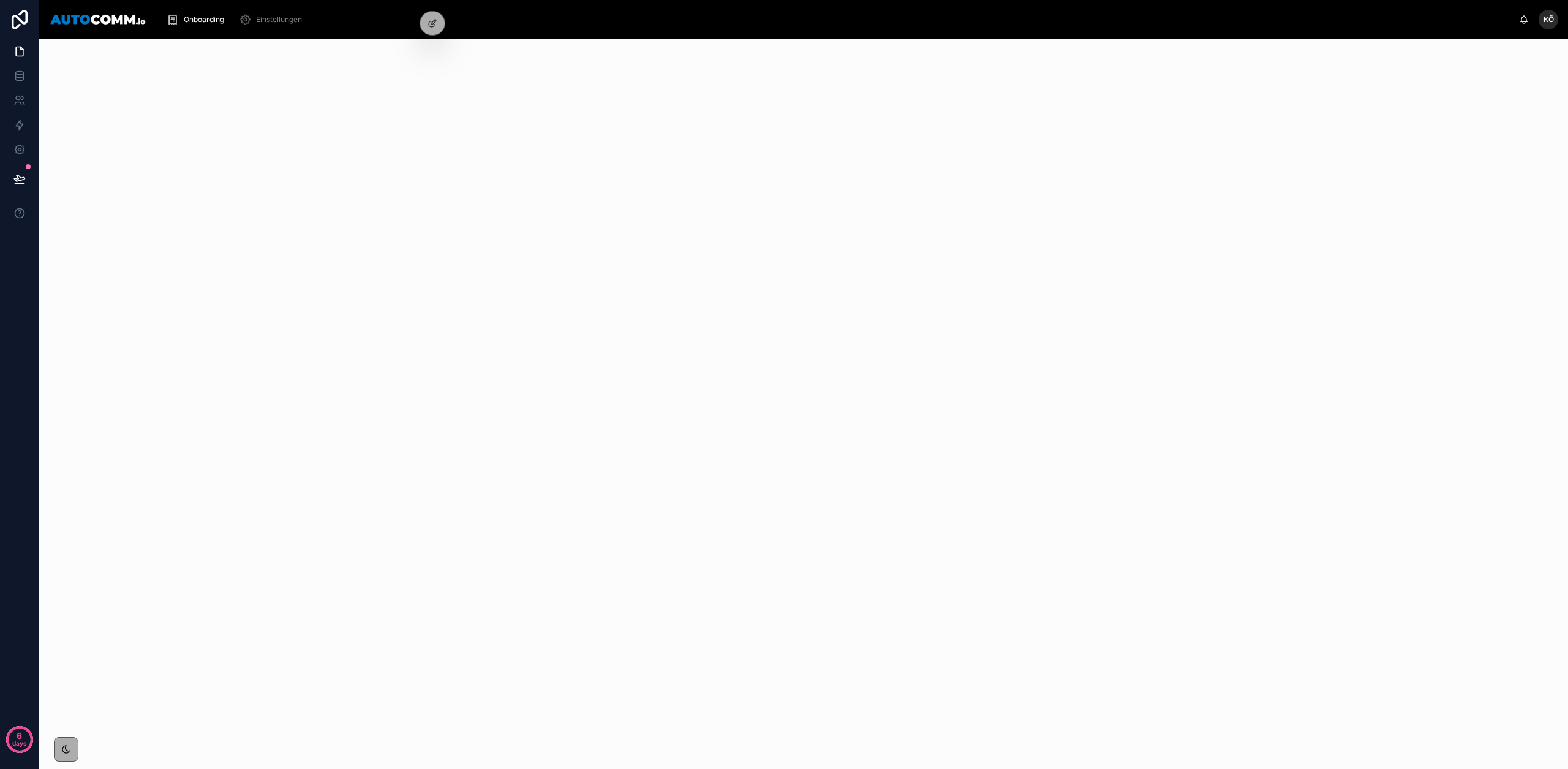
click at [272, 21] on span "Einstellungen" at bounding box center [279, 19] width 46 height 10
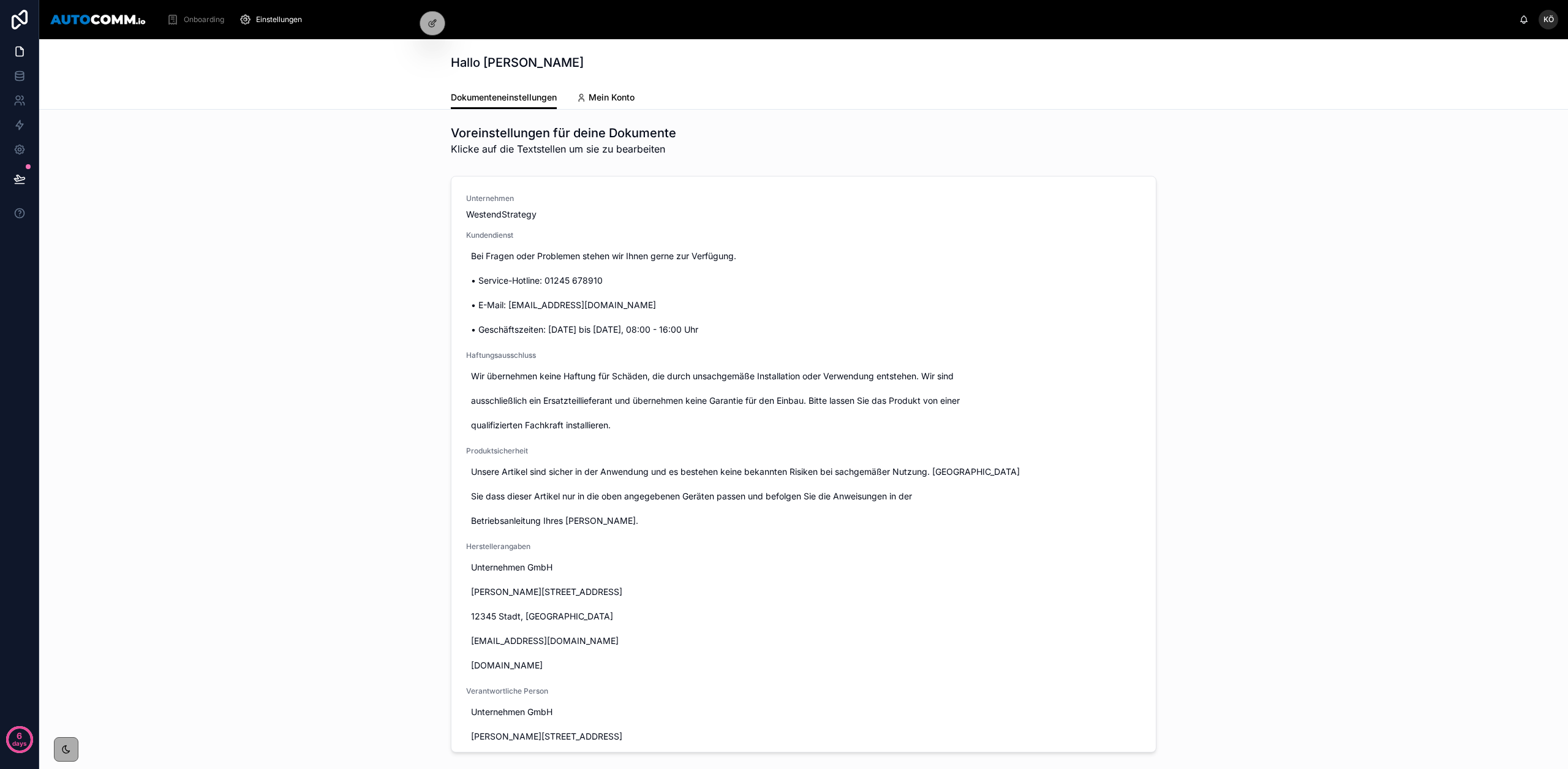
click at [611, 98] on span "Mein Konto" at bounding box center [611, 98] width 46 height 12
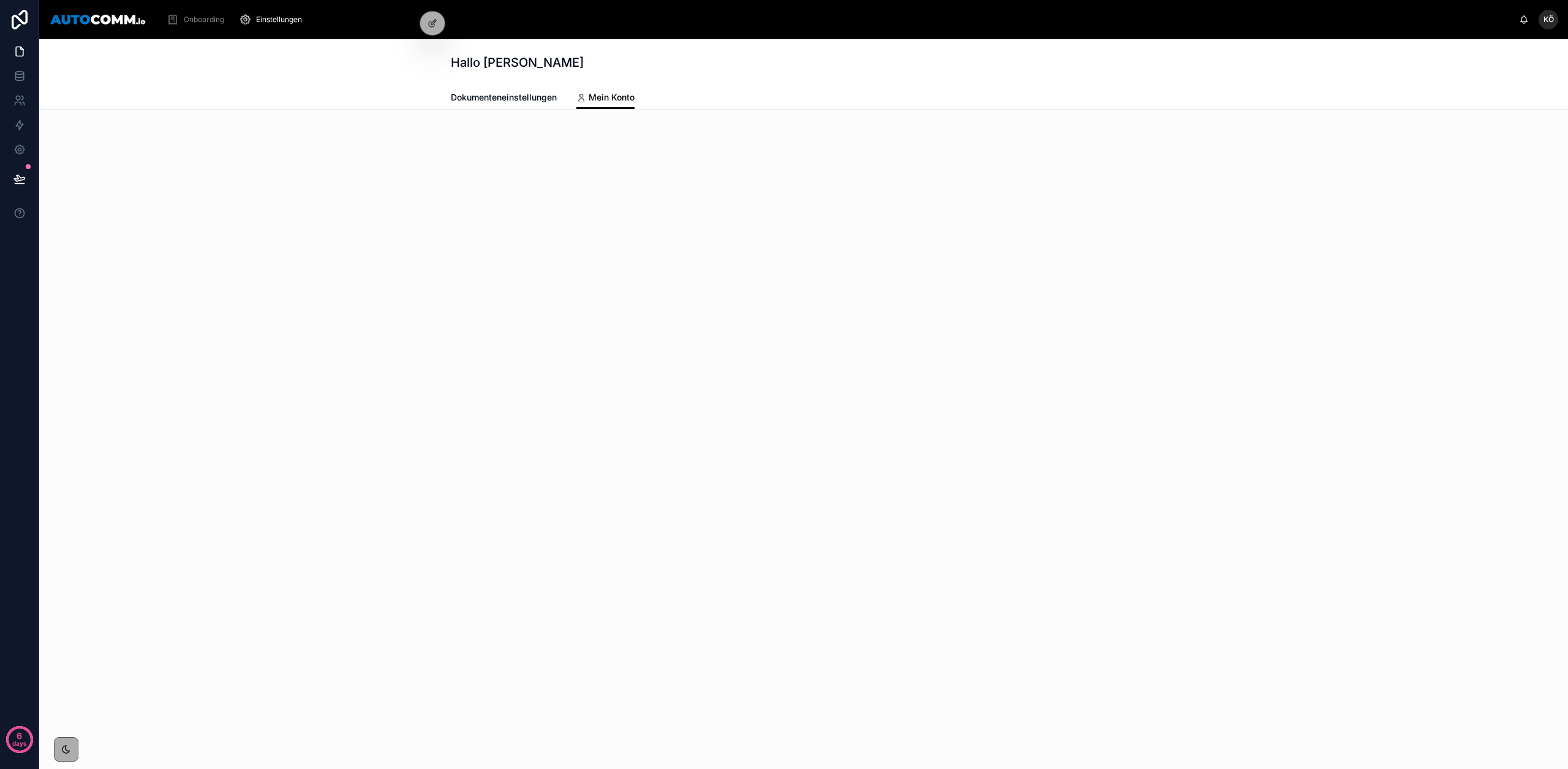
click at [182, 22] on div "Onboarding" at bounding box center [197, 19] width 63 height 19
click at [439, 20] on div at bounding box center [433, 23] width 25 height 23
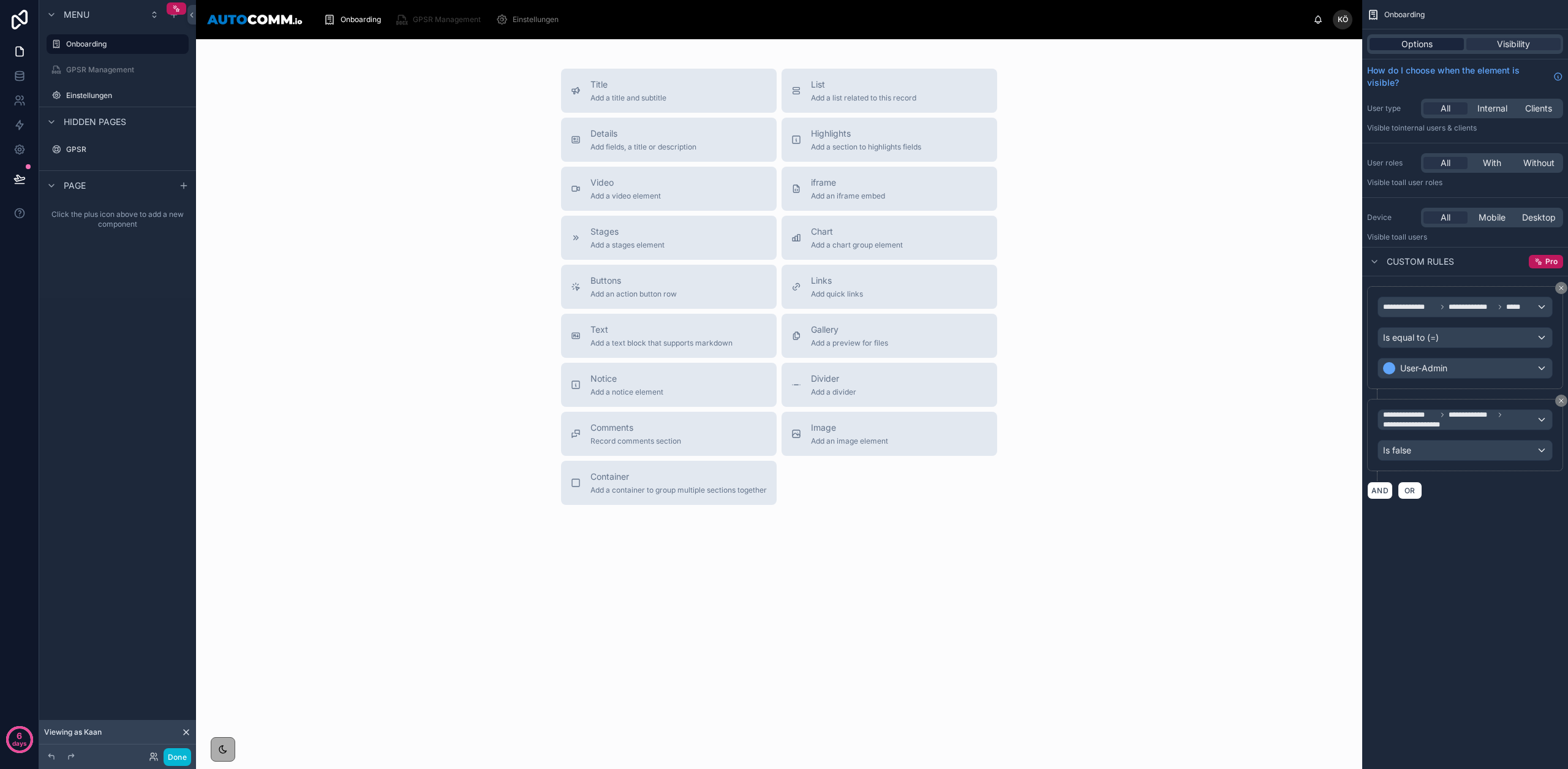
click at [1402, 39] on span "Options" at bounding box center [1417, 44] width 31 height 12
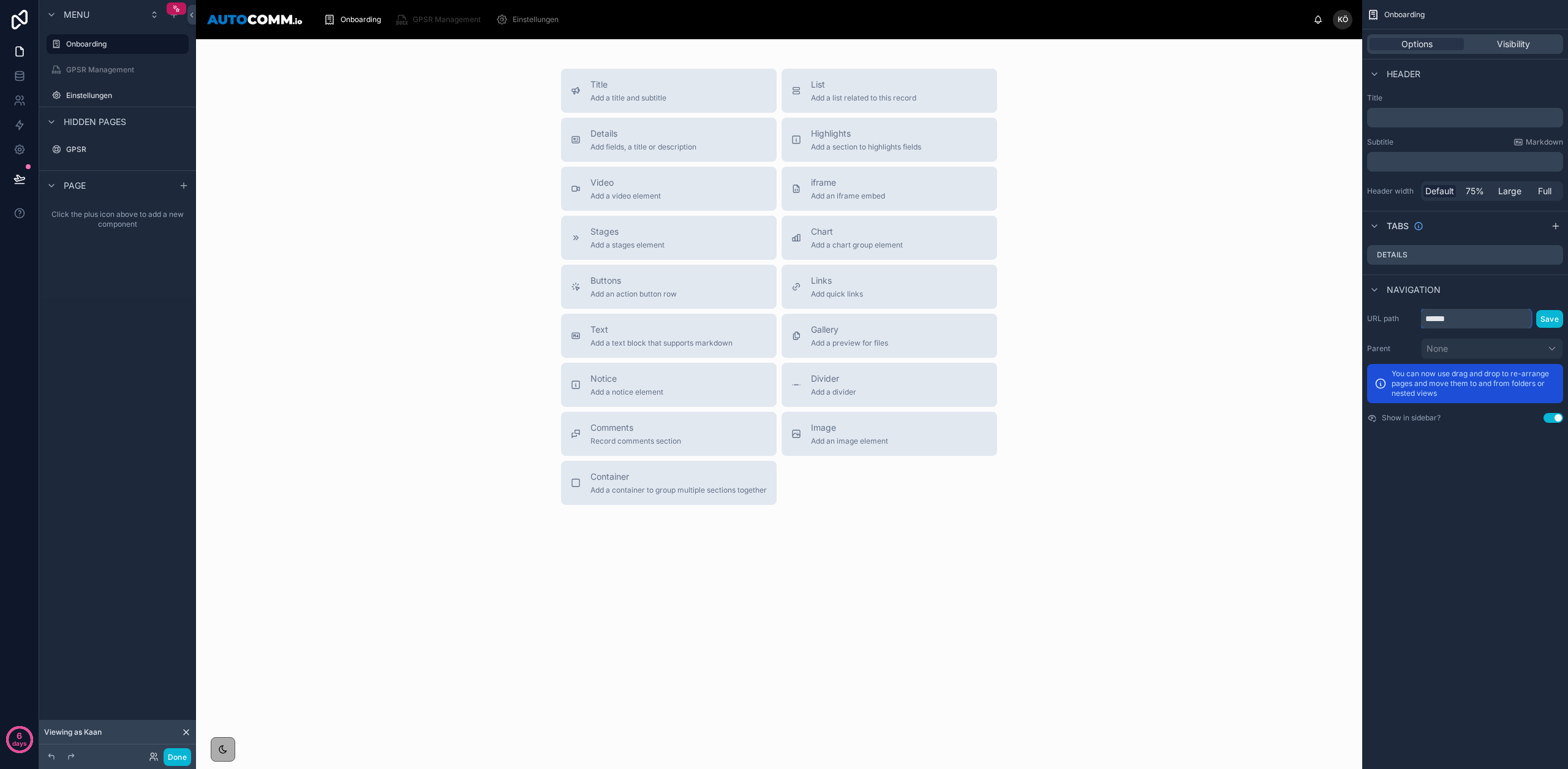
click at [1457, 321] on input "******" at bounding box center [1476, 318] width 110 height 19
type input "**********"
click at [1555, 322] on button "Save" at bounding box center [1549, 318] width 27 height 18
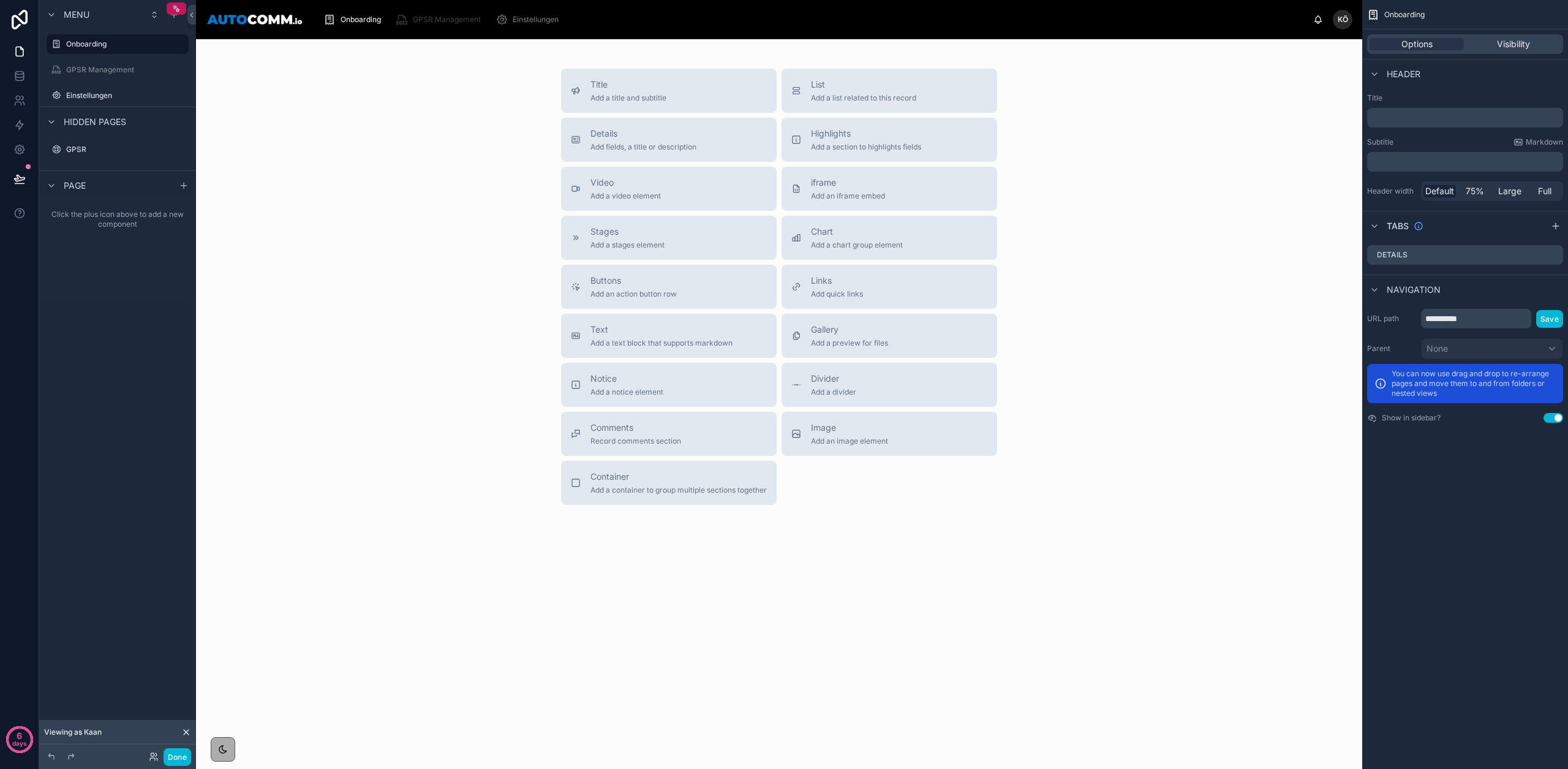
click at [436, 19] on span "GPSR Management" at bounding box center [447, 19] width 68 height 10
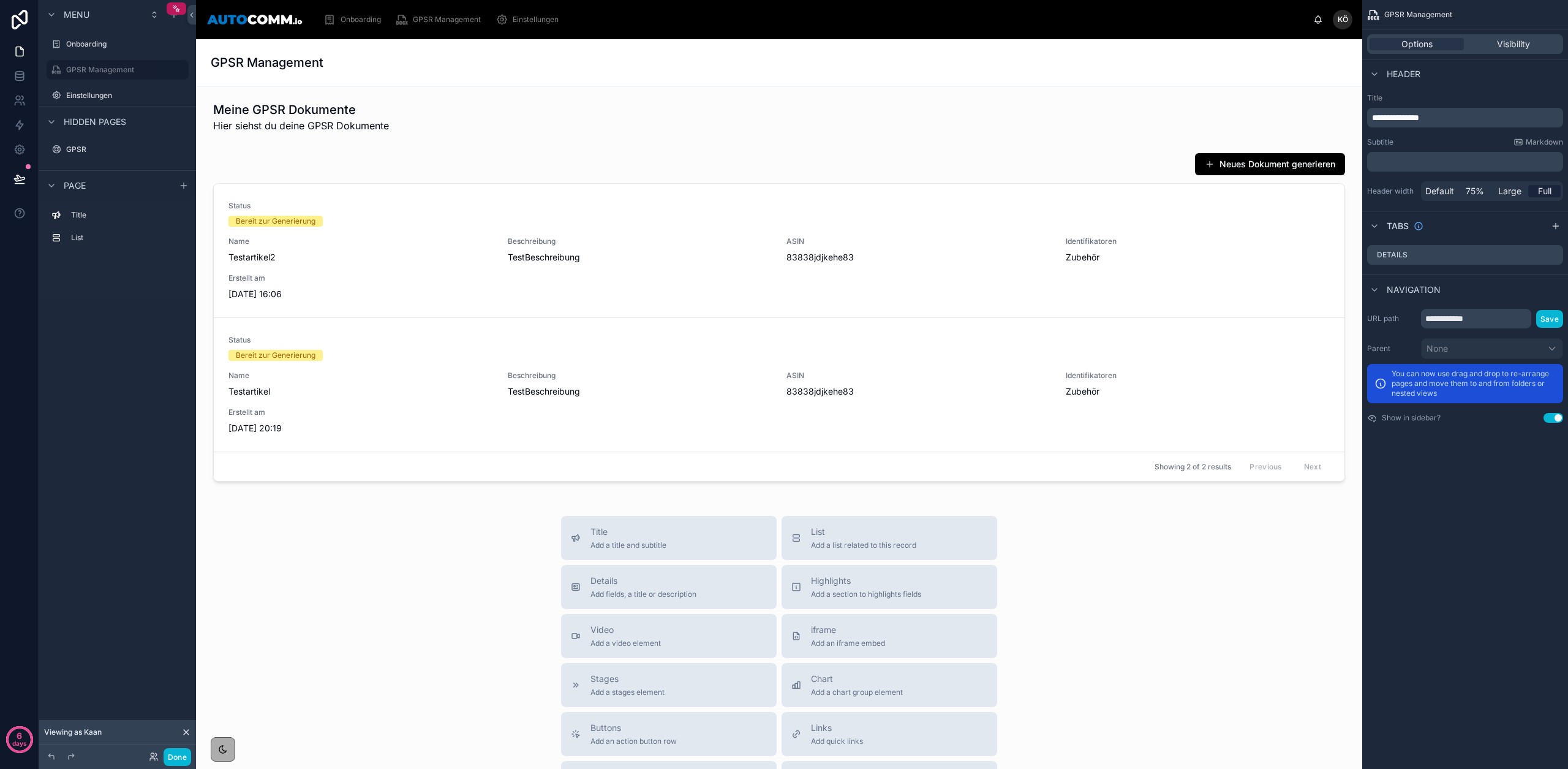
click at [532, 18] on span "Einstellungen" at bounding box center [535, 19] width 46 height 10
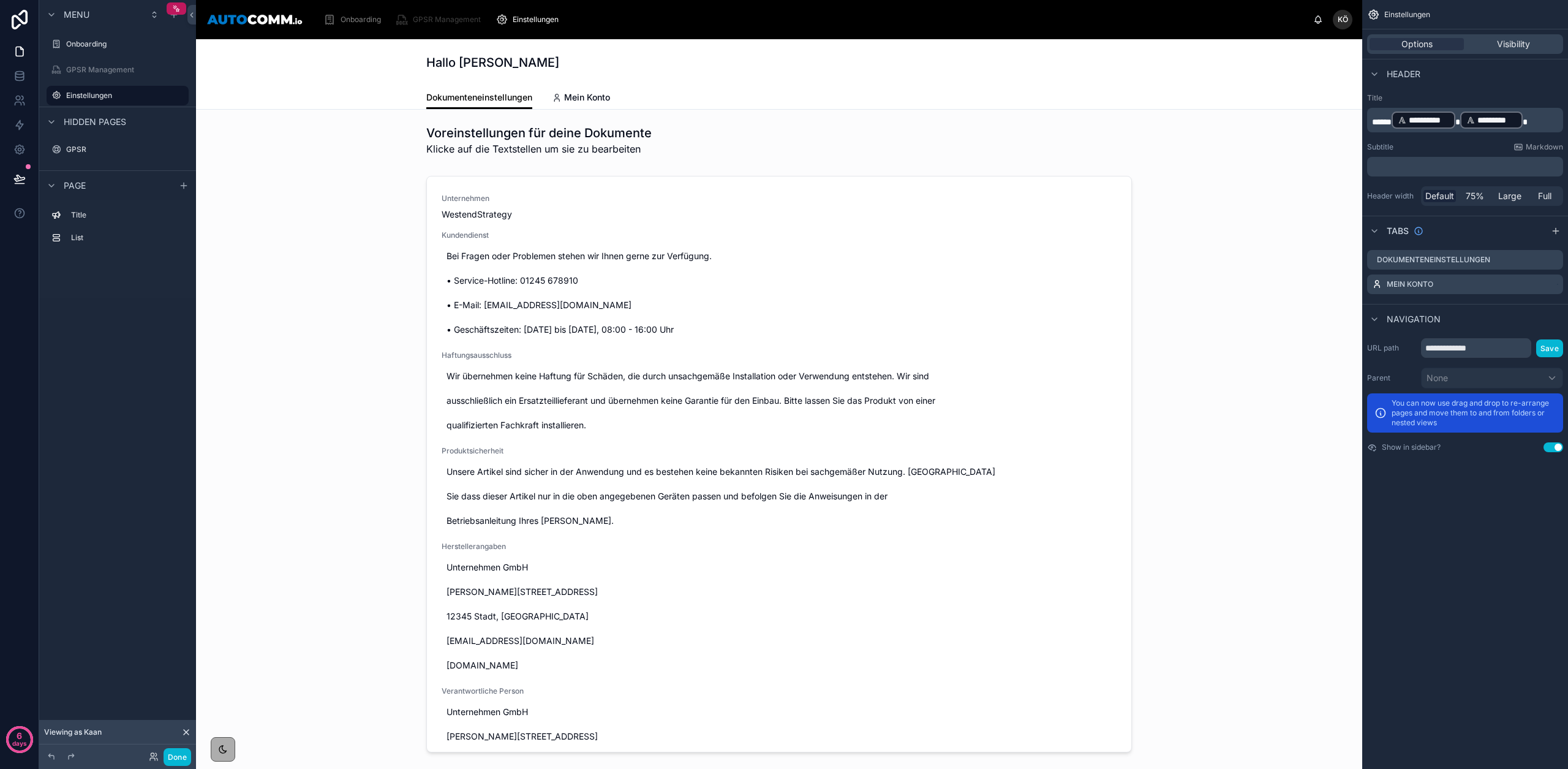
click at [342, 19] on span "Onboarding" at bounding box center [361, 19] width 40 height 10
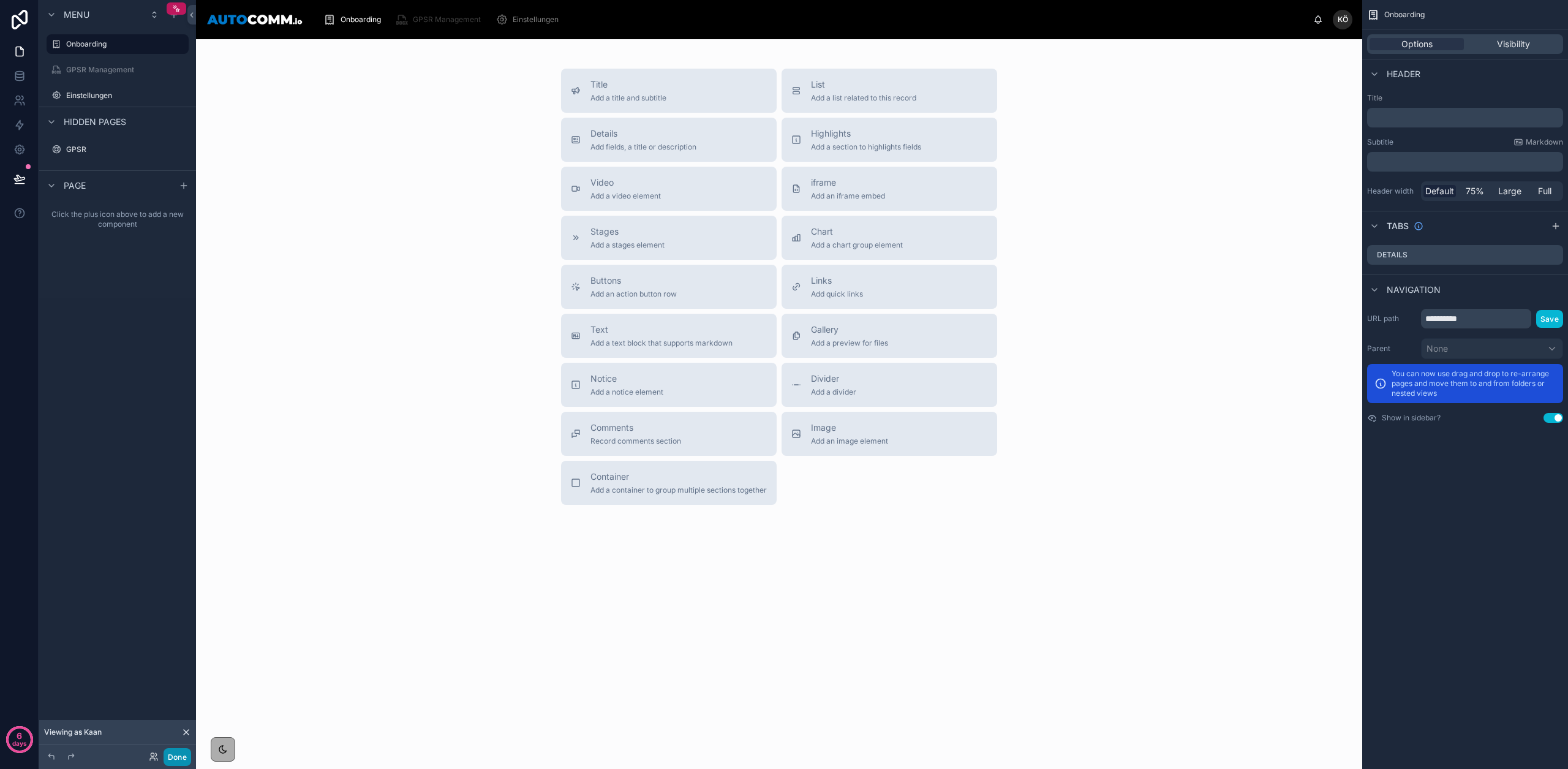
click at [177, 758] on button "Done" at bounding box center [177, 757] width 28 height 18
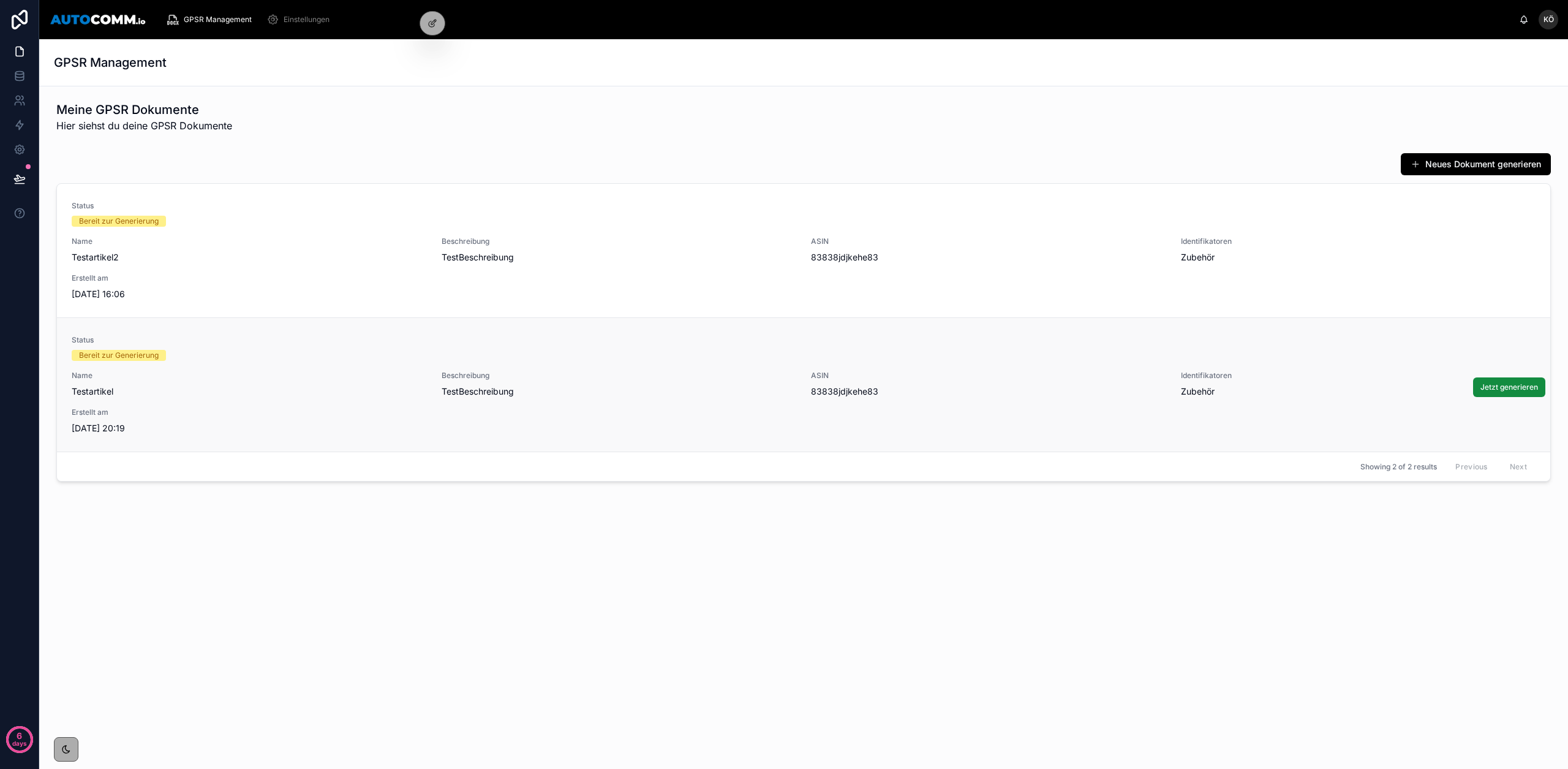
click at [259, 390] on span "Testartikel" at bounding box center [249, 392] width 355 height 12
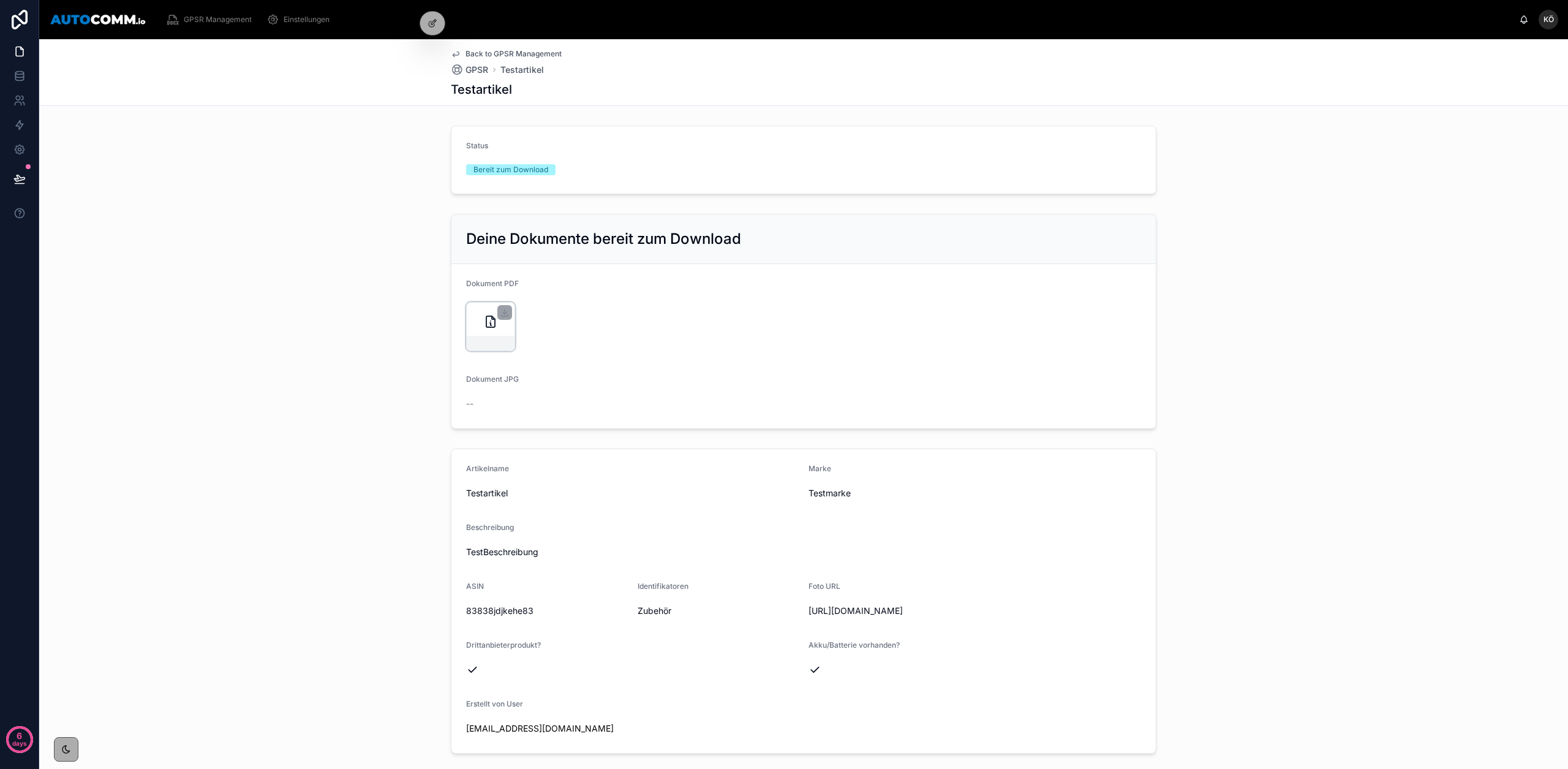
click at [490, 328] on icon at bounding box center [490, 321] width 15 height 15
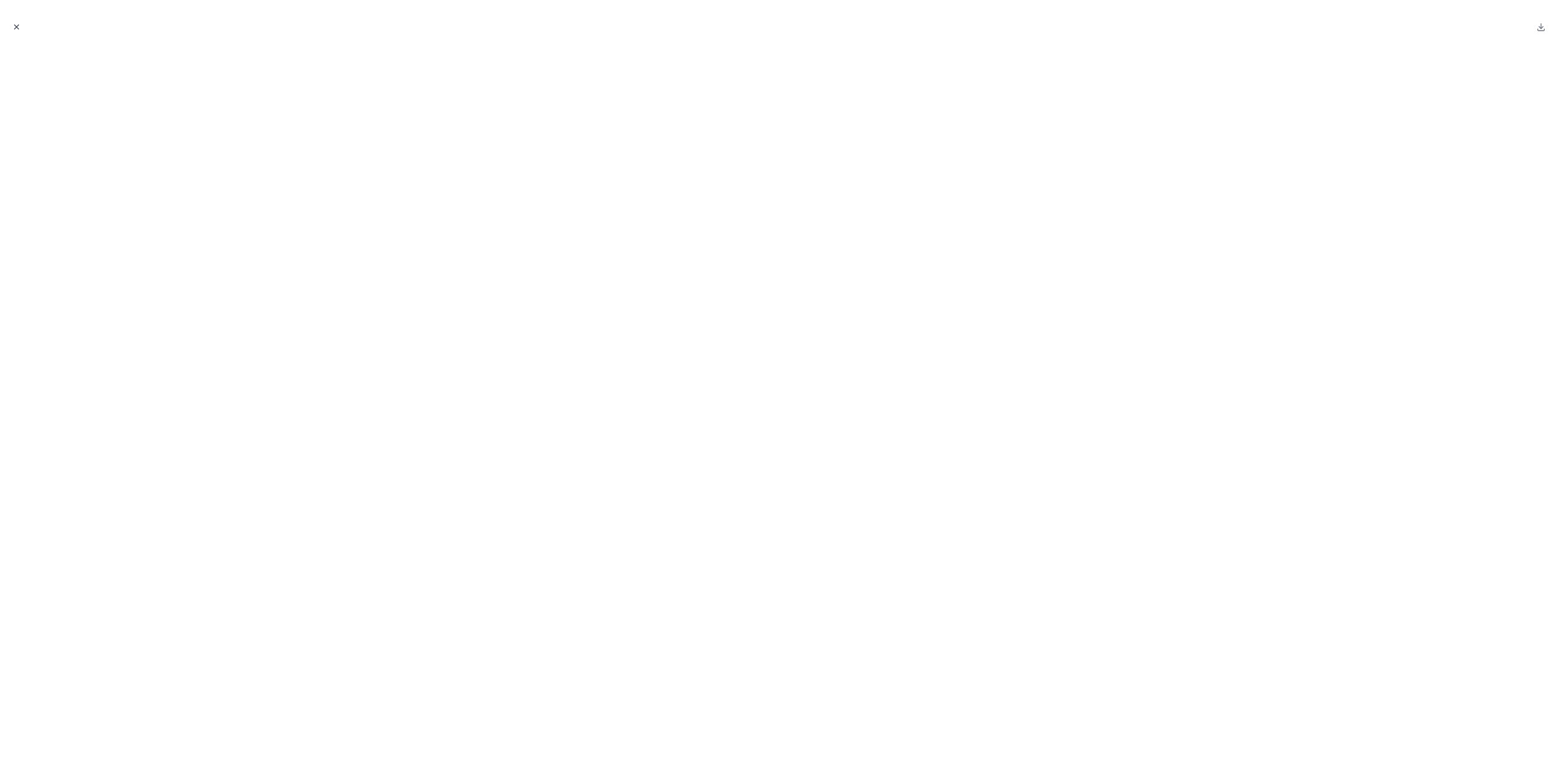
click at [17, 26] on icon "Close modal" at bounding box center [16, 26] width 9 height 9
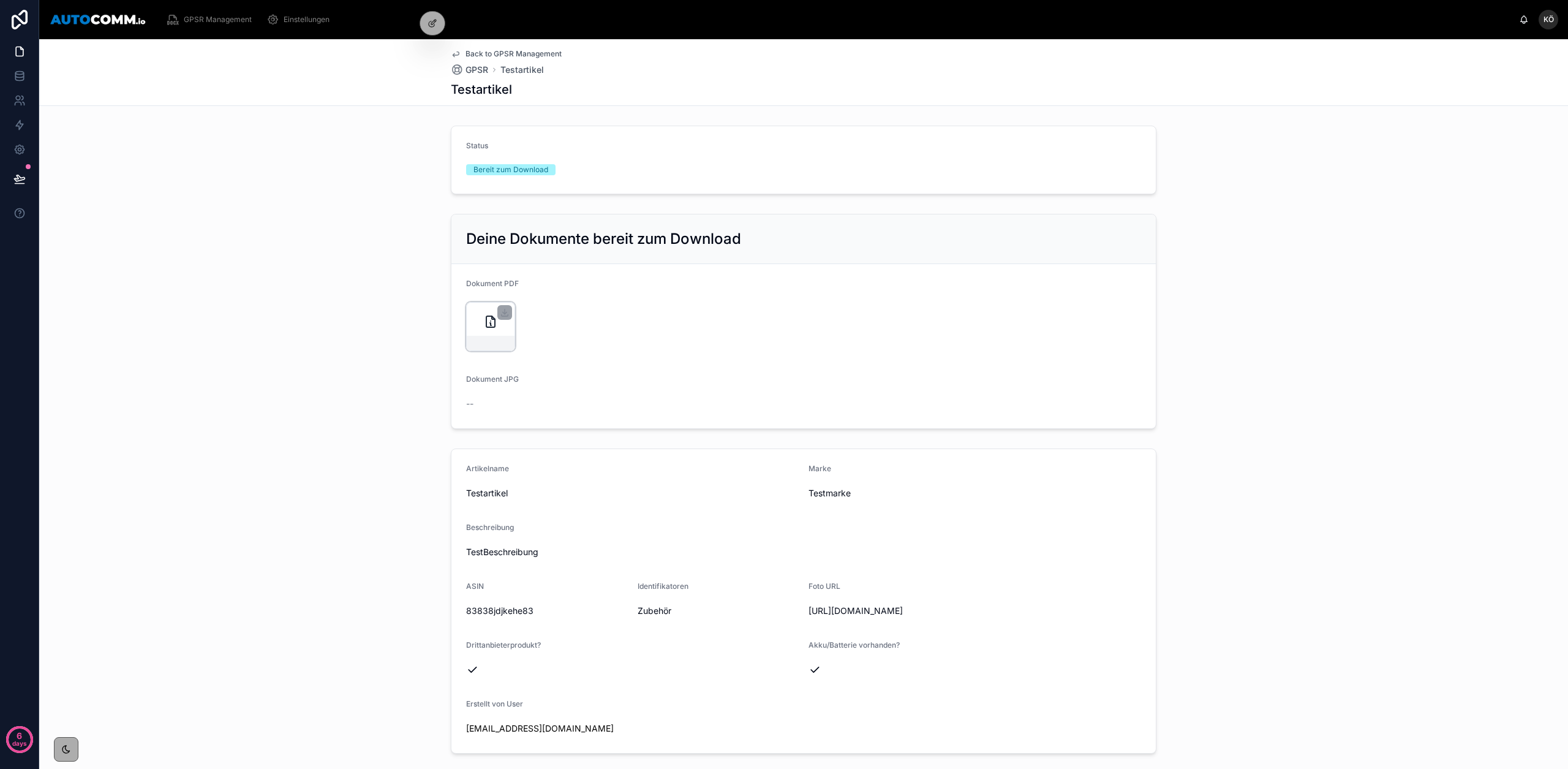
click at [483, 326] on icon at bounding box center [490, 321] width 15 height 15
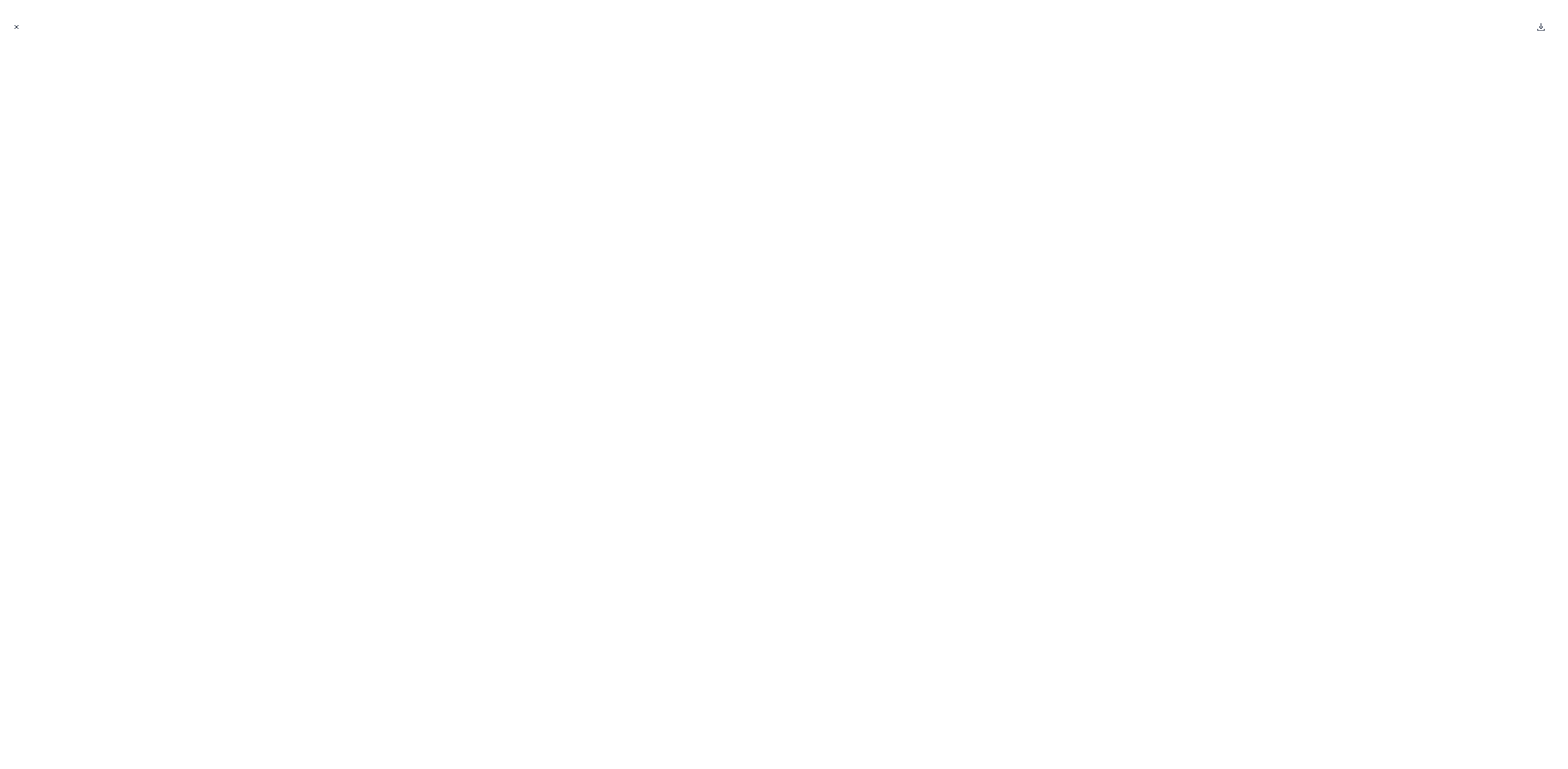
click at [19, 28] on icon "Close modal" at bounding box center [16, 26] width 9 height 9
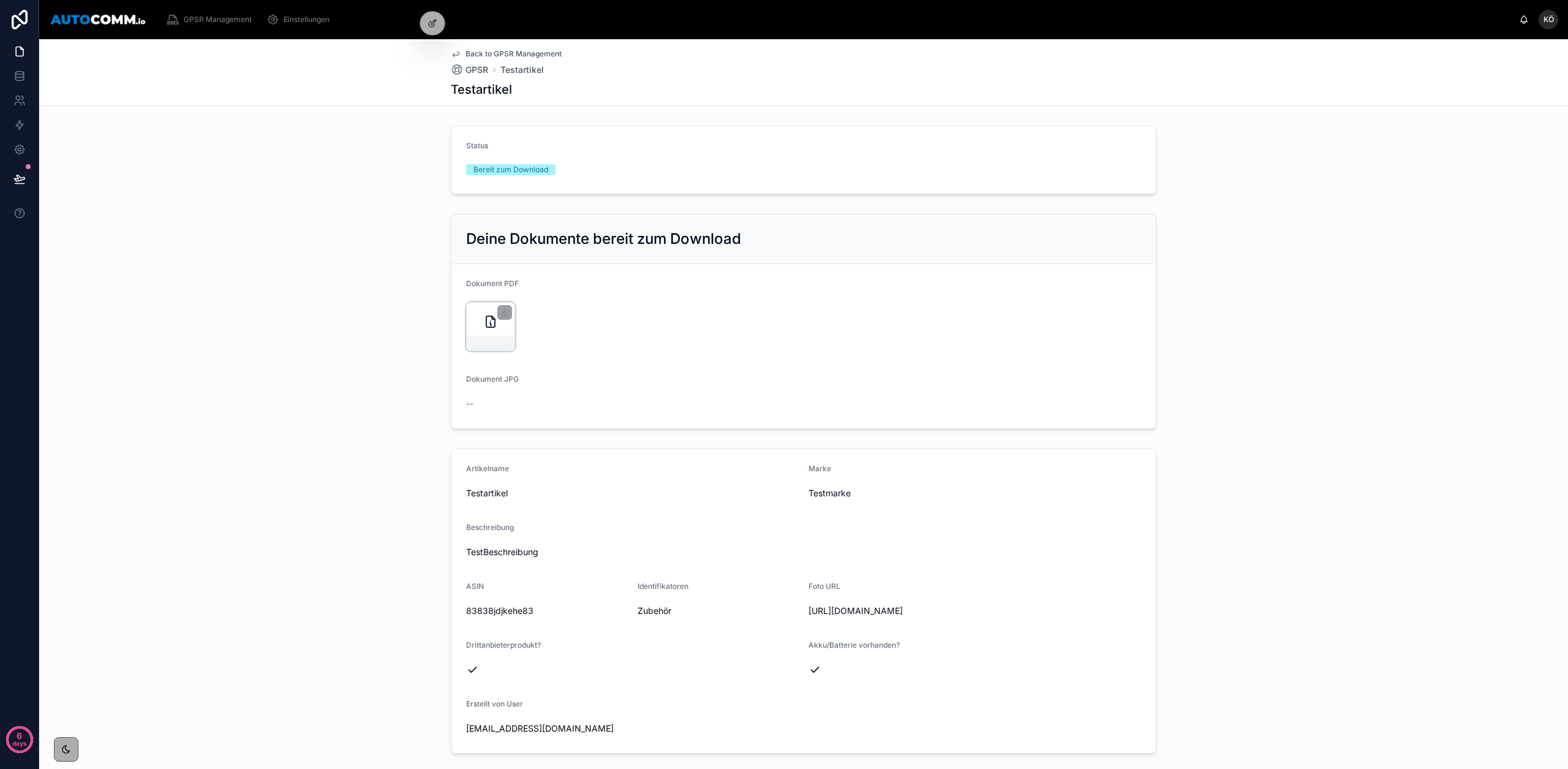
click at [489, 324] on icon at bounding box center [490, 321] width 15 height 15
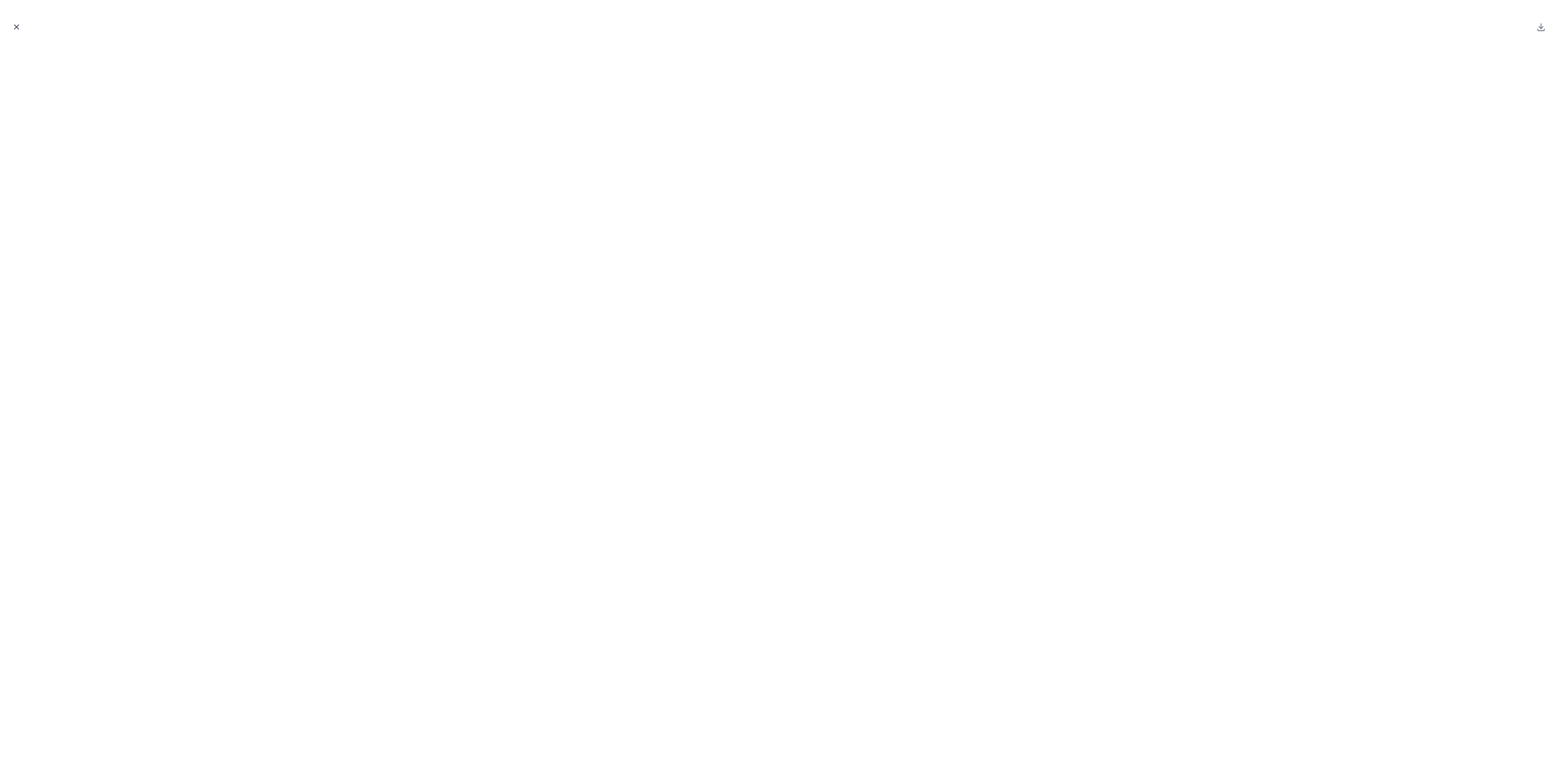
click at [16, 27] on icon "Close modal" at bounding box center [17, 27] width 5 height 5
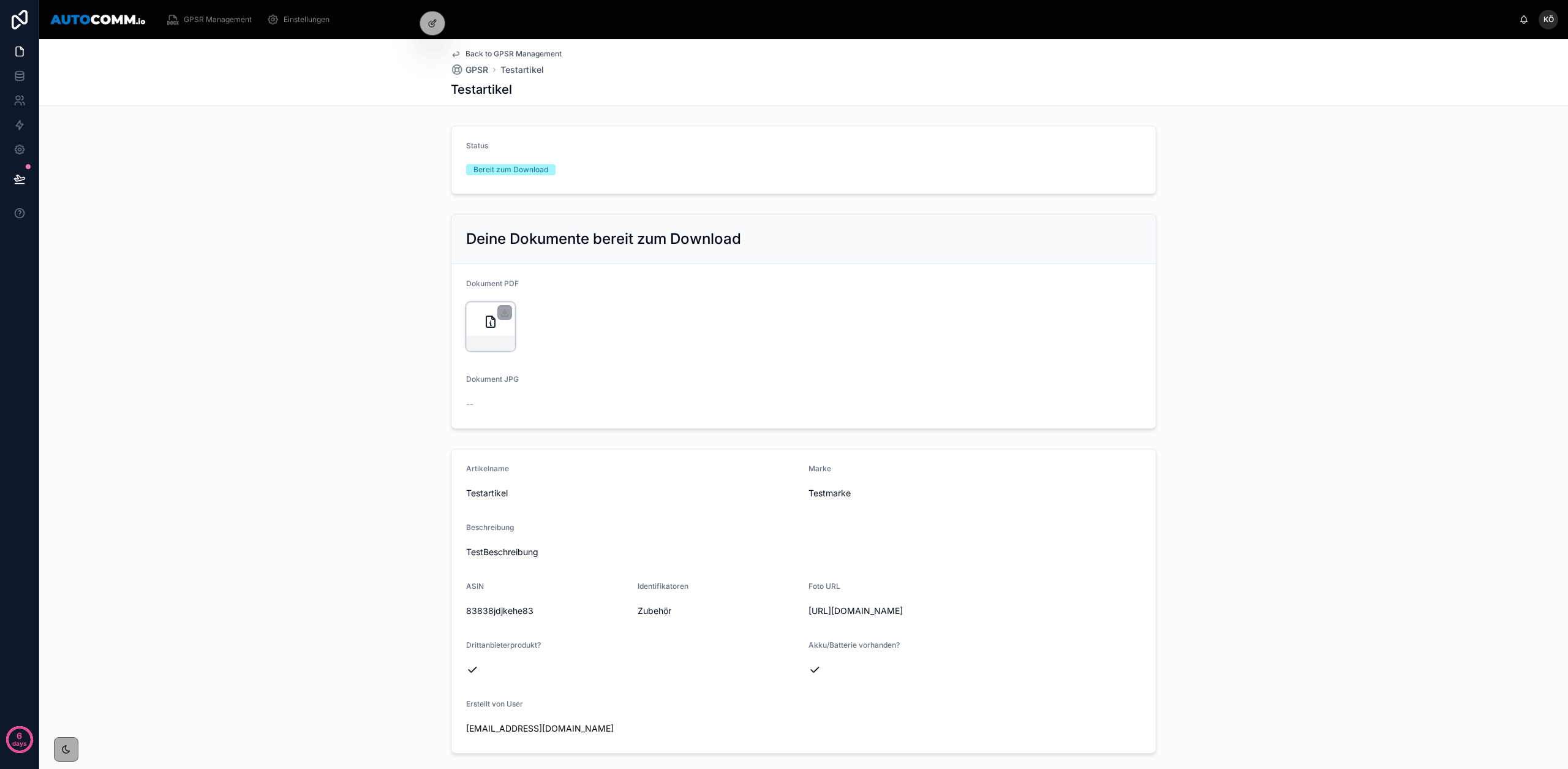
click at [483, 314] on icon at bounding box center [490, 321] width 15 height 15
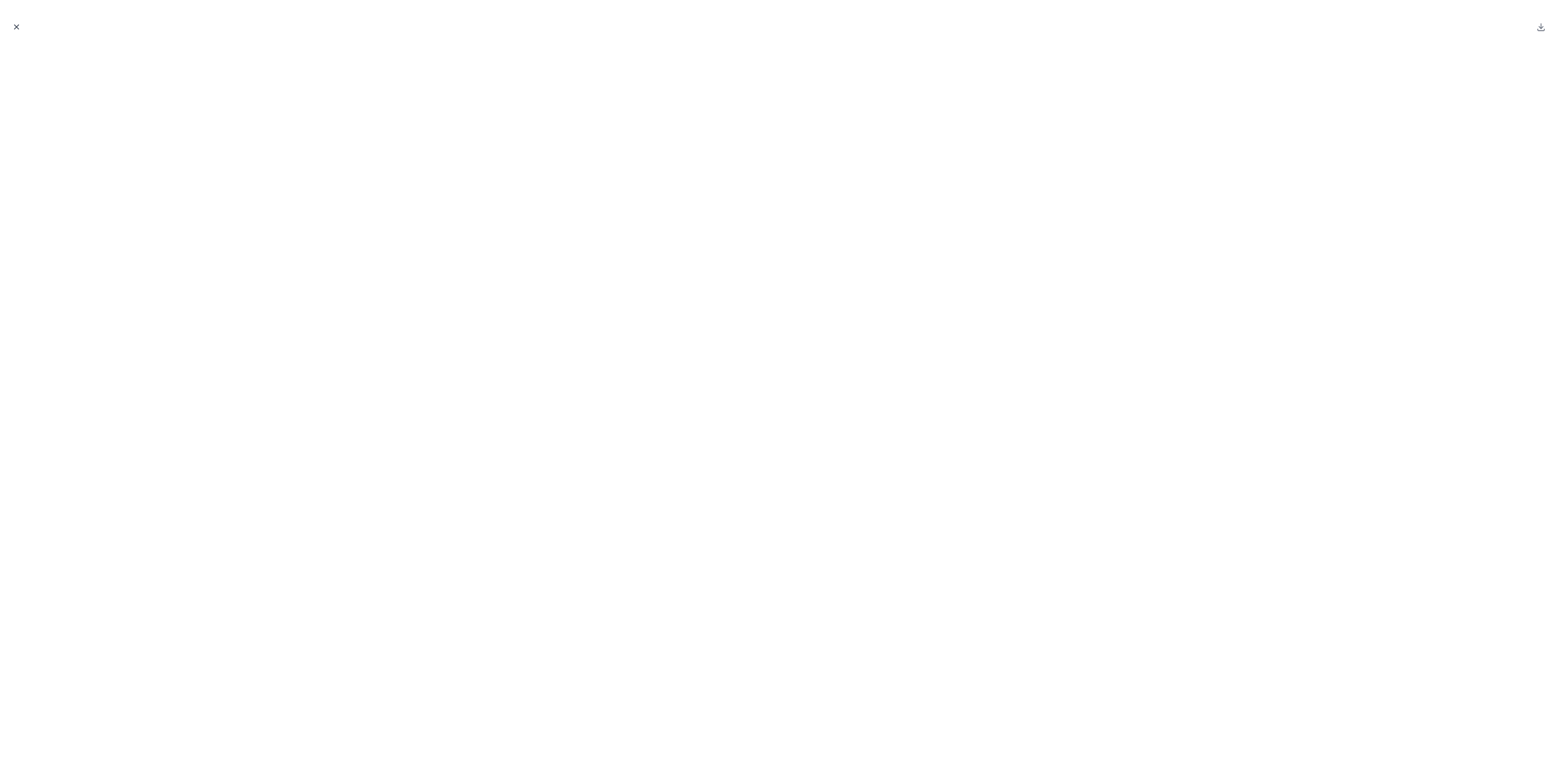
click at [19, 28] on icon "Close modal" at bounding box center [16, 26] width 9 height 9
